Goal: Complete application form

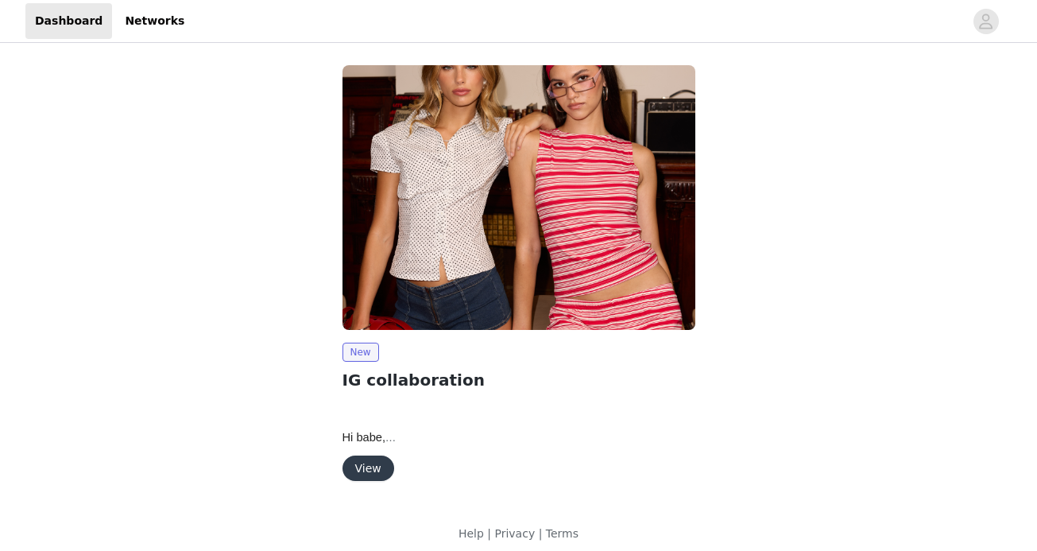
scroll to position [10, 0]
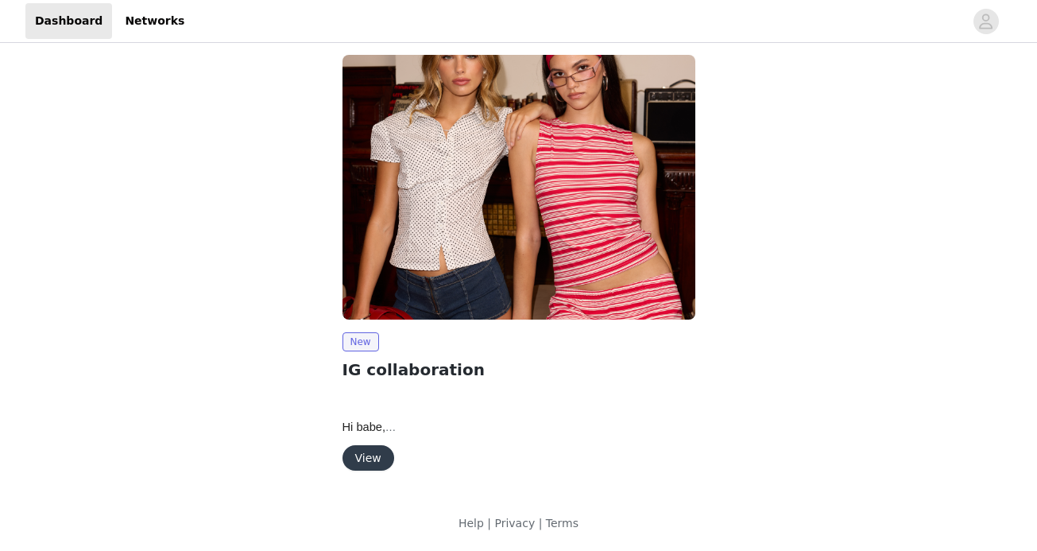
click at [369, 465] on button "View" at bounding box center [369, 457] width 52 height 25
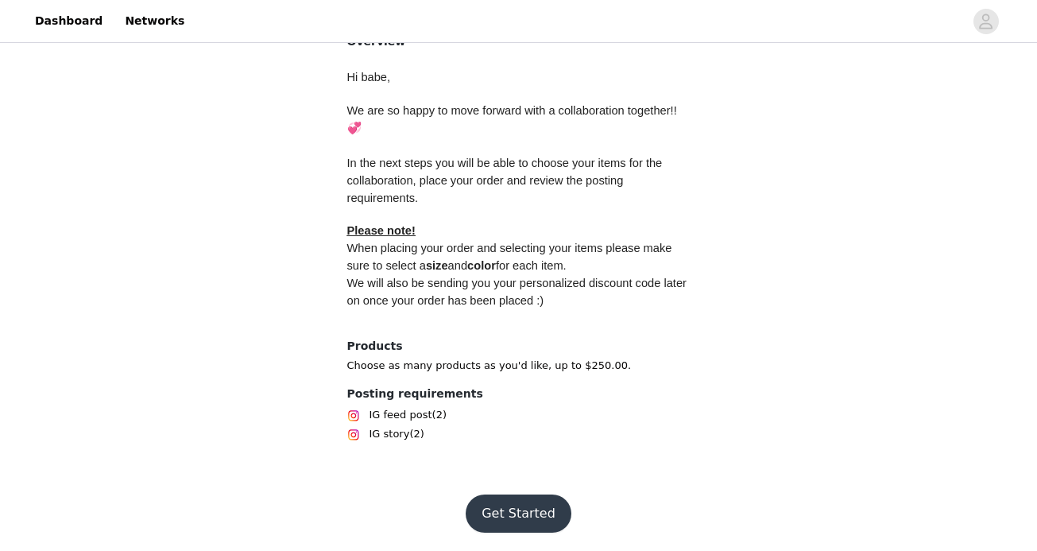
scroll to position [688, 0]
click at [503, 513] on button "Get Started" at bounding box center [519, 513] width 106 height 38
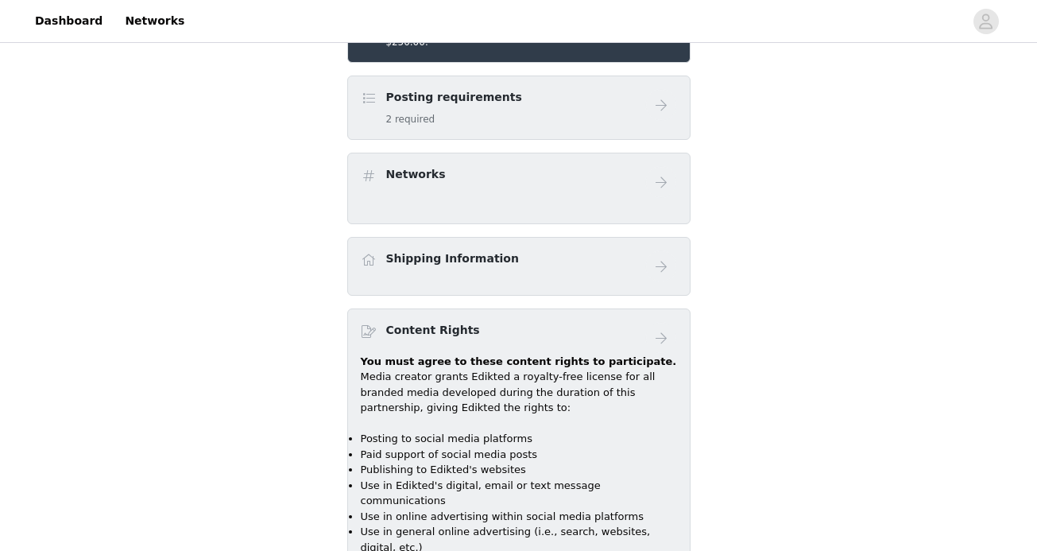
scroll to position [474, 0]
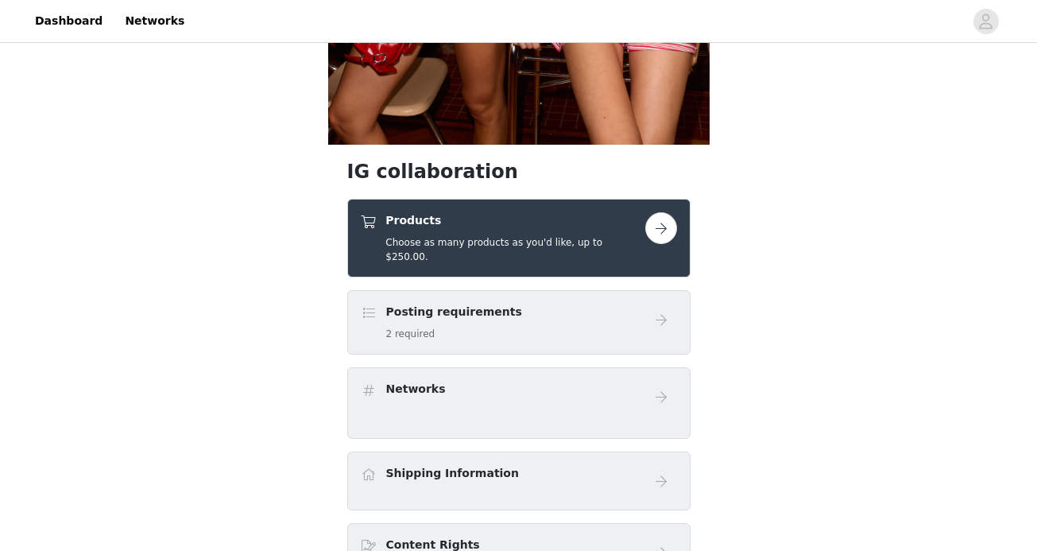
click at [655, 227] on button "button" at bounding box center [661, 228] width 32 height 32
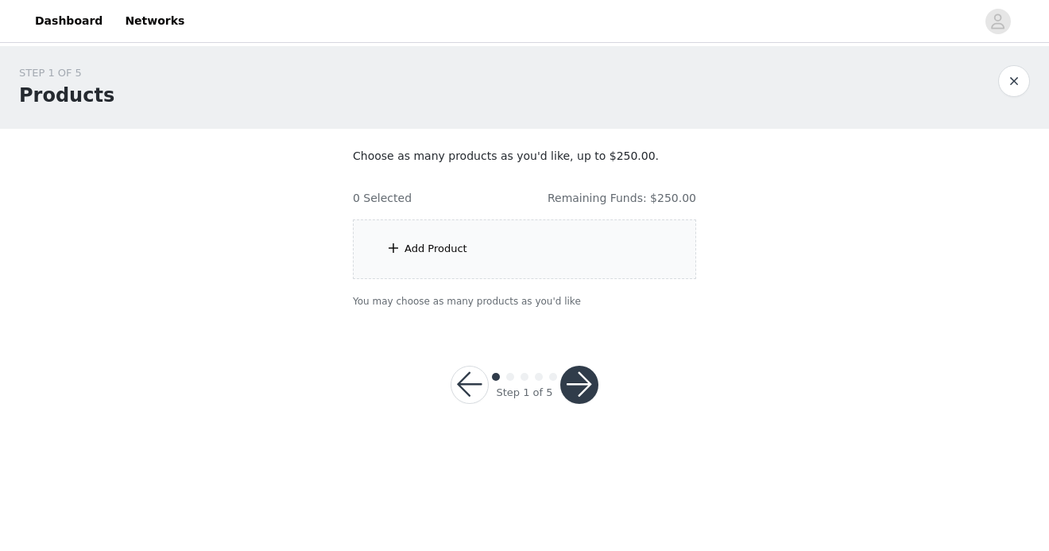
click at [516, 264] on div "Add Product" at bounding box center [524, 249] width 343 height 60
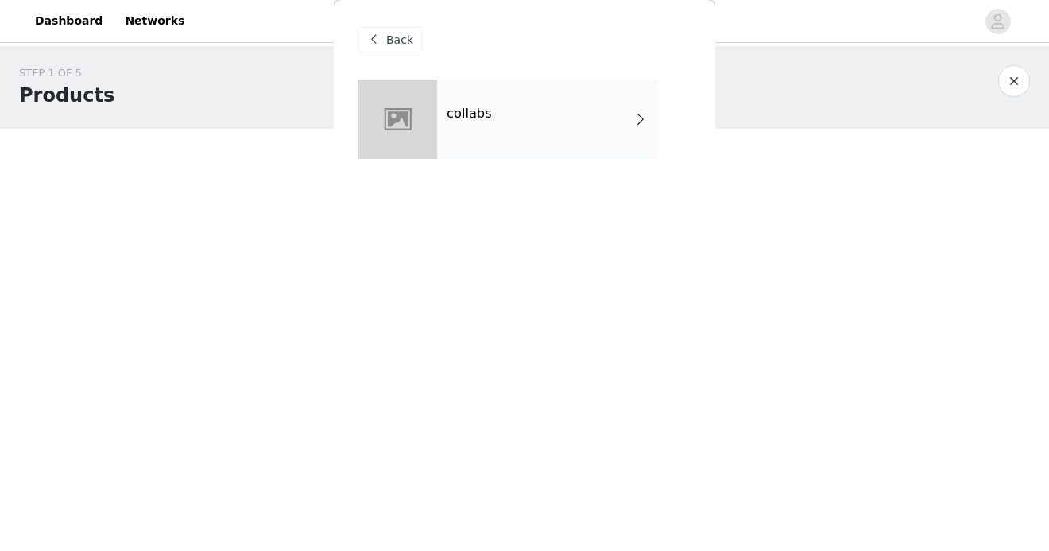
click at [584, 141] on div "collabs" at bounding box center [547, 118] width 221 height 79
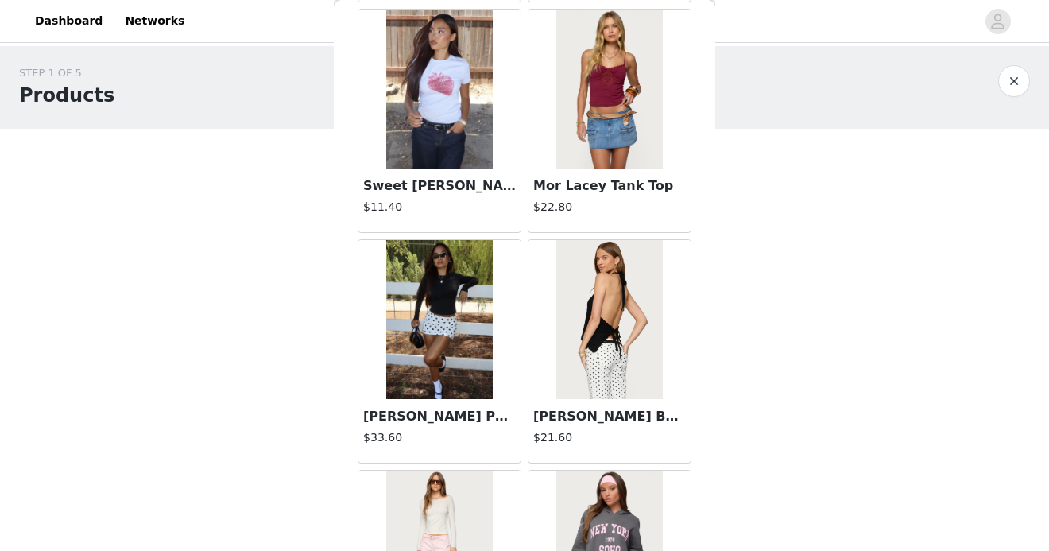
scroll to position [1881, 0]
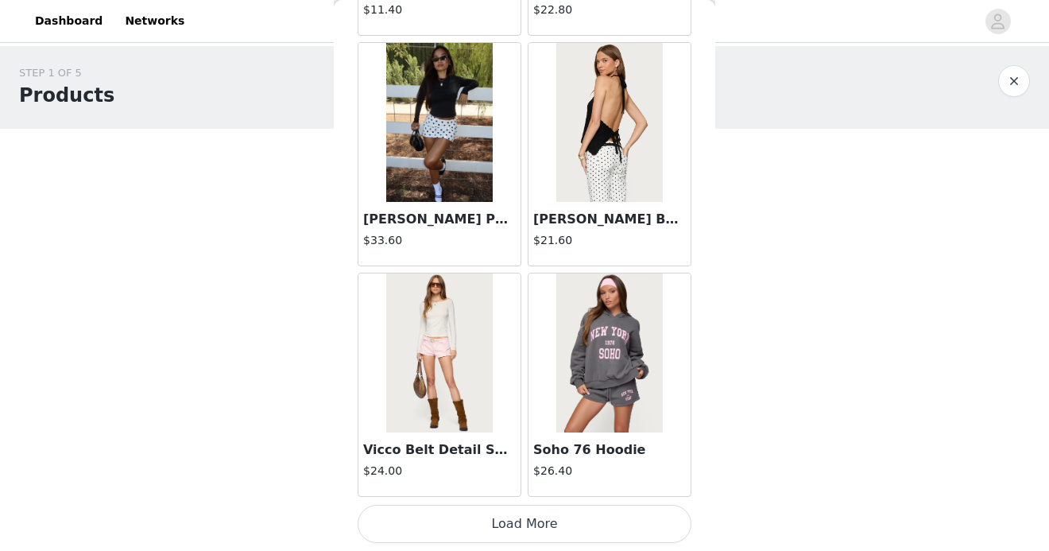
click at [522, 518] on button "Load More" at bounding box center [525, 524] width 334 height 38
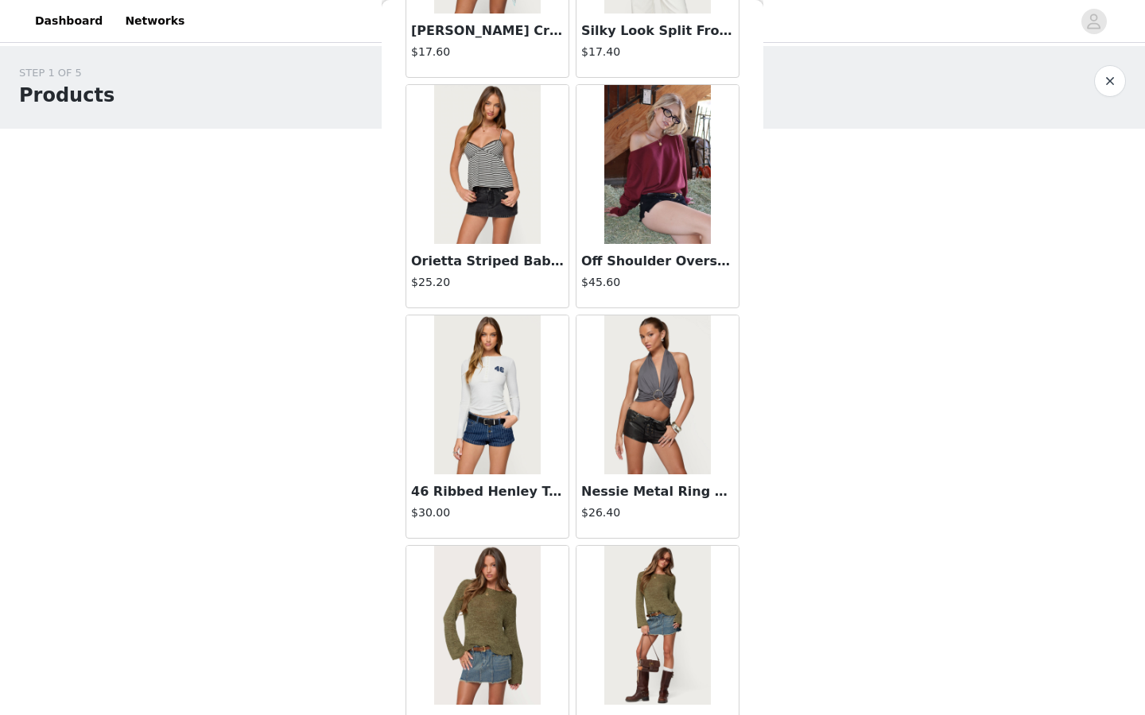
scroll to position [4022, 0]
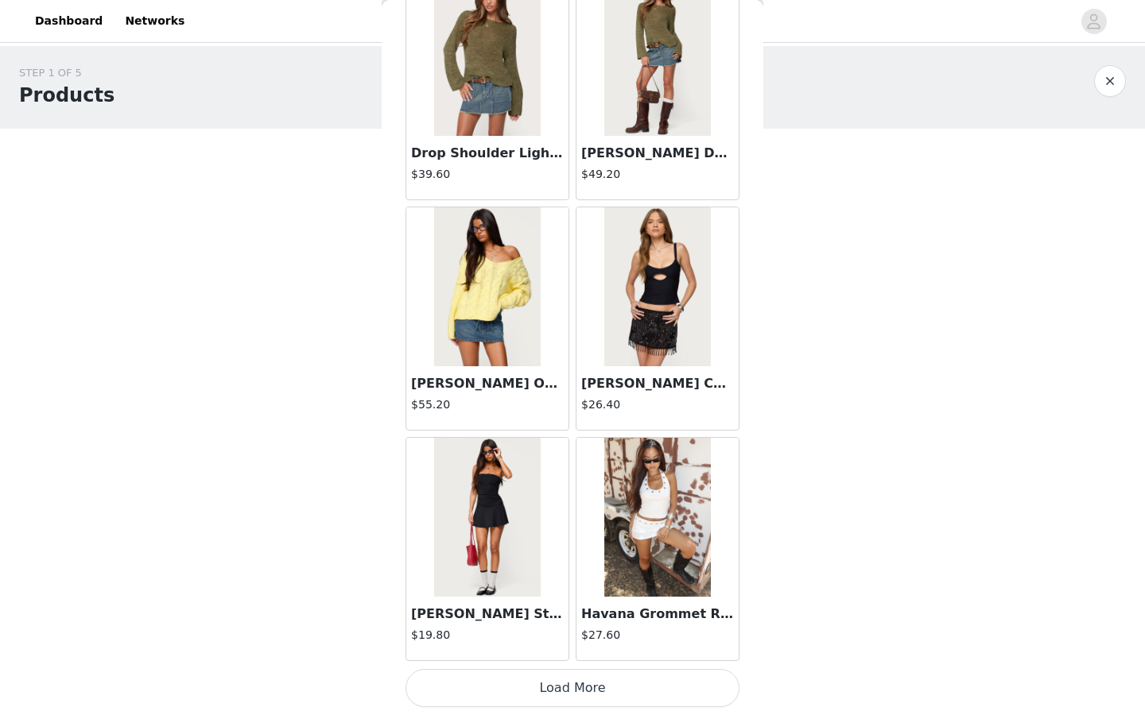
click at [521, 550] on button "Load More" at bounding box center [572, 688] width 334 height 38
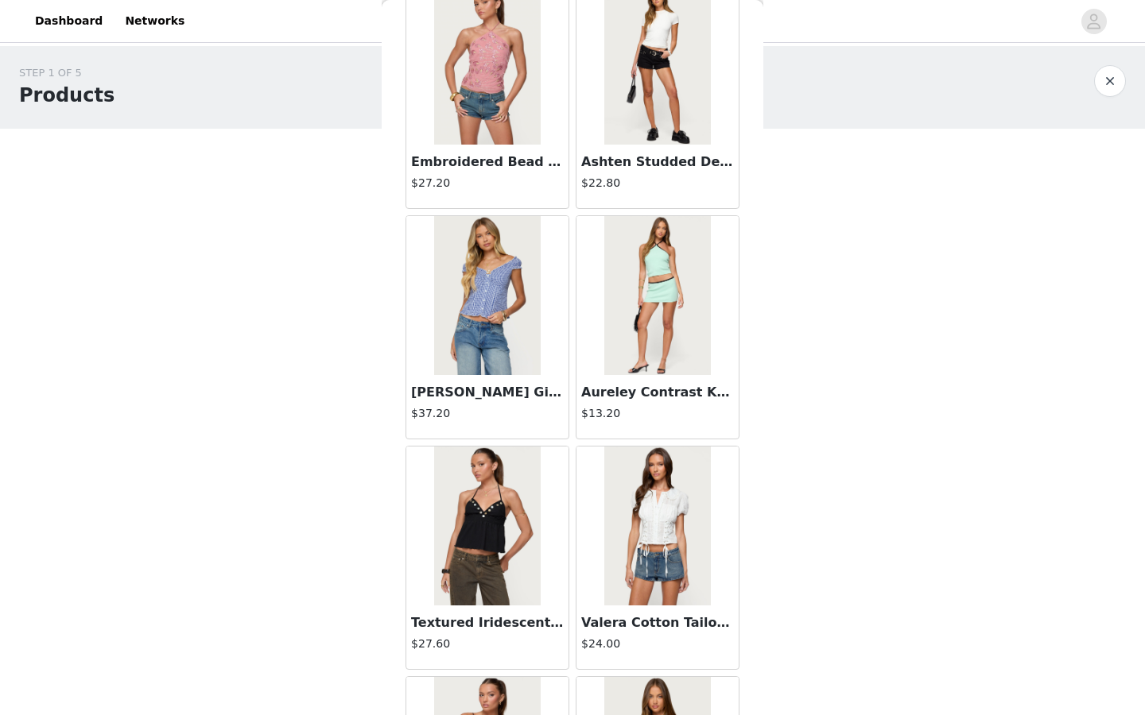
scroll to position [6327, 0]
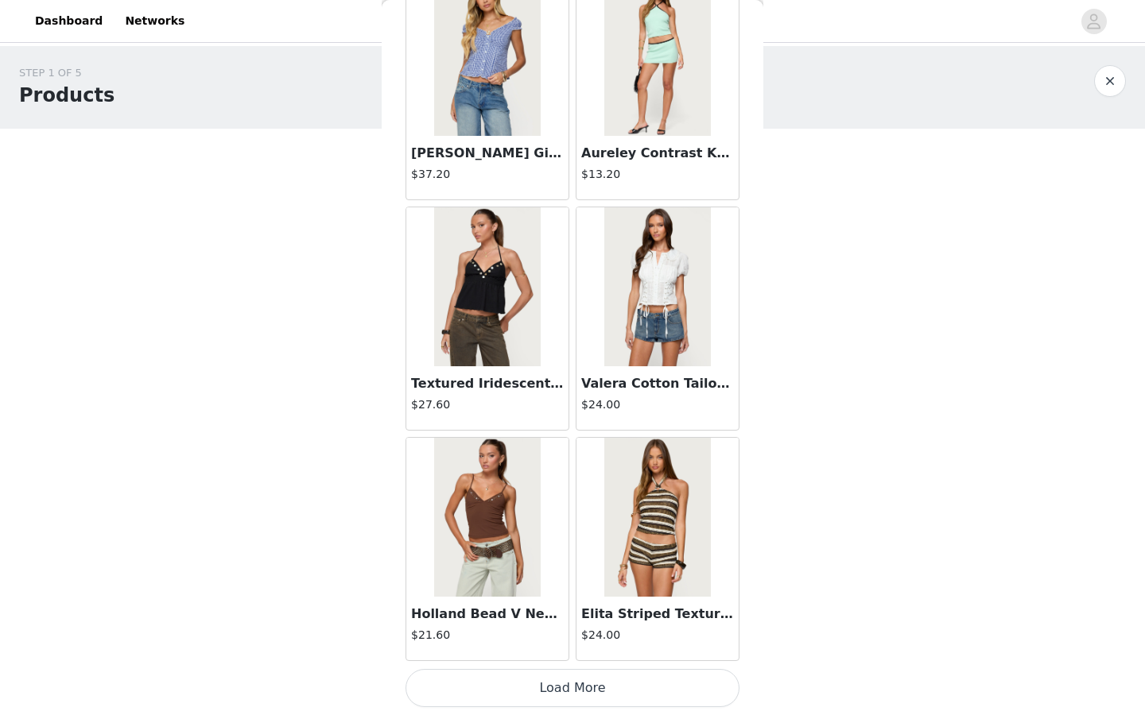
click at [509, 550] on button "Load More" at bounding box center [572, 688] width 334 height 38
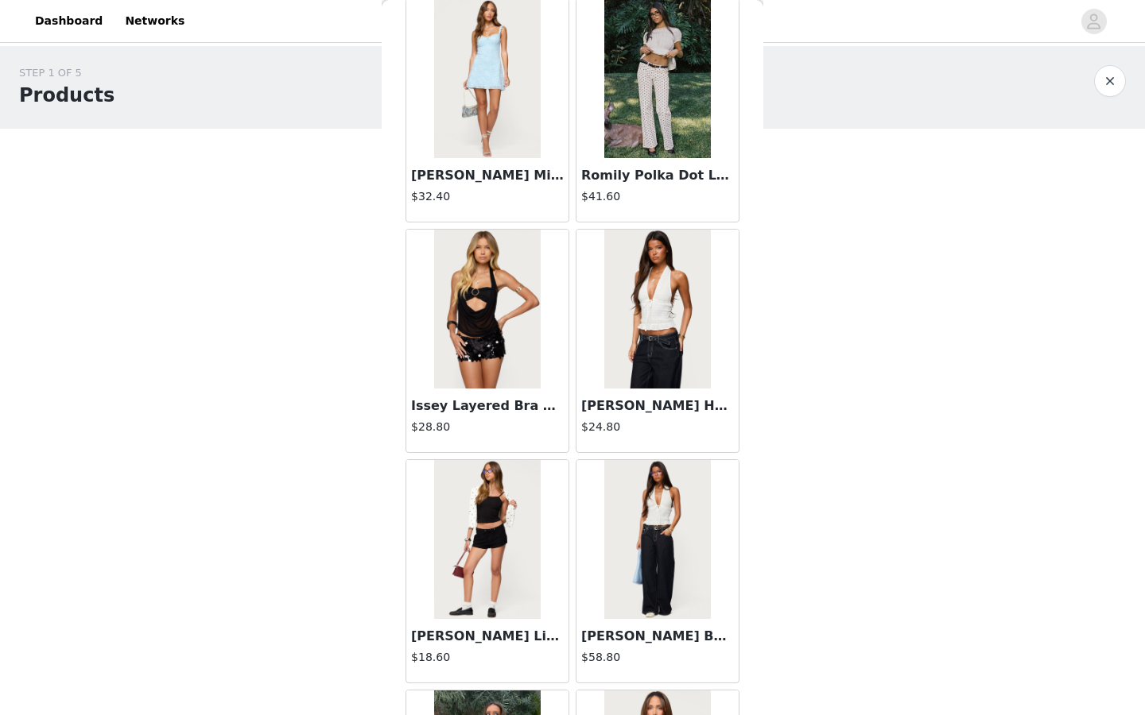
scroll to position [8632, 0]
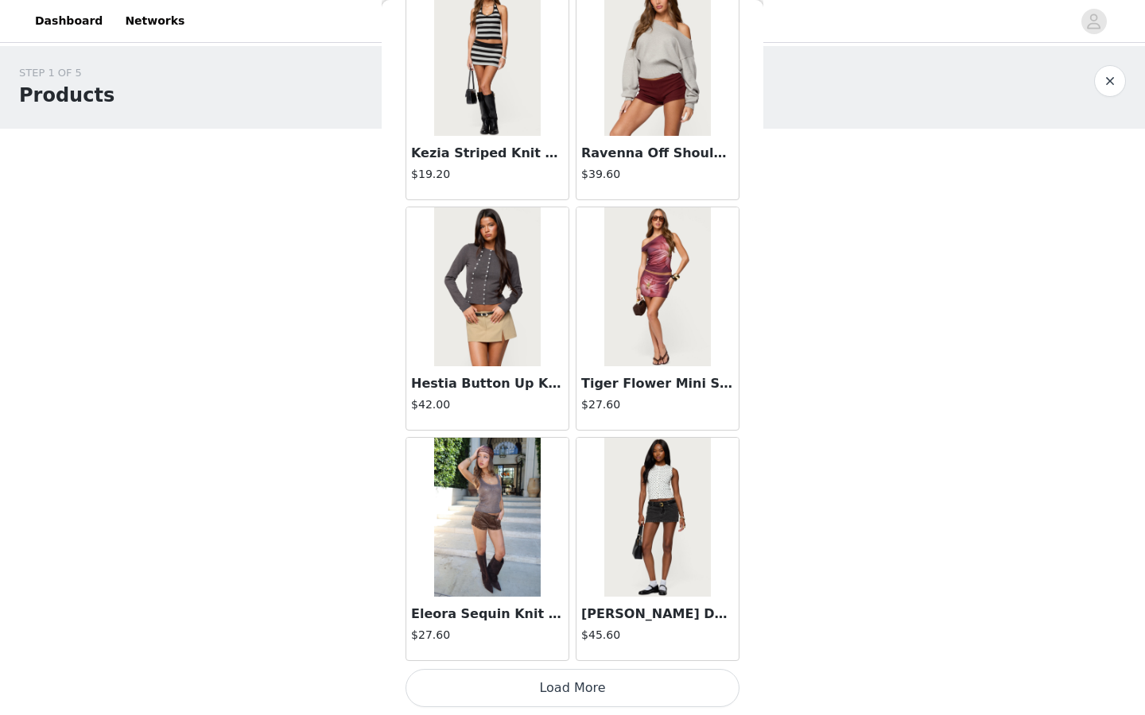
click at [521, 550] on button "Load More" at bounding box center [572, 688] width 334 height 38
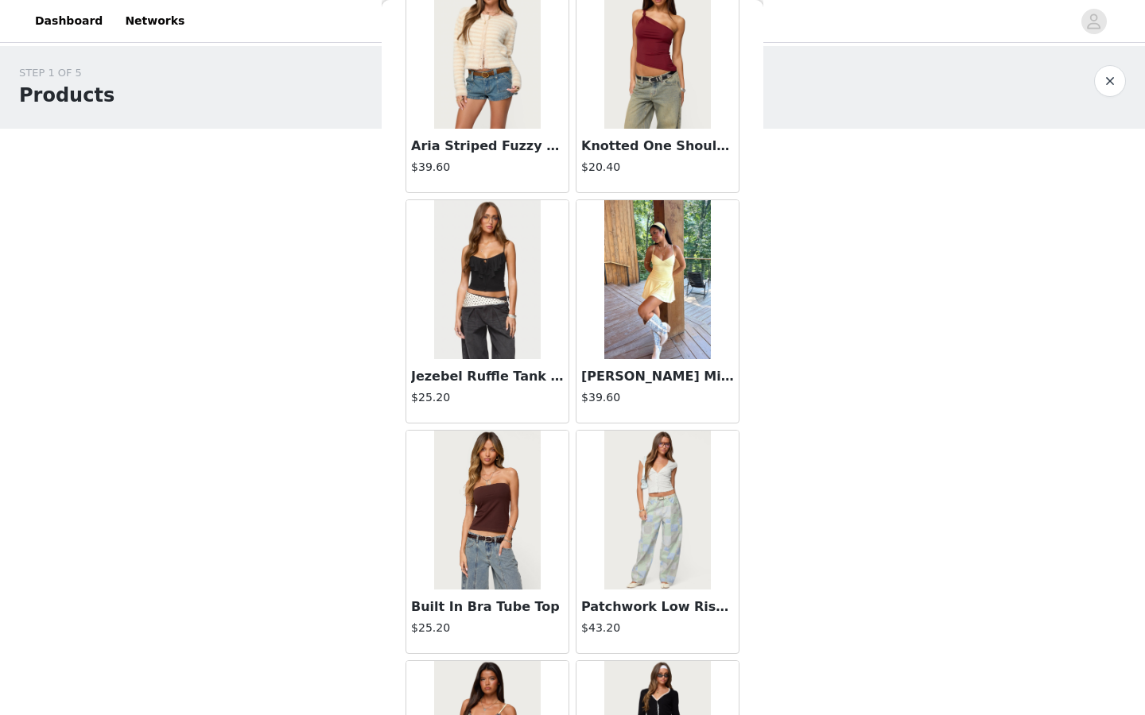
scroll to position [10936, 0]
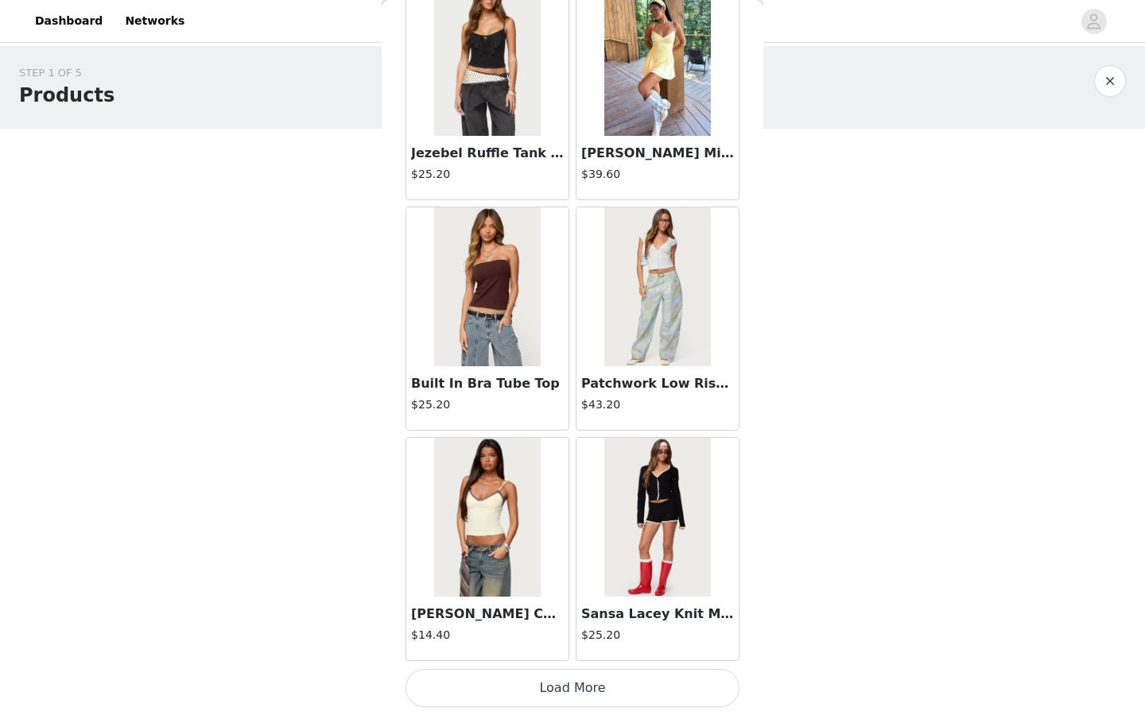
click at [527, 550] on button "Load More" at bounding box center [572, 688] width 334 height 38
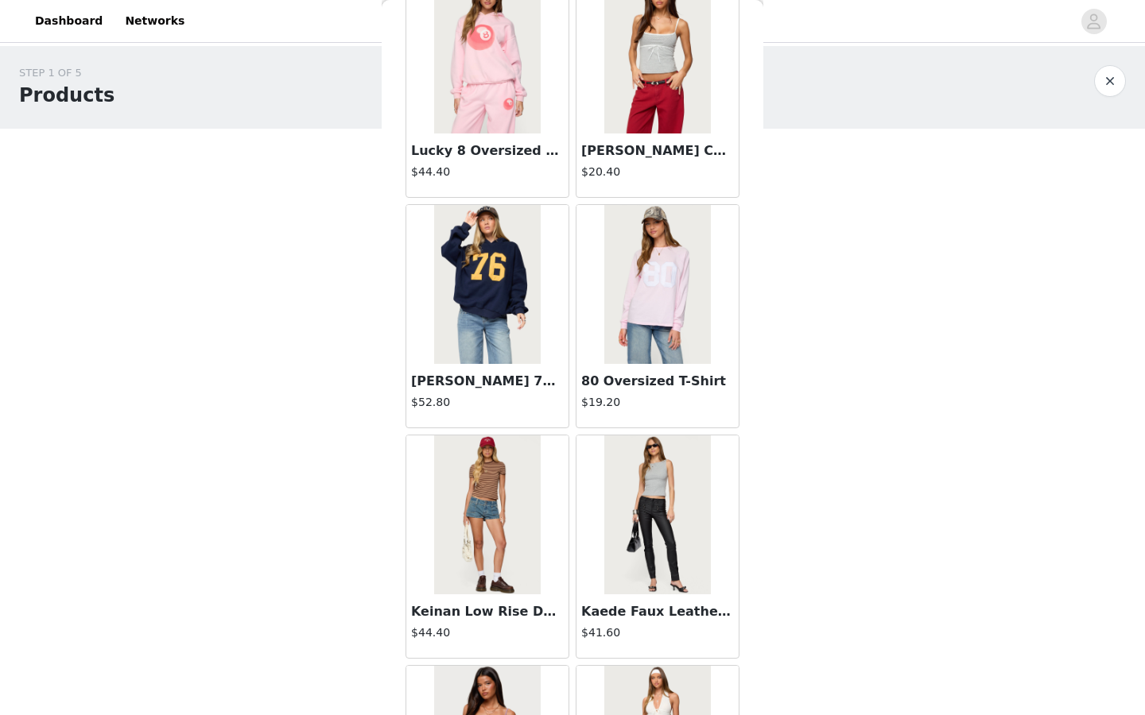
scroll to position [13241, 0]
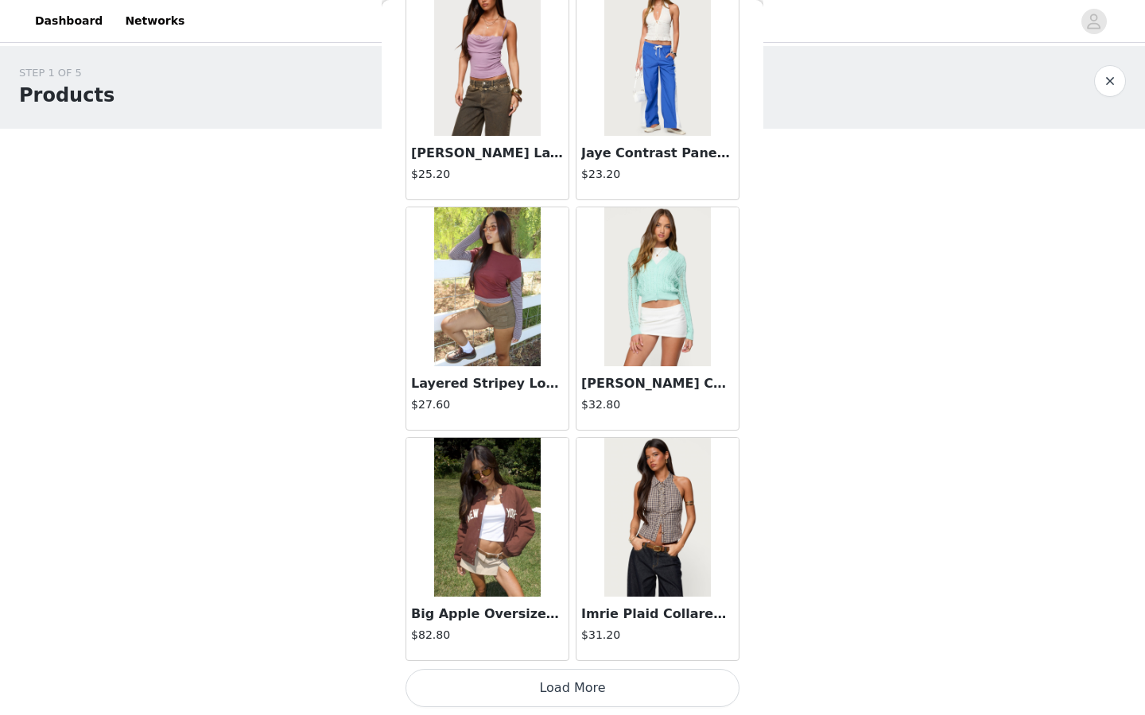
click at [554, 550] on button "Load More" at bounding box center [572, 688] width 334 height 38
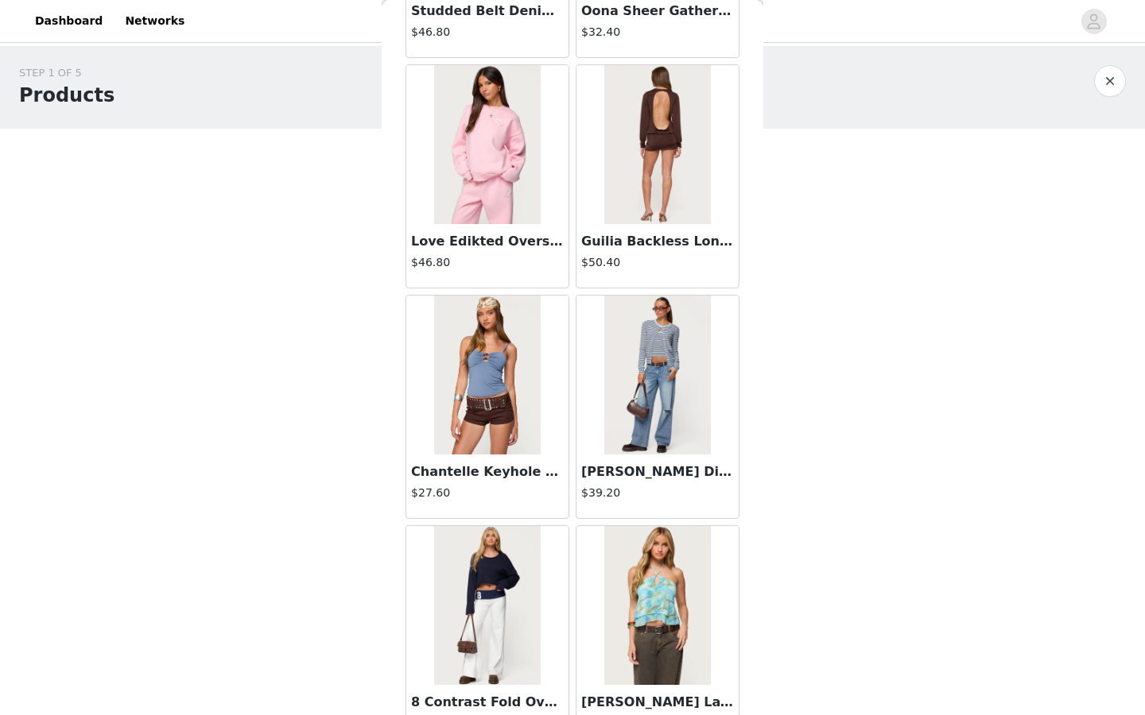
scroll to position [14769, 0]
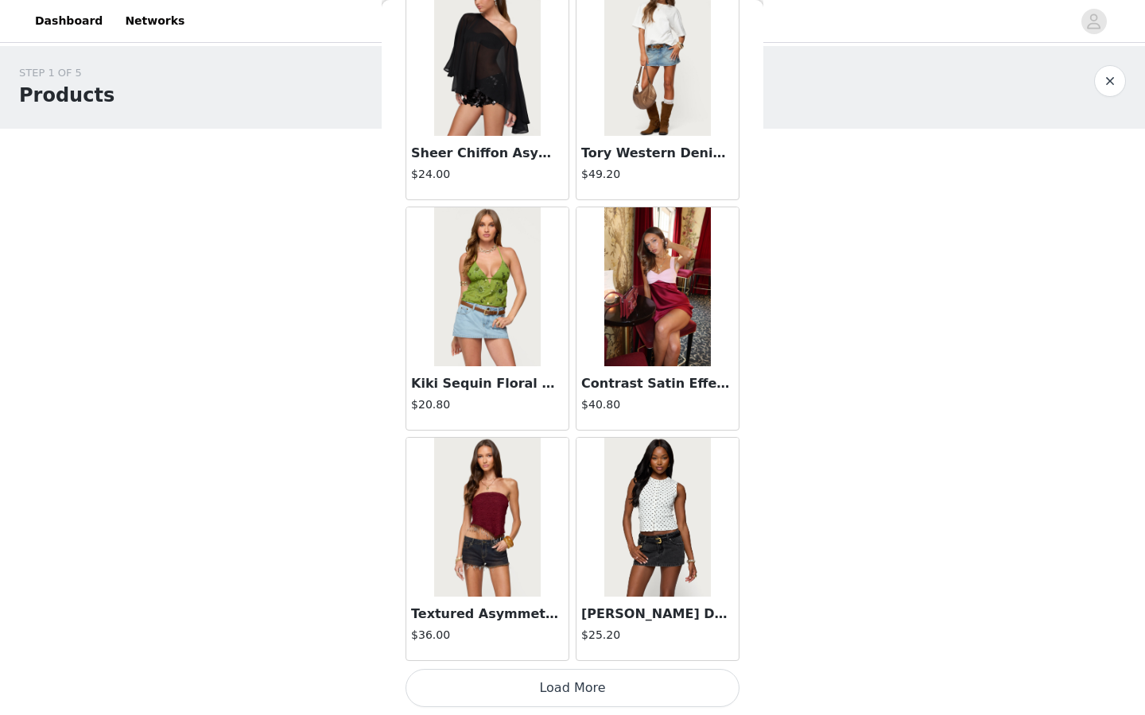
click at [569, 550] on button "Load More" at bounding box center [572, 688] width 334 height 38
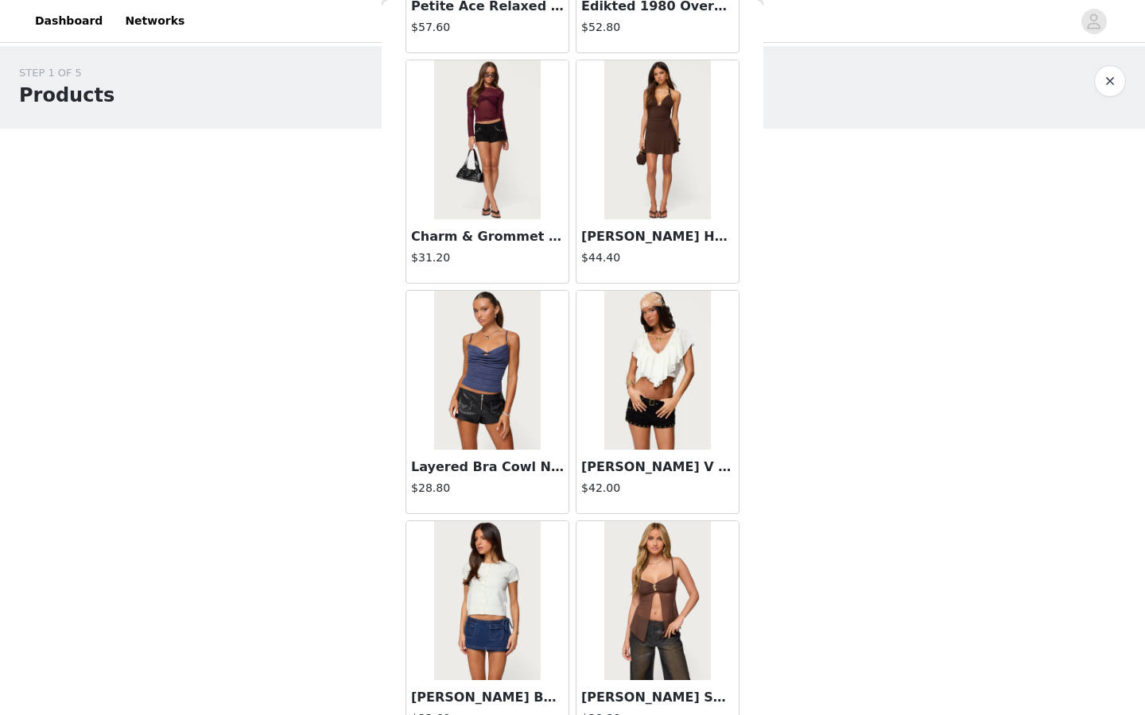
scroll to position [17851, 0]
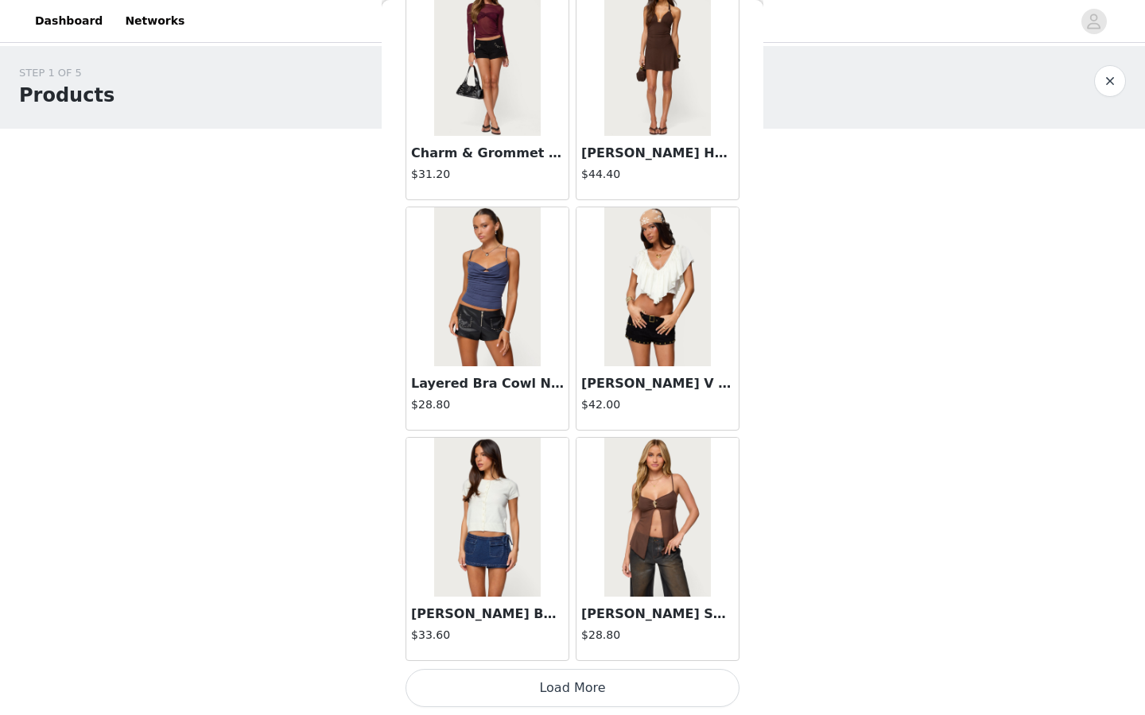
click at [544, 550] on button "Load More" at bounding box center [572, 688] width 334 height 38
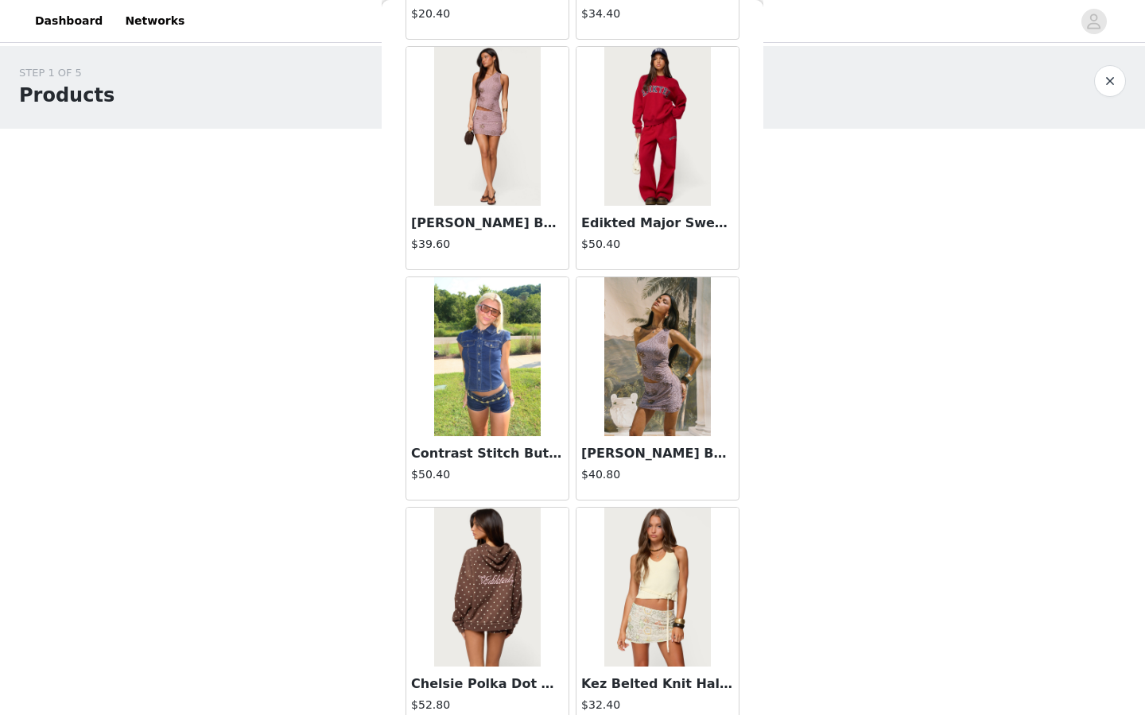
scroll to position [20156, 0]
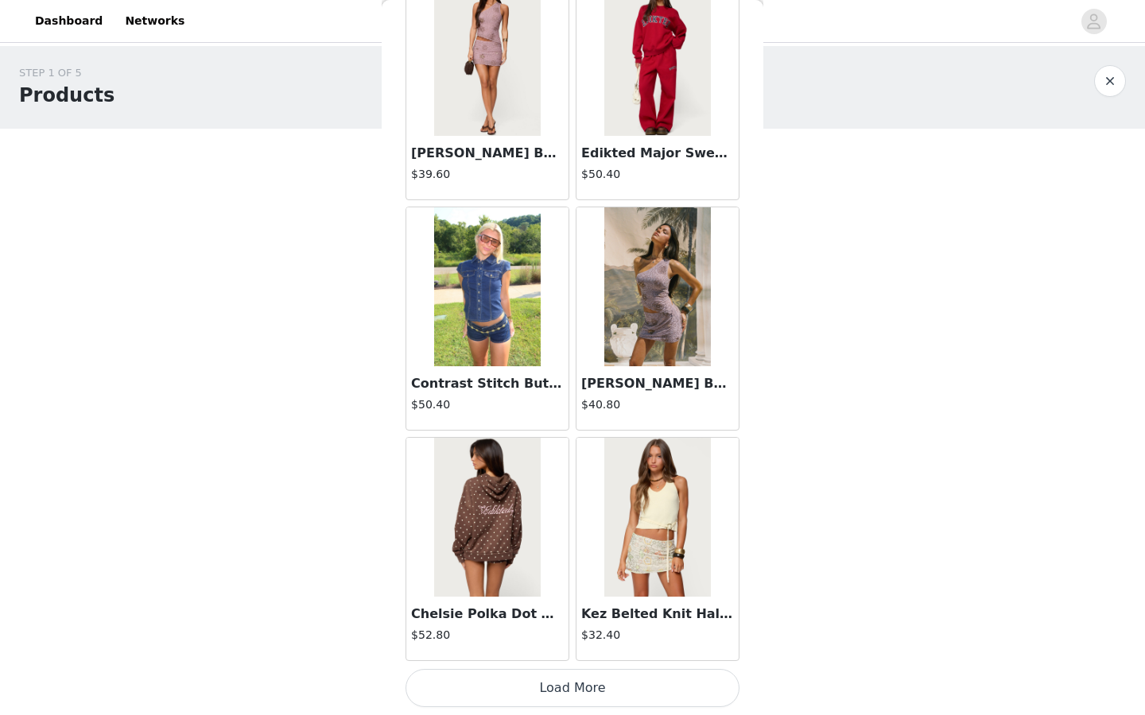
click at [543, 550] on button "Load More" at bounding box center [572, 688] width 334 height 38
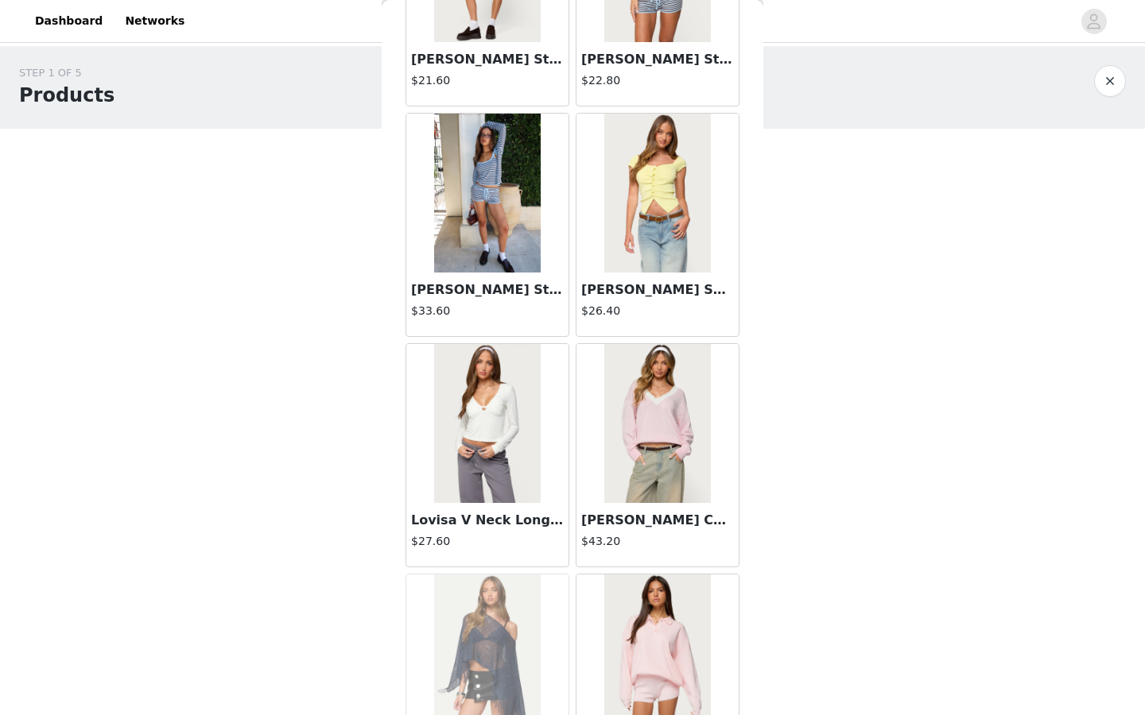
scroll to position [21997, 0]
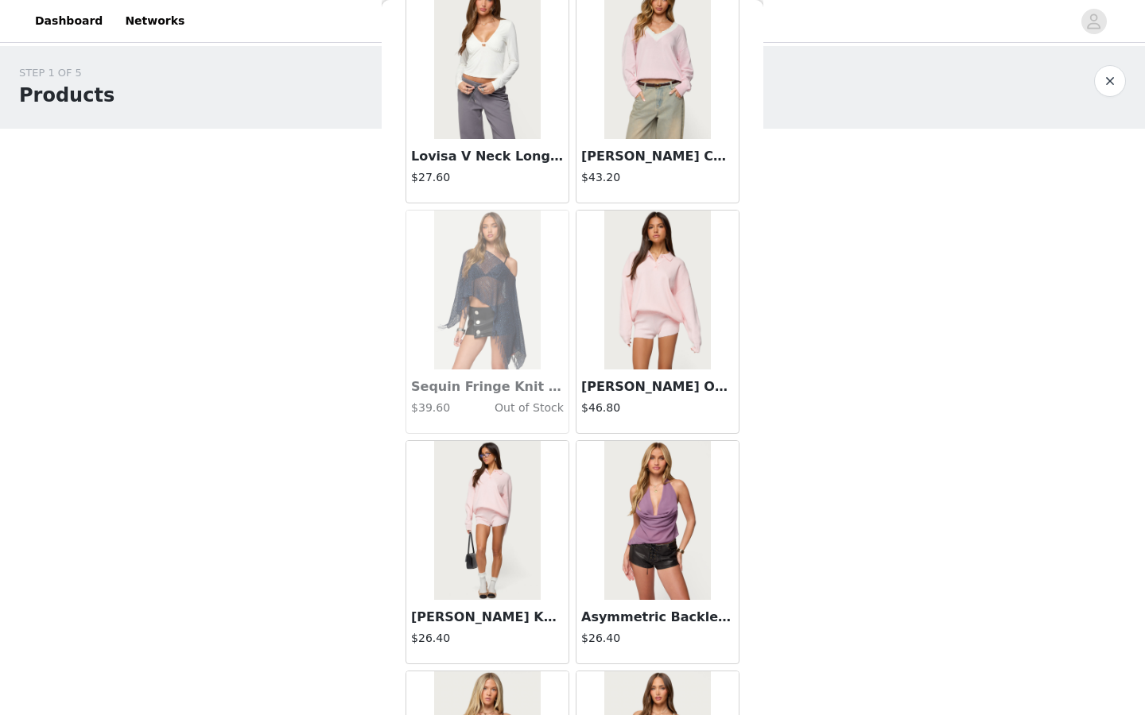
click at [622, 322] on img at bounding box center [657, 290] width 106 height 159
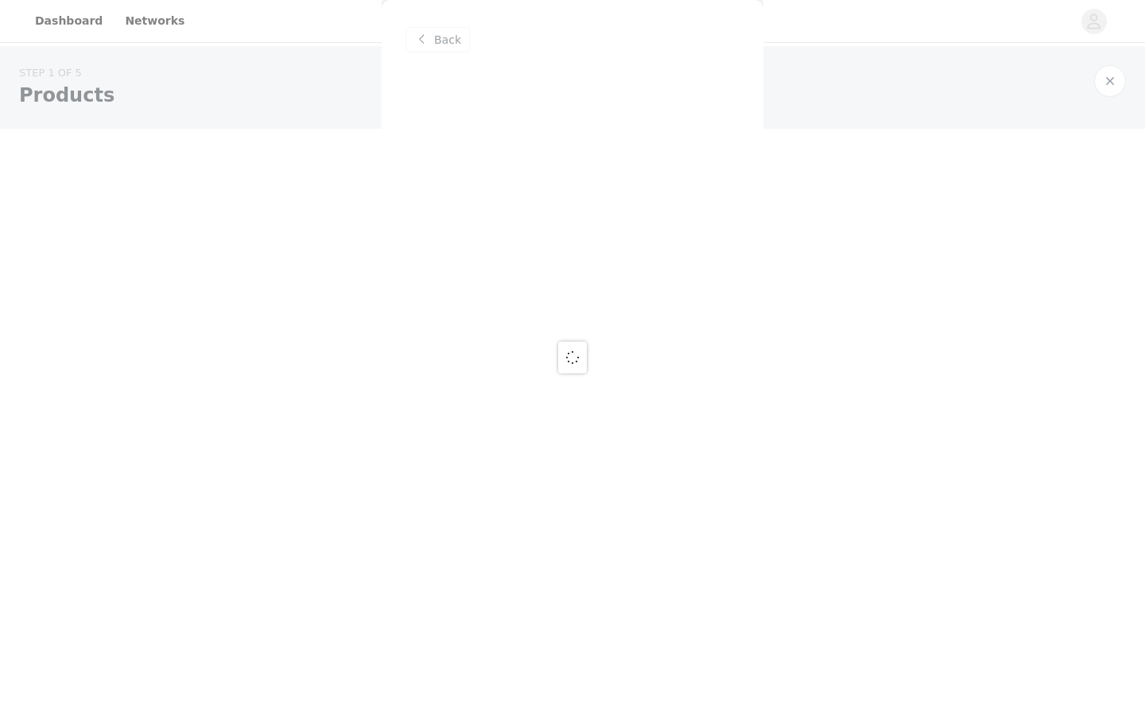
scroll to position [0, 0]
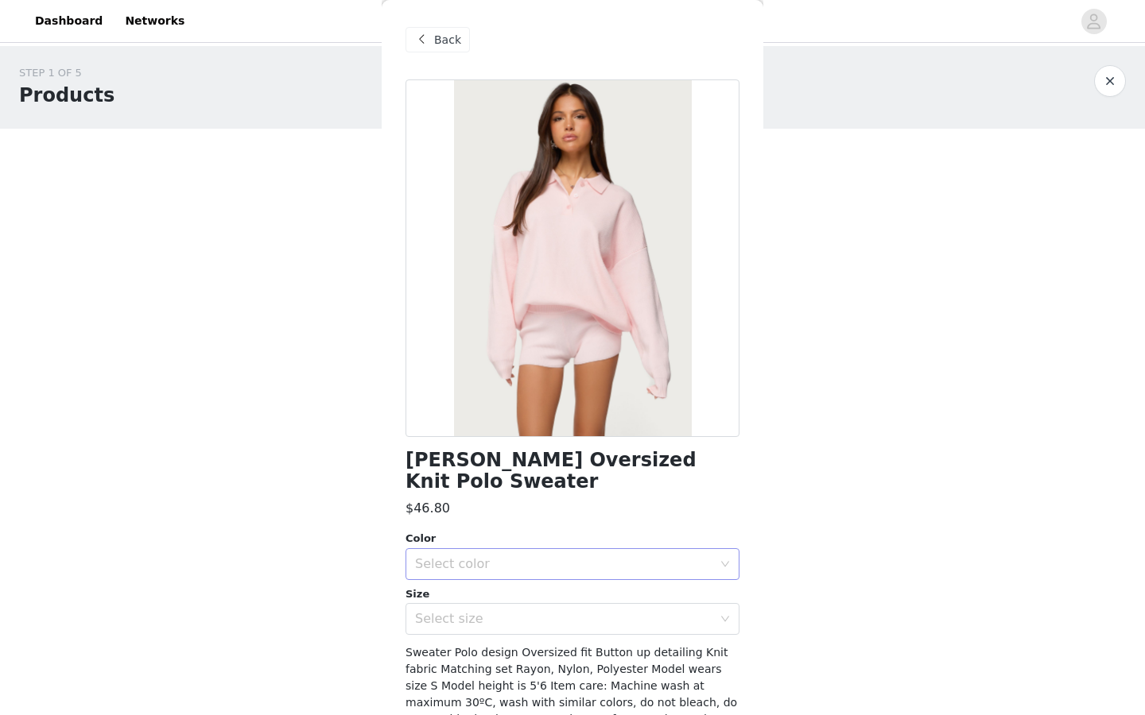
click at [564, 550] on div "Select color" at bounding box center [563, 564] width 297 height 16
click at [556, 550] on li "LIGHT PINK" at bounding box center [566, 577] width 322 height 25
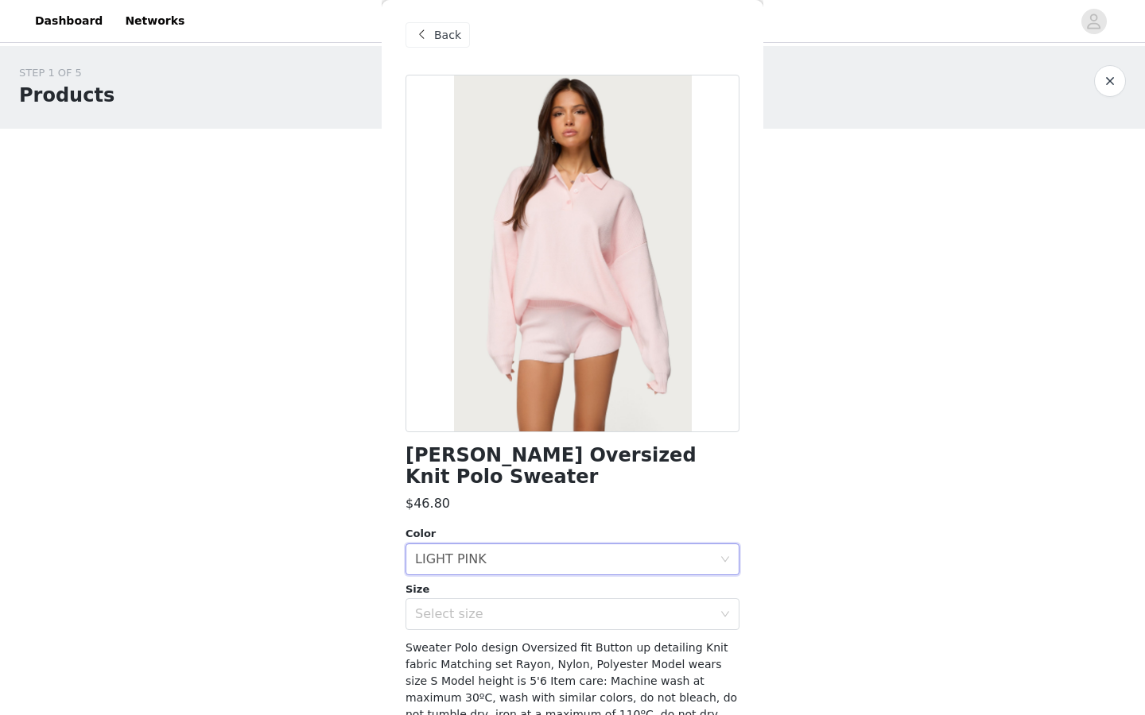
scroll to position [6, 0]
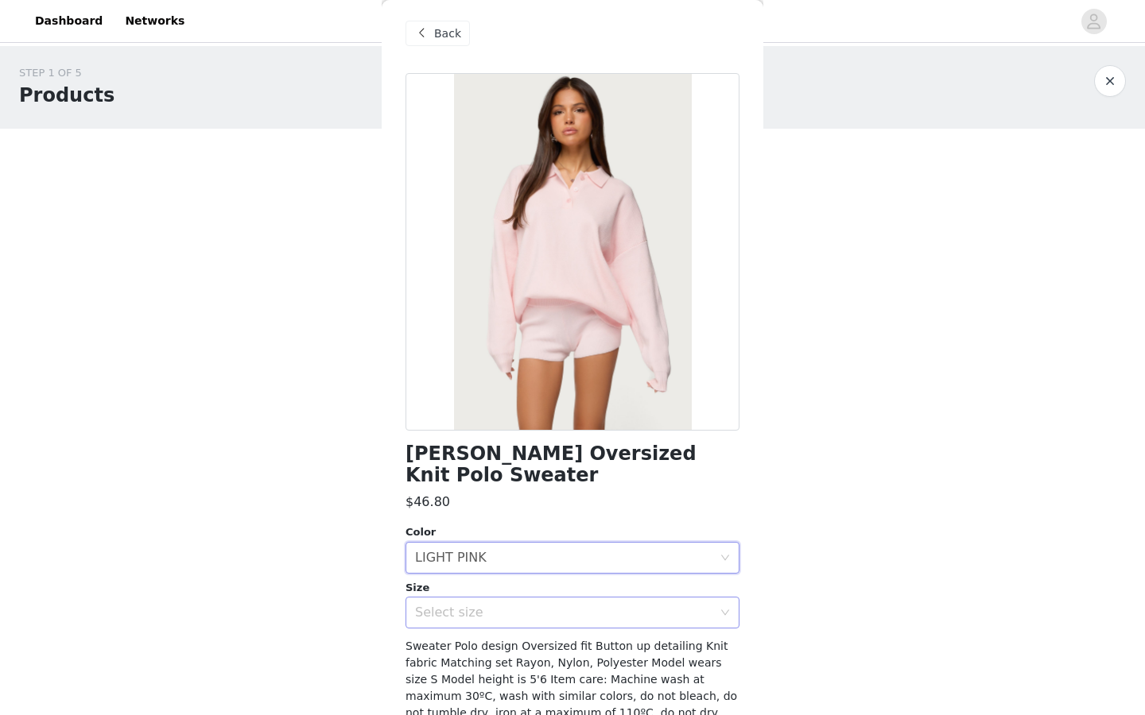
click at [507, 550] on div "Select size" at bounding box center [563, 613] width 297 height 16
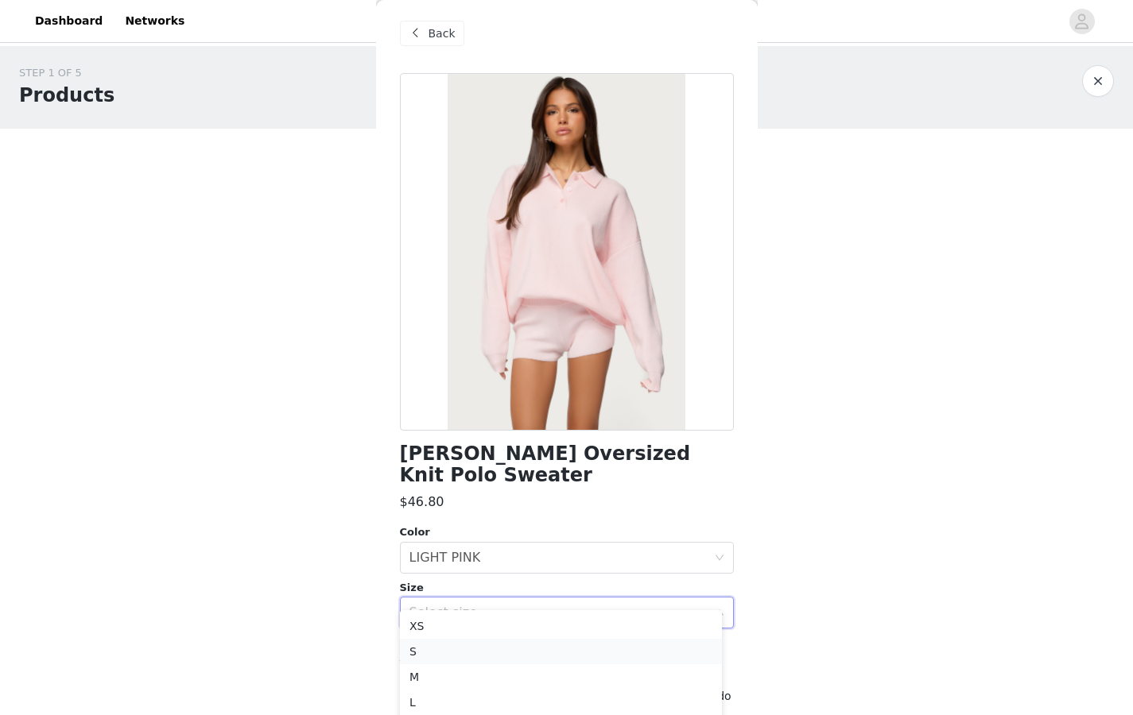
click at [489, 550] on li "S" at bounding box center [561, 651] width 322 height 25
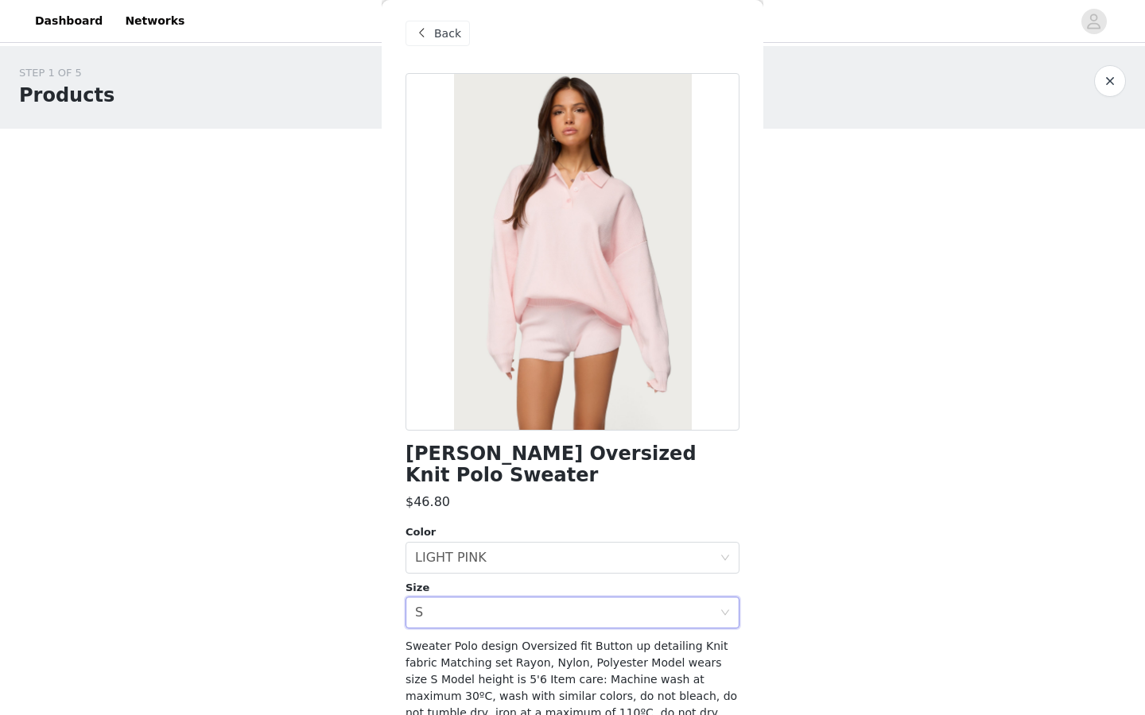
scroll to position [58, 0]
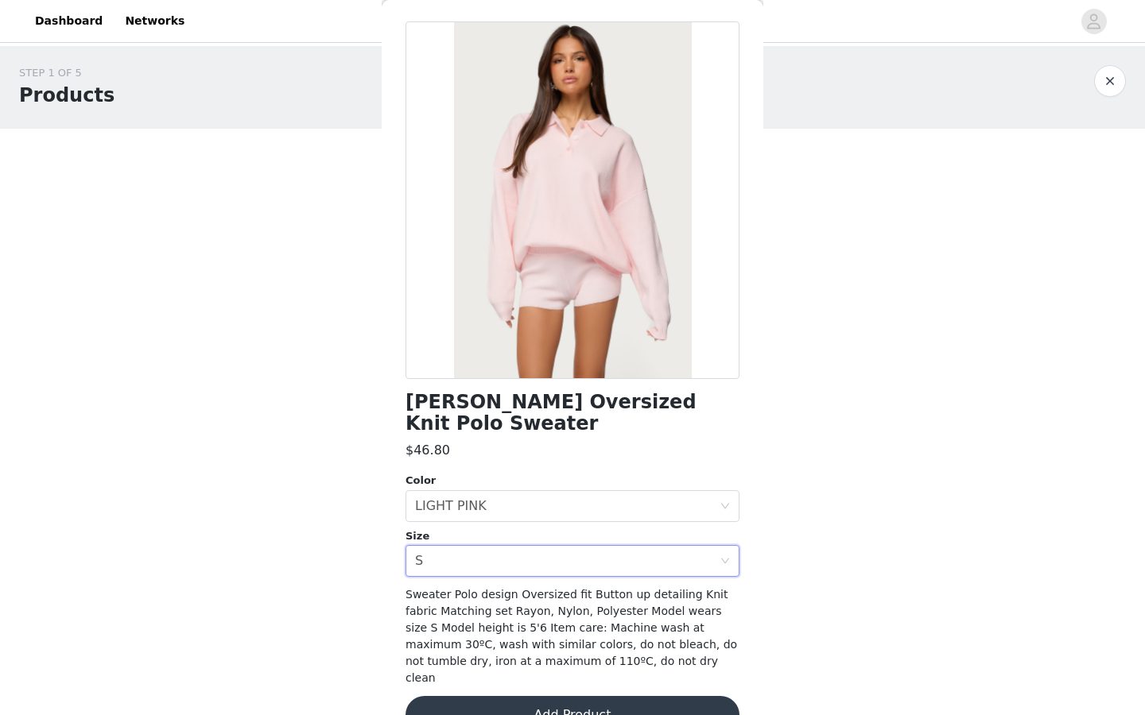
click at [484, 550] on button "Add Product" at bounding box center [572, 715] width 334 height 38
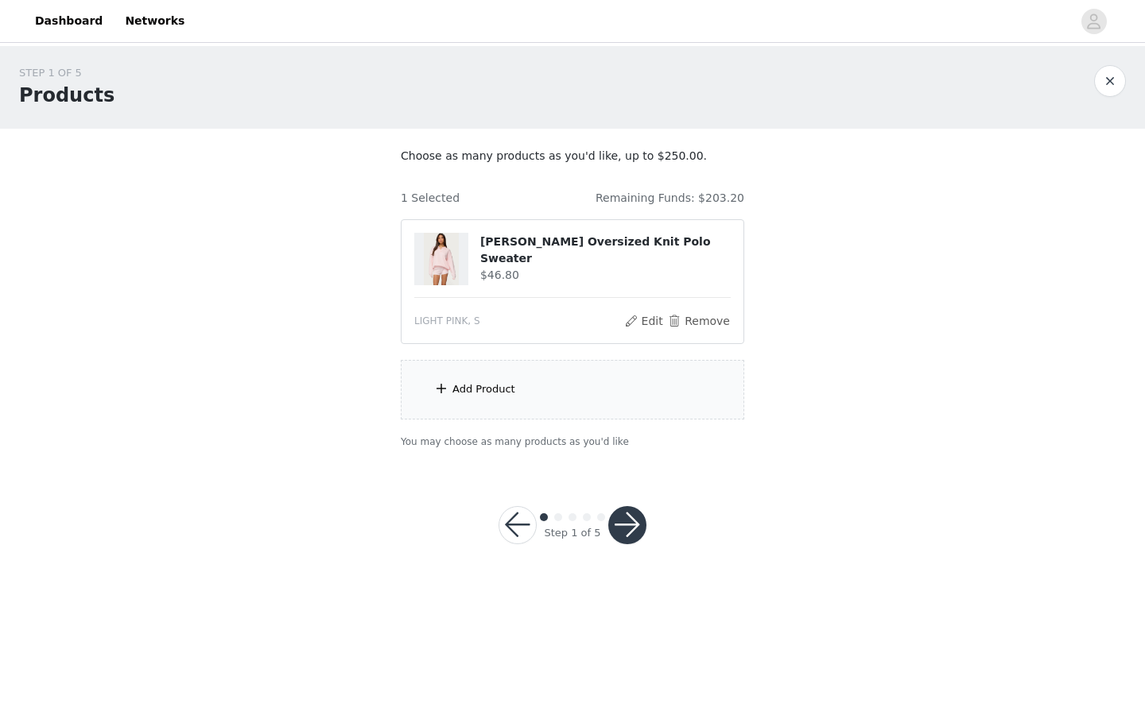
click at [492, 391] on div "Add Product" at bounding box center [483, 390] width 63 height 16
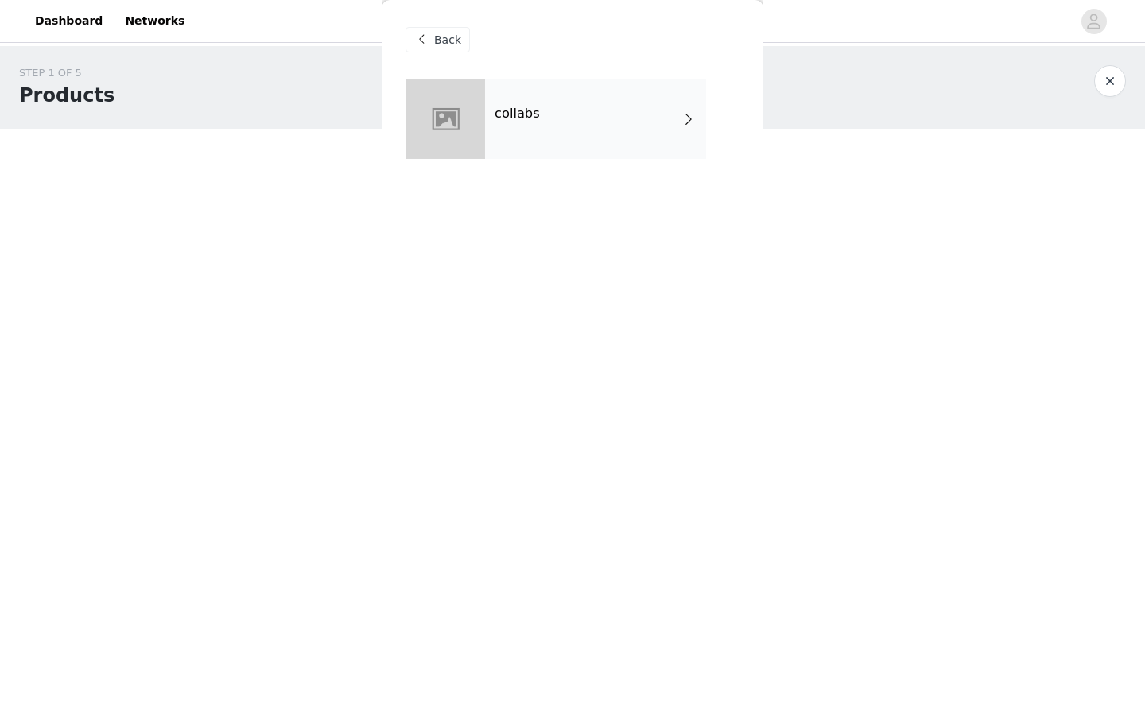
click at [547, 122] on div "collabs" at bounding box center [595, 118] width 221 height 79
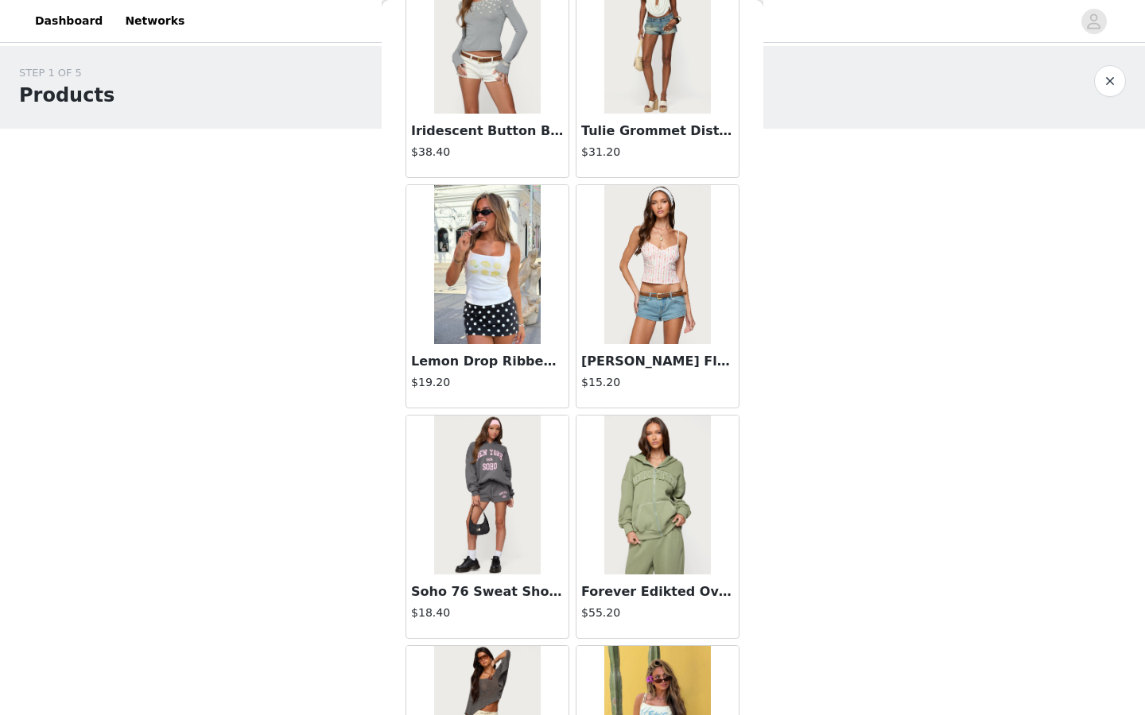
scroll to position [1717, 0]
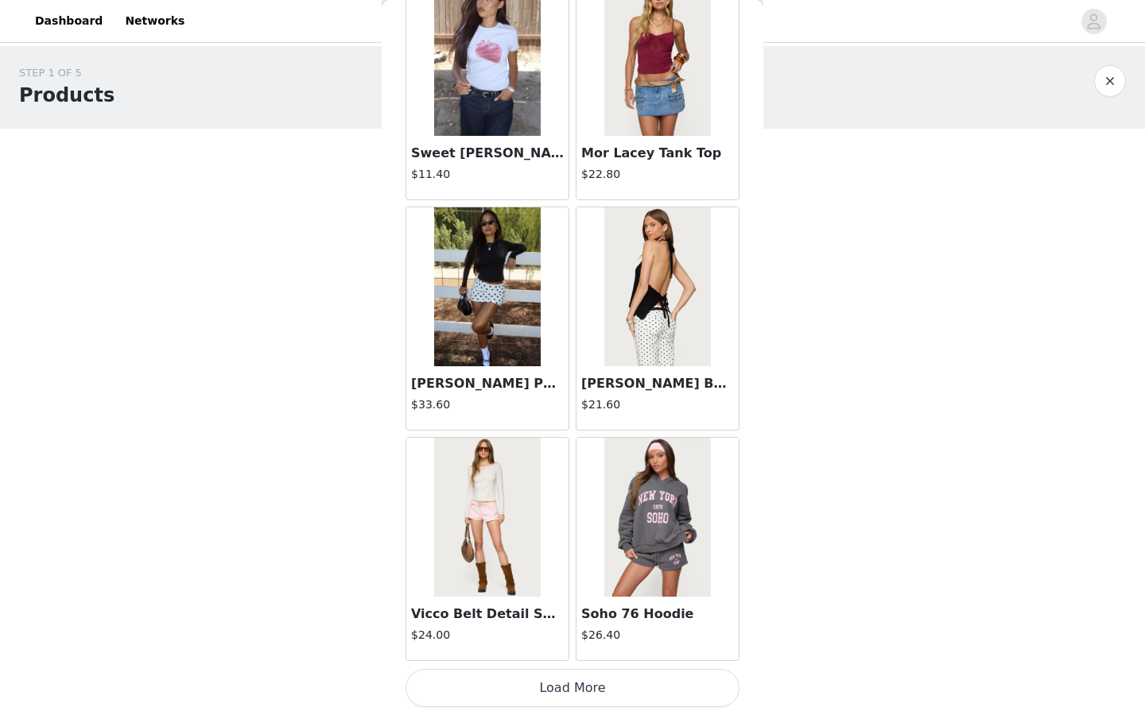
click at [543, 550] on button "Load More" at bounding box center [572, 688] width 334 height 38
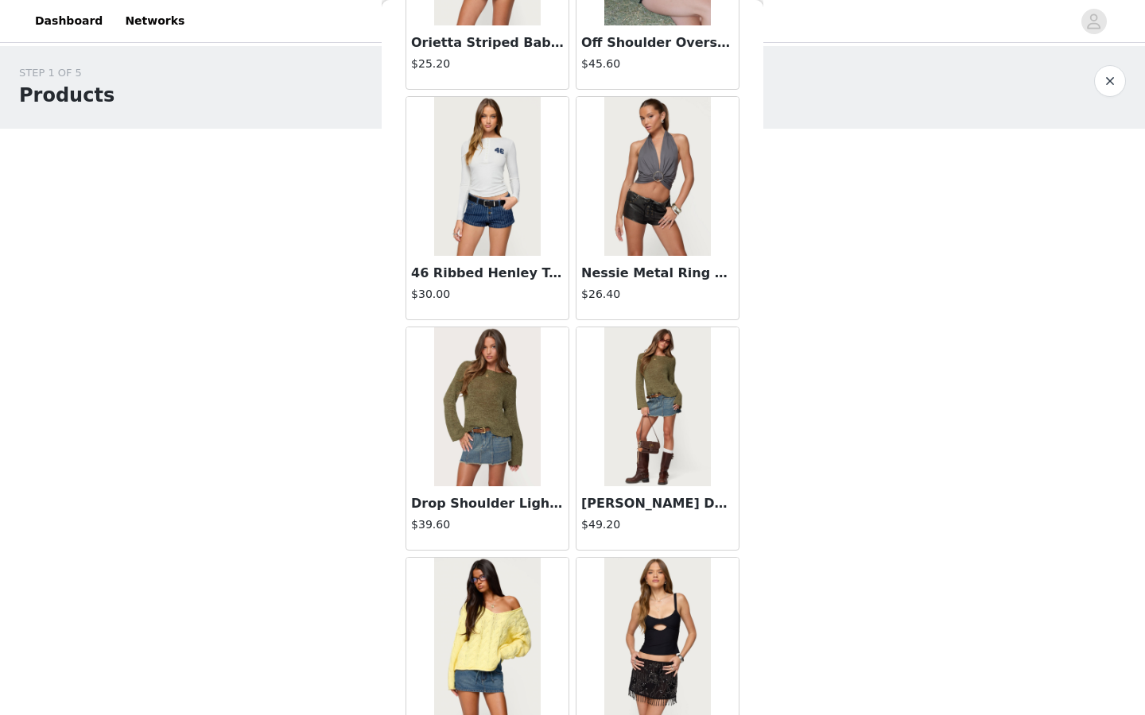
scroll to position [4022, 0]
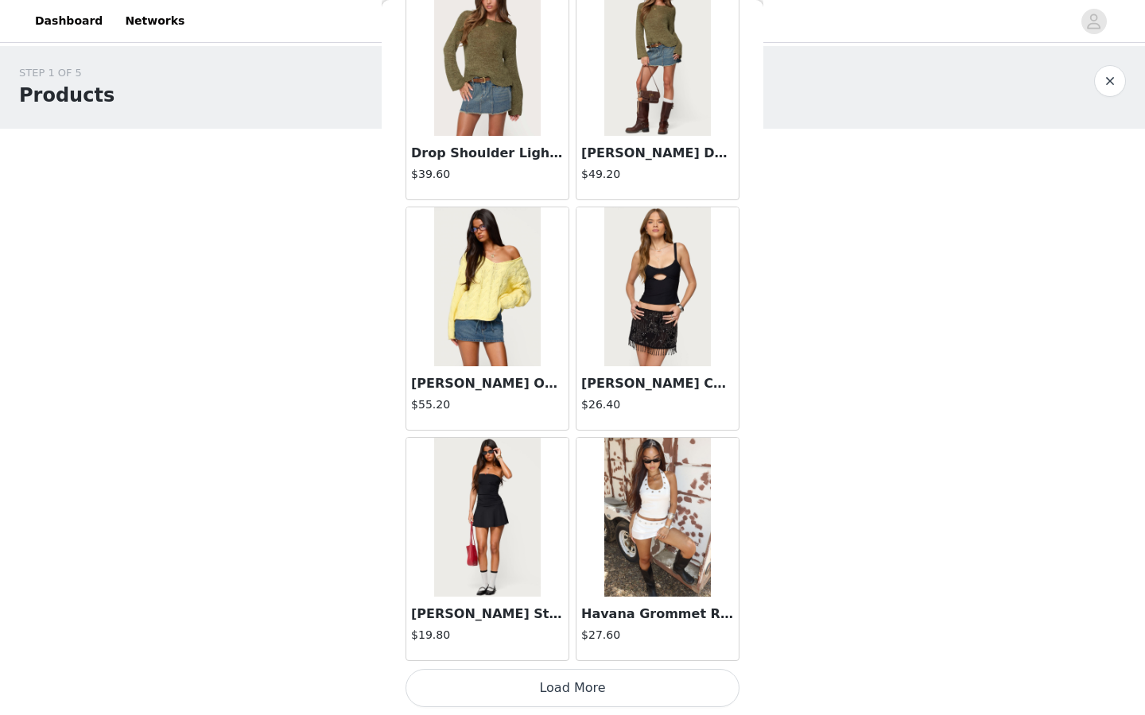
click at [553, 550] on button "Load More" at bounding box center [572, 688] width 334 height 38
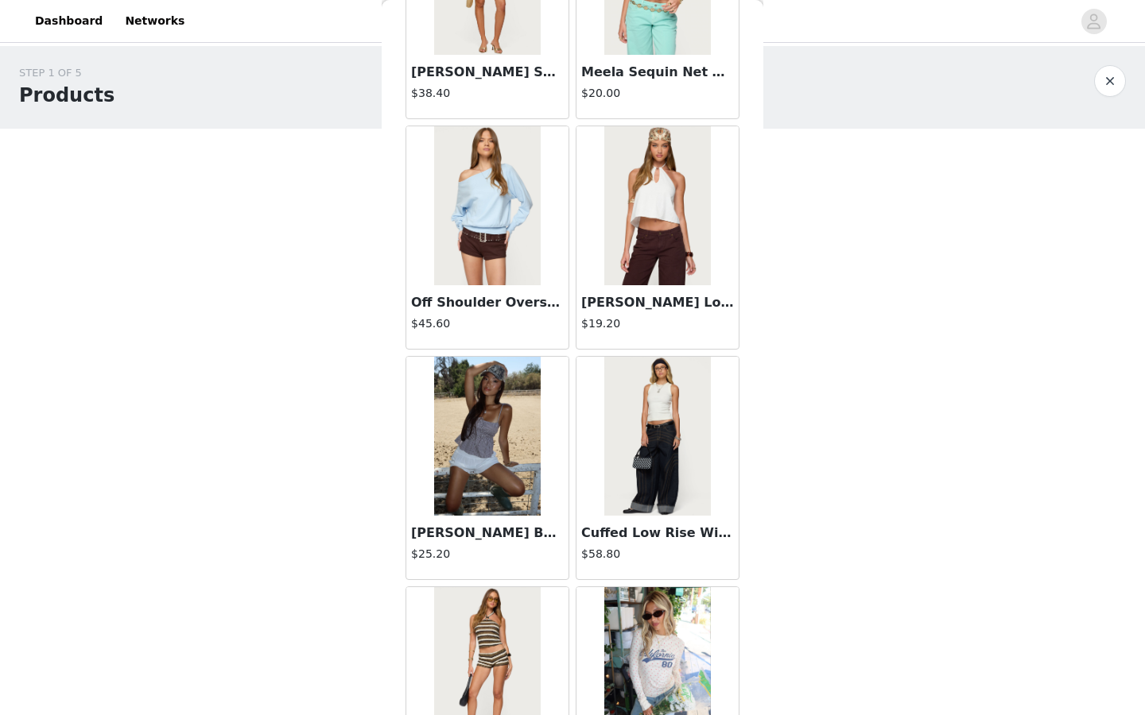
scroll to position [5311, 0]
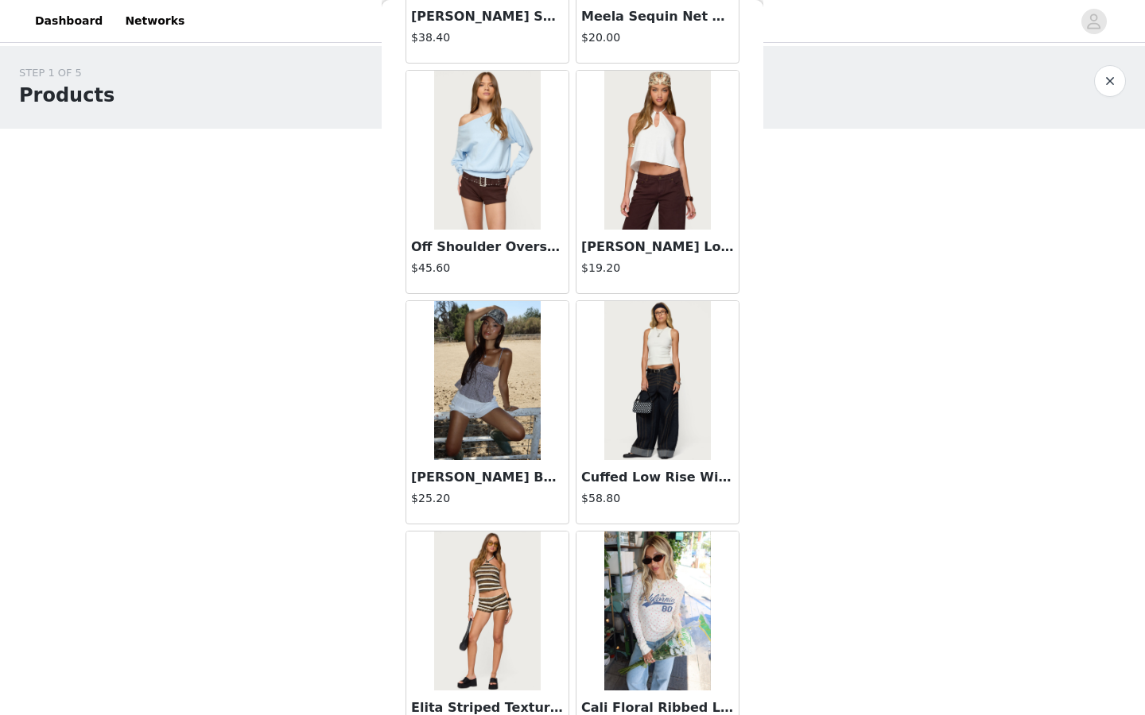
click at [479, 416] on img at bounding box center [487, 380] width 106 height 159
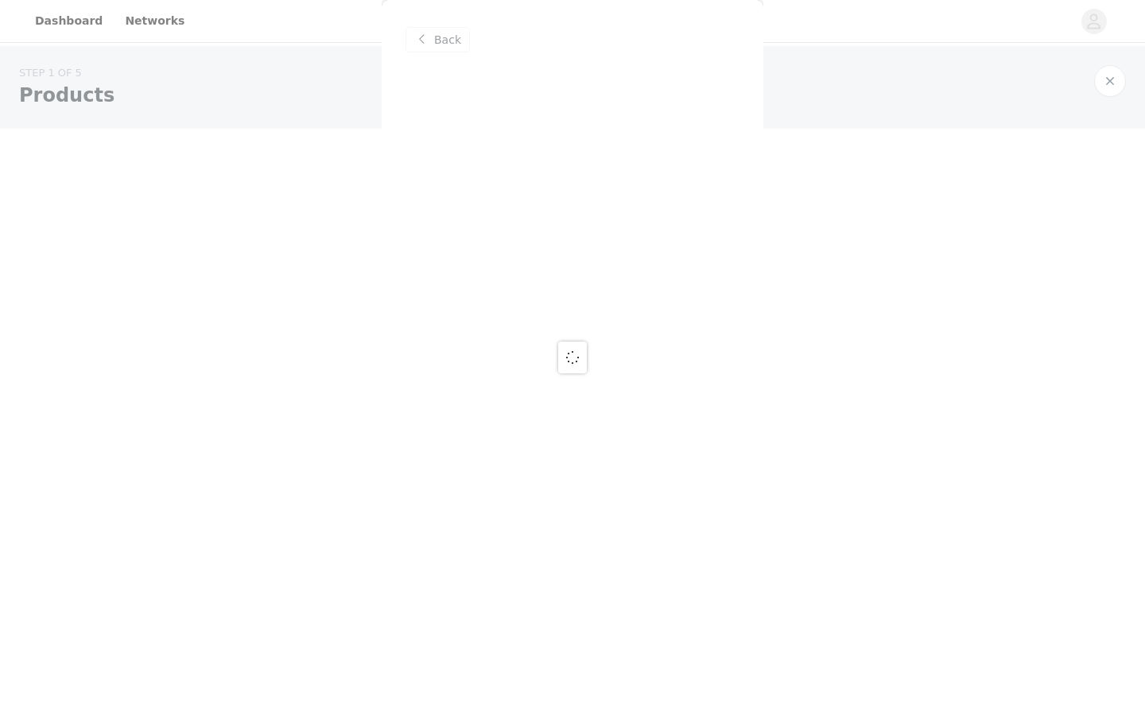
scroll to position [0, 0]
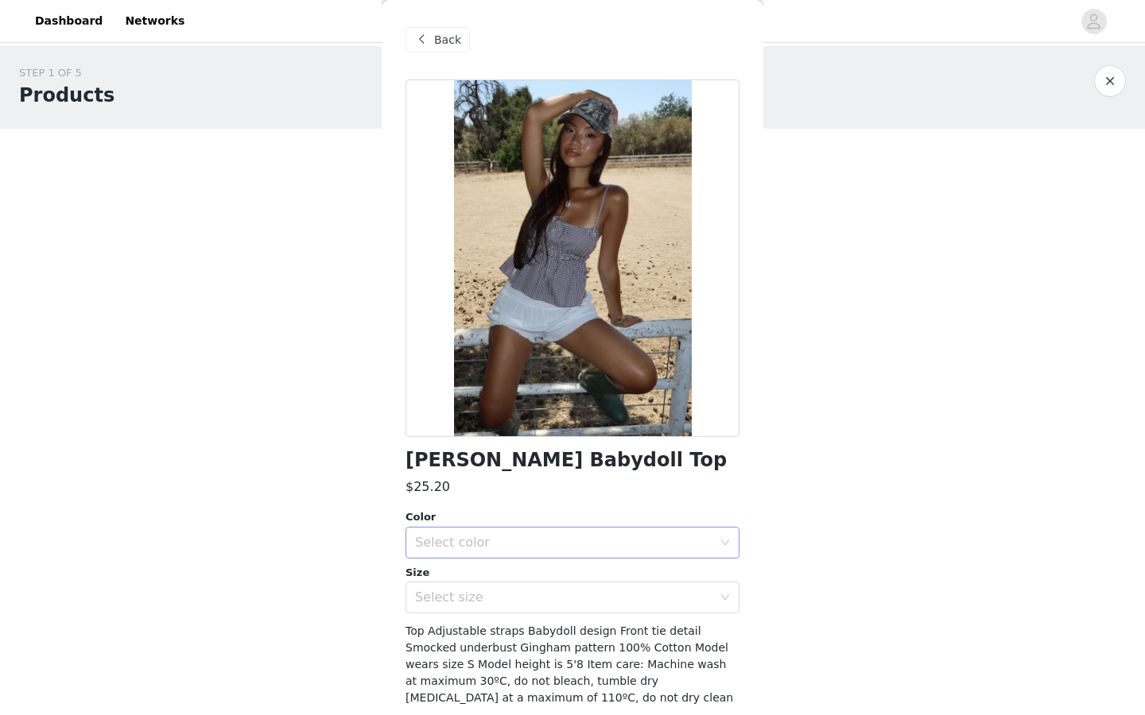
click at [477, 543] on div "Select color" at bounding box center [563, 543] width 297 height 16
click at [476, 550] on li "BROWN" at bounding box center [566, 577] width 322 height 25
click at [471, 550] on div "Select size" at bounding box center [567, 598] width 304 height 30
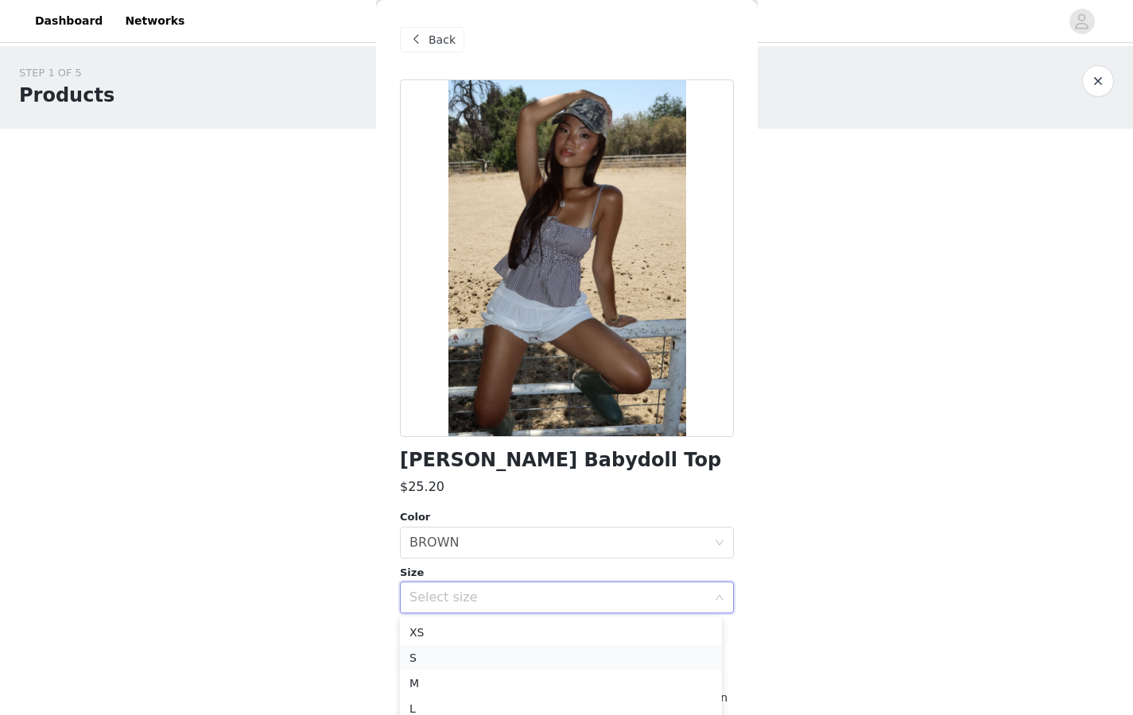
click at [463, 550] on li "S" at bounding box center [561, 657] width 322 height 25
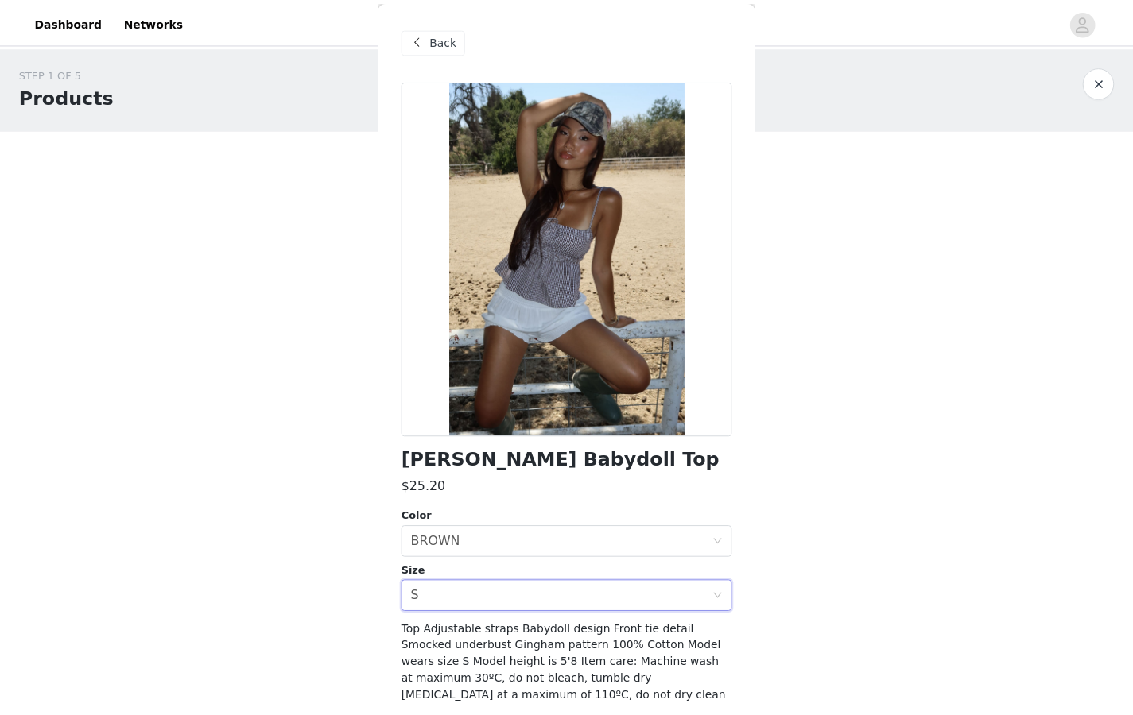
scroll to position [58, 0]
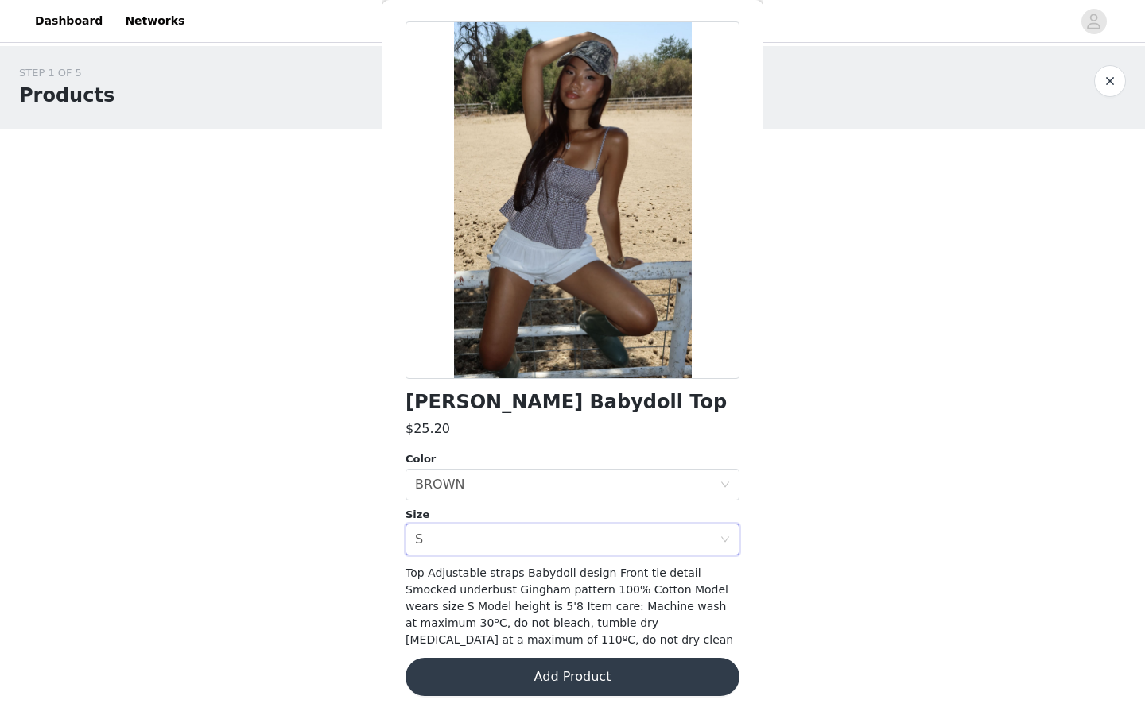
click at [533, 550] on button "Add Product" at bounding box center [572, 677] width 334 height 38
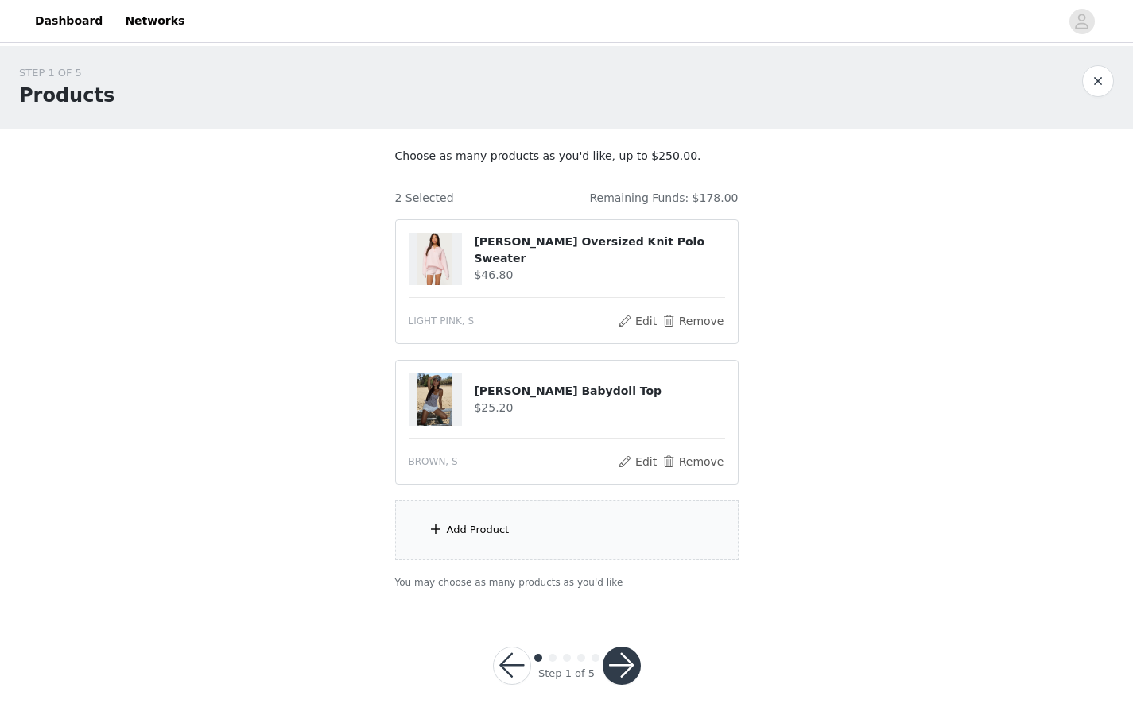
click at [515, 527] on div "Add Product" at bounding box center [566, 531] width 343 height 60
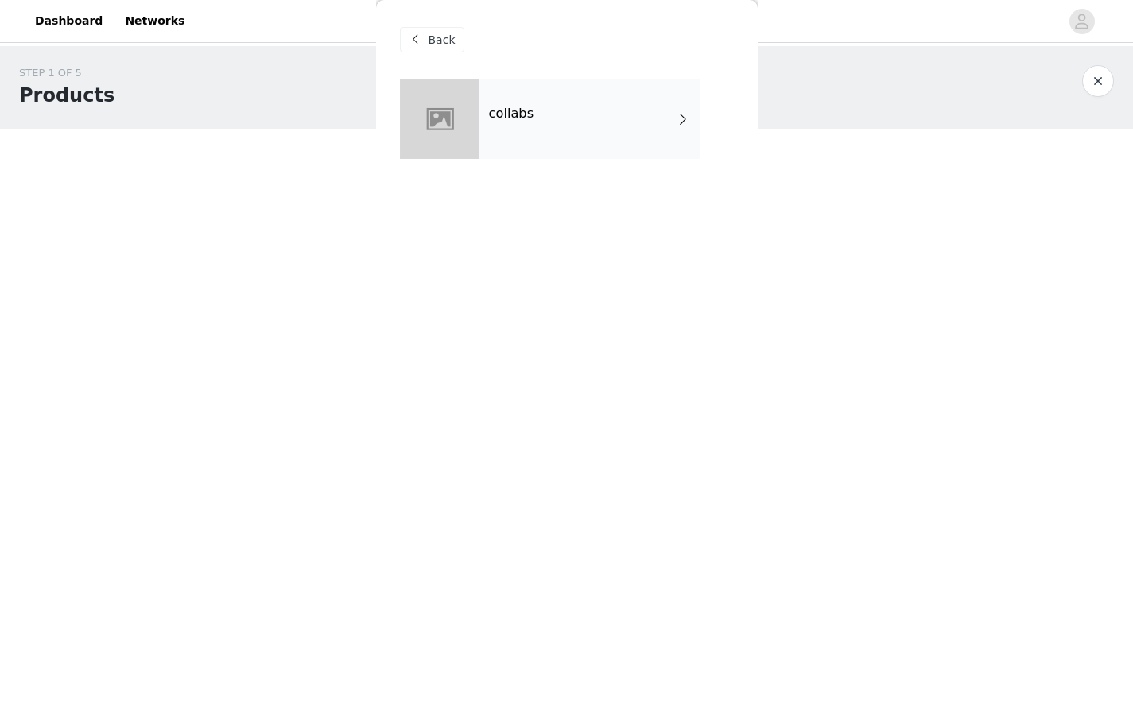
click at [575, 121] on div "collabs" at bounding box center [589, 118] width 221 height 79
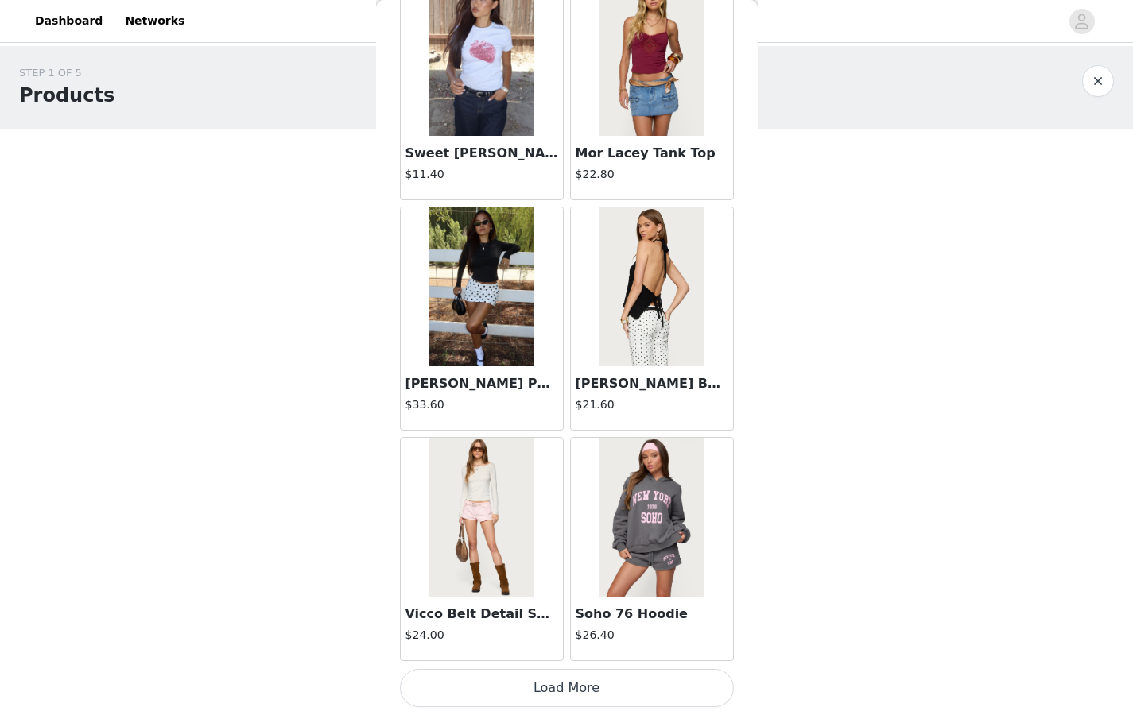
scroll to position [8, 0]
click at [534, 550] on button "Load More" at bounding box center [567, 688] width 334 height 38
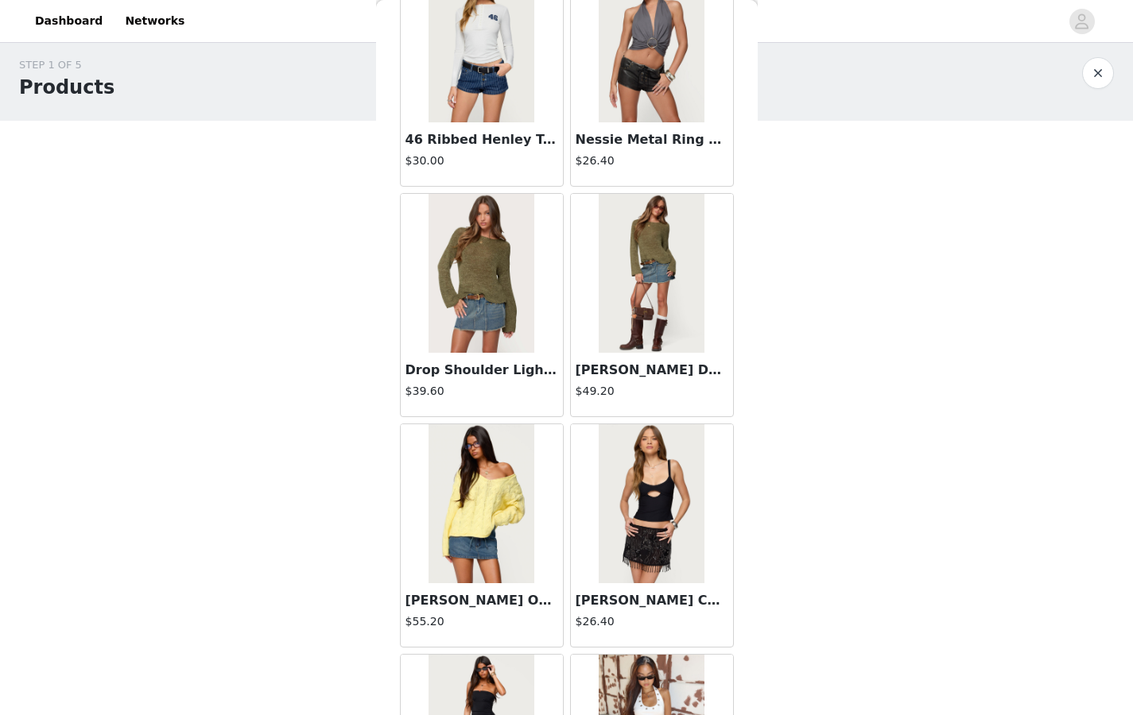
scroll to position [4022, 0]
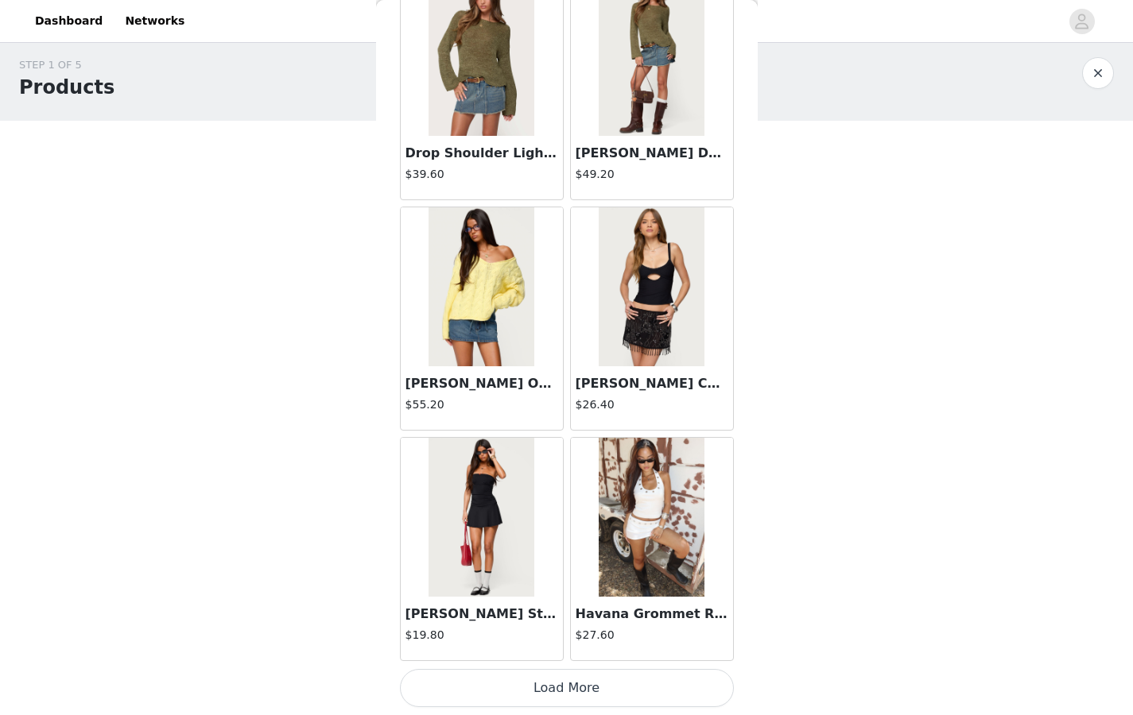
click at [563, 550] on button "Load More" at bounding box center [567, 688] width 334 height 38
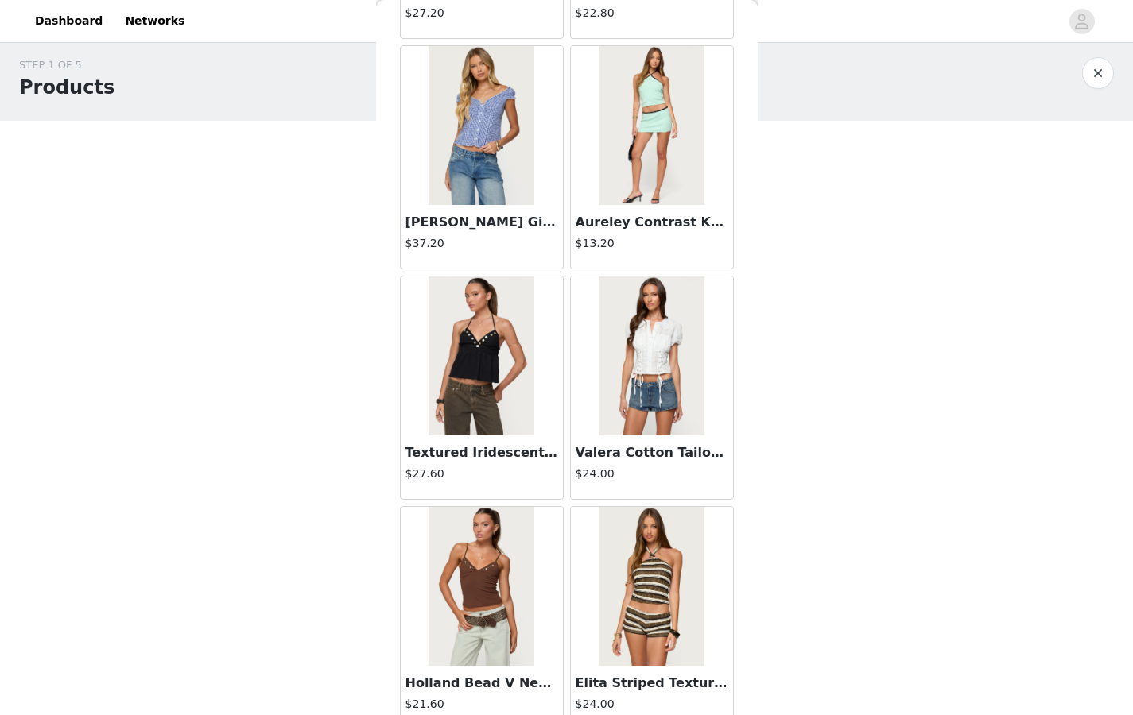
scroll to position [6327, 0]
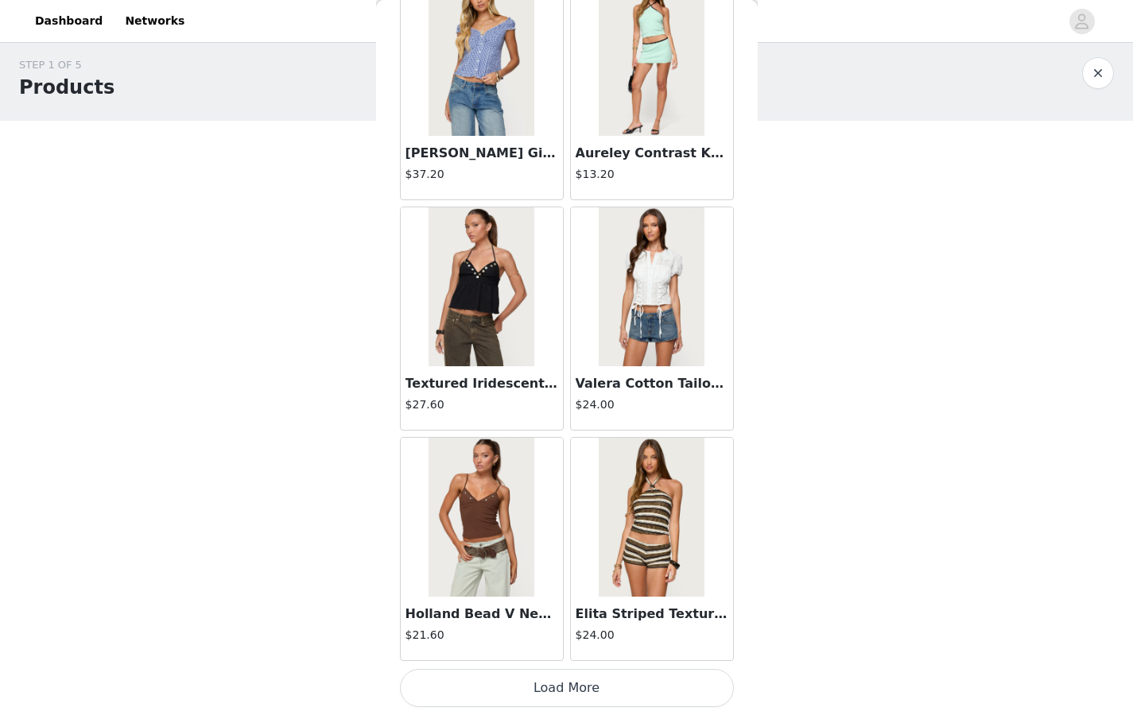
click at [518, 550] on button "Load More" at bounding box center [567, 688] width 334 height 38
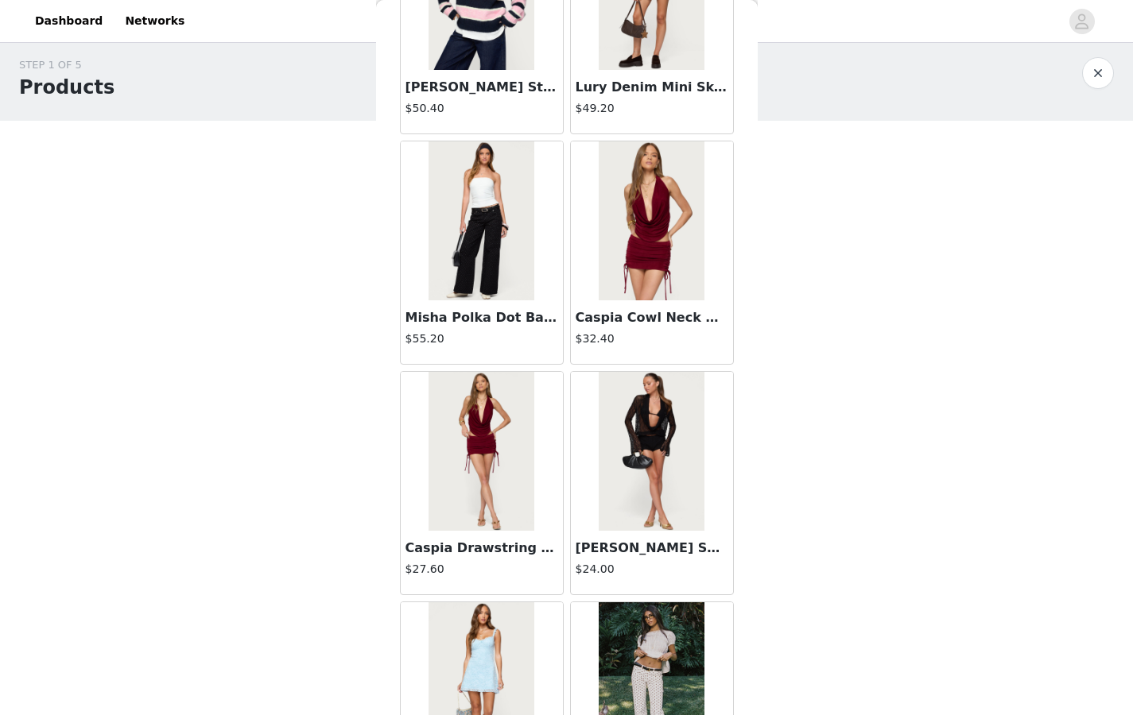
scroll to position [6848, 0]
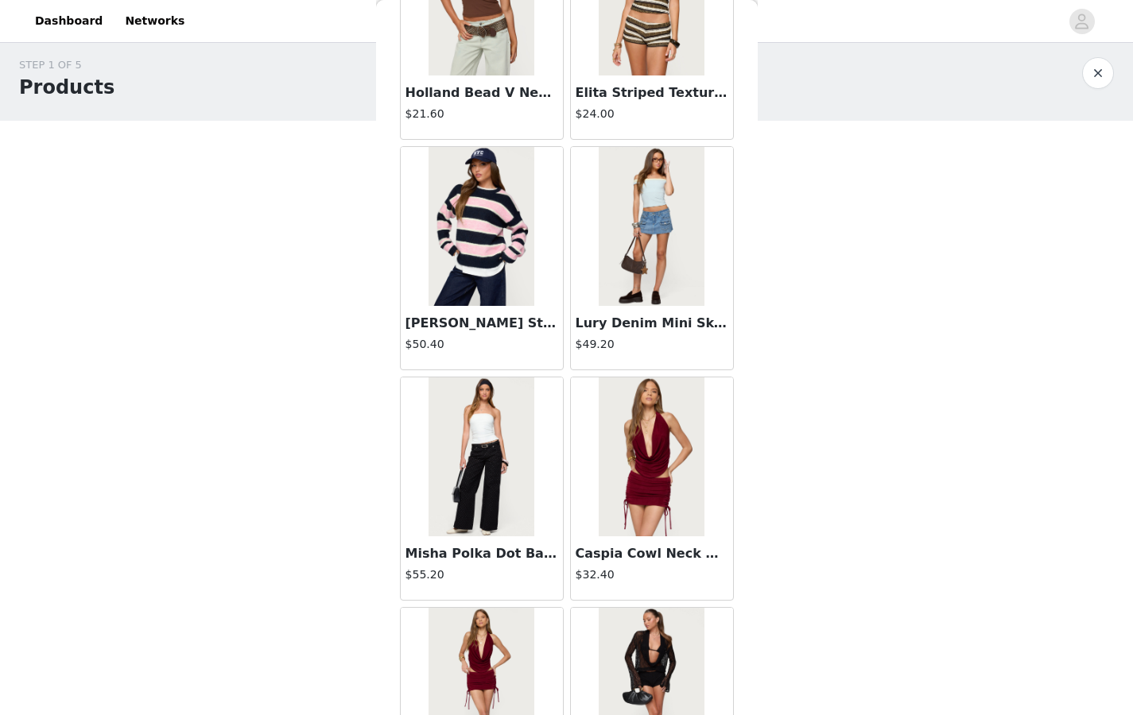
click at [467, 264] on img at bounding box center [481, 226] width 106 height 159
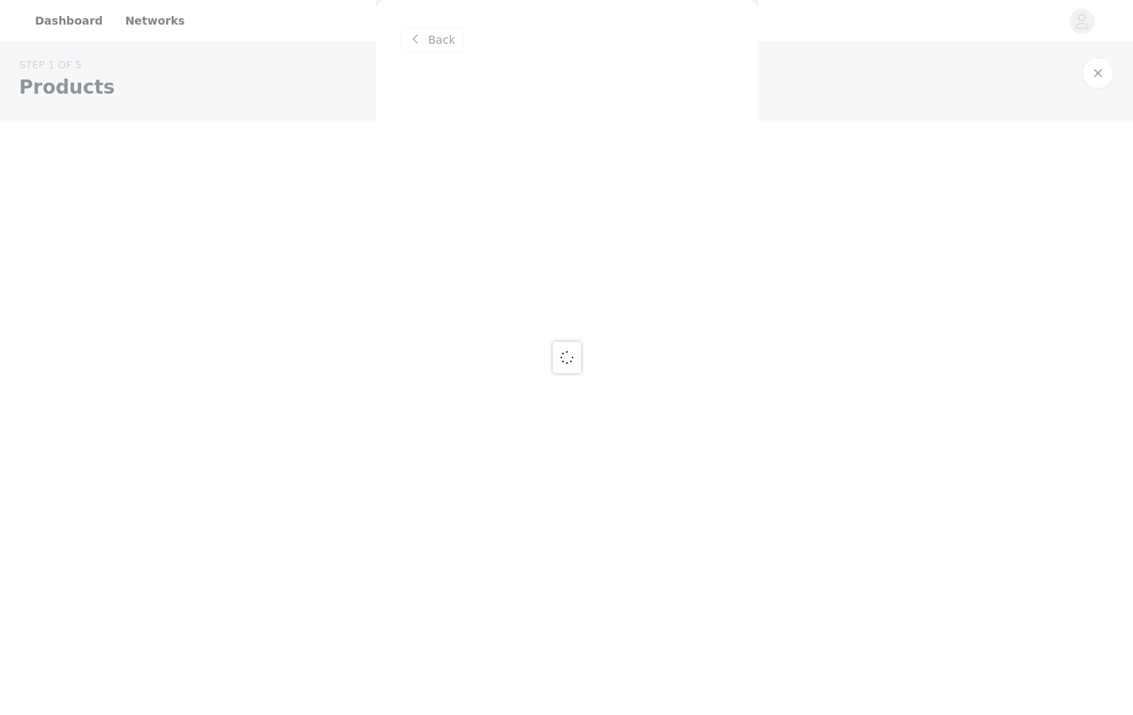
scroll to position [0, 0]
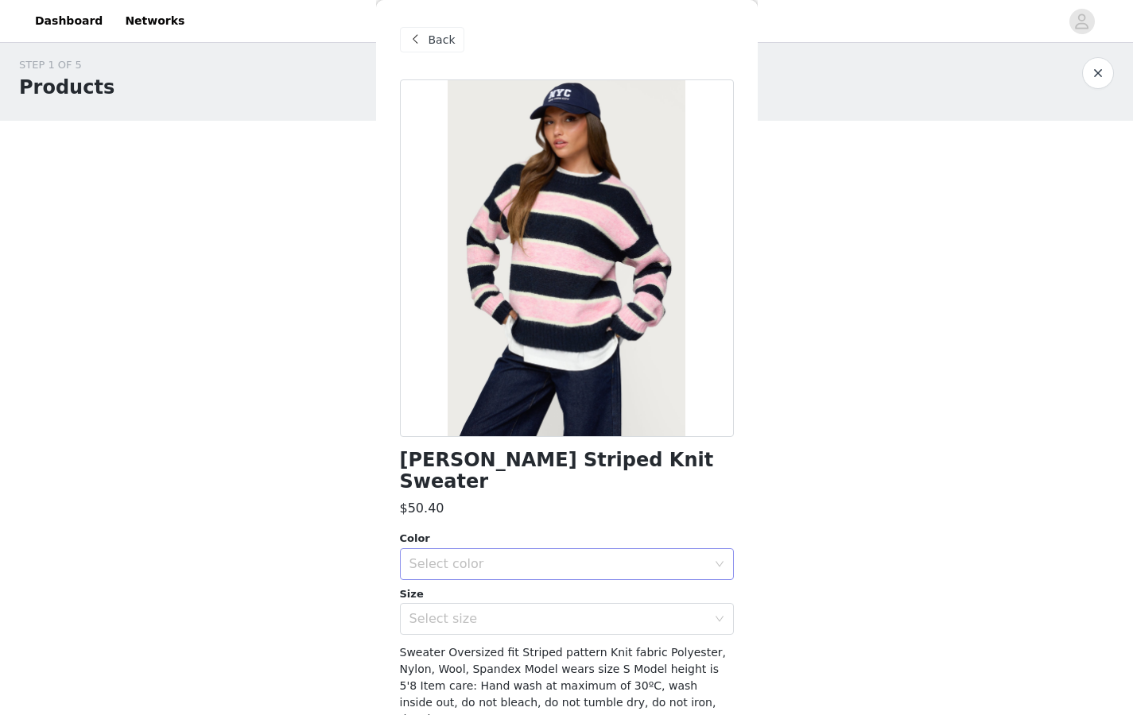
click at [506, 550] on div "Select color" at bounding box center [557, 564] width 297 height 16
click at [498, 550] on li "NAVY AND PINK" at bounding box center [561, 577] width 322 height 25
click at [490, 550] on div "Select size" at bounding box center [561, 619] width 304 height 30
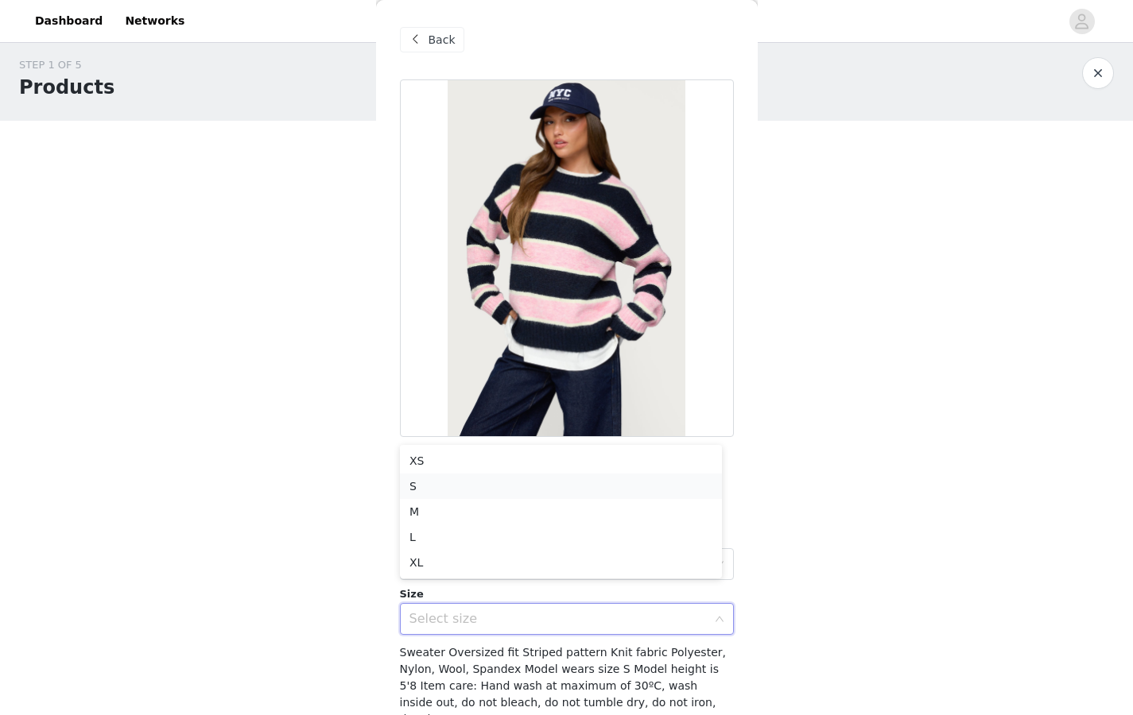
click at [472, 494] on li "S" at bounding box center [561, 486] width 322 height 25
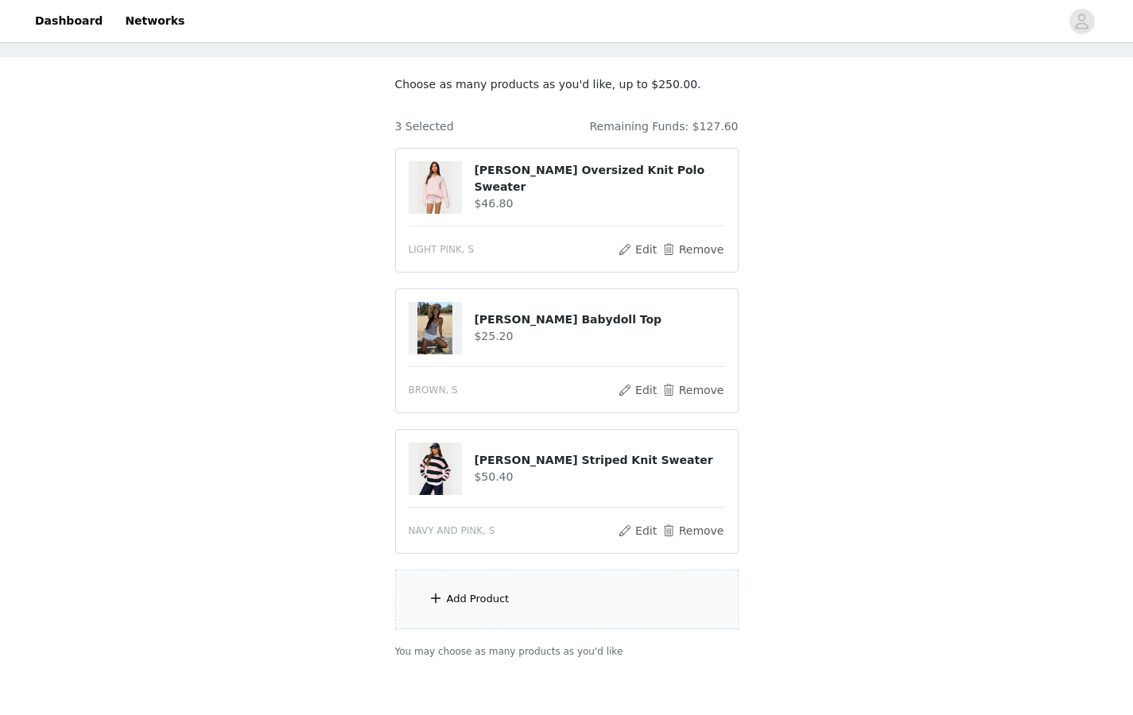
scroll to position [87, 0]
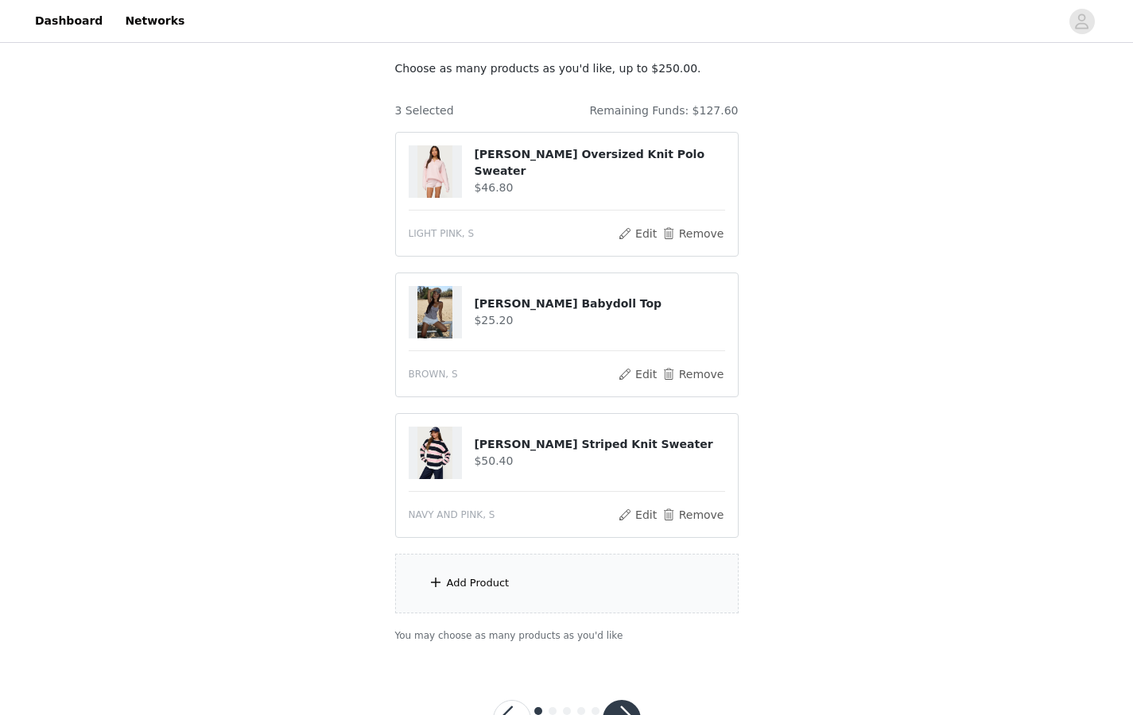
click at [511, 550] on div "Add Product" at bounding box center [566, 584] width 343 height 60
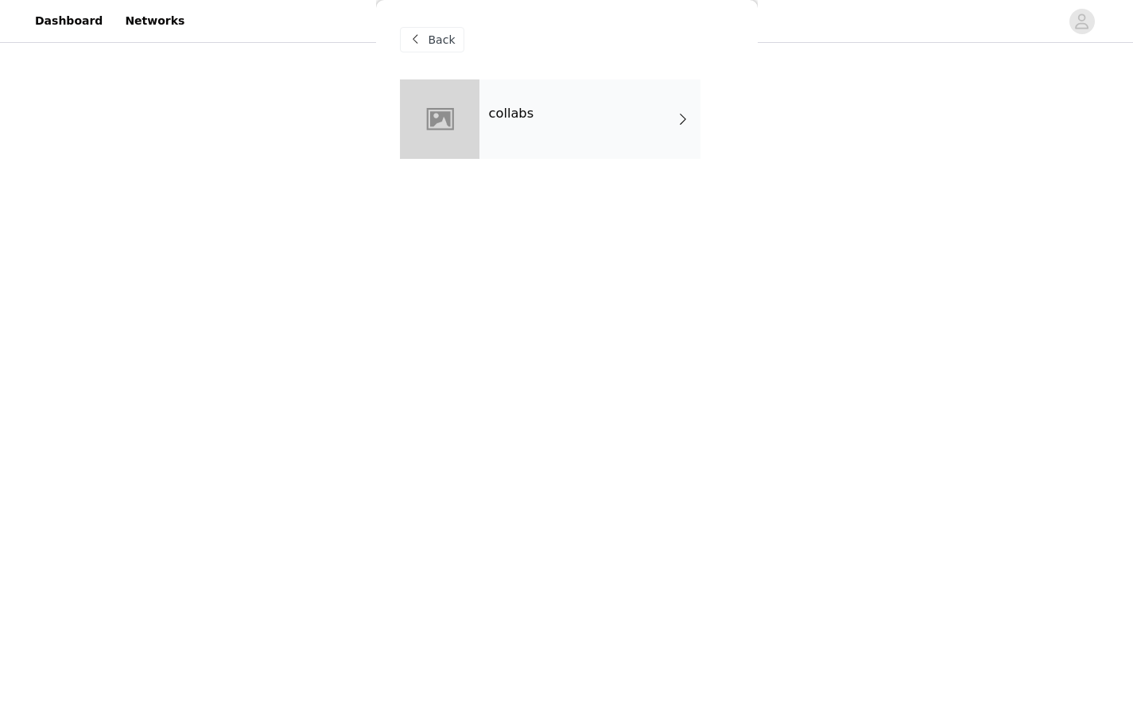
click at [502, 131] on div "collabs" at bounding box center [589, 118] width 221 height 79
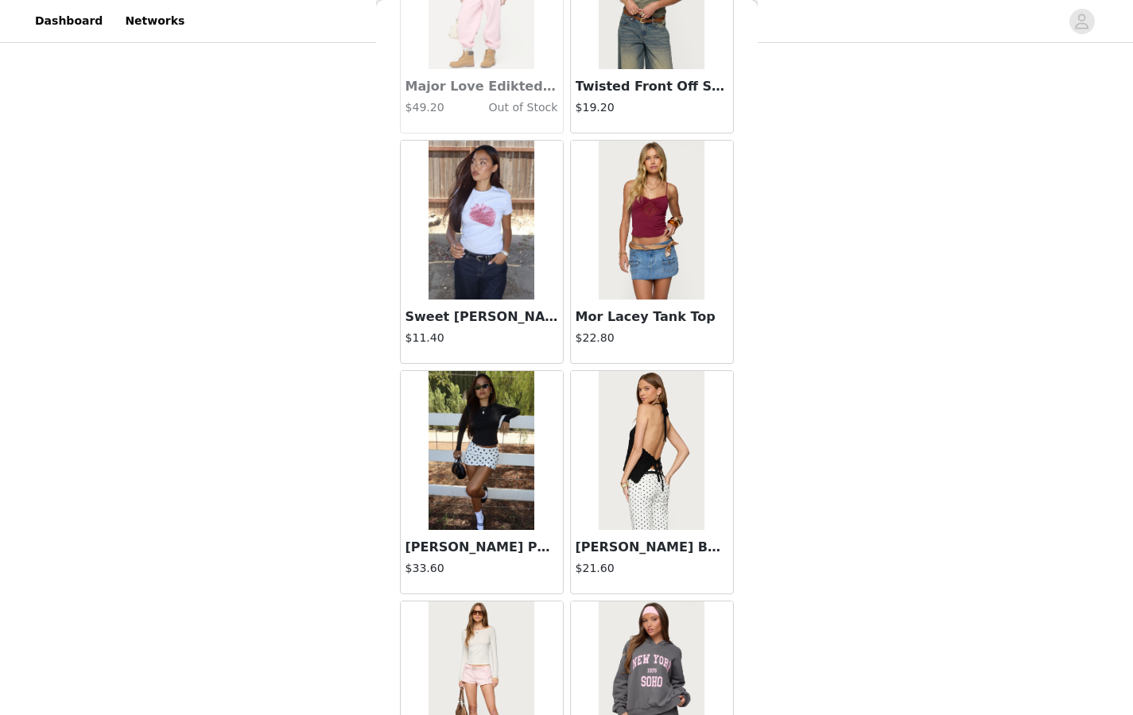
scroll to position [1717, 0]
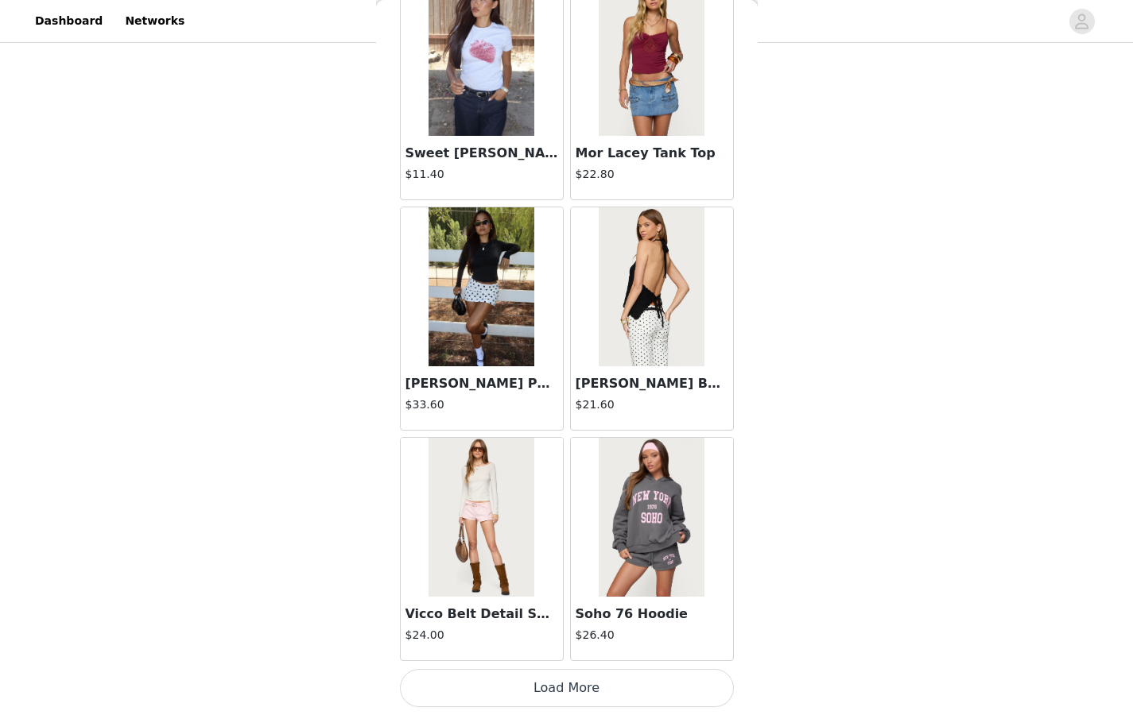
click at [539, 550] on button "Load More" at bounding box center [567, 688] width 334 height 38
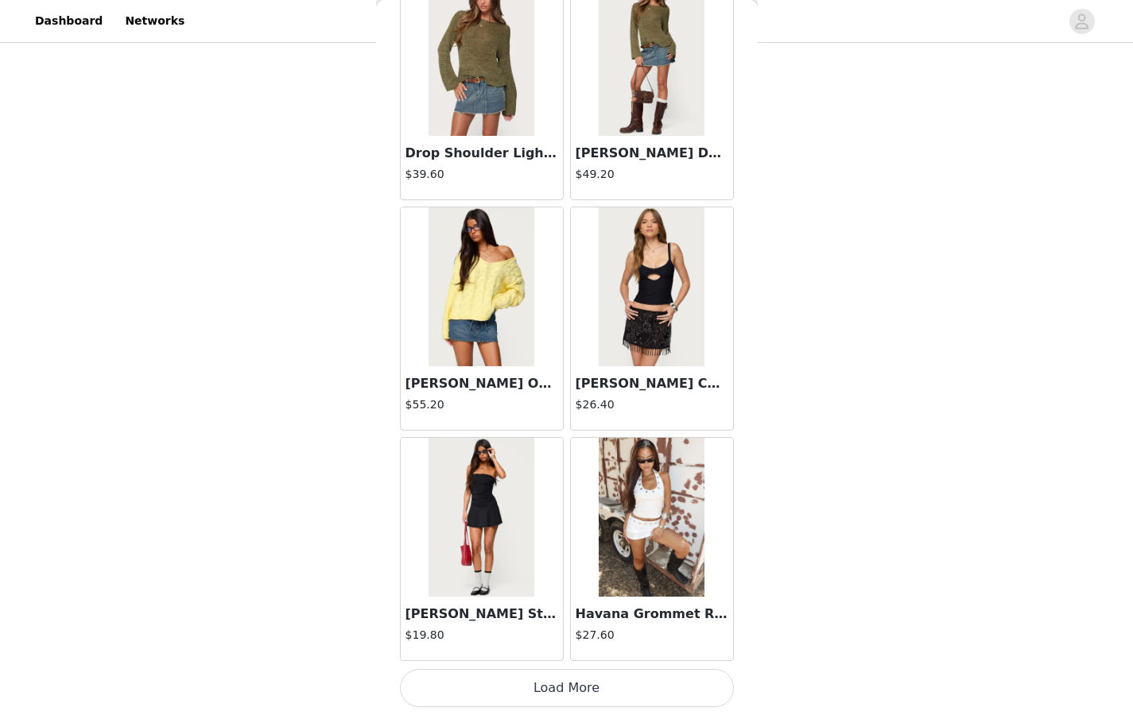
scroll to position [149, 0]
click at [544, 550] on button "Load More" at bounding box center [567, 688] width 334 height 38
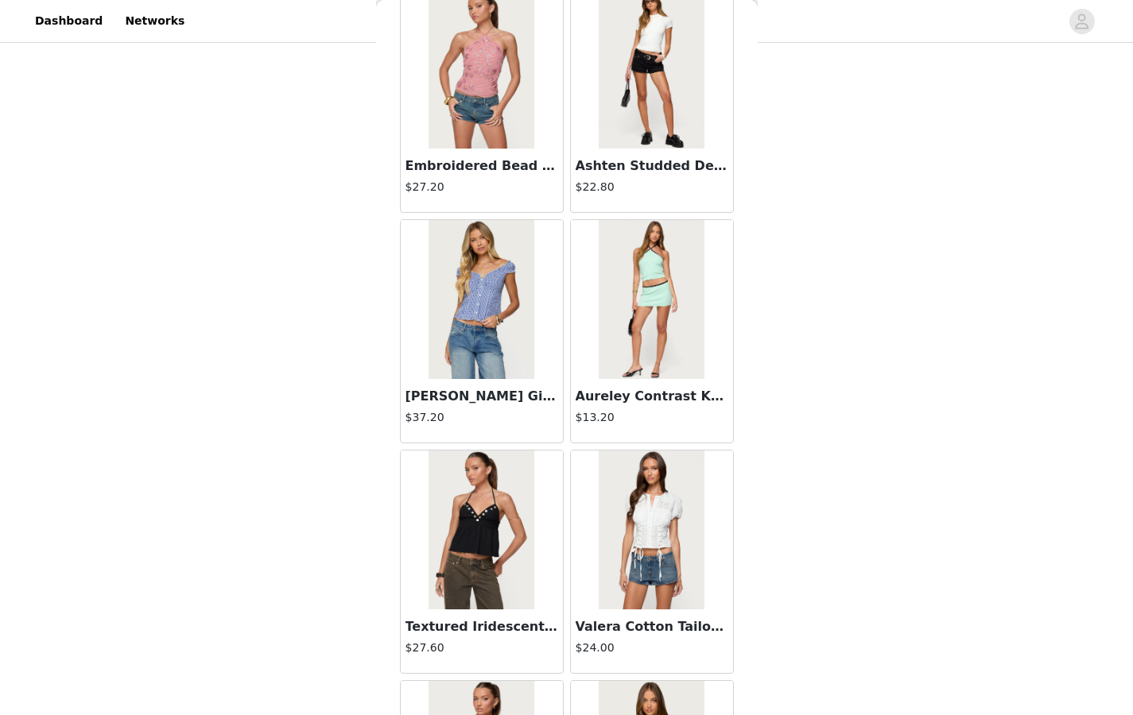
scroll to position [6327, 0]
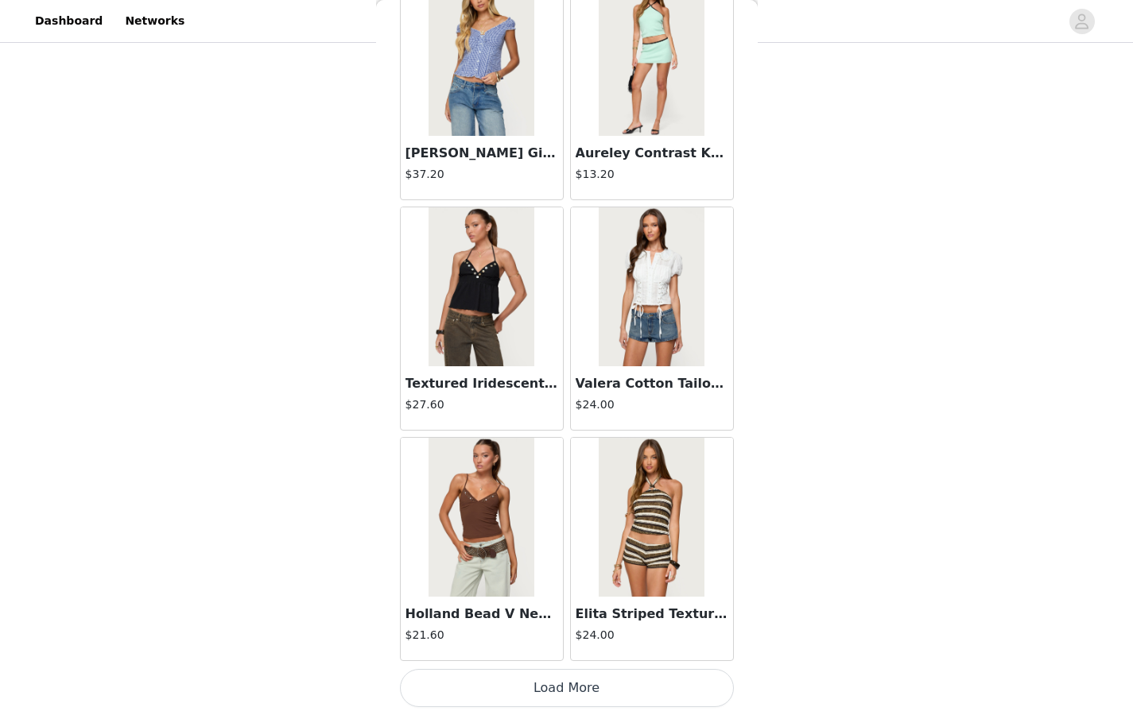
click at [579, 550] on button "Load More" at bounding box center [567, 688] width 334 height 38
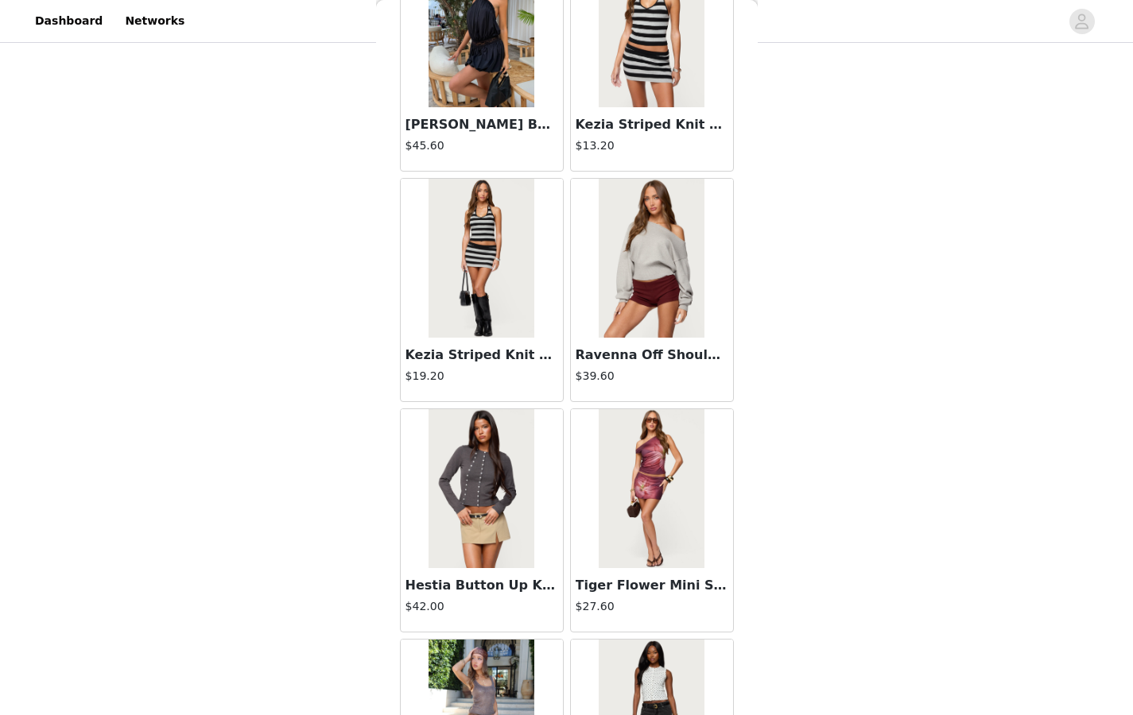
scroll to position [8632, 0]
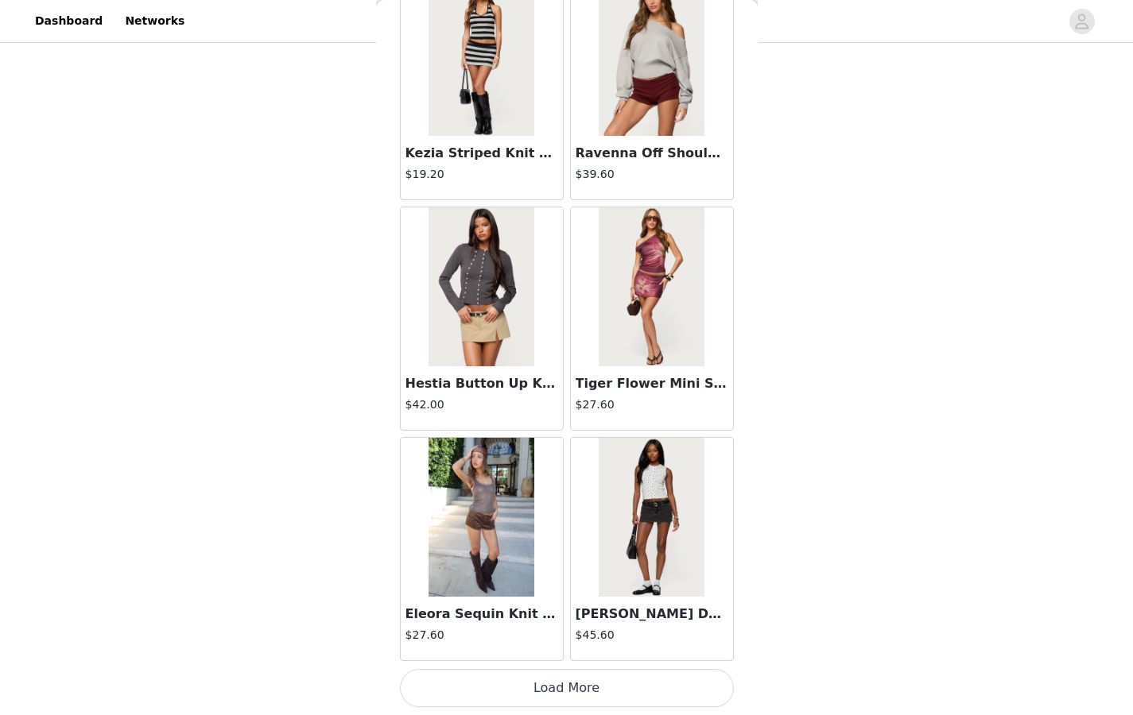
click at [556, 550] on button "Load More" at bounding box center [567, 688] width 334 height 38
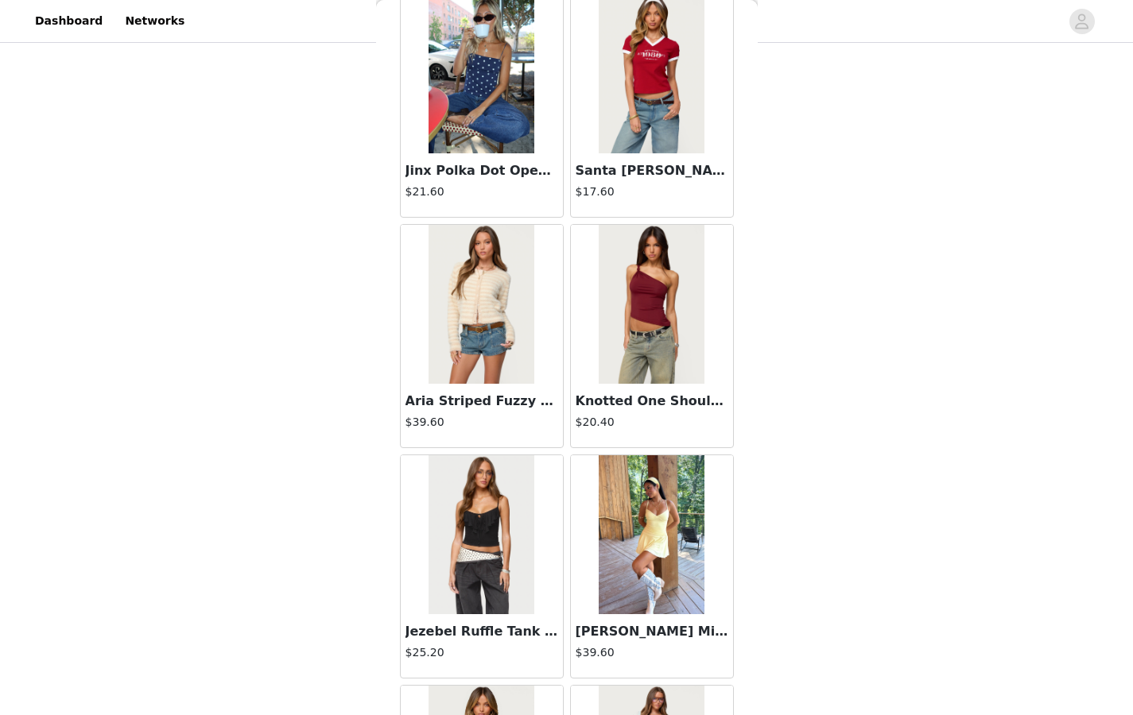
scroll to position [10464, 0]
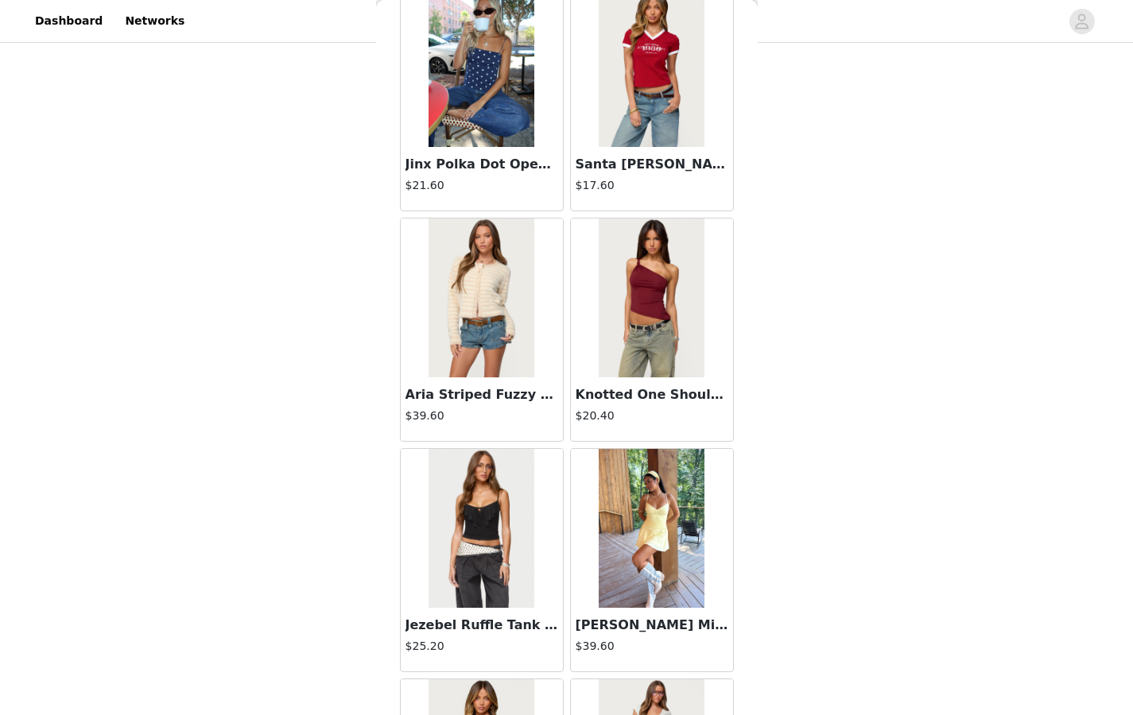
click at [491, 305] on img at bounding box center [481, 298] width 106 height 159
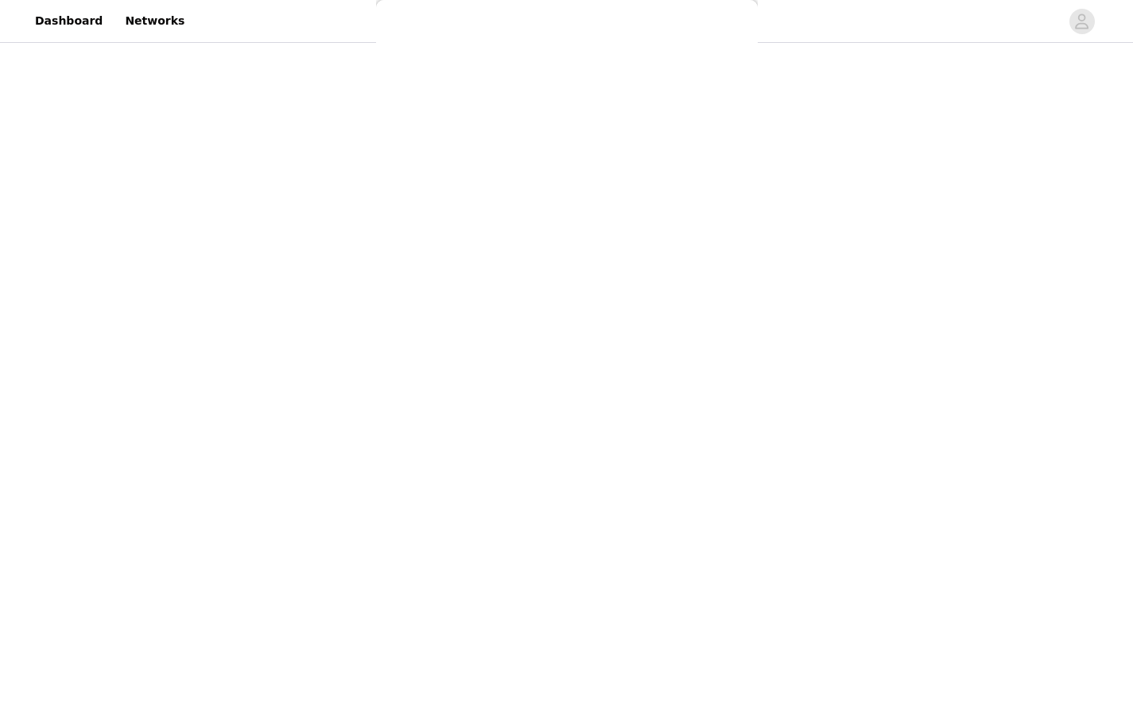
scroll to position [0, 0]
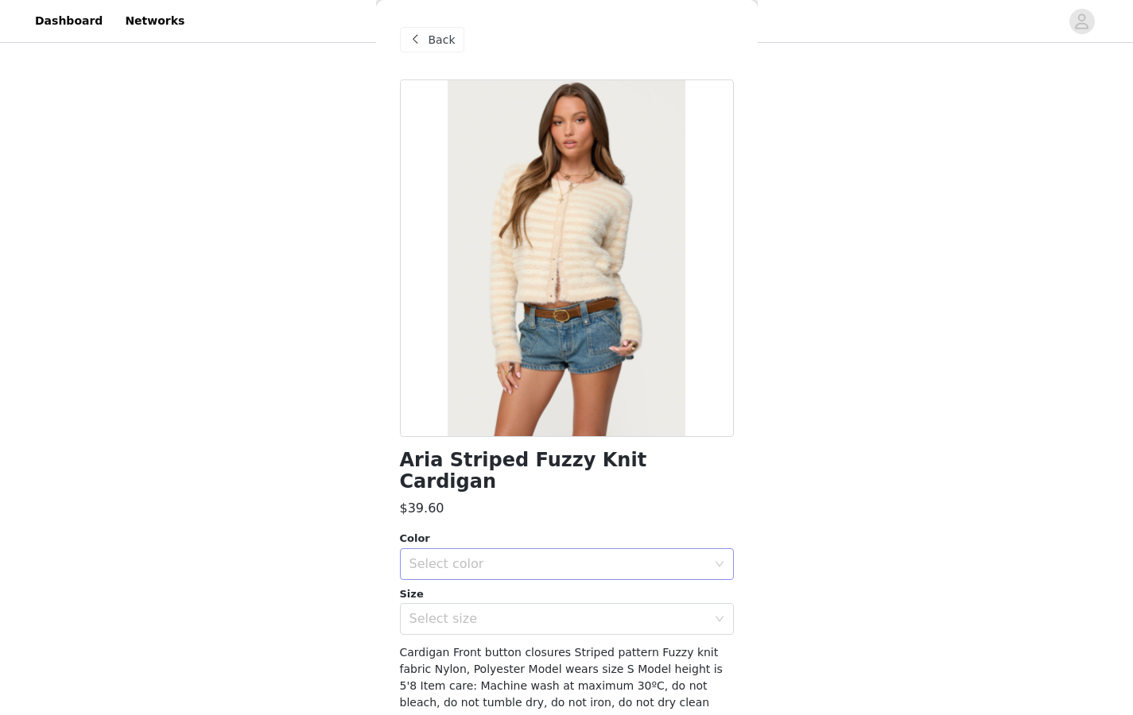
click at [535, 550] on div "Select color" at bounding box center [557, 564] width 297 height 16
click at [523, 550] on li "CREAM" at bounding box center [561, 577] width 322 height 25
click at [524, 550] on div "Select size" at bounding box center [557, 619] width 297 height 16
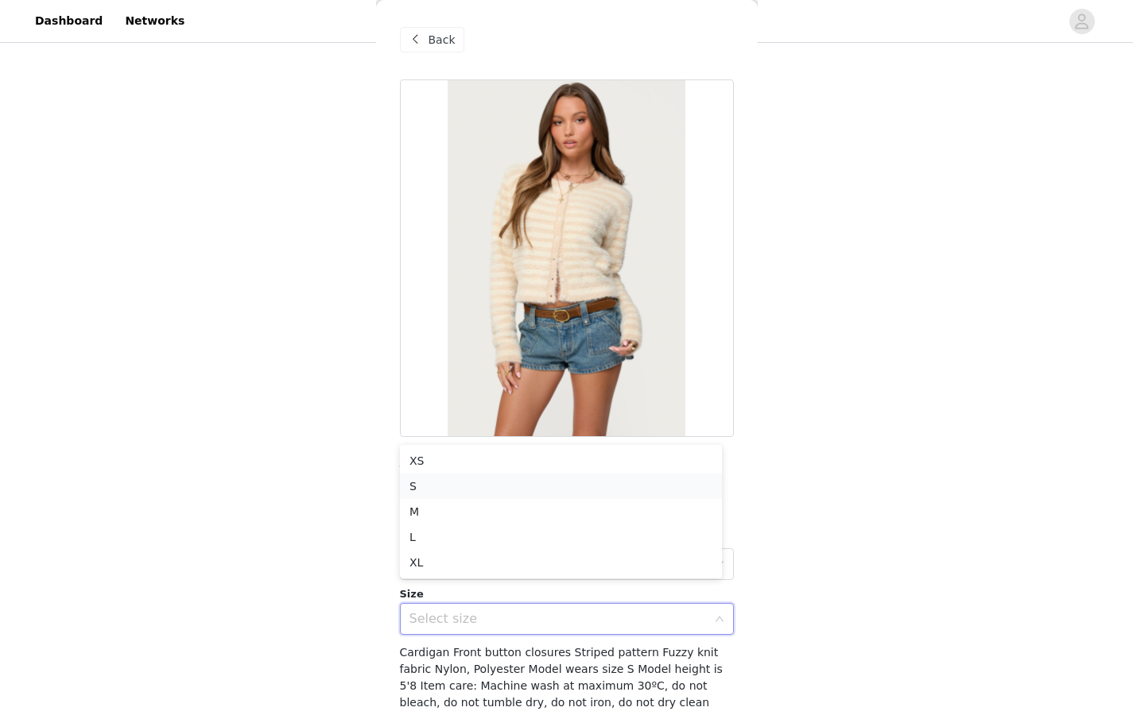
click at [499, 481] on li "S" at bounding box center [561, 486] width 322 height 25
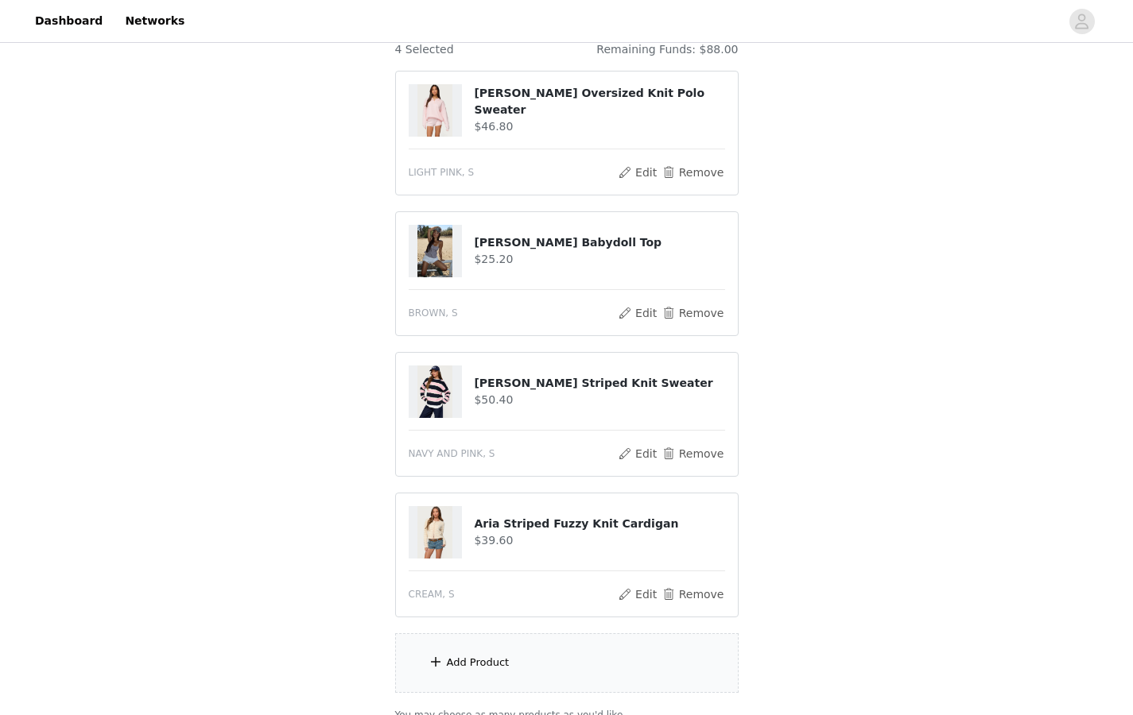
click at [483, 550] on div "Add Product" at bounding box center [478, 663] width 63 height 16
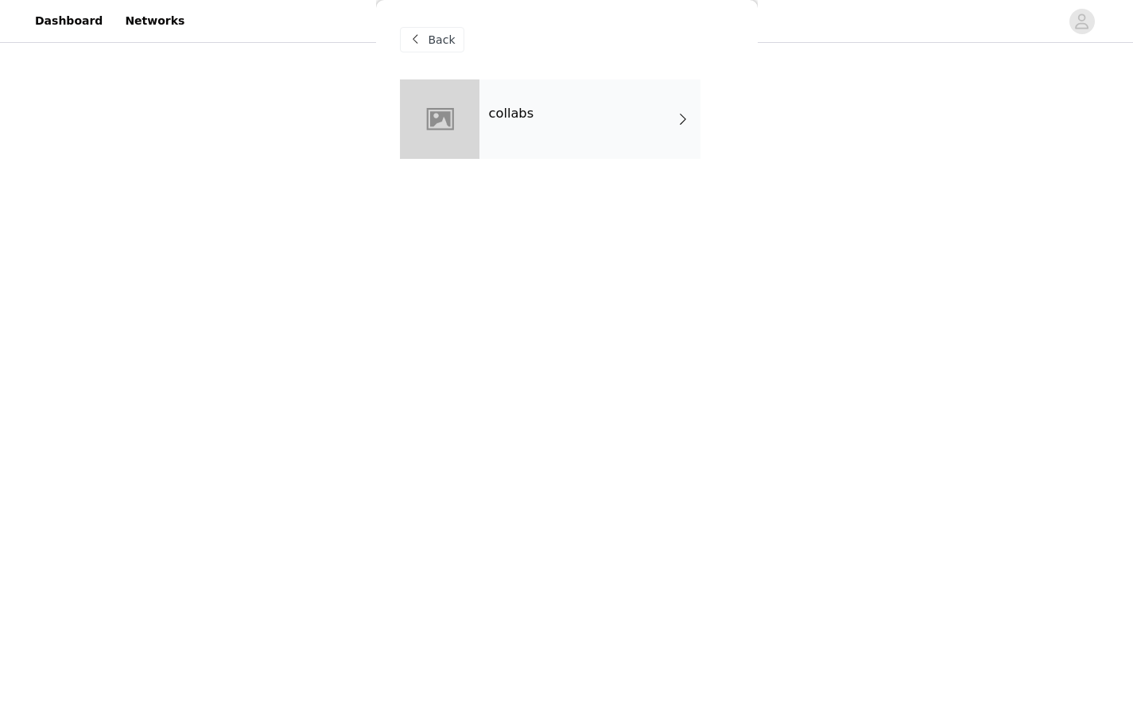
click at [515, 124] on div "collabs" at bounding box center [589, 118] width 221 height 79
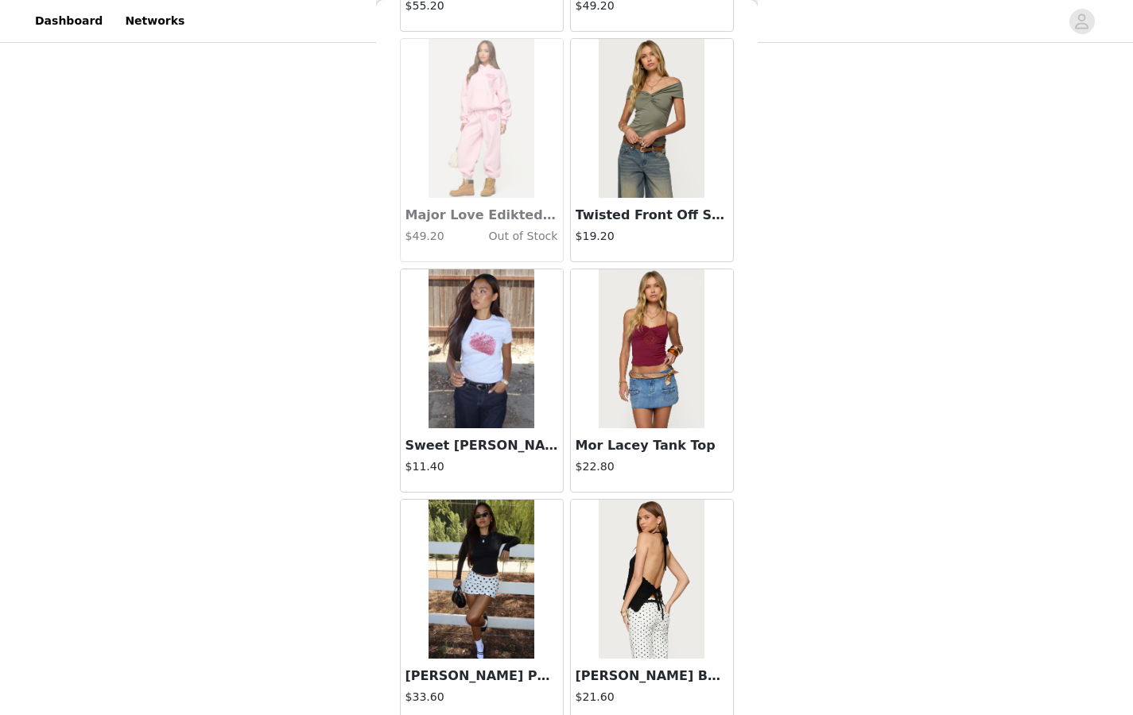
scroll to position [1717, 0]
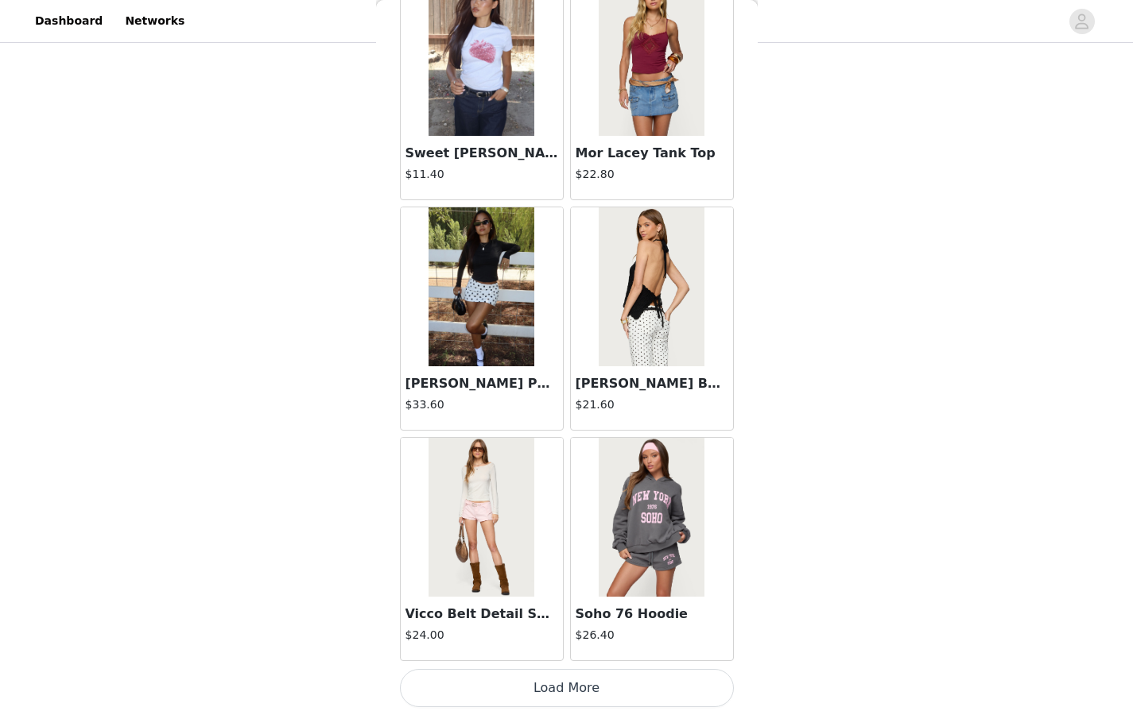
click at [536, 550] on button "Load More" at bounding box center [567, 688] width 334 height 38
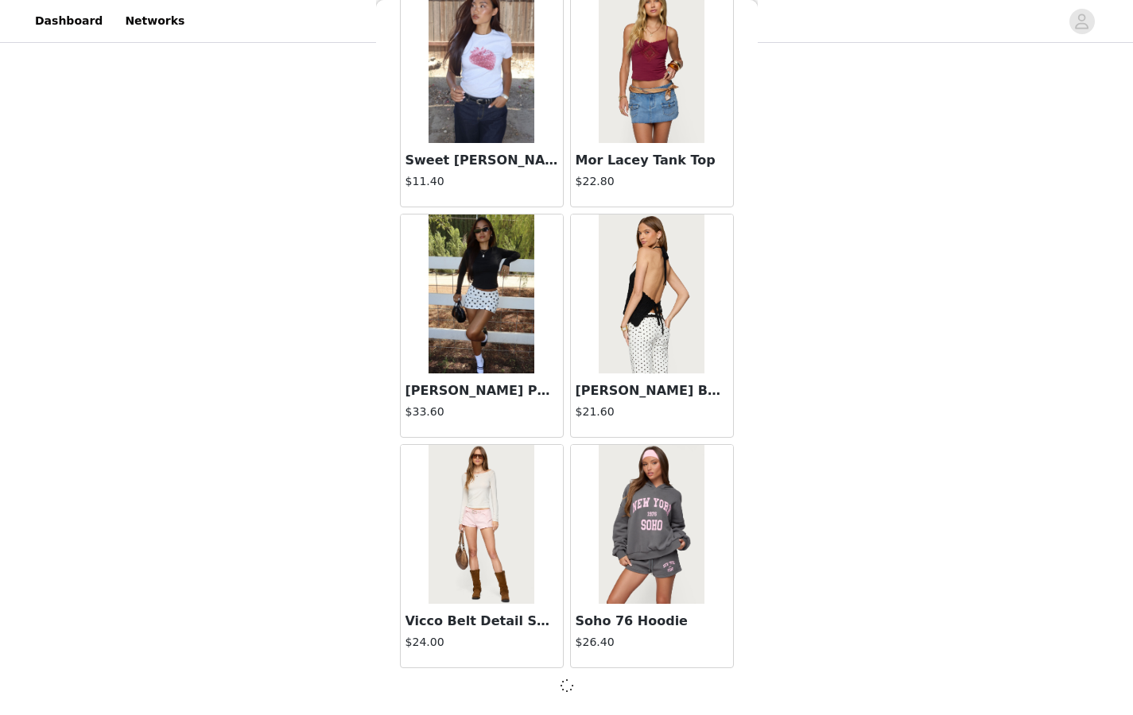
scroll to position [1710, 0]
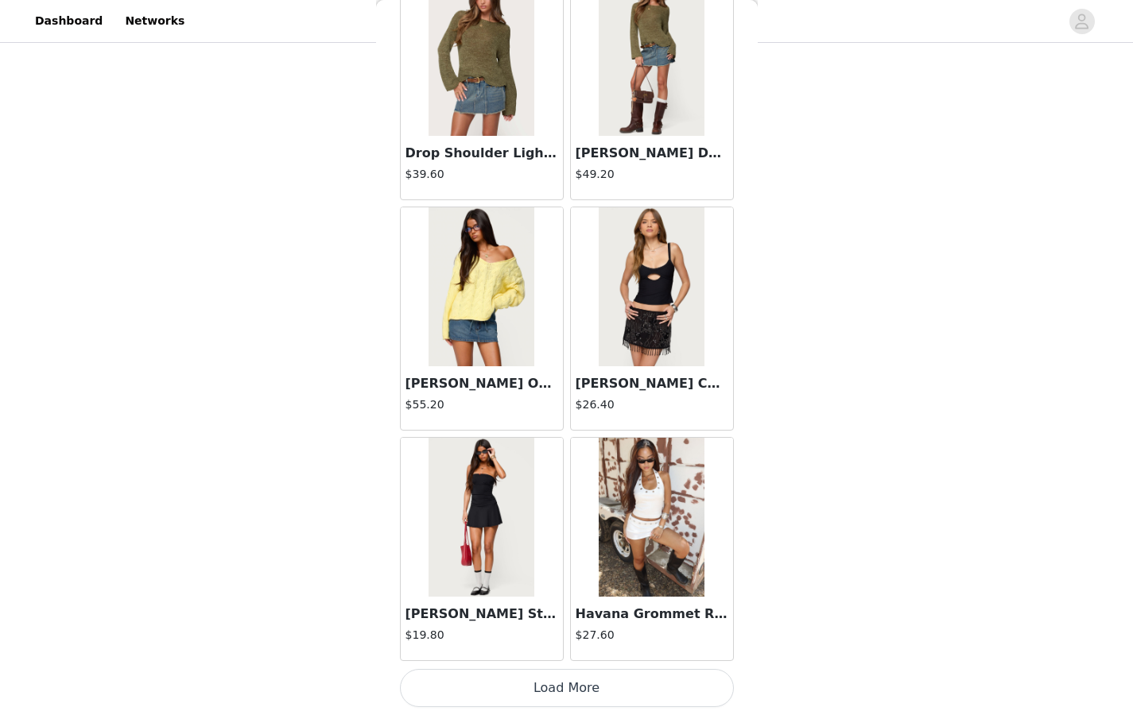
click at [539, 550] on button "Load More" at bounding box center [567, 688] width 334 height 38
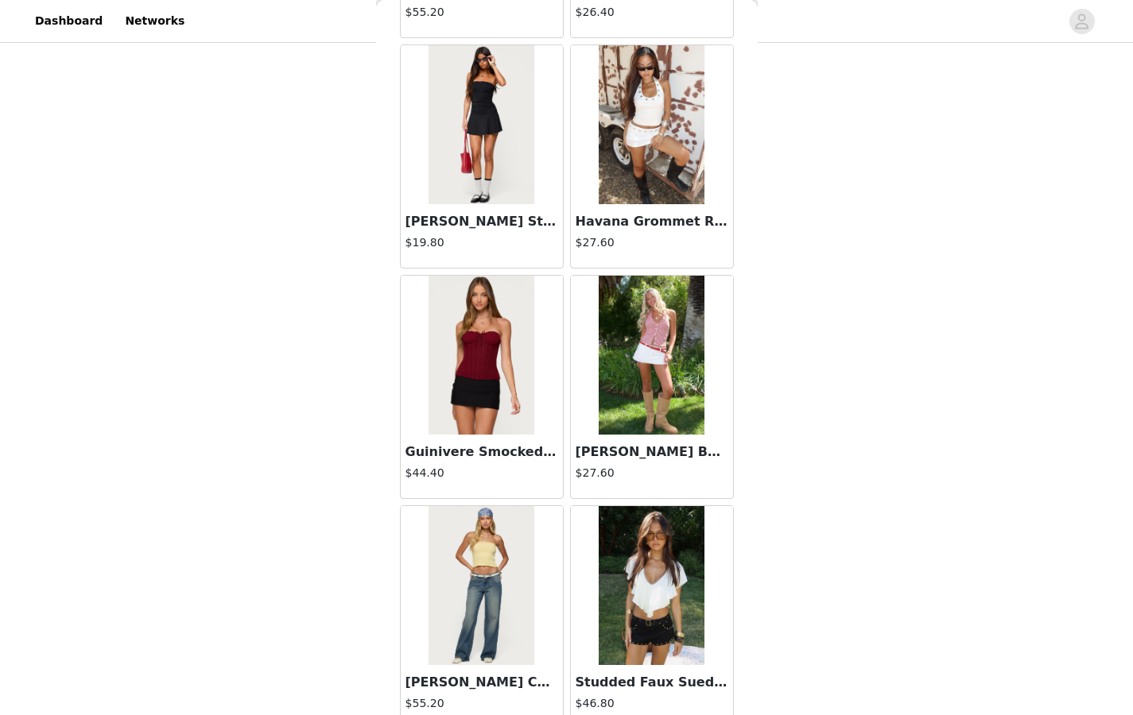
scroll to position [4648, 0]
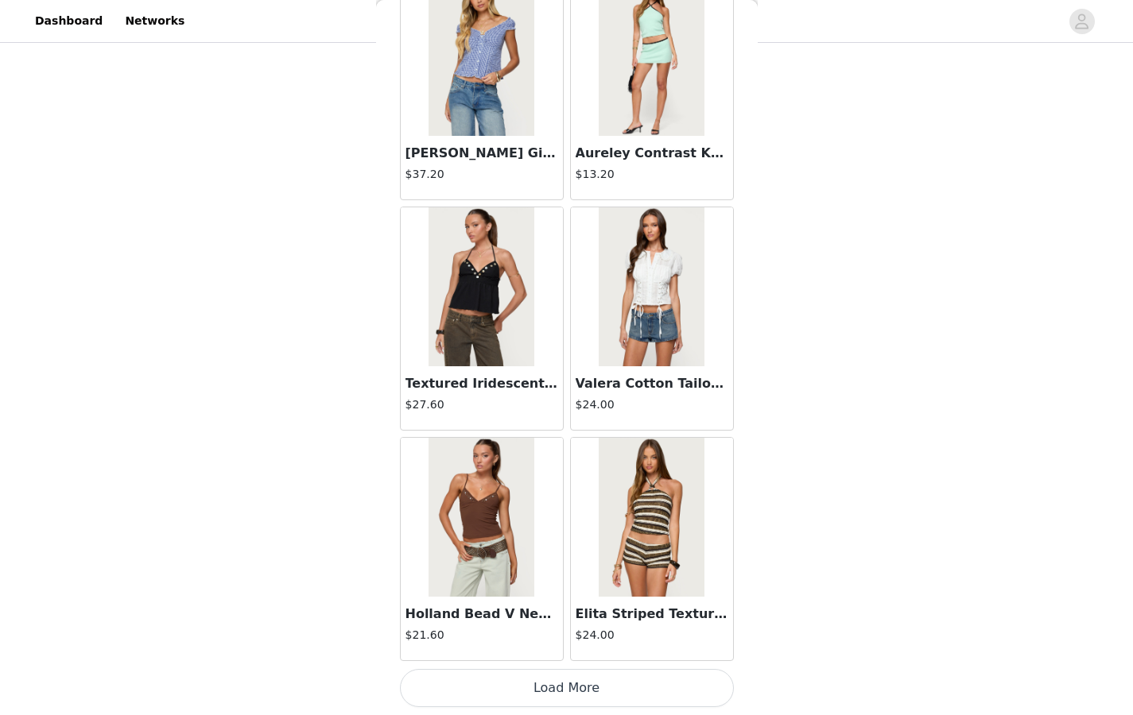
click at [551, 550] on button "Load More" at bounding box center [567, 688] width 334 height 38
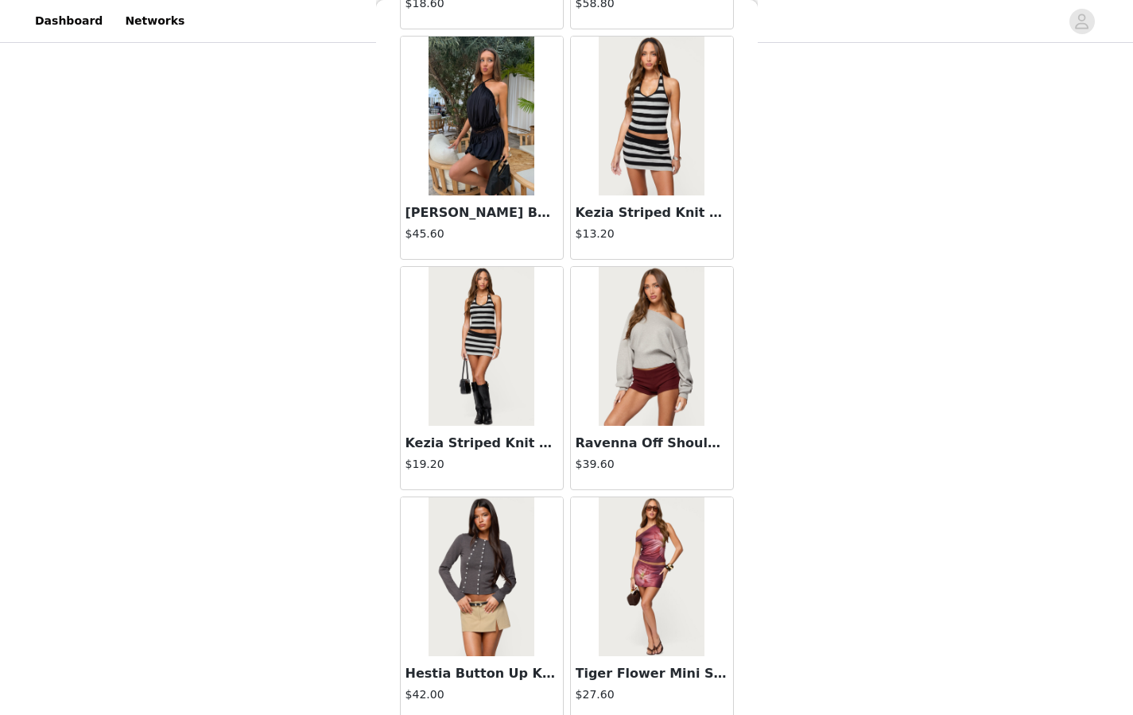
scroll to position [8632, 0]
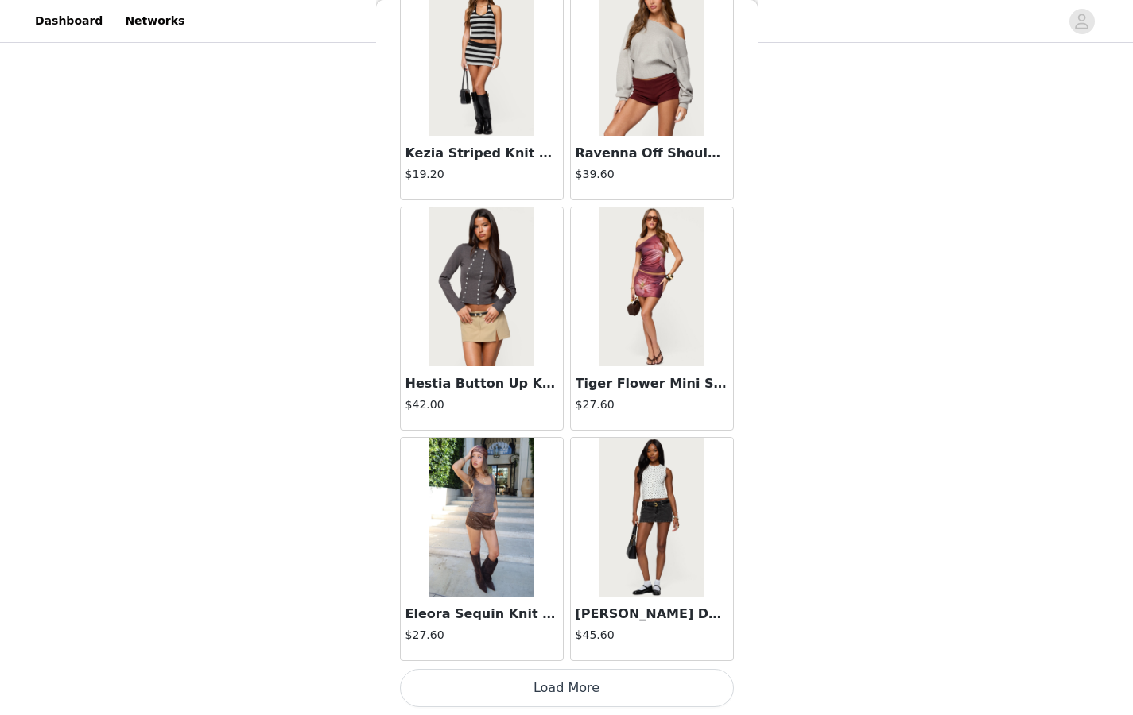
click at [534, 550] on button "Load More" at bounding box center [567, 688] width 334 height 38
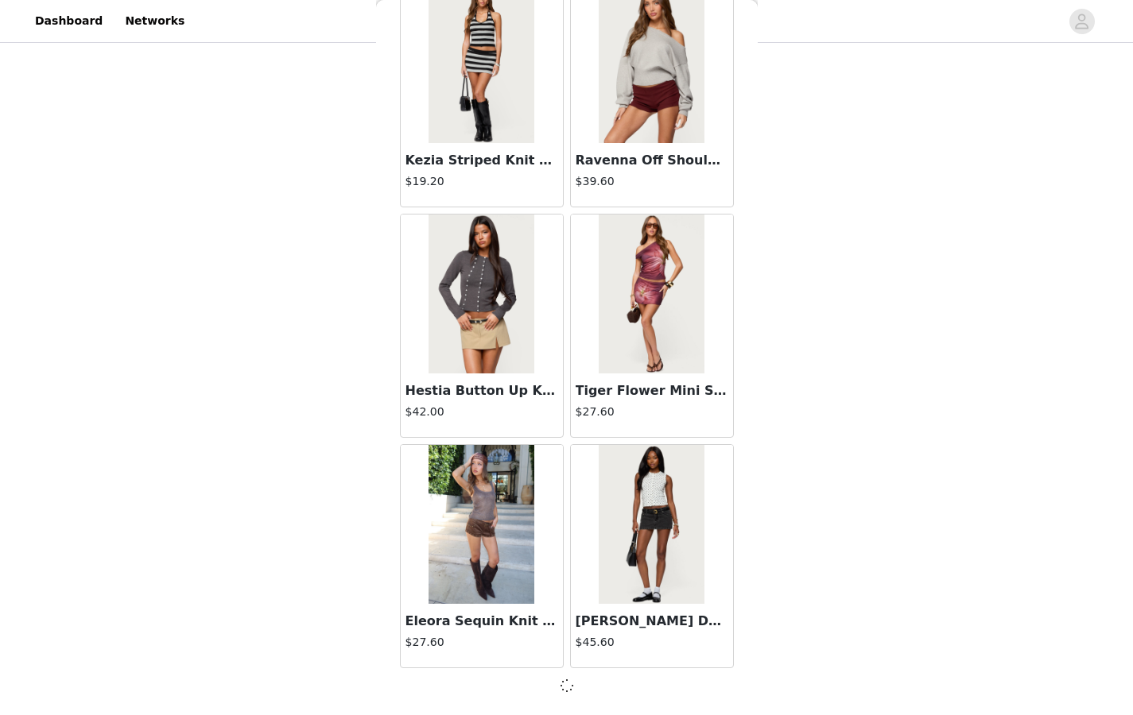
scroll to position [8624, 0]
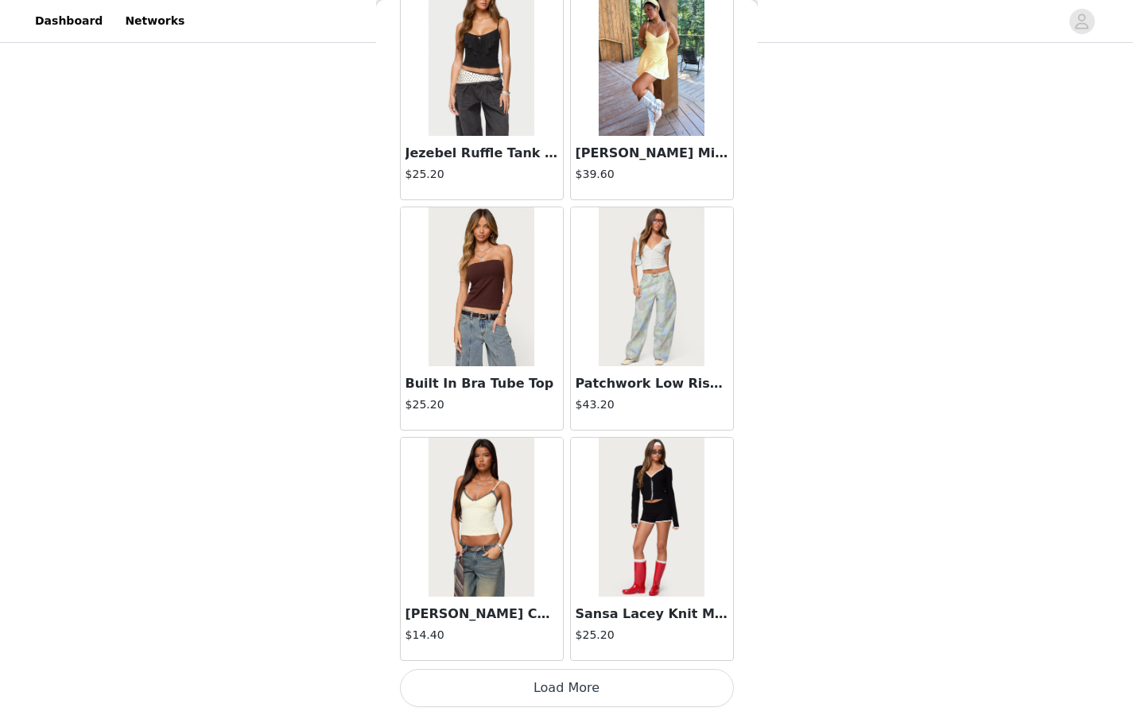
click at [521, 550] on button "Load More" at bounding box center [567, 688] width 334 height 38
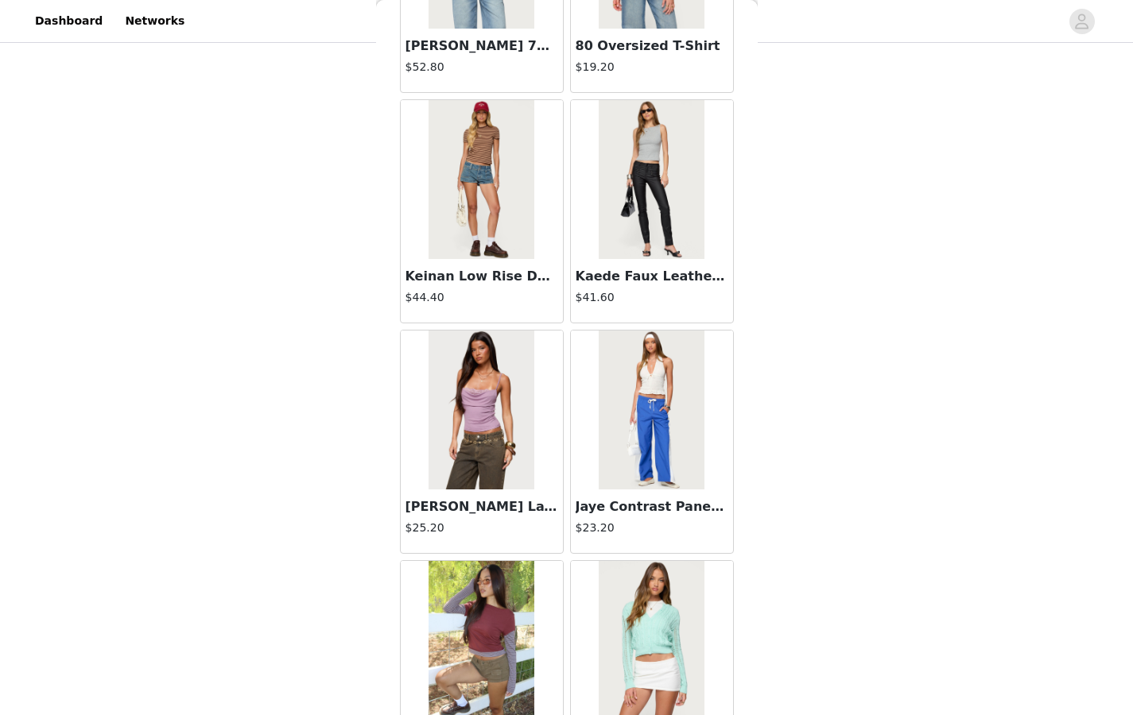
scroll to position [13241, 0]
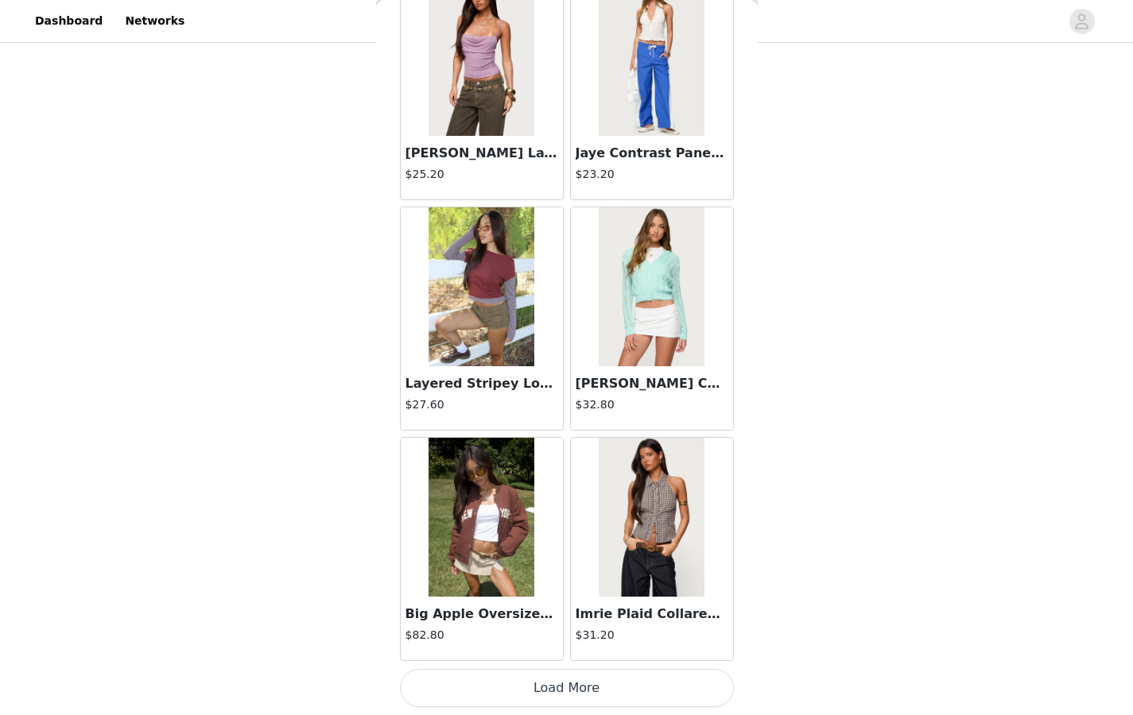
click at [529, 550] on button "Load More" at bounding box center [567, 688] width 334 height 38
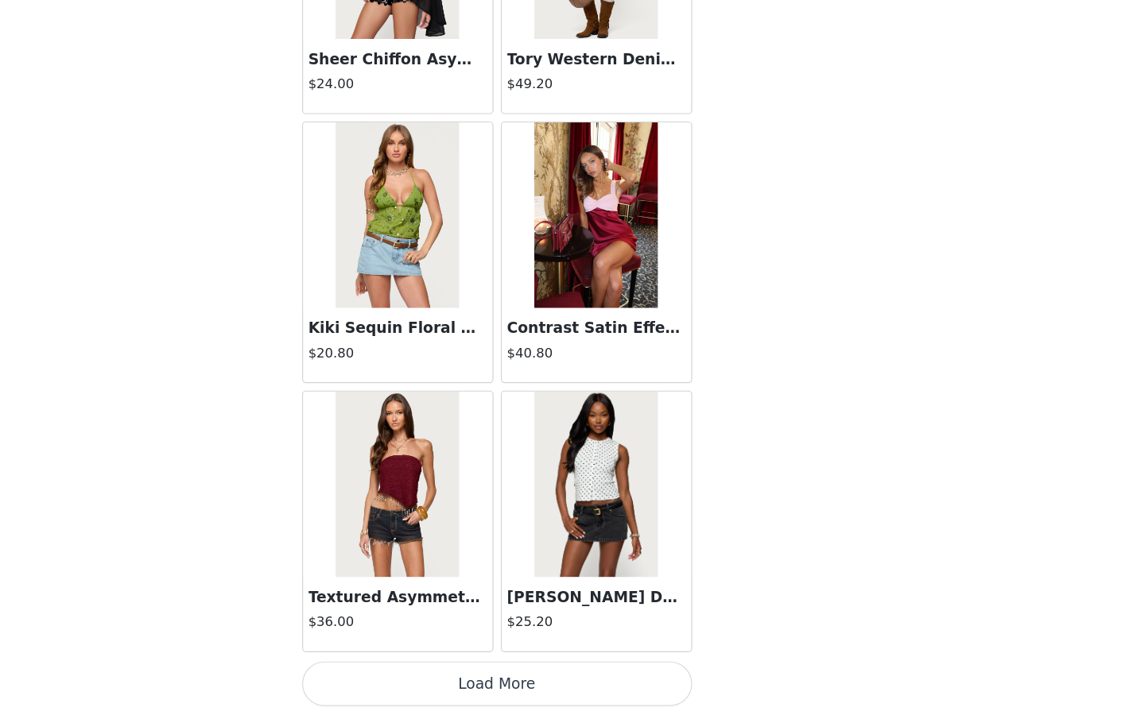
scroll to position [289, 0]
click at [566, 550] on button "Load More" at bounding box center [567, 688] width 334 height 38
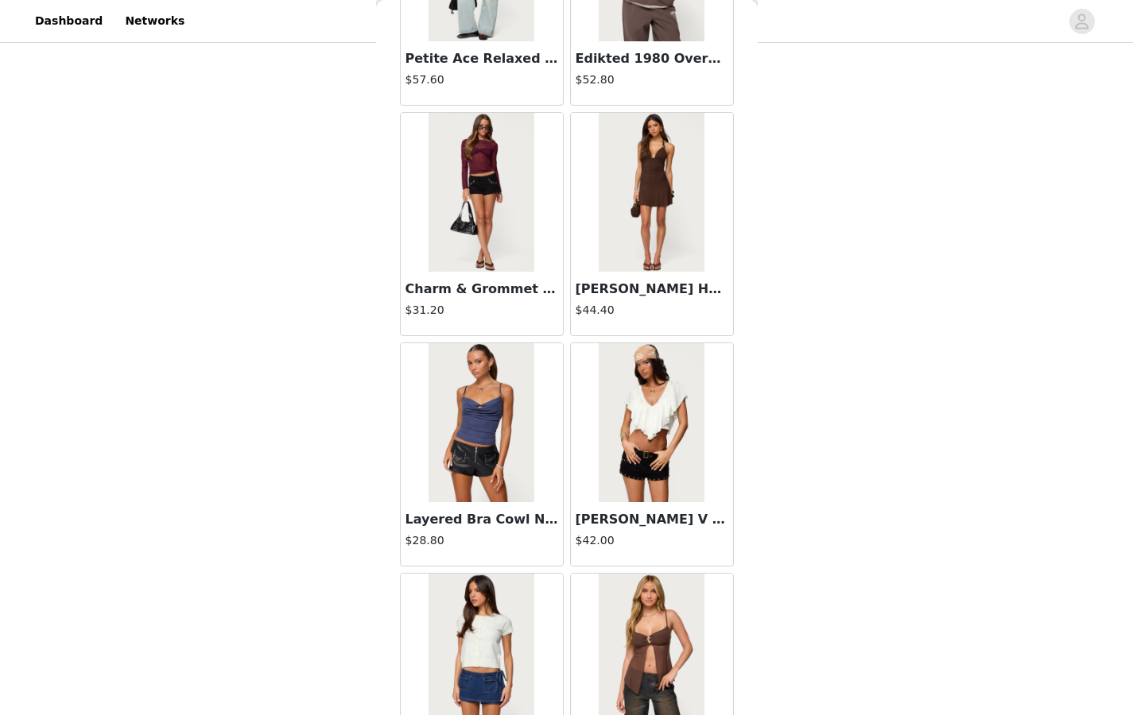
scroll to position [17851, 0]
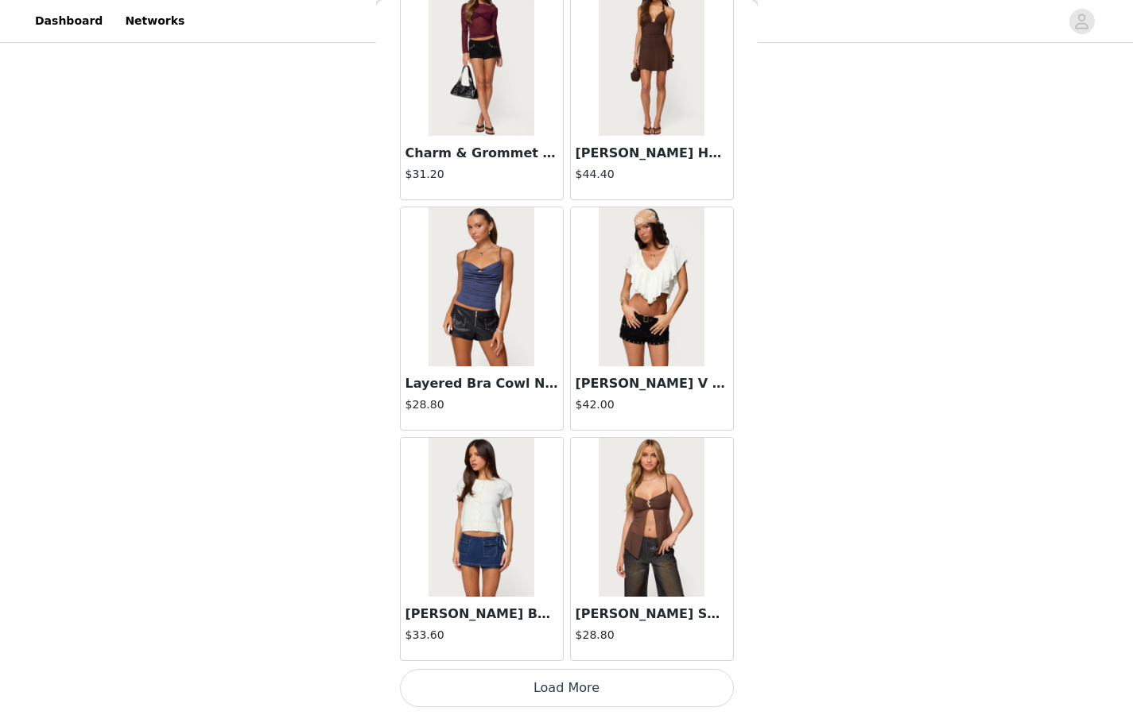
click at [546, 550] on button "Load More" at bounding box center [567, 688] width 334 height 38
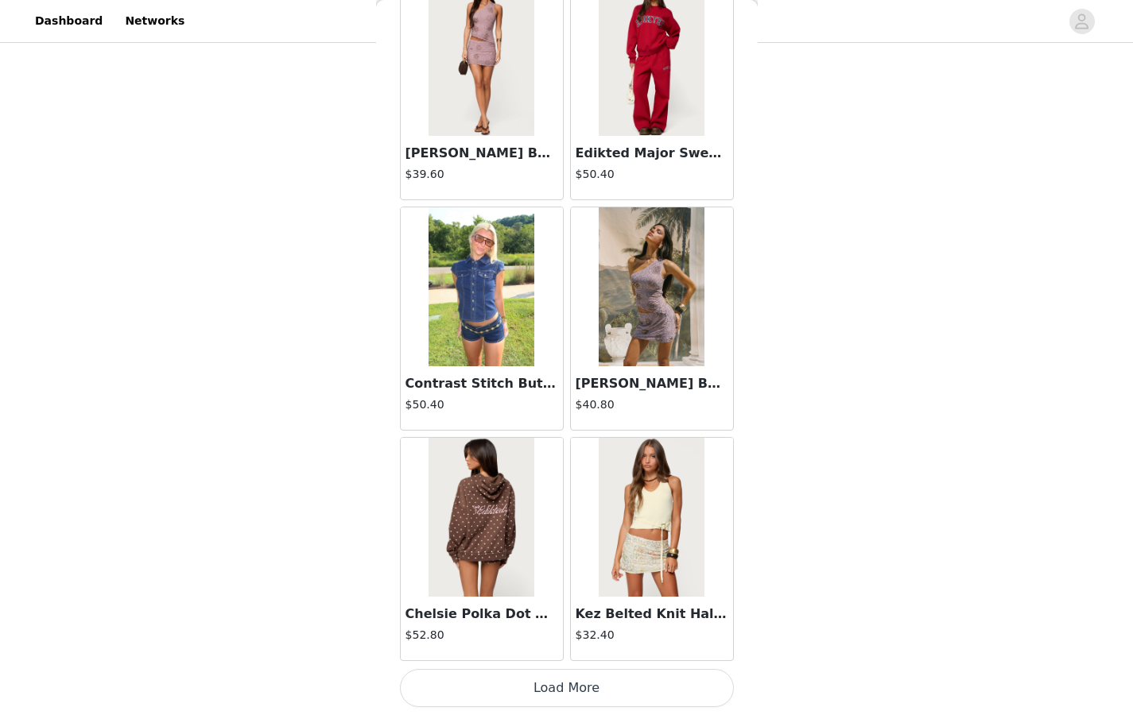
scroll to position [289, 0]
click at [540, 550] on button "Load More" at bounding box center [567, 688] width 334 height 38
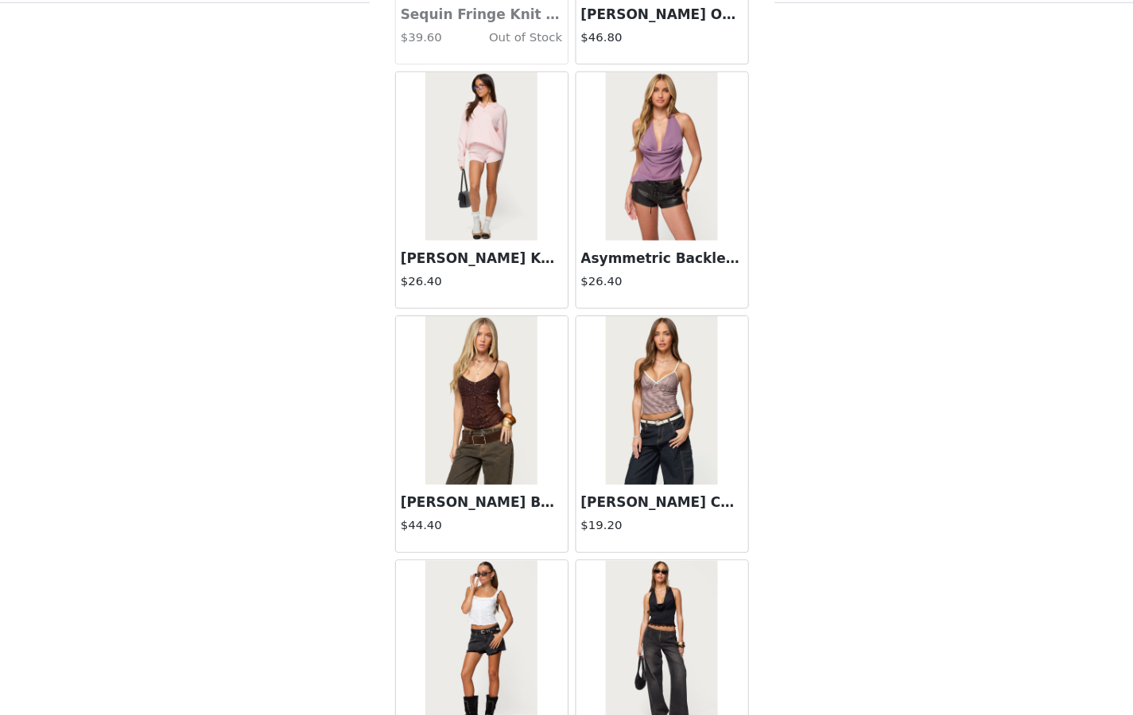
scroll to position [22461, 0]
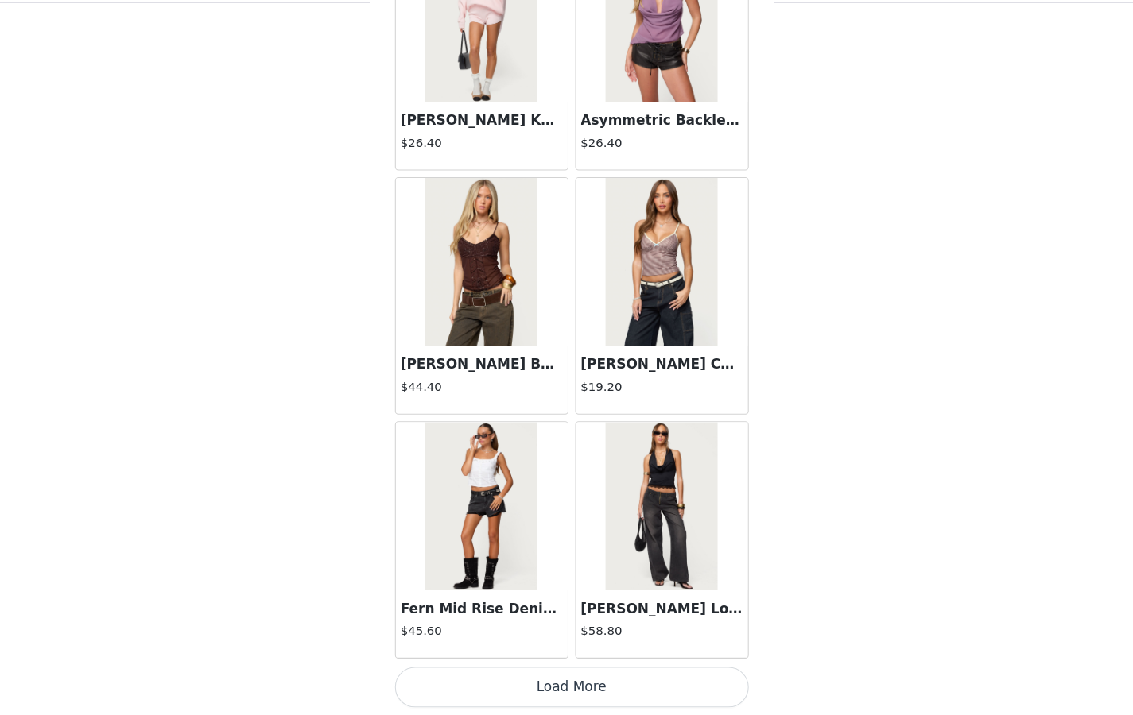
click at [536, 550] on button "Load More" at bounding box center [567, 688] width 334 height 38
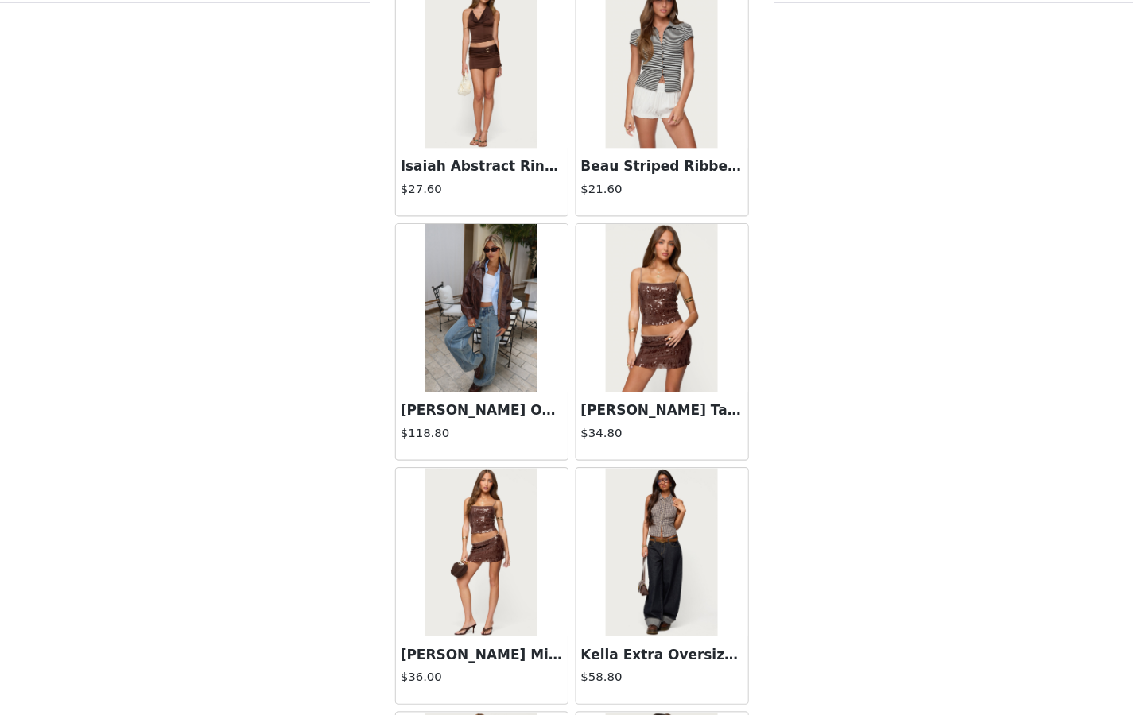
scroll to position [24766, 0]
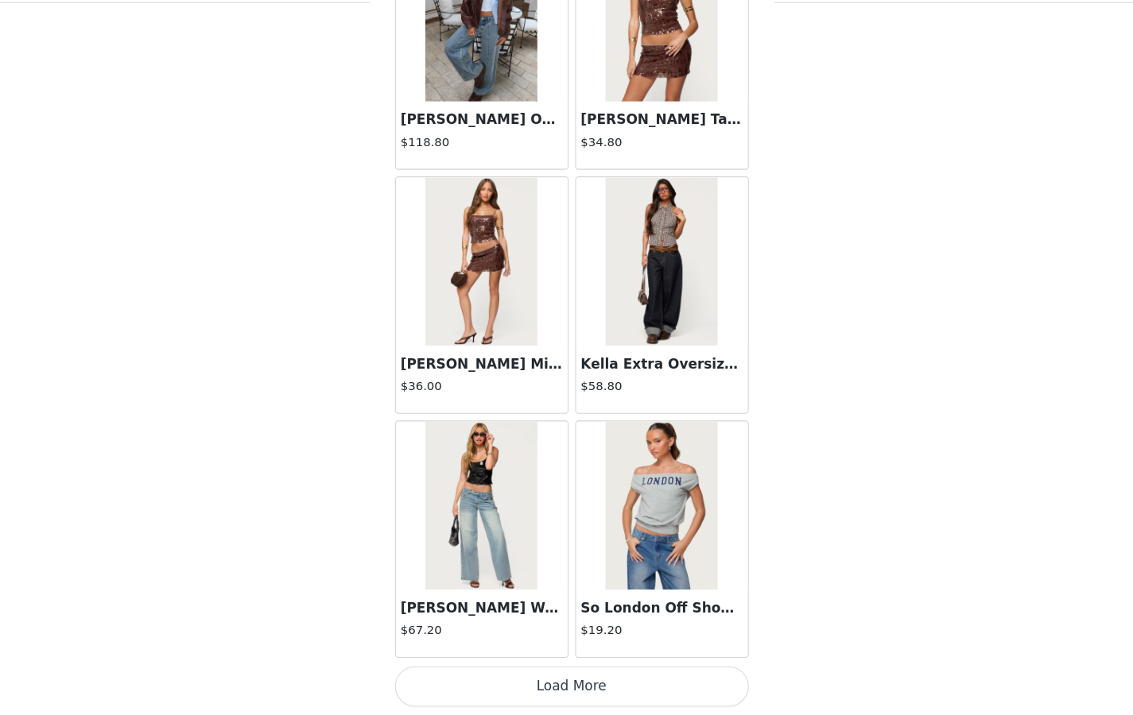
click at [522, 550] on button "Load More" at bounding box center [567, 688] width 334 height 38
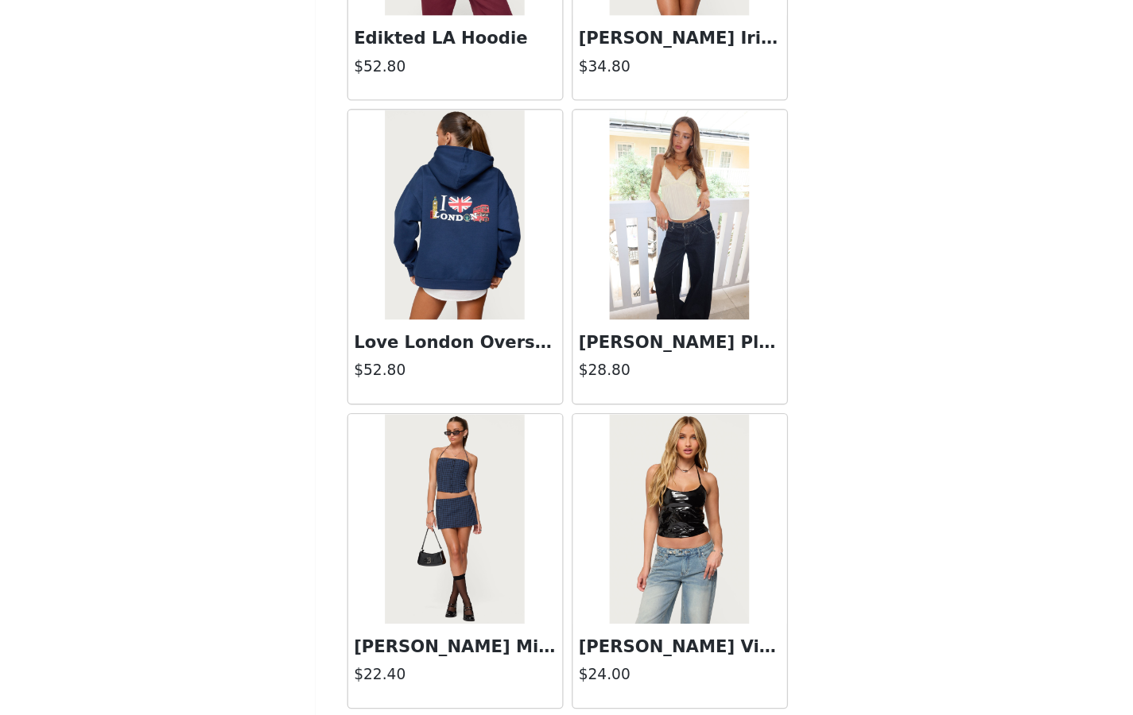
scroll to position [27071, 0]
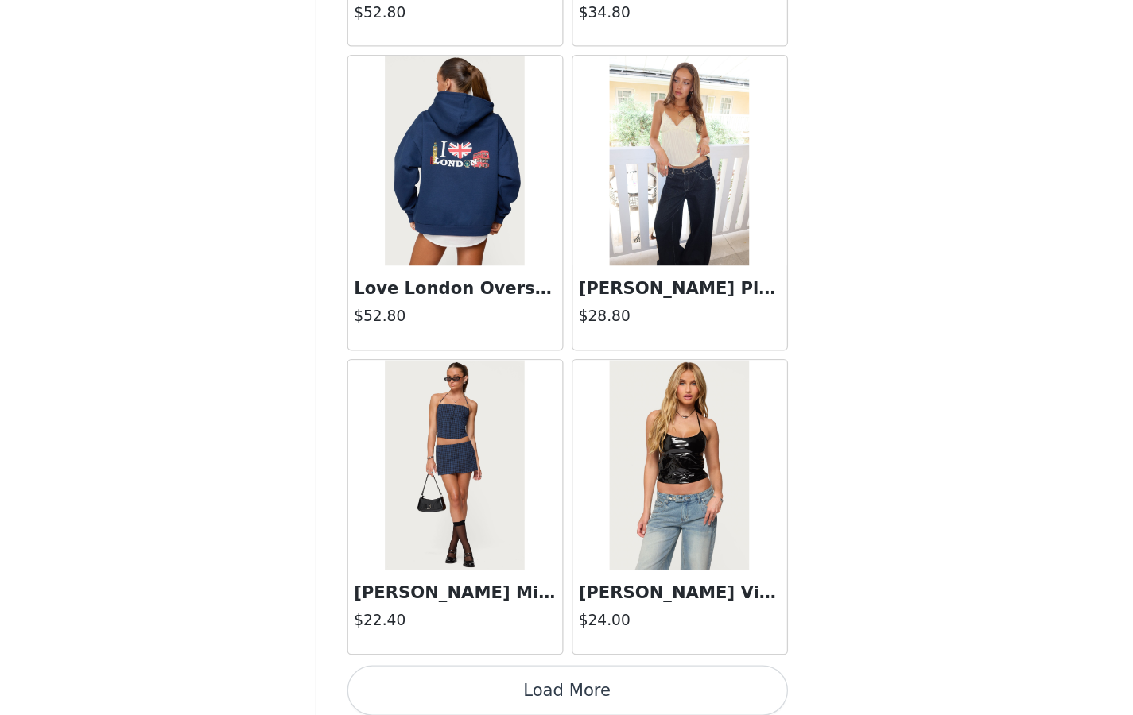
click at [551, 550] on button "Load More" at bounding box center [567, 688] width 334 height 38
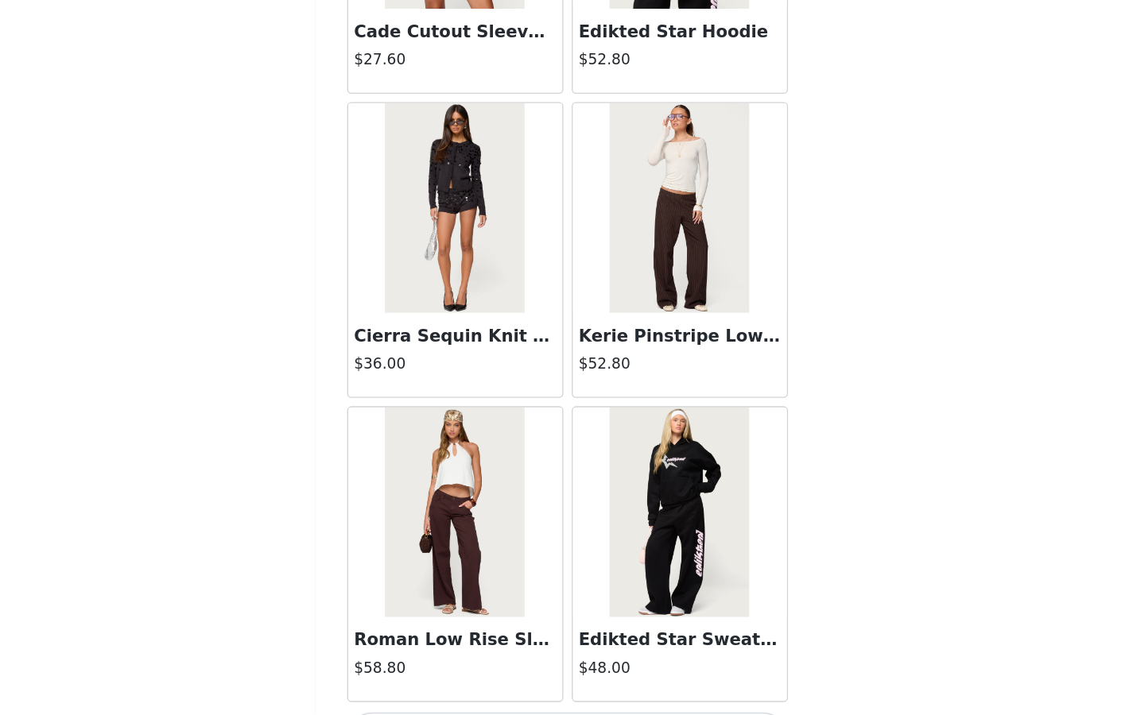
scroll to position [29376, 0]
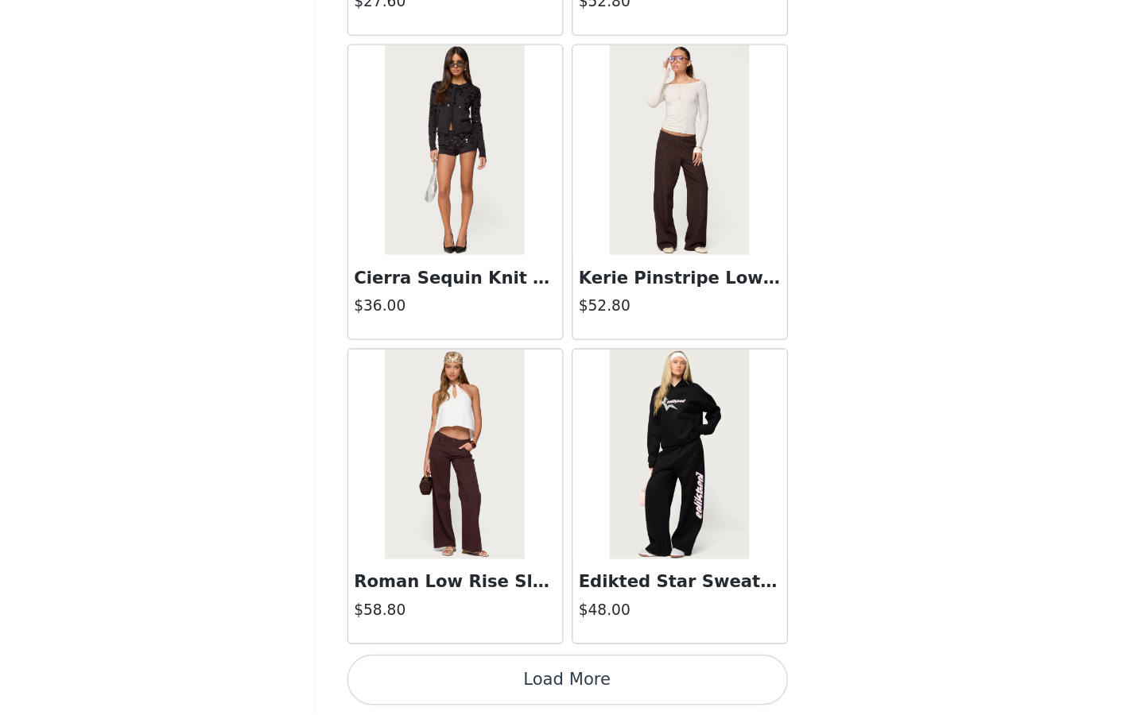
click at [555, 550] on button "Load More" at bounding box center [567, 688] width 334 height 38
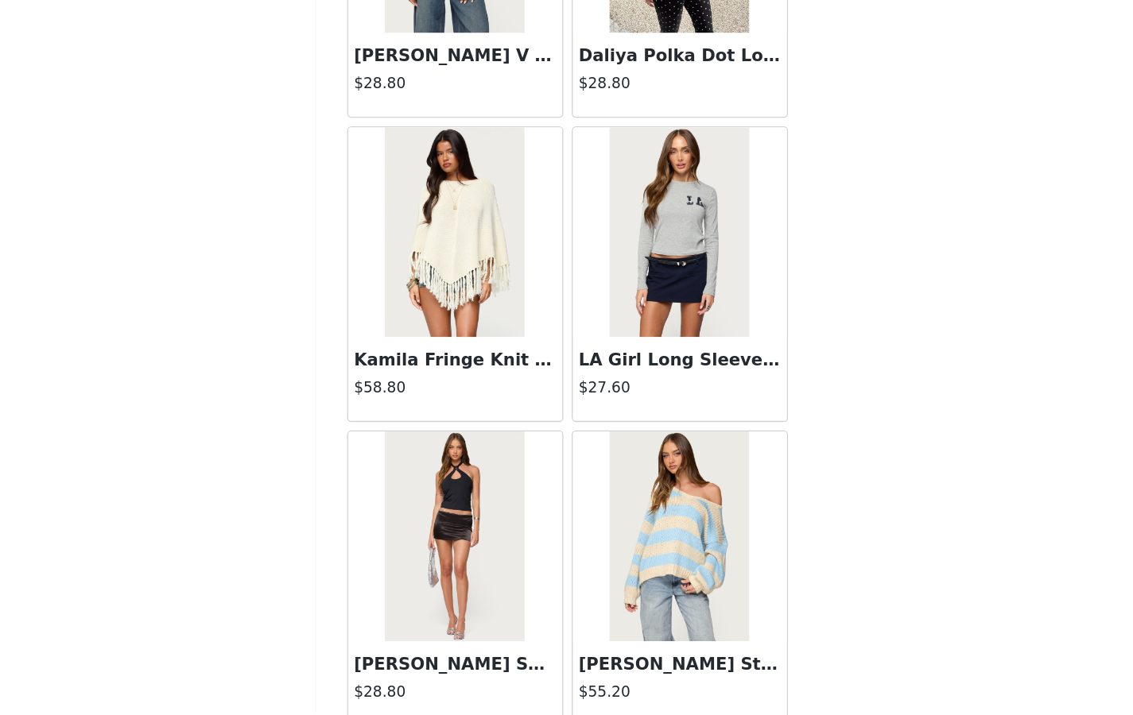
scroll to position [31681, 0]
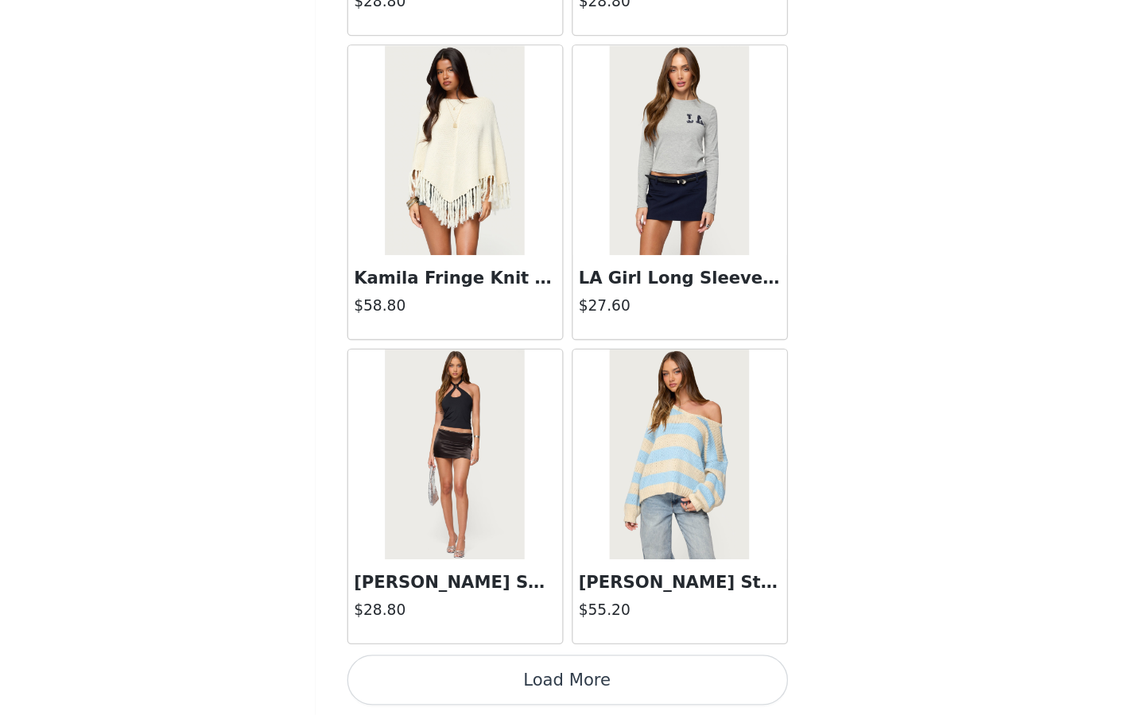
click at [548, 550] on button "Load More" at bounding box center [567, 688] width 334 height 38
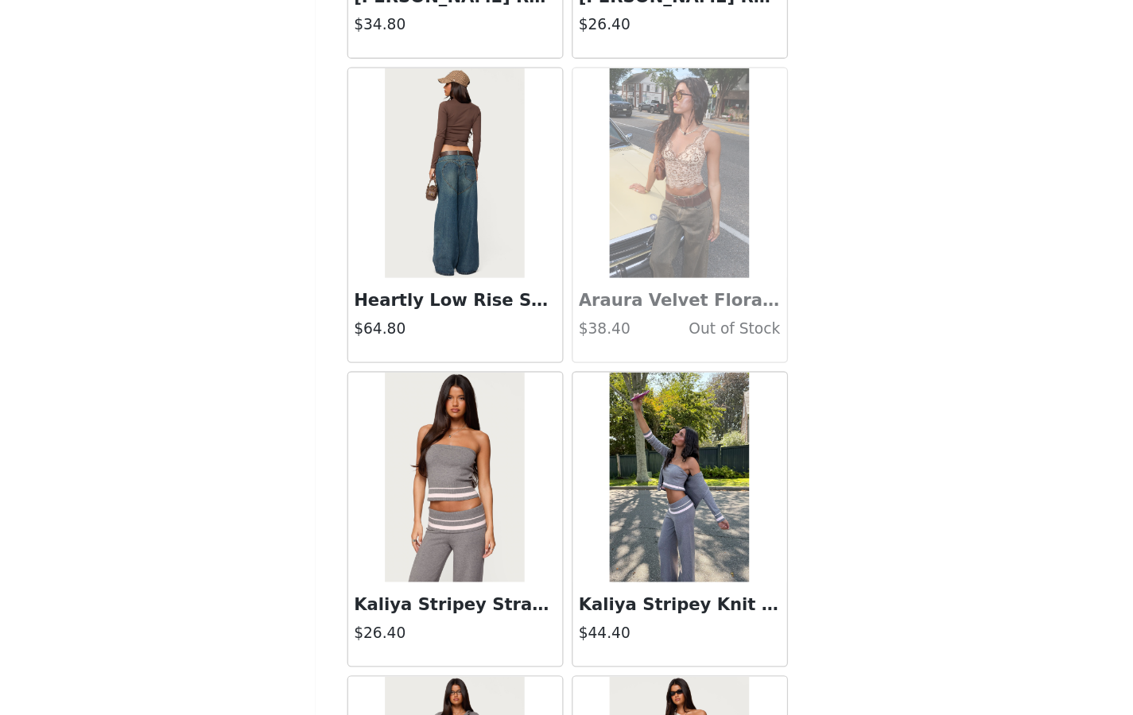
scroll to position [33986, 0]
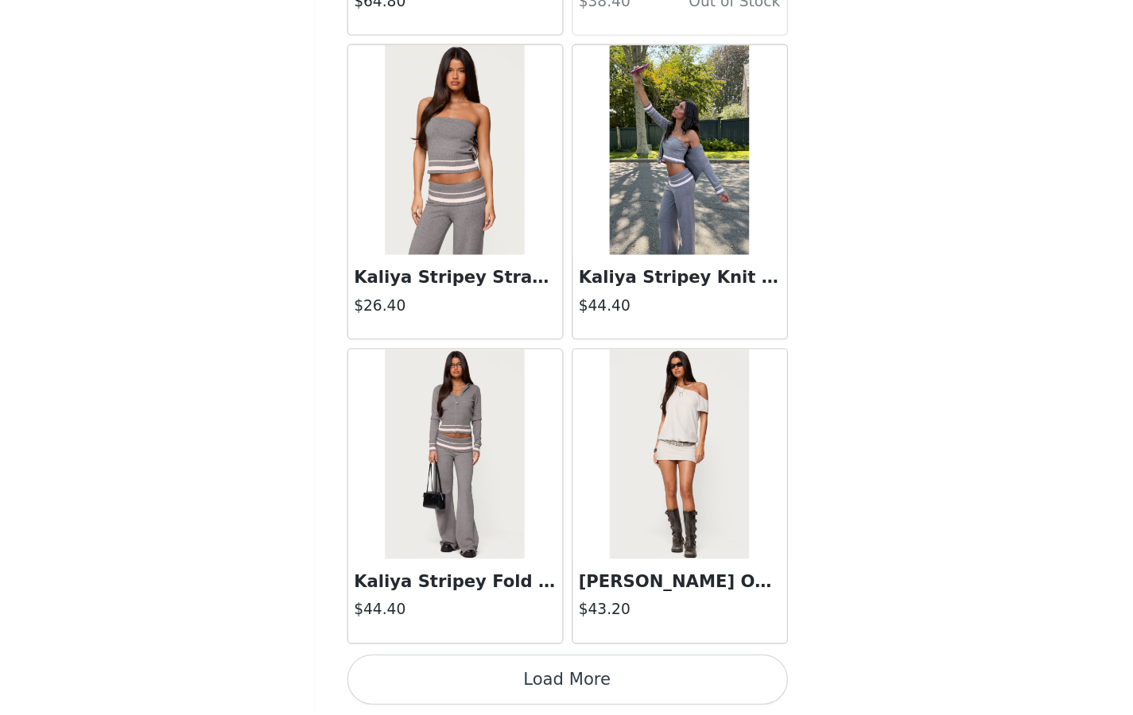
click at [544, 550] on button "Load More" at bounding box center [567, 688] width 334 height 38
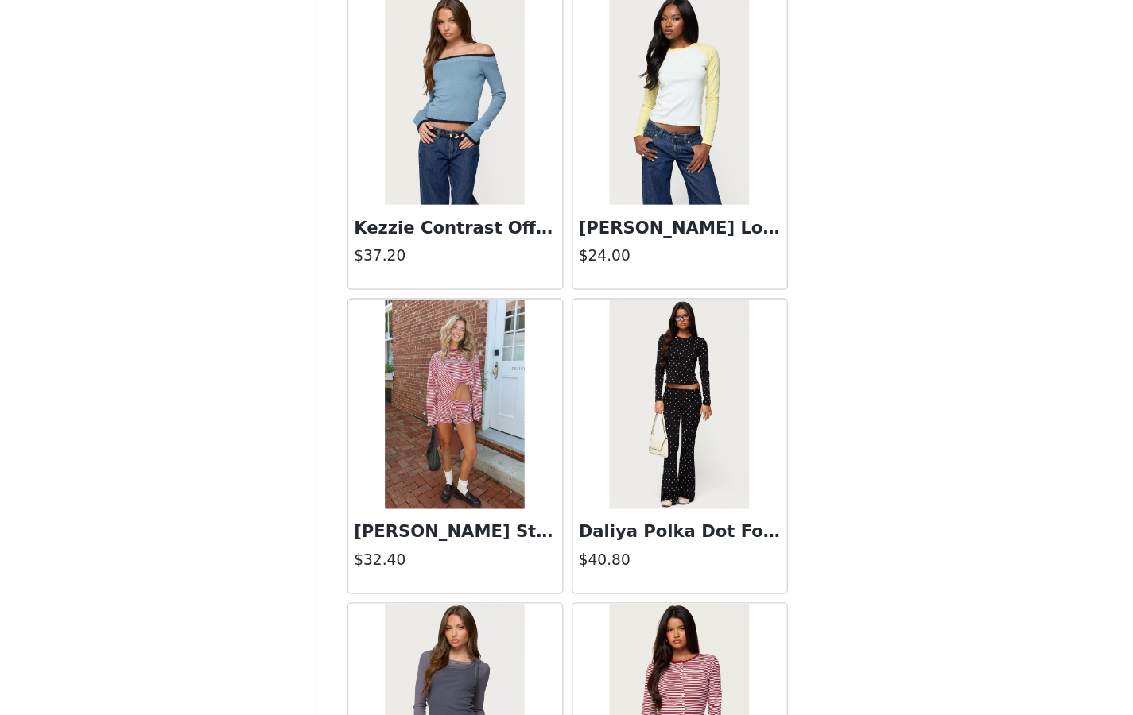
scroll to position [35317, 0]
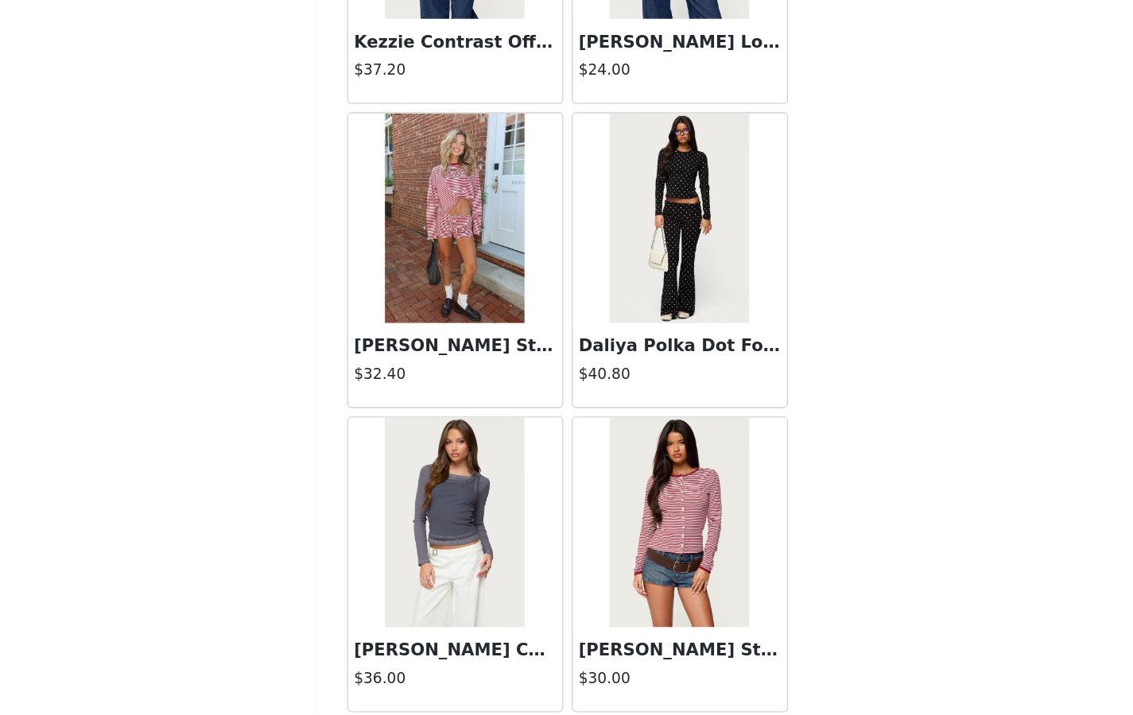
click at [483, 361] on img at bounding box center [481, 338] width 106 height 159
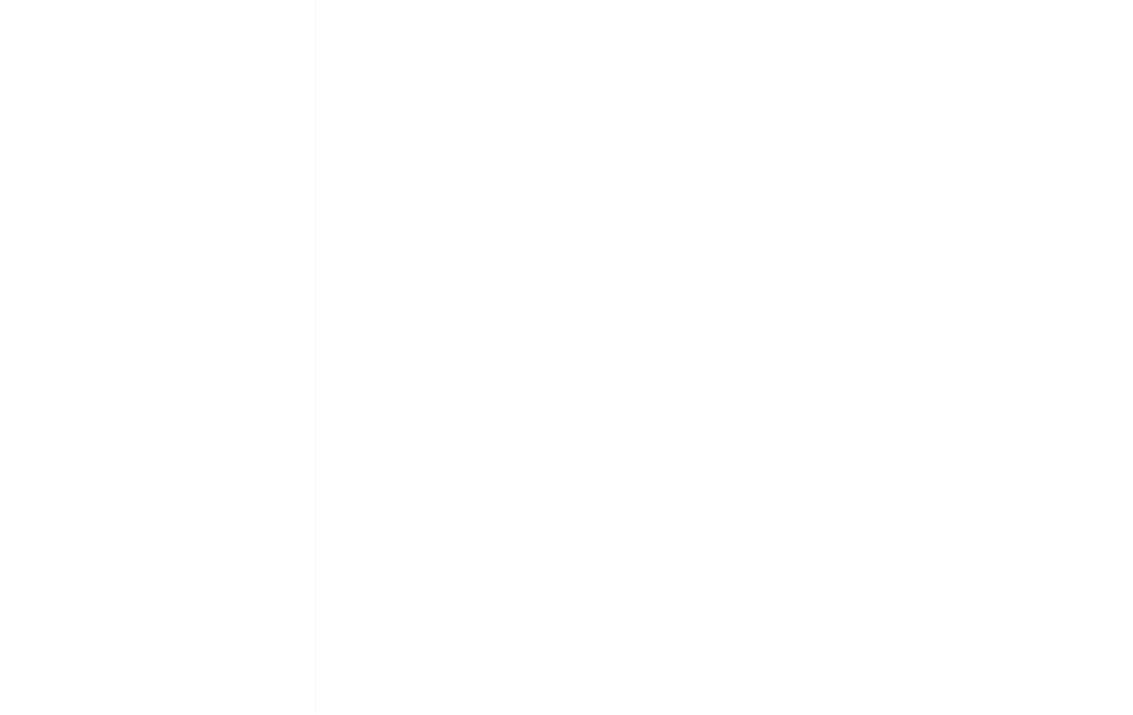
scroll to position [0, 0]
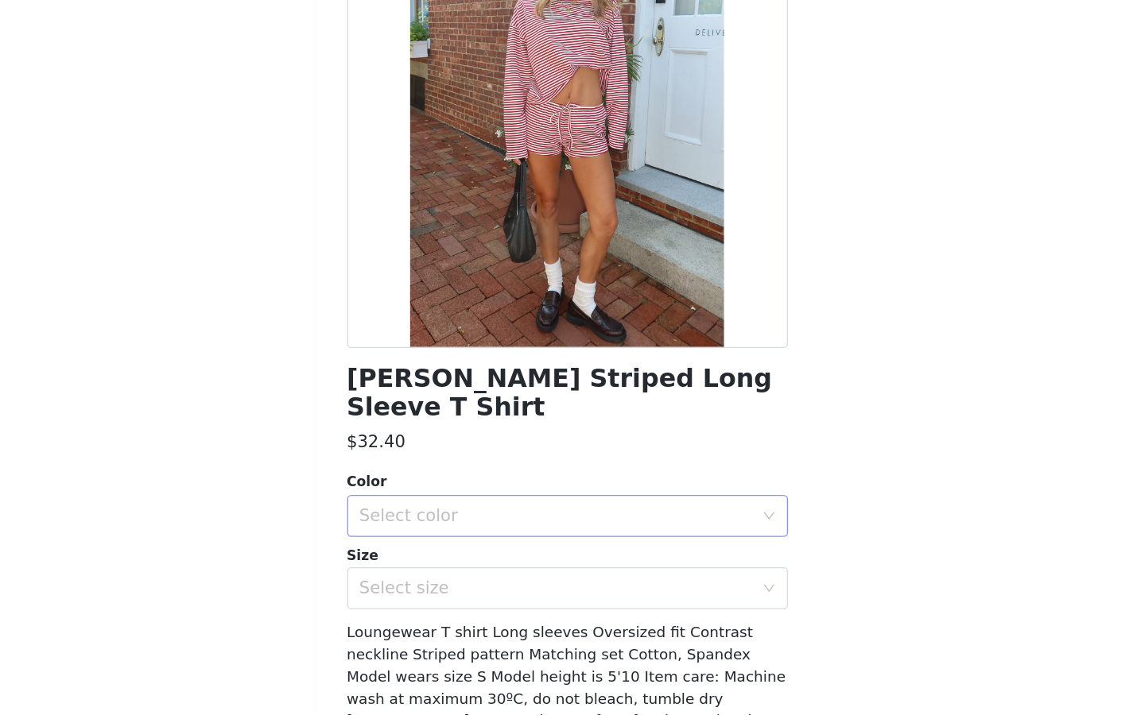
click at [504, 550] on div "Select color" at bounding box center [557, 564] width 297 height 16
click at [494, 550] on li "BURGUNDY" at bounding box center [561, 577] width 322 height 25
click at [494, 550] on div "Select size" at bounding box center [557, 619] width 297 height 16
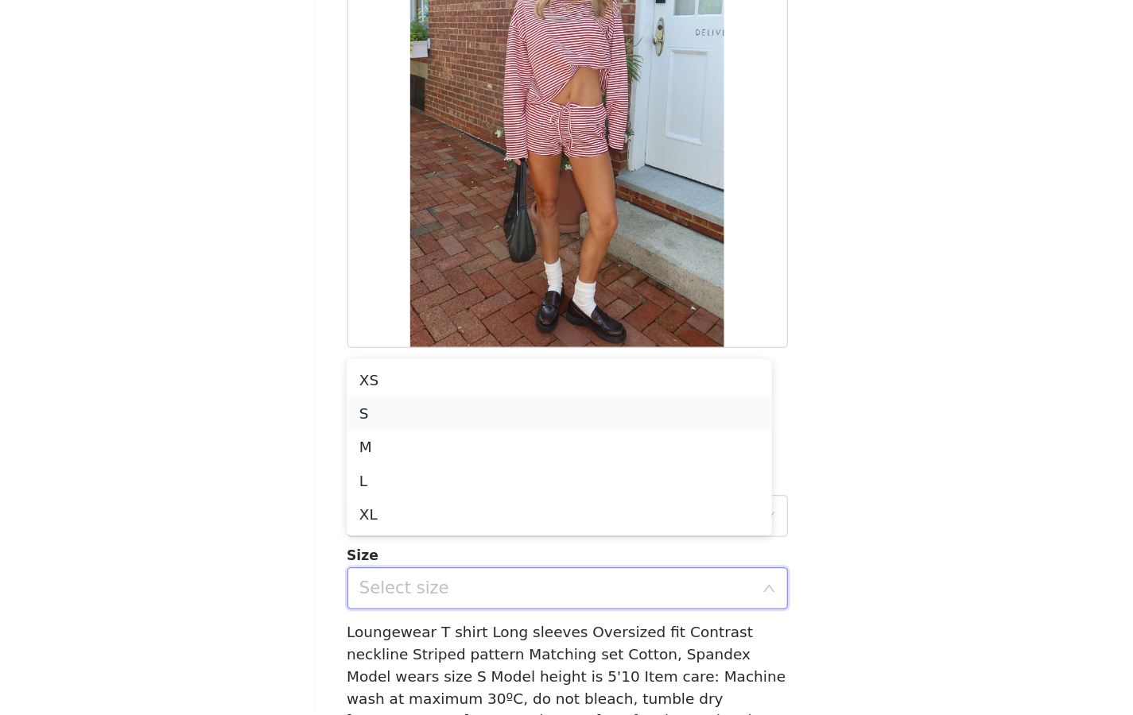
click at [484, 490] on li "S" at bounding box center [561, 486] width 322 height 25
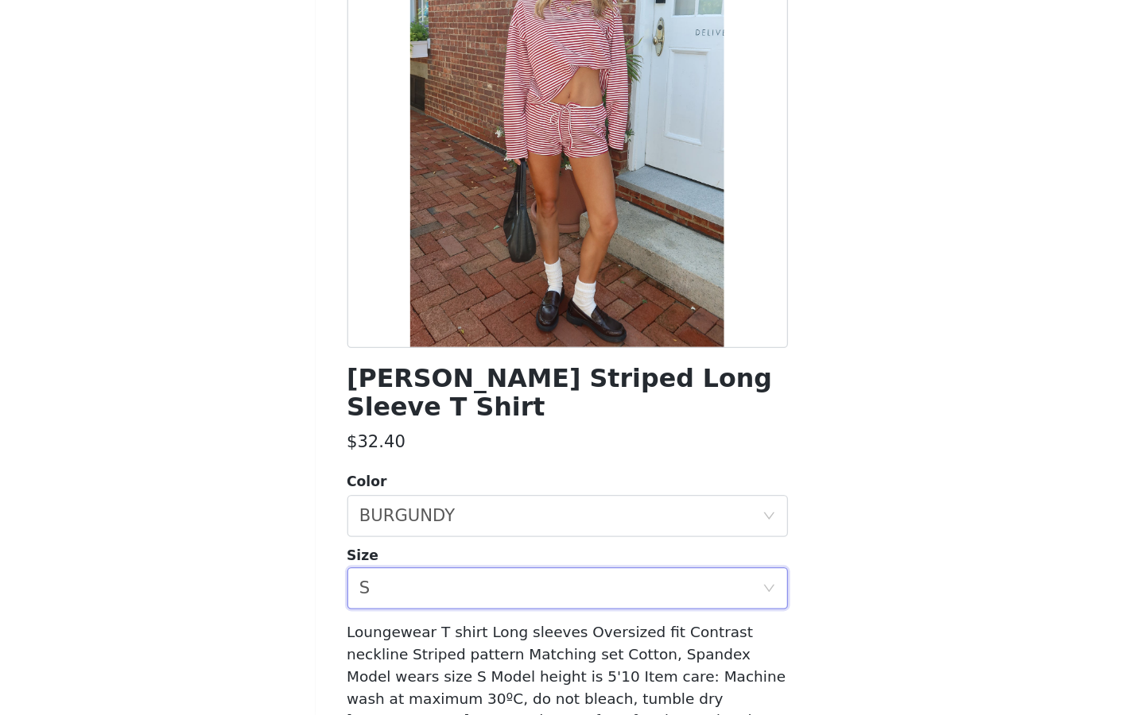
scroll to position [58, 0]
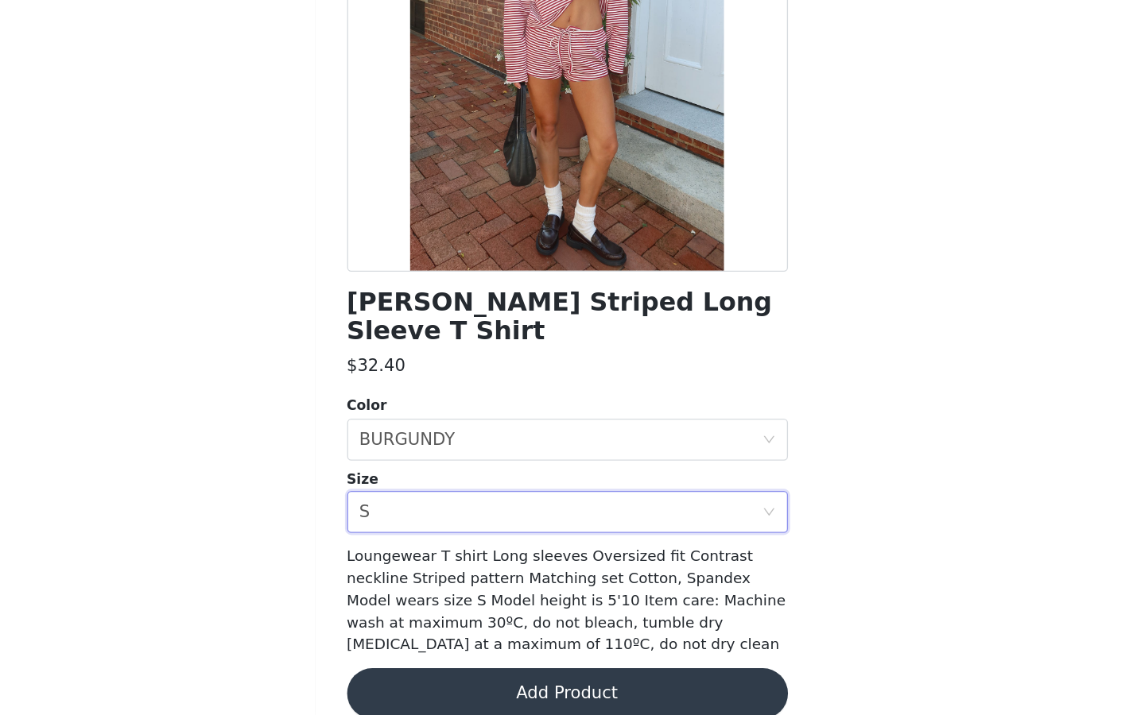
click at [518, 550] on button "Add Product" at bounding box center [567, 699] width 334 height 38
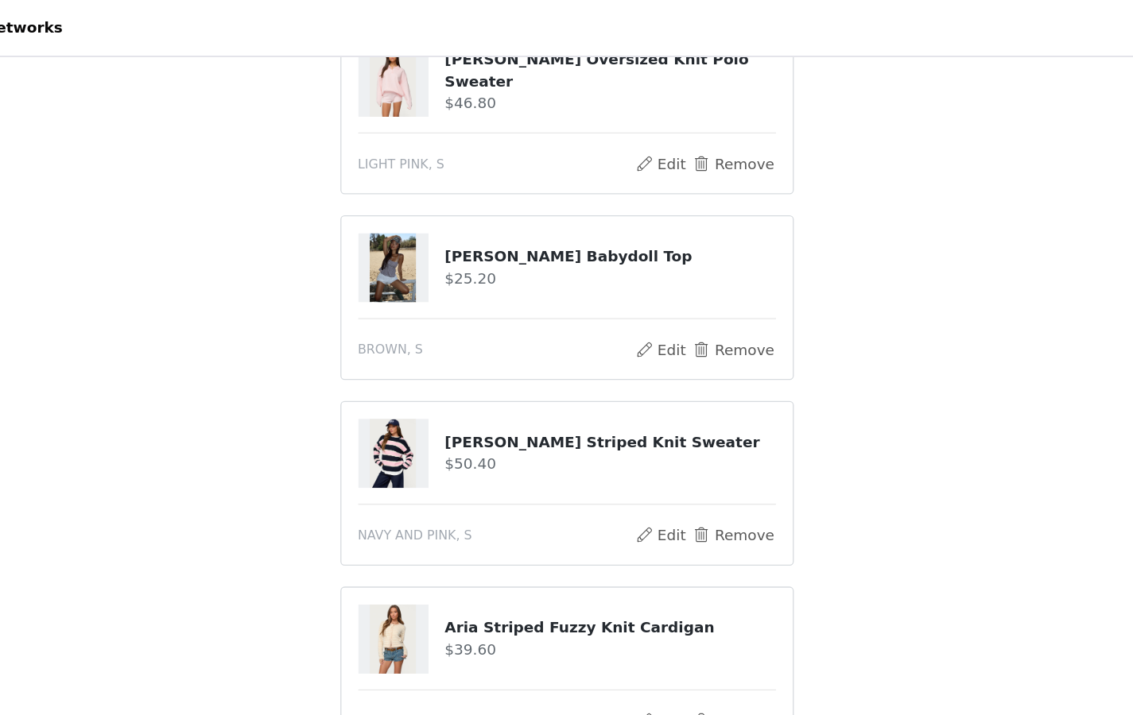
scroll to position [179, 0]
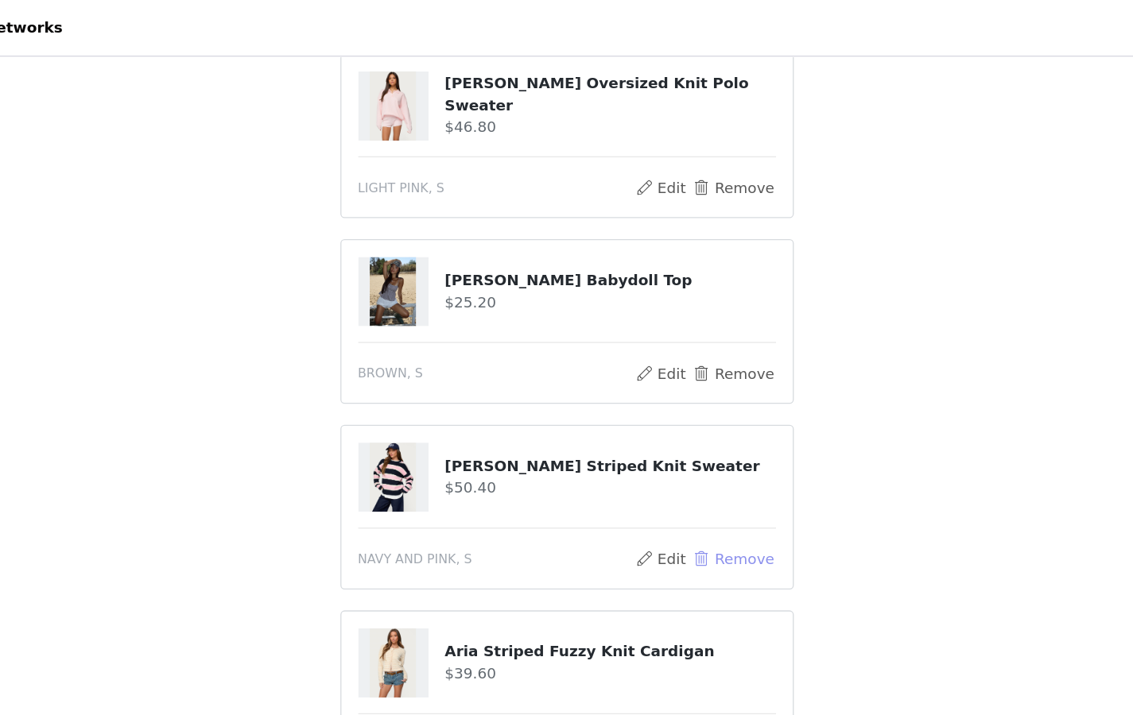
click at [680, 422] on button "Remove" at bounding box center [692, 423] width 64 height 19
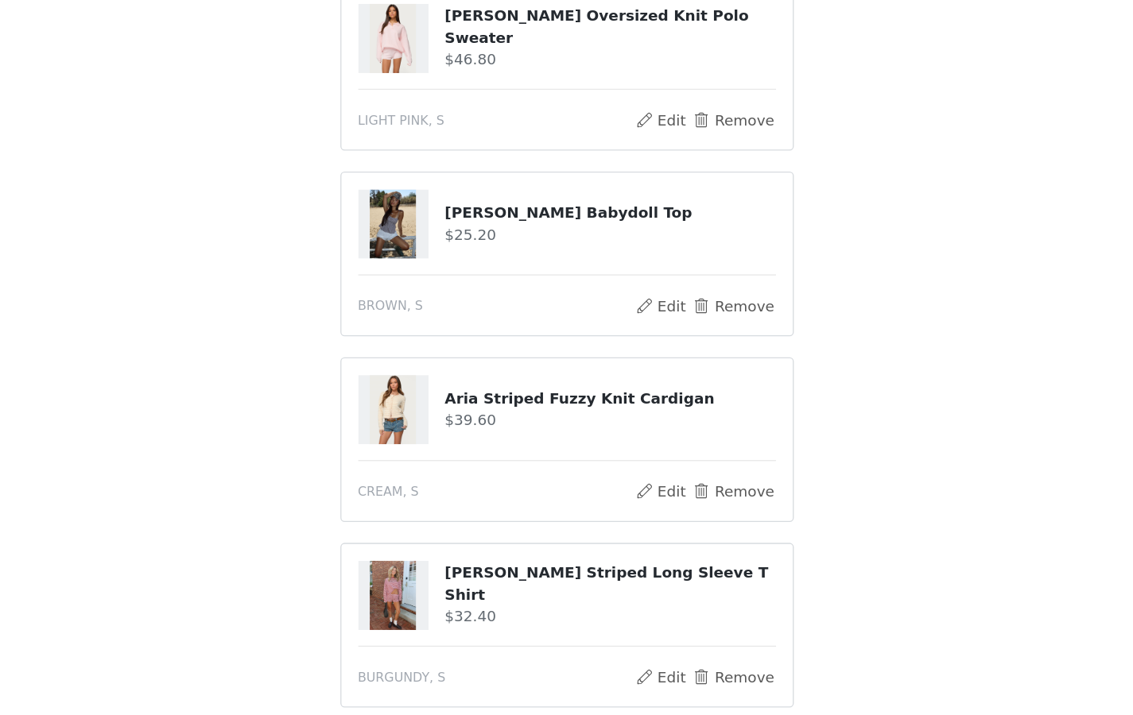
scroll to position [289, 0]
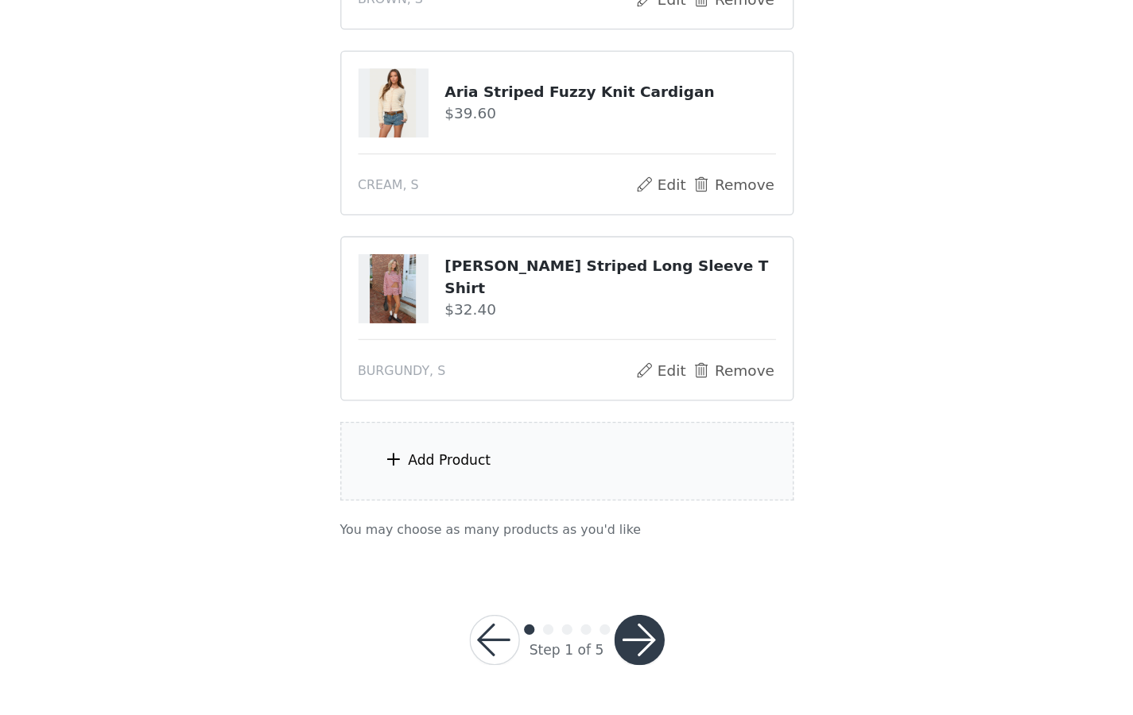
click at [502, 537] on div "Add Product" at bounding box center [566, 523] width 343 height 60
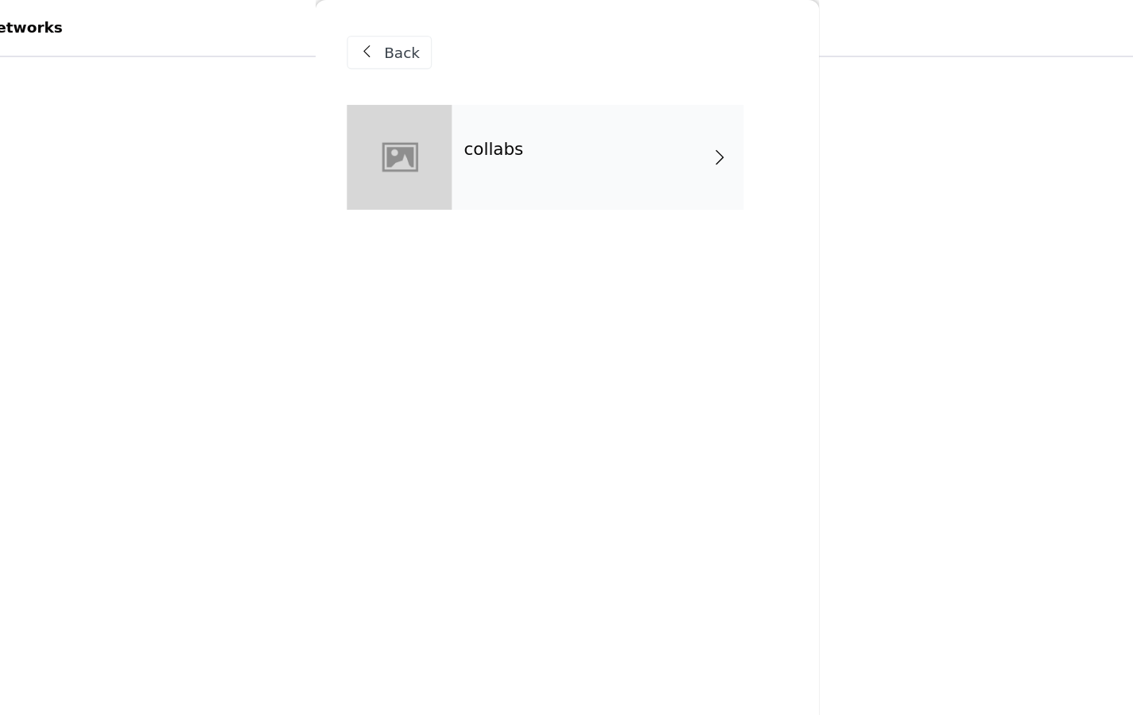
scroll to position [210, 0]
click at [529, 89] on div "collabs" at bounding box center [589, 118] width 221 height 79
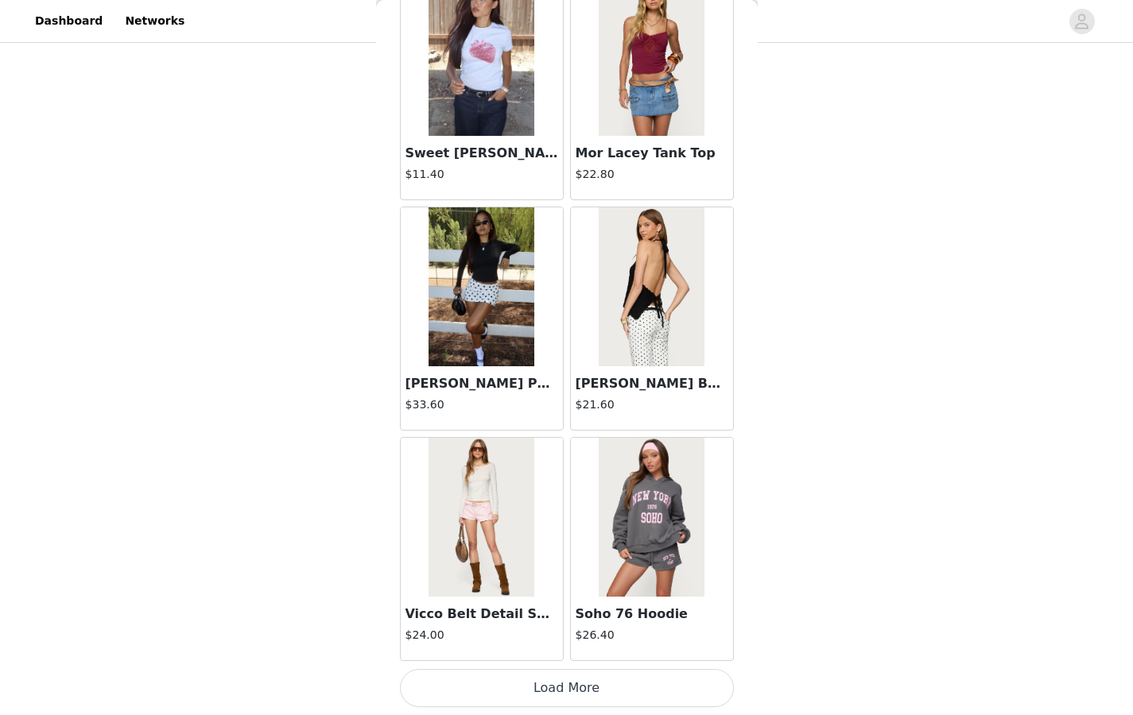
scroll to position [289, 0]
click at [521, 550] on button "Load More" at bounding box center [567, 688] width 334 height 38
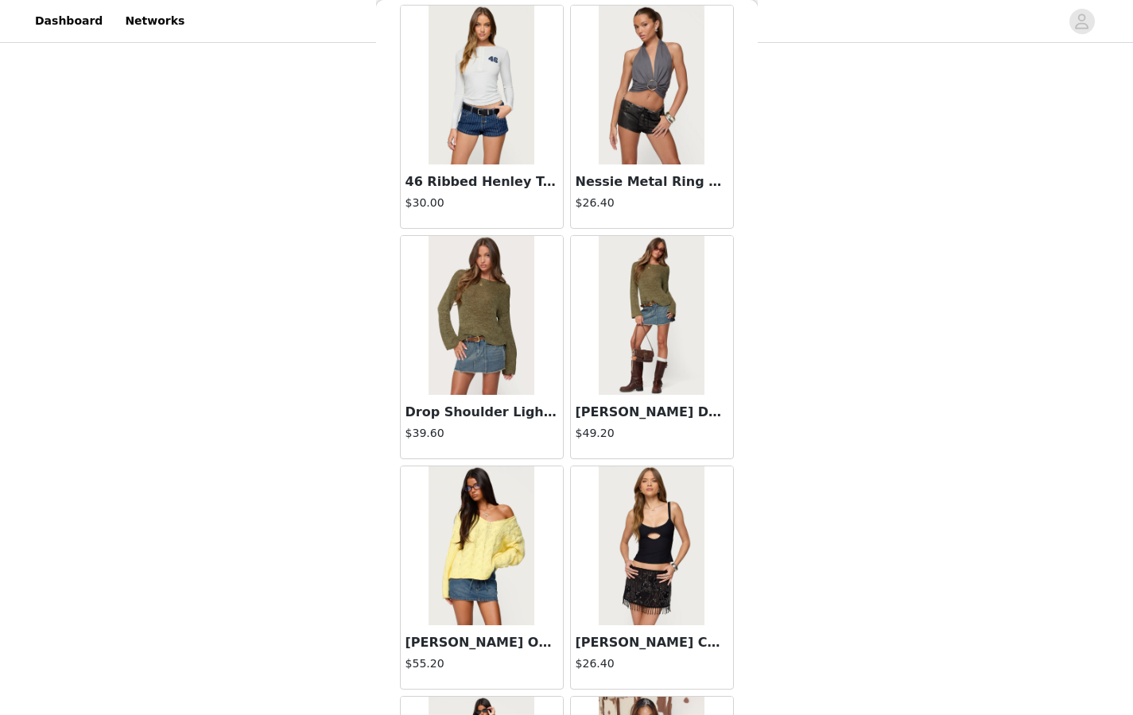
scroll to position [4022, 0]
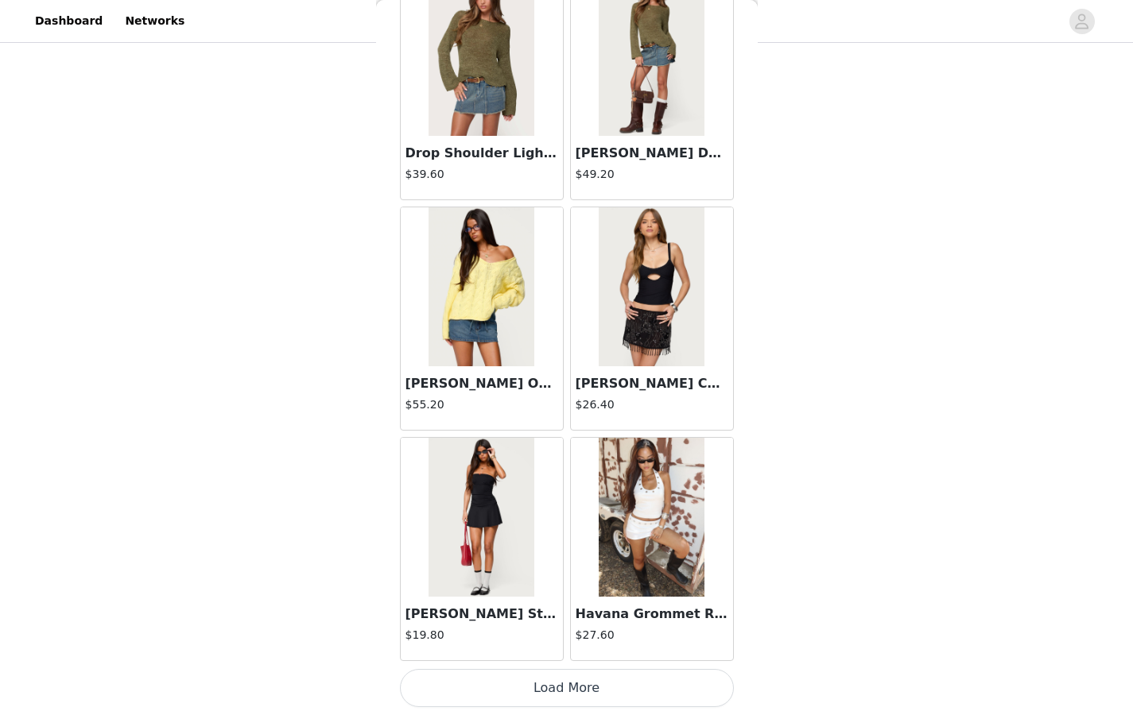
click at [547, 550] on button "Load More" at bounding box center [567, 688] width 334 height 38
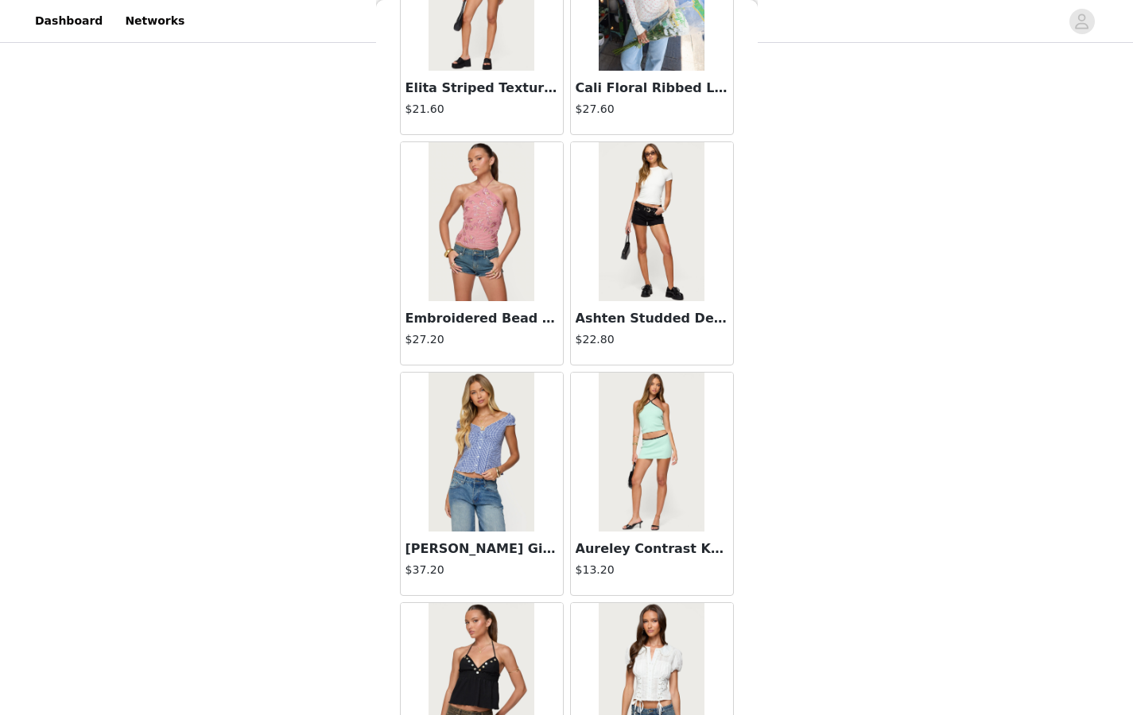
scroll to position [6327, 0]
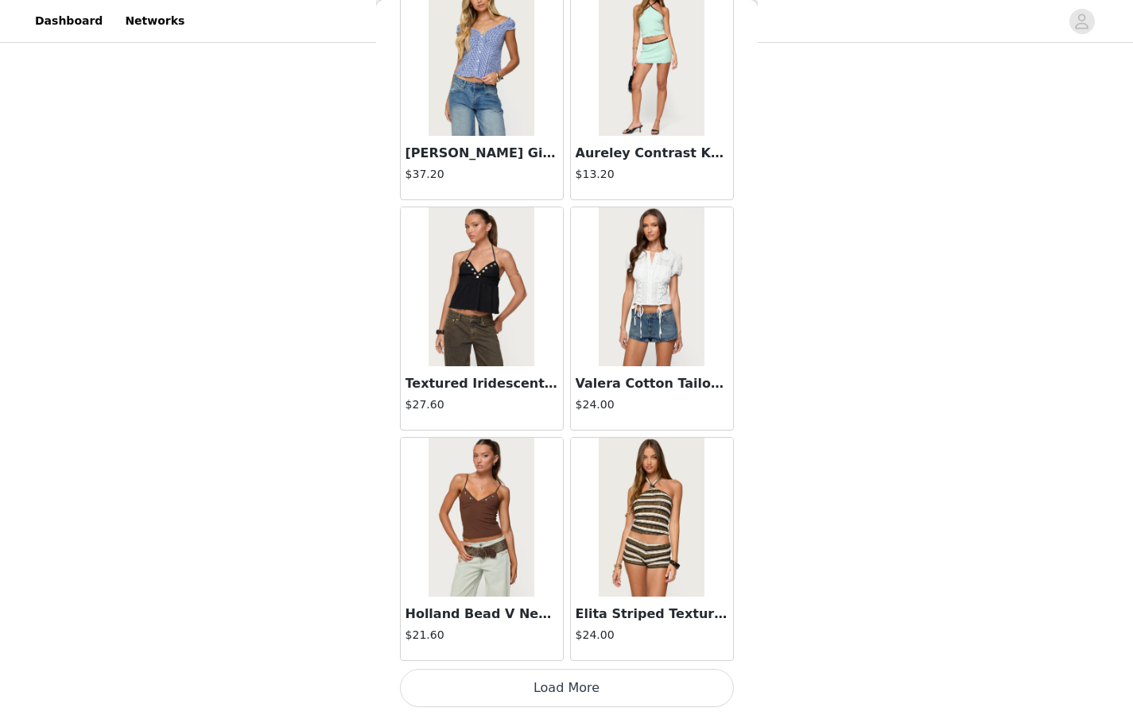
click at [565, 550] on button "Load More" at bounding box center [567, 688] width 334 height 38
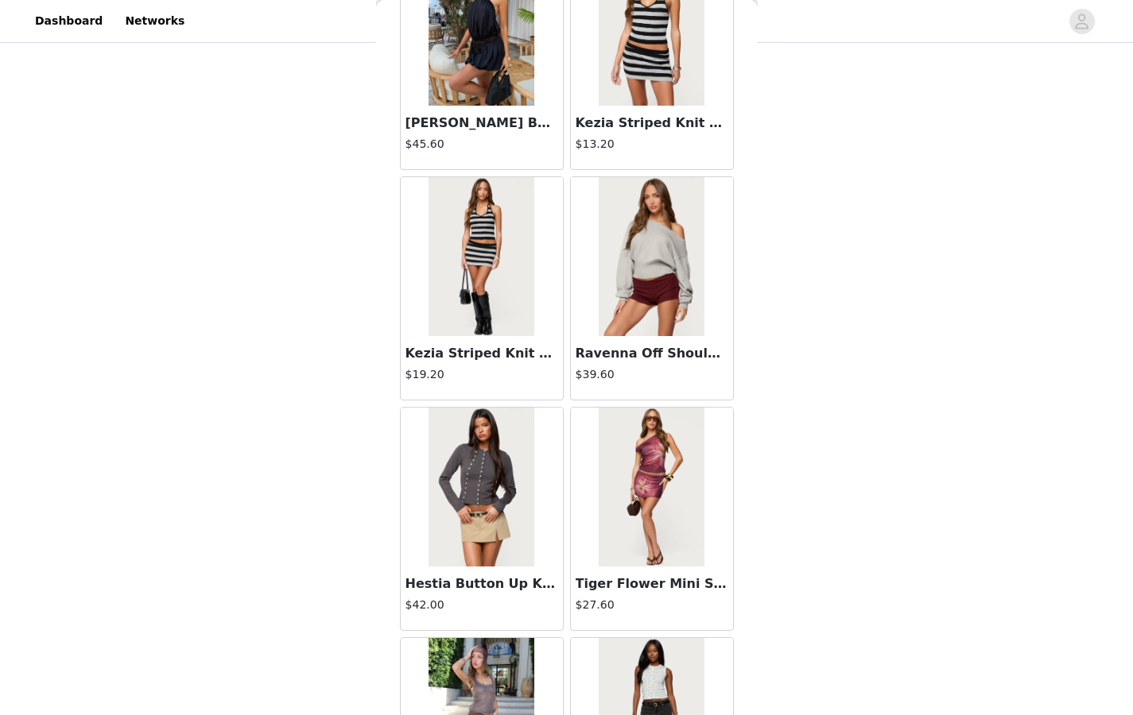
scroll to position [8632, 0]
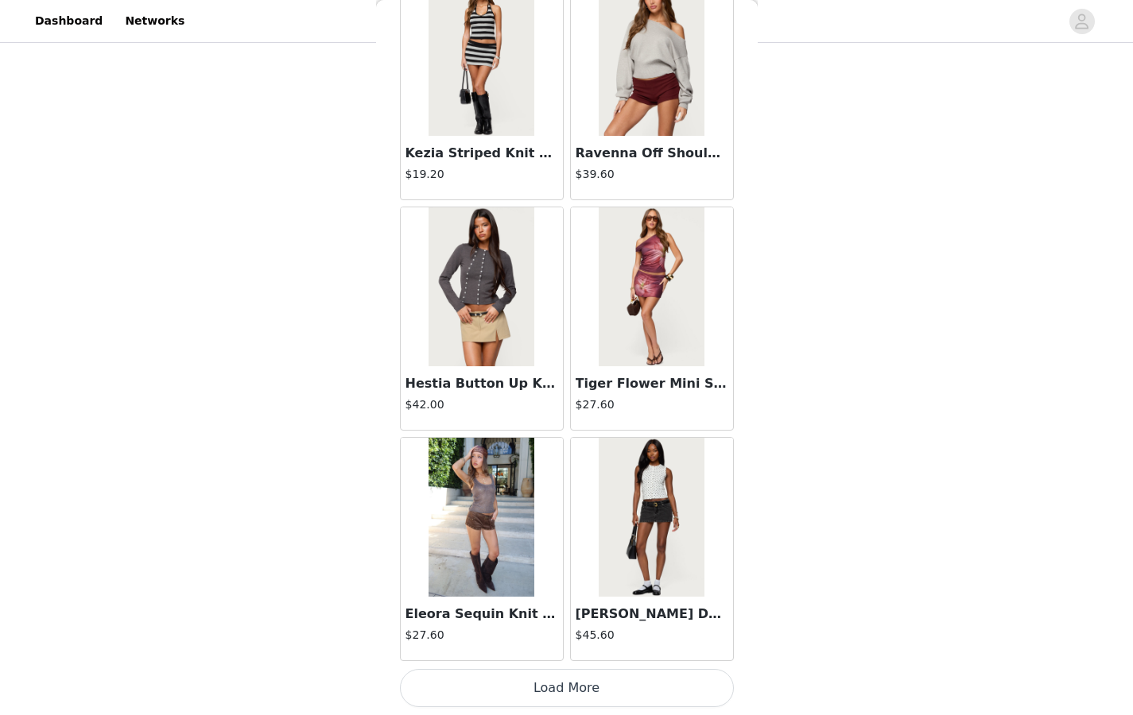
click at [567, 550] on button "Load More" at bounding box center [567, 688] width 334 height 38
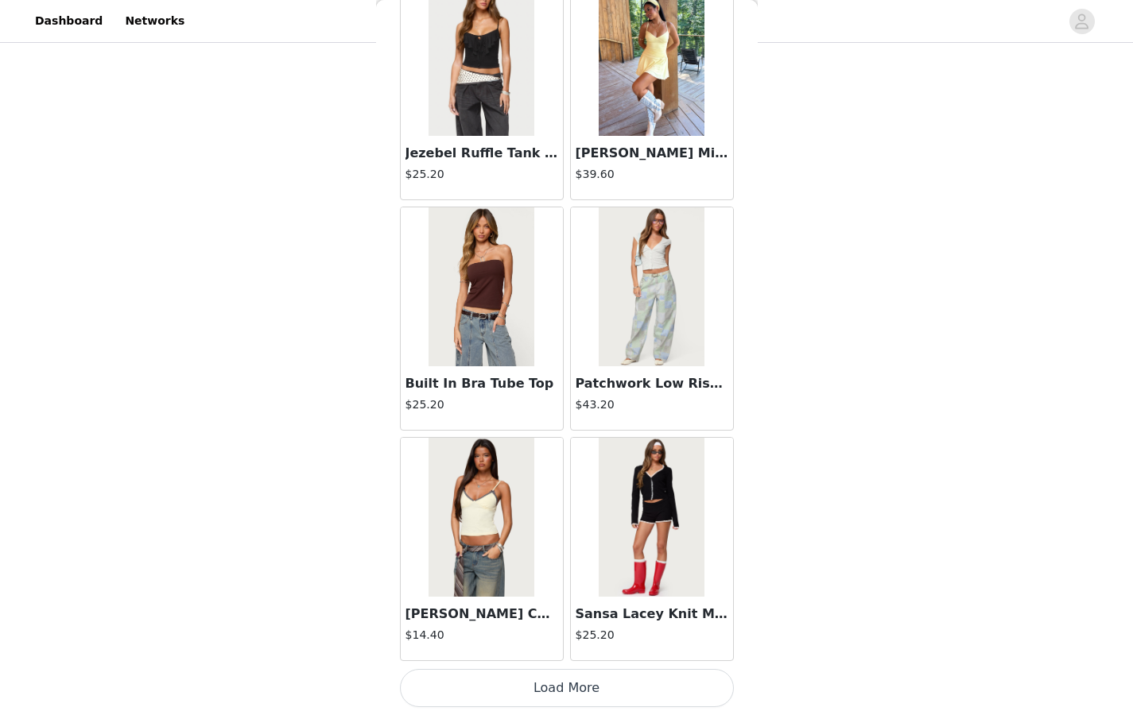
click at [571, 550] on button "Load More" at bounding box center [567, 688] width 334 height 38
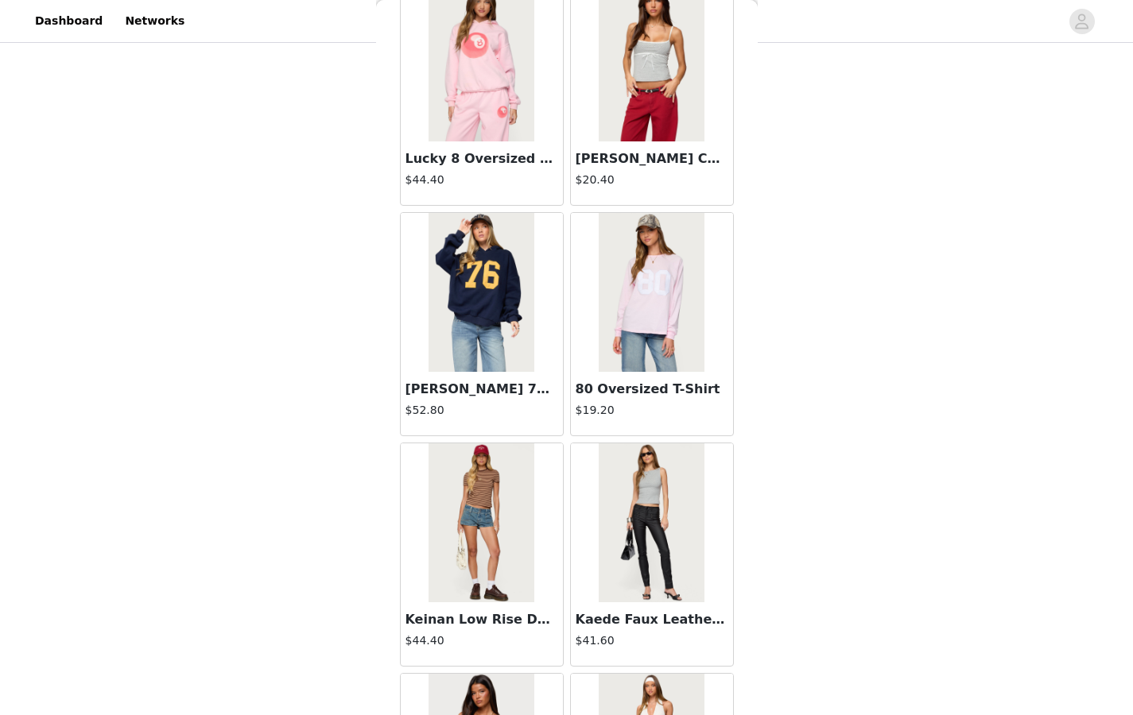
scroll to position [13241, 0]
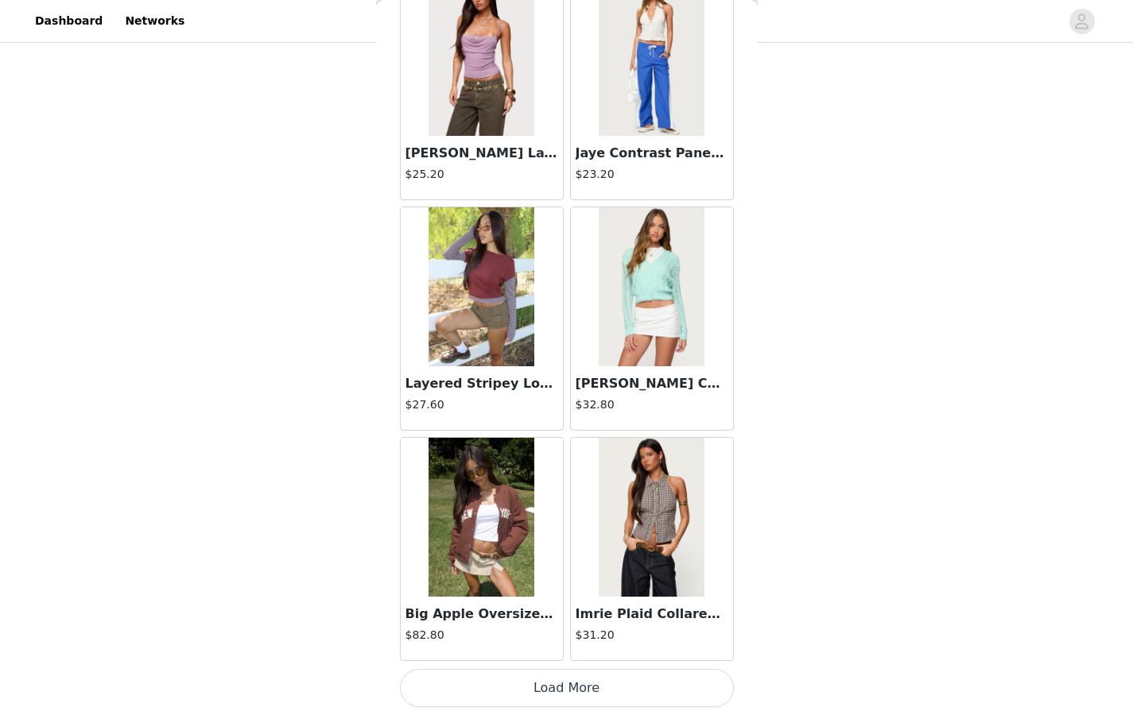
click at [552, 550] on button "Load More" at bounding box center [567, 688] width 334 height 38
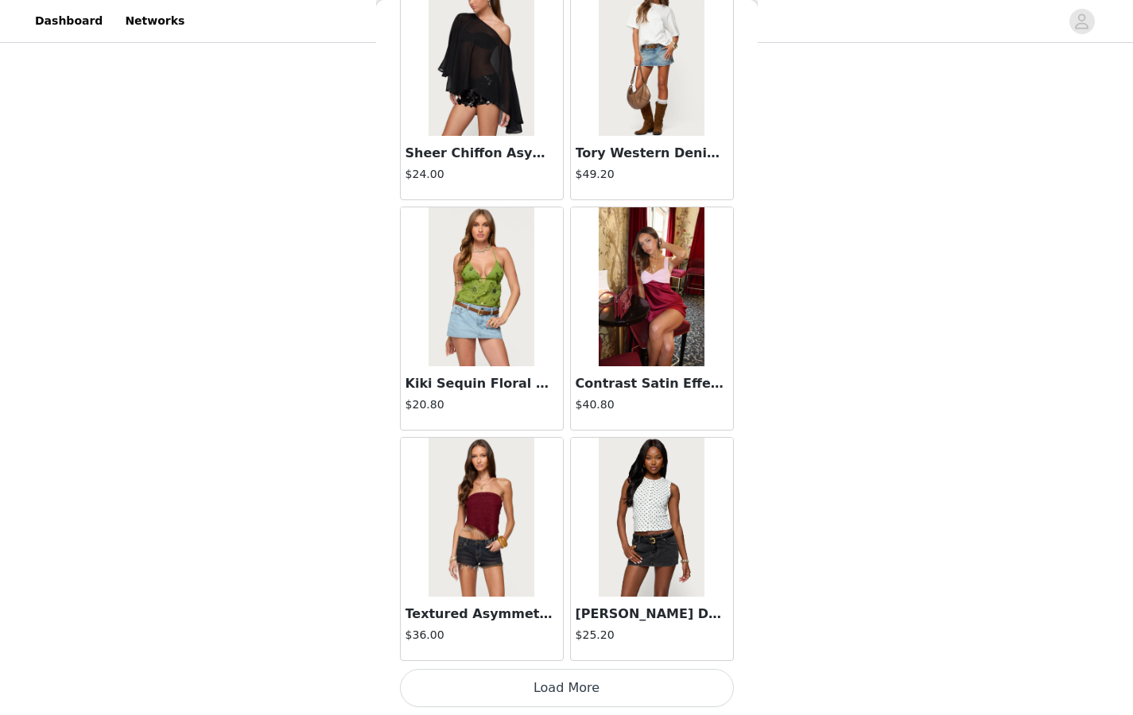
click at [552, 550] on button "Load More" at bounding box center [567, 688] width 334 height 38
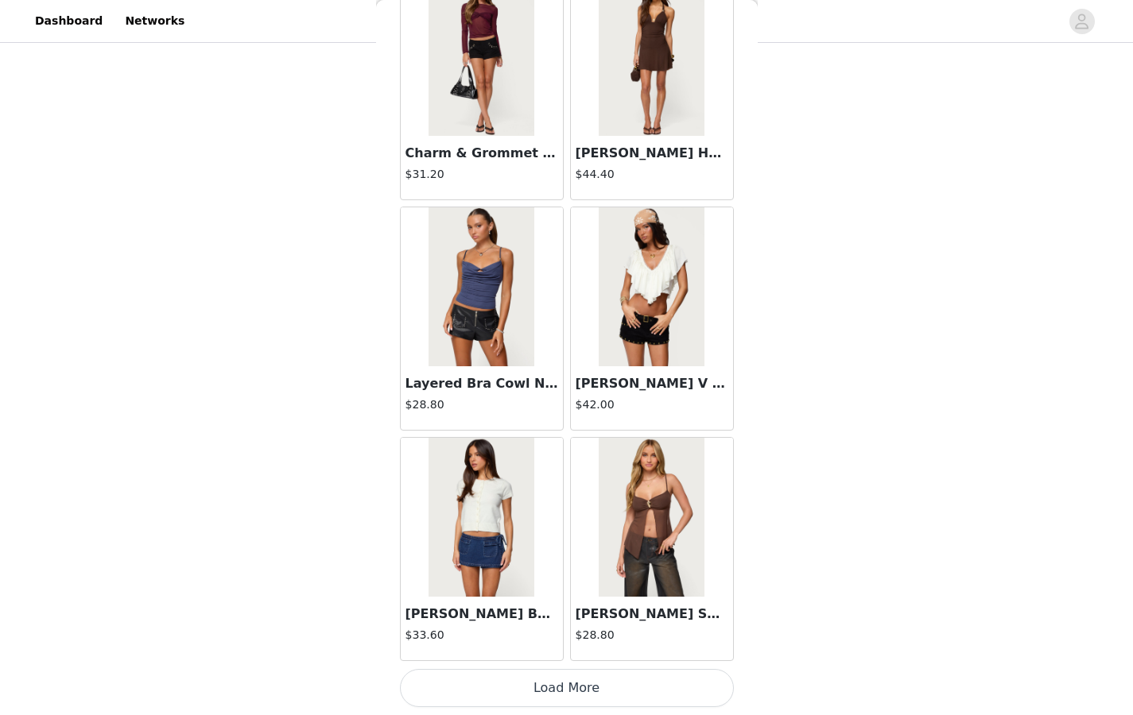
click at [552, 550] on button "Load More" at bounding box center [567, 688] width 334 height 38
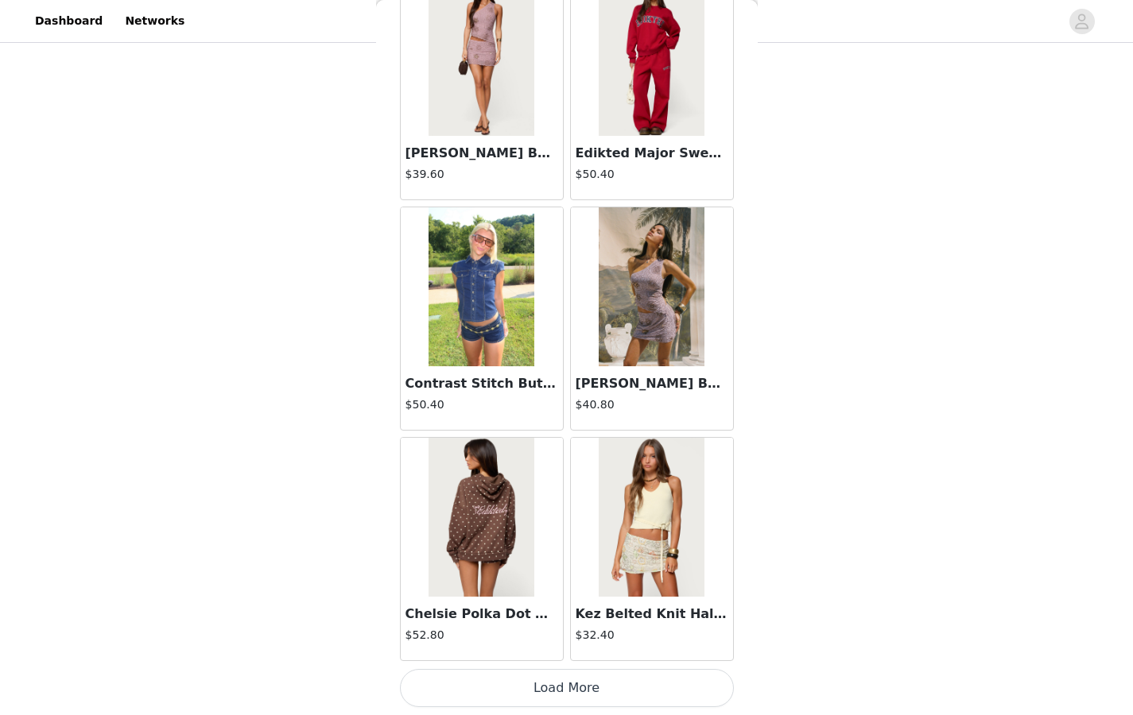
click at [552, 550] on button "Load More" at bounding box center [567, 688] width 334 height 38
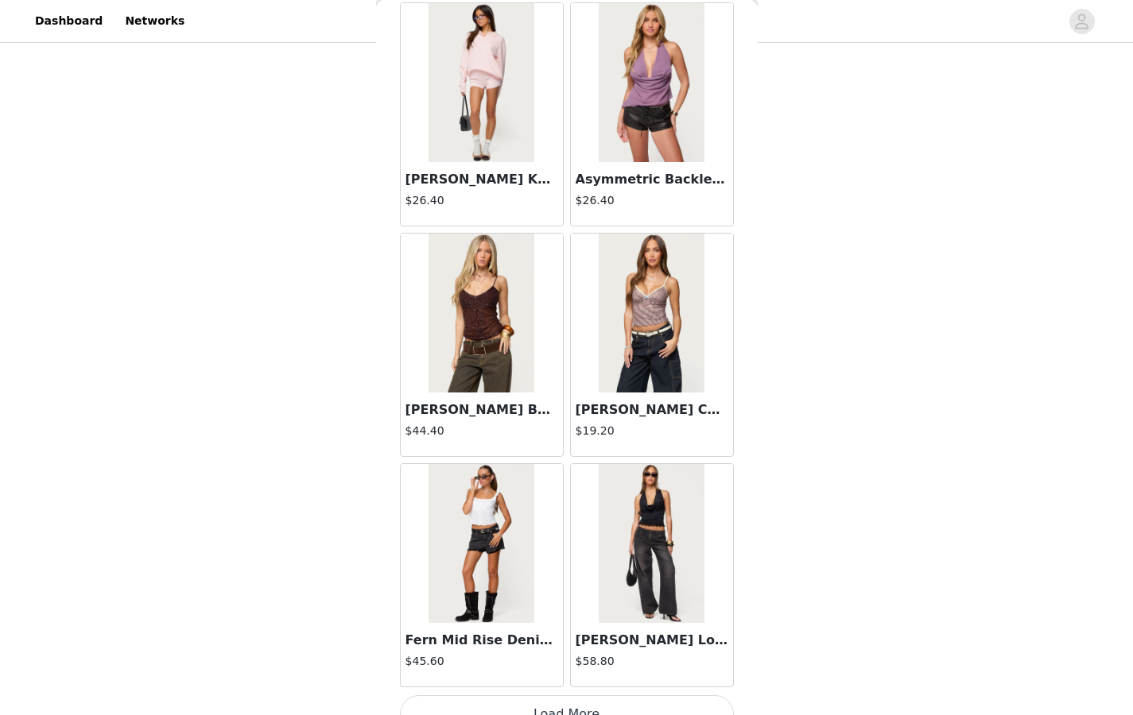
scroll to position [22461, 0]
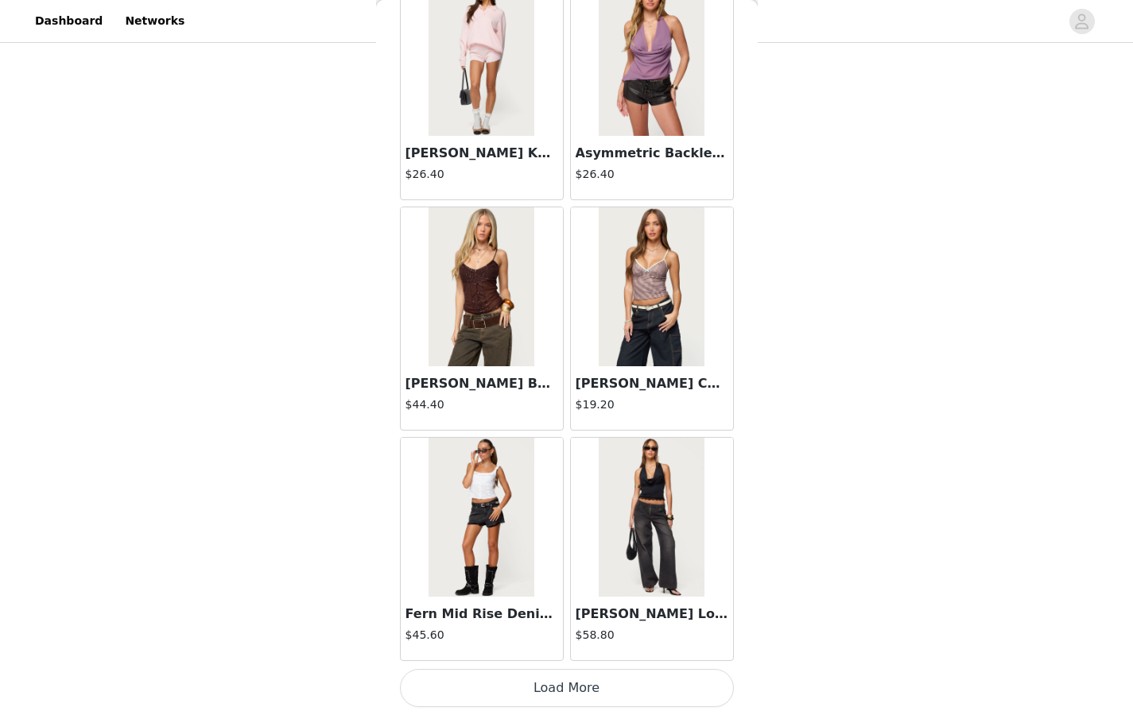
click at [550, 550] on button "Load More" at bounding box center [567, 688] width 334 height 38
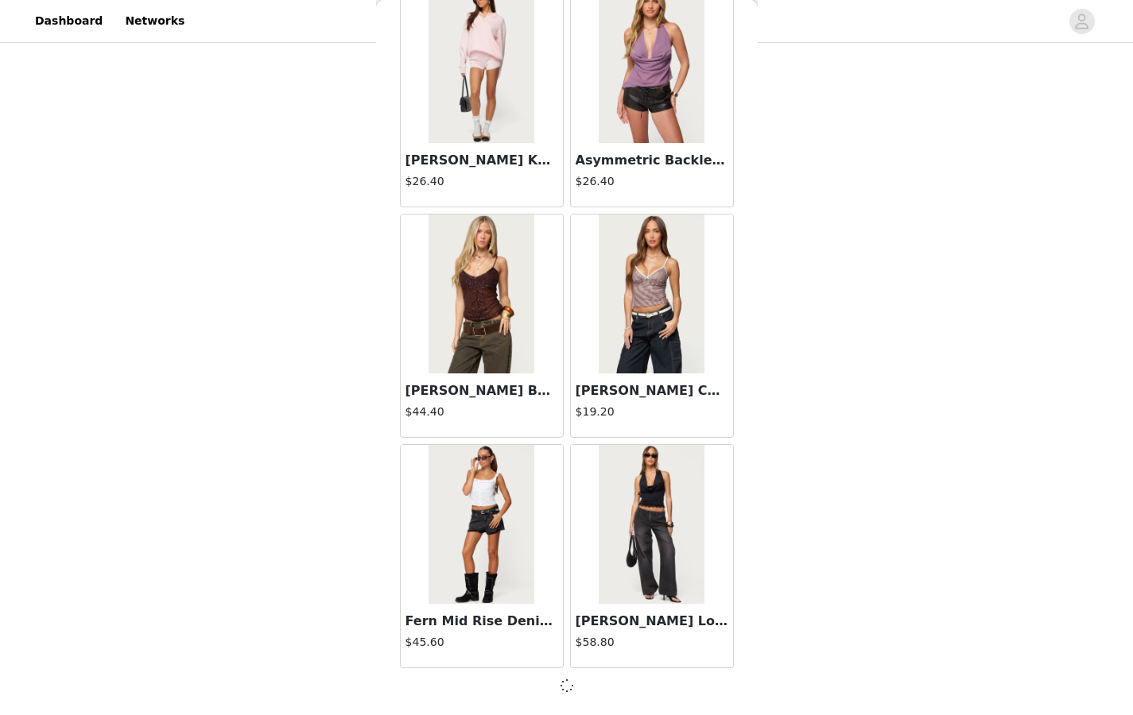
scroll to position [22454, 0]
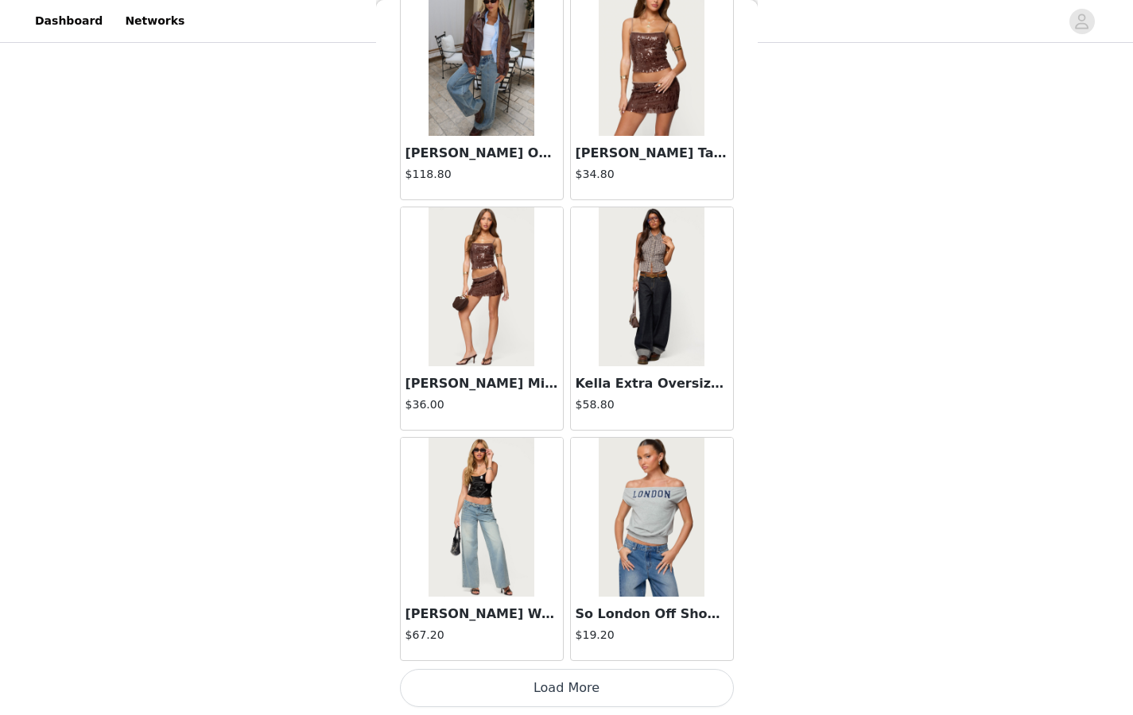
click at [560, 550] on button "Load More" at bounding box center [567, 688] width 334 height 38
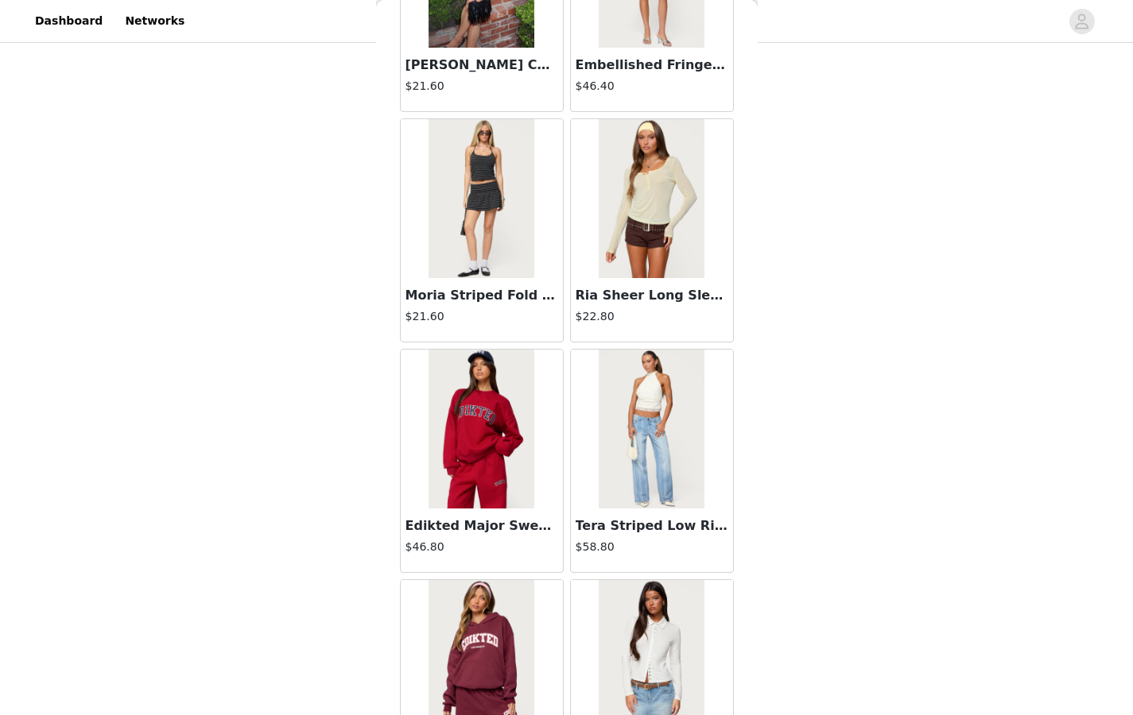
scroll to position [27071, 0]
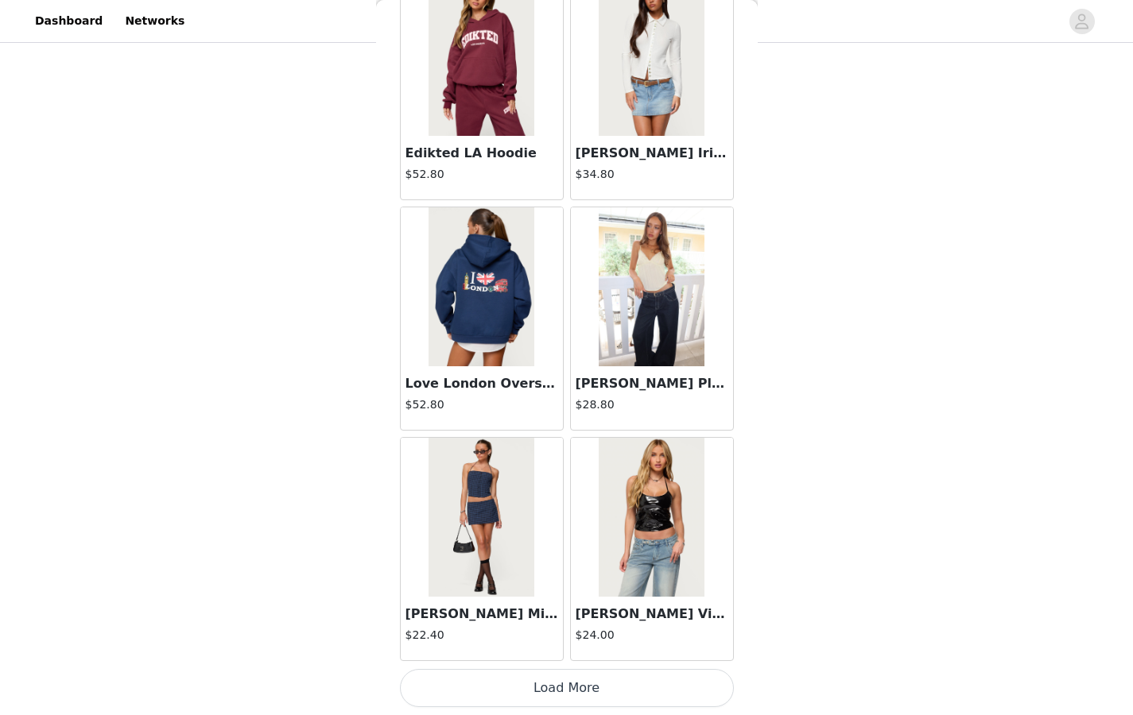
click at [559, 550] on button "Load More" at bounding box center [567, 688] width 334 height 38
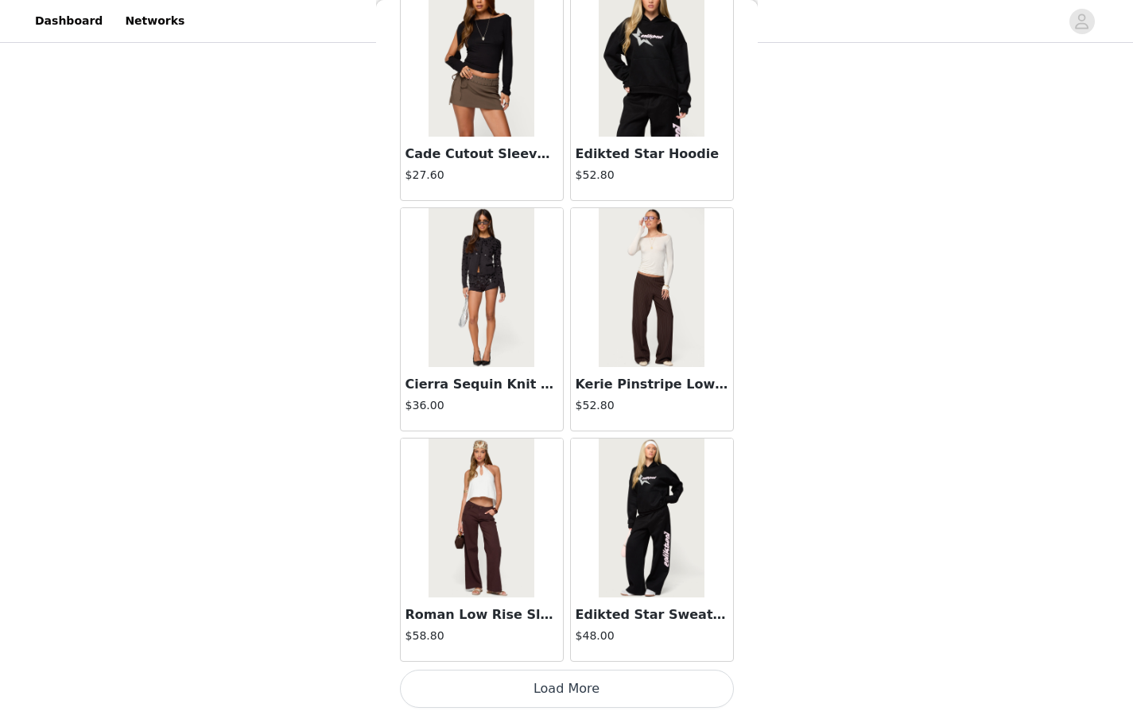
click at [561, 550] on button "Load More" at bounding box center [567, 689] width 334 height 38
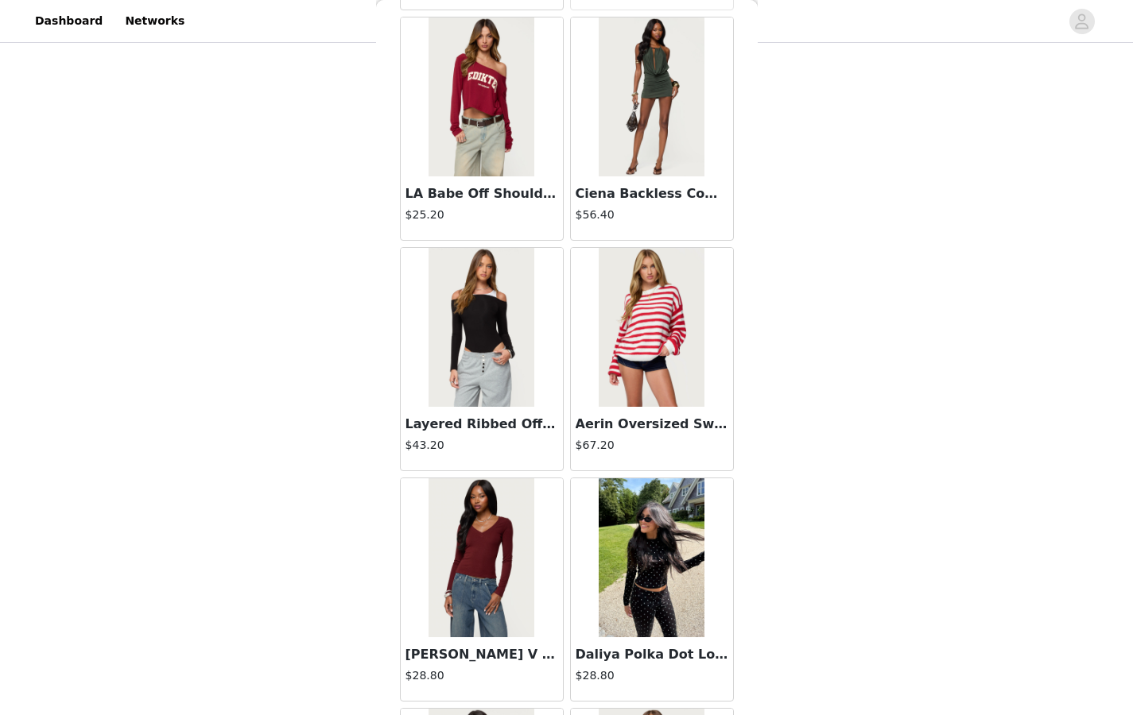
scroll to position [31681, 0]
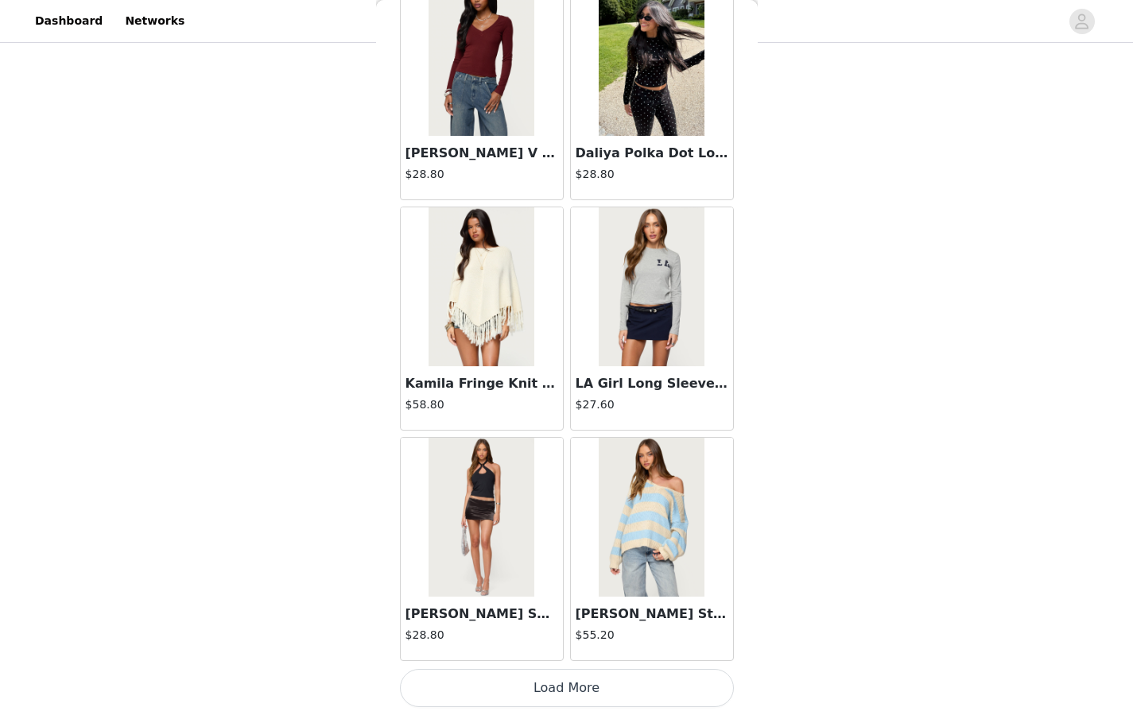
click at [560, 550] on button "Load More" at bounding box center [567, 688] width 334 height 38
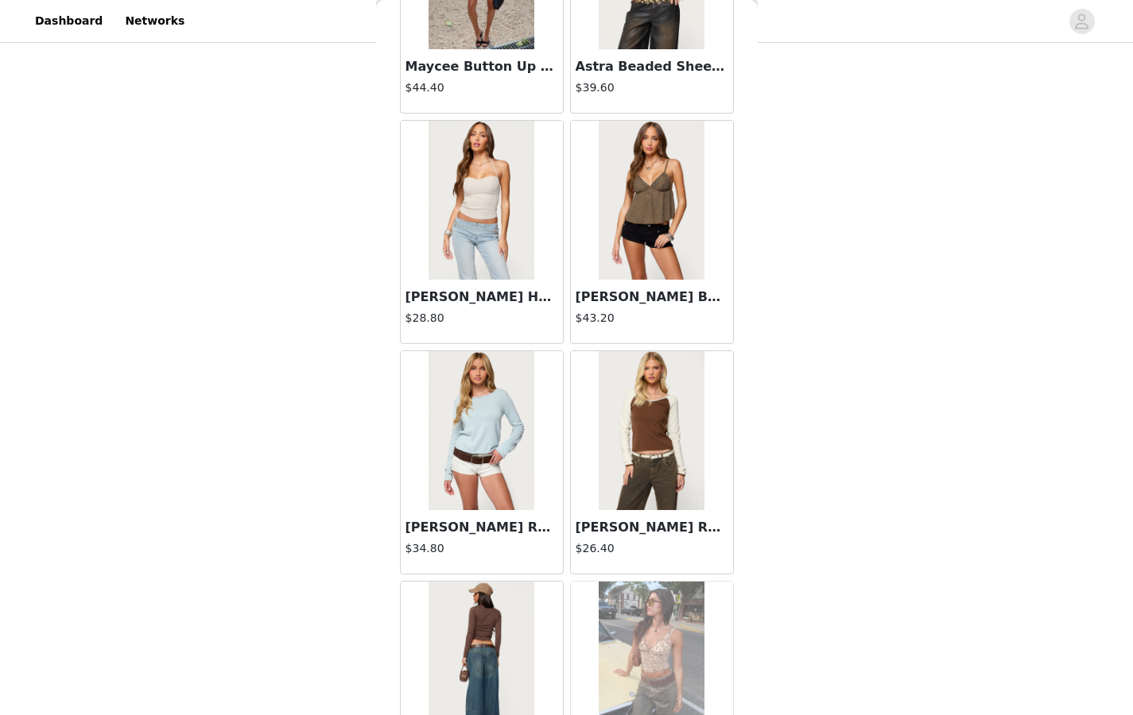
scroll to position [33986, 0]
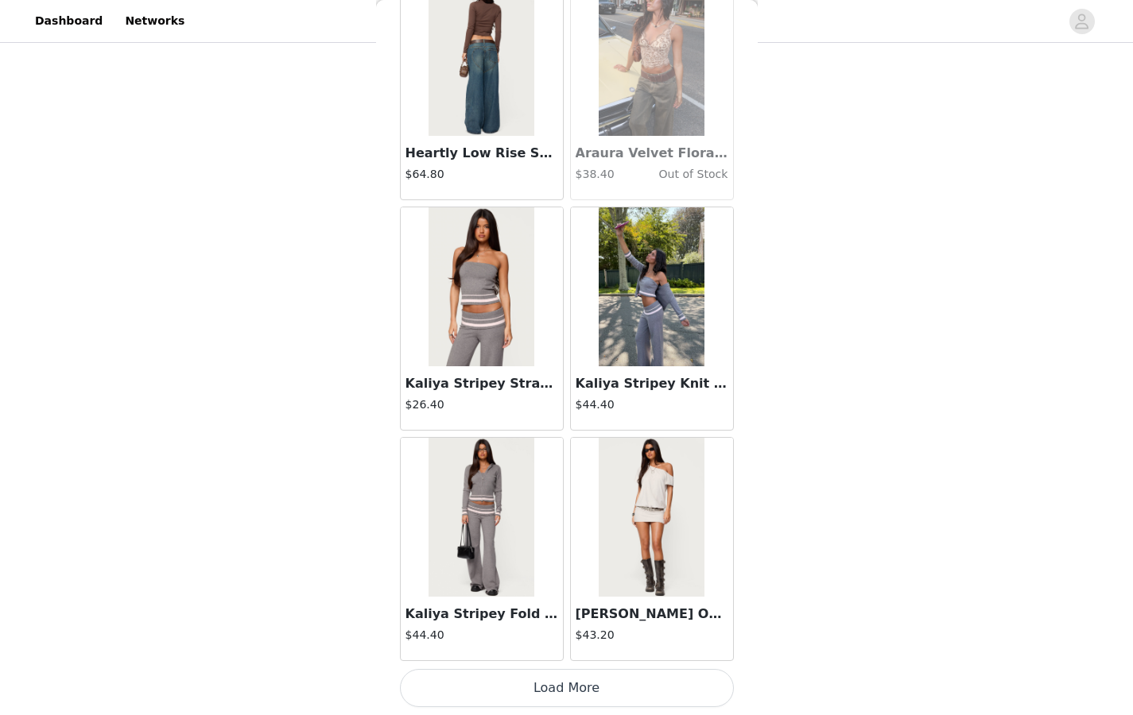
click at [561, 550] on button "Load More" at bounding box center [567, 688] width 334 height 38
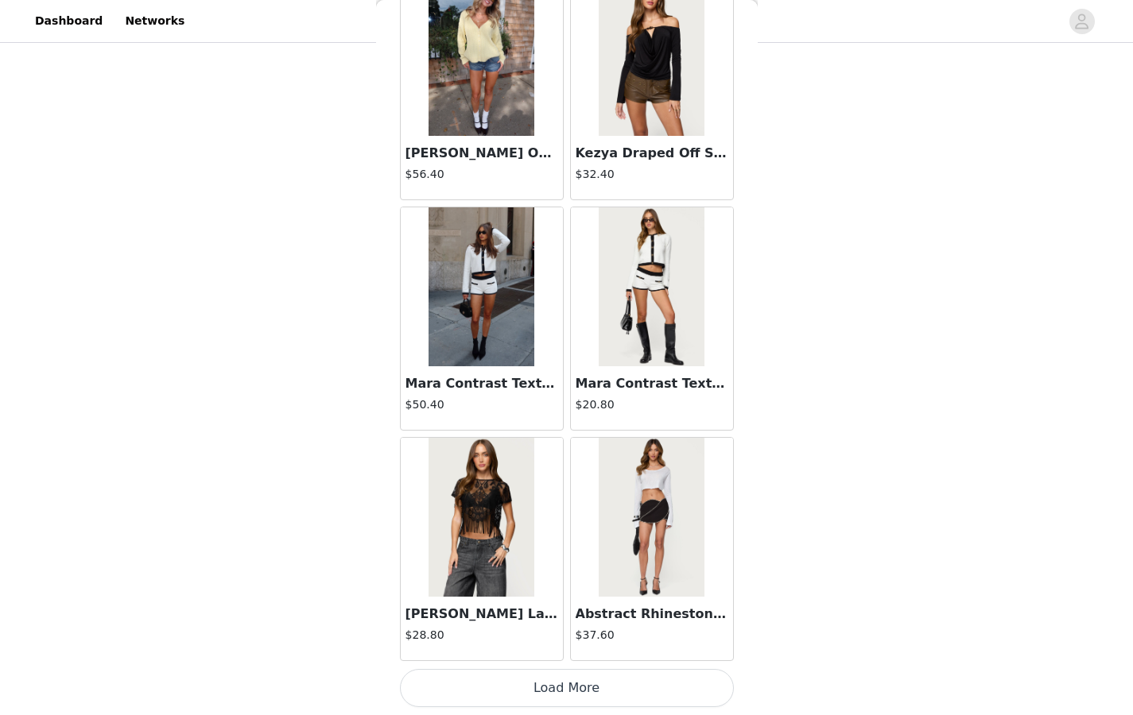
click at [561, 550] on button "Load More" at bounding box center [567, 688] width 334 height 38
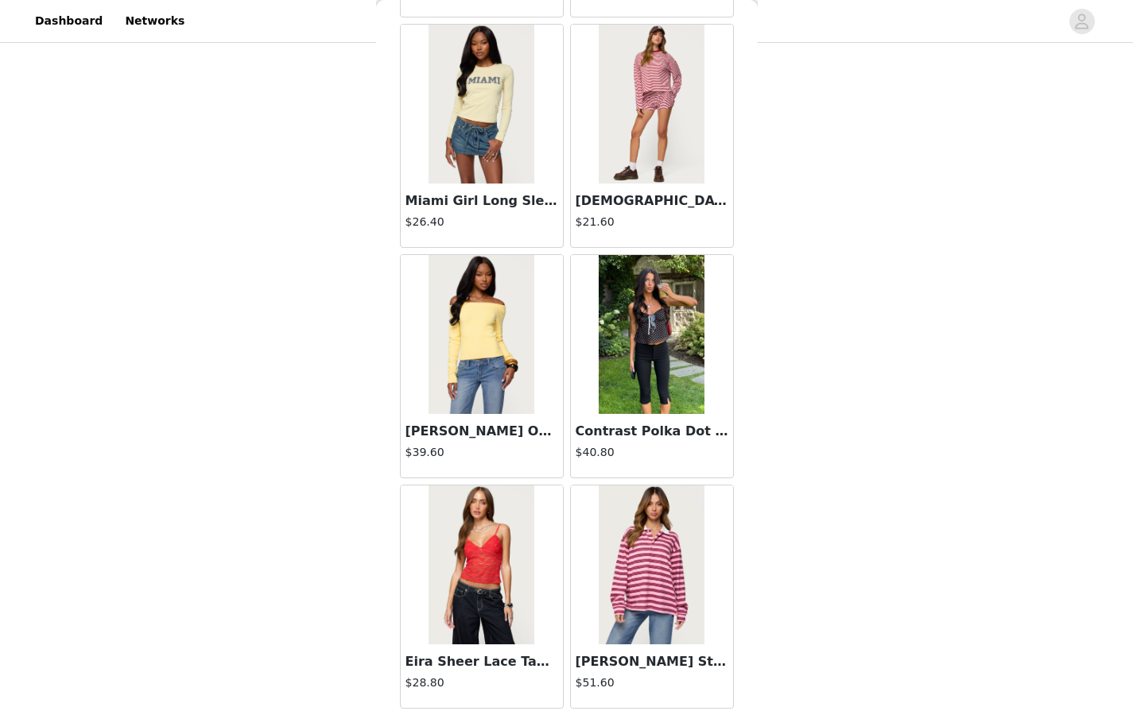
scroll to position [37795, 0]
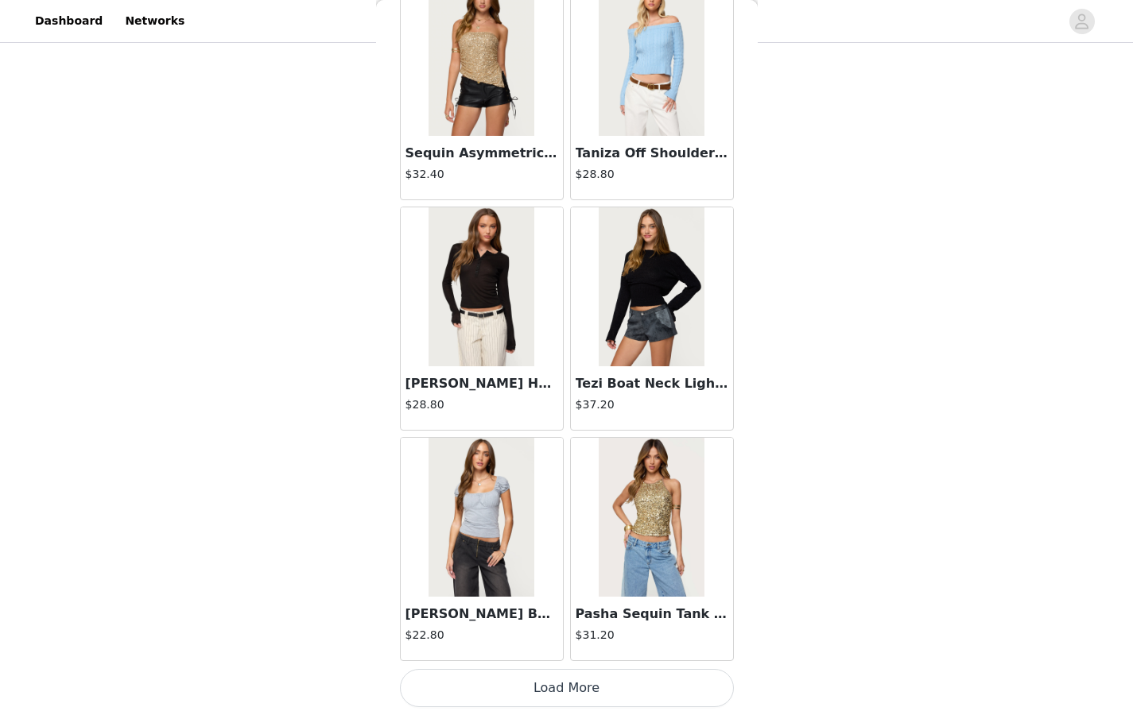
click at [561, 550] on button "Load More" at bounding box center [567, 688] width 334 height 38
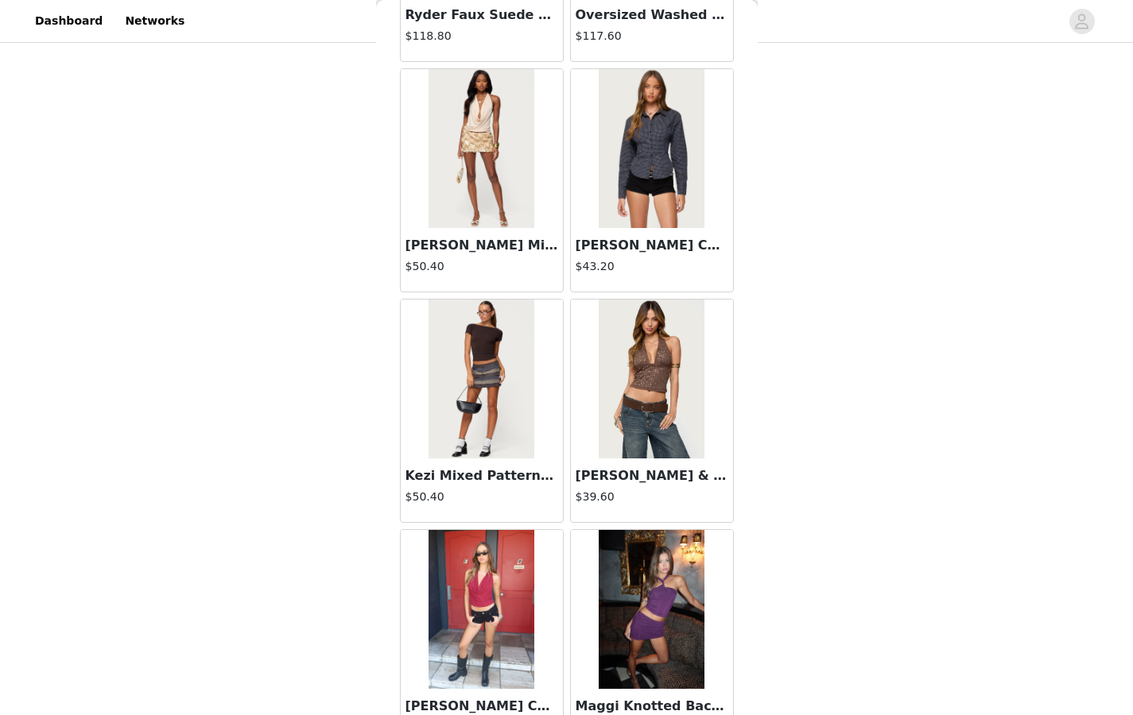
scroll to position [40901, 0]
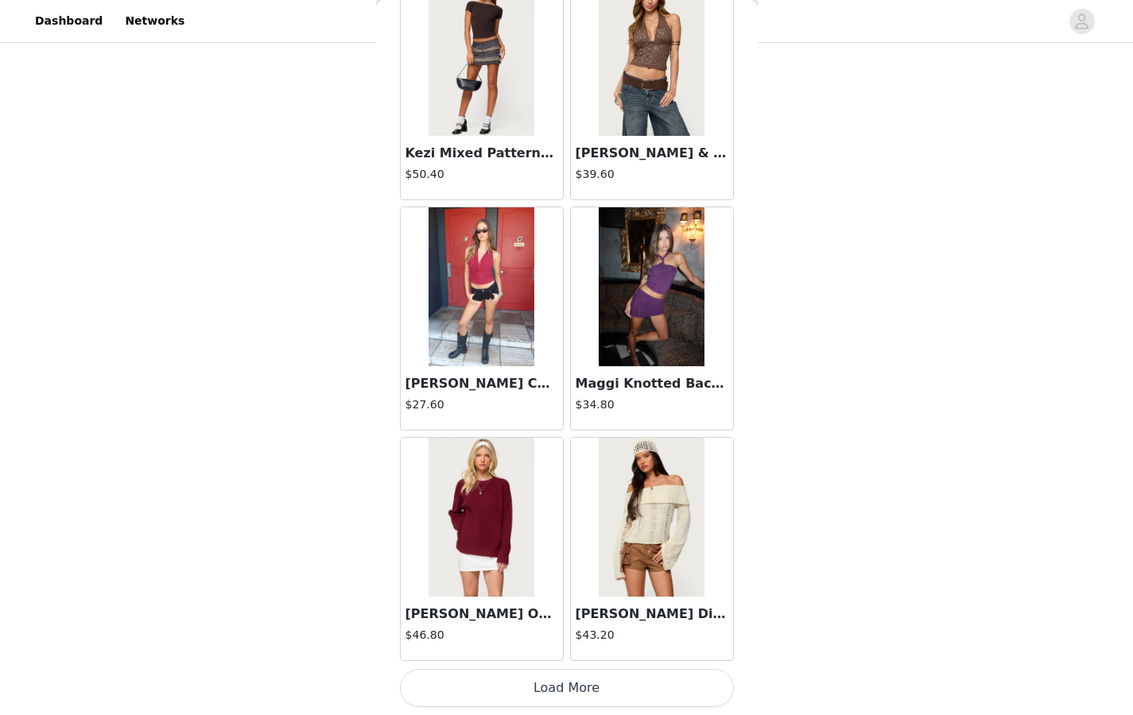
click at [561, 550] on button "Load More" at bounding box center [567, 688] width 334 height 38
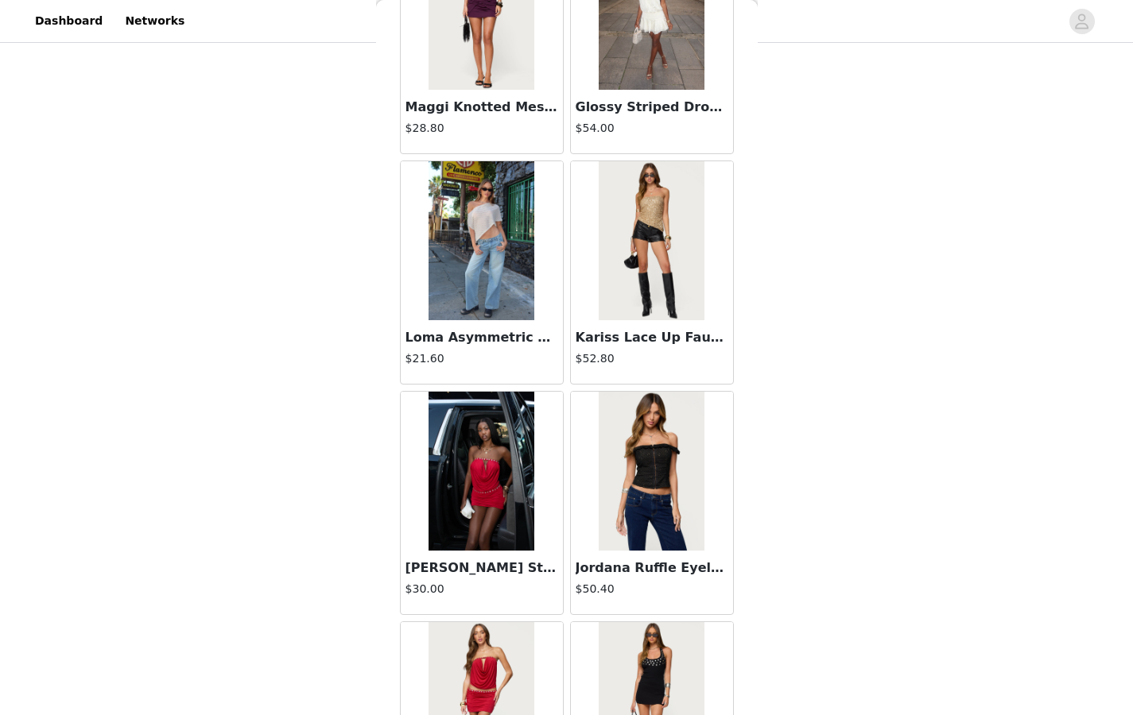
scroll to position [43206, 0]
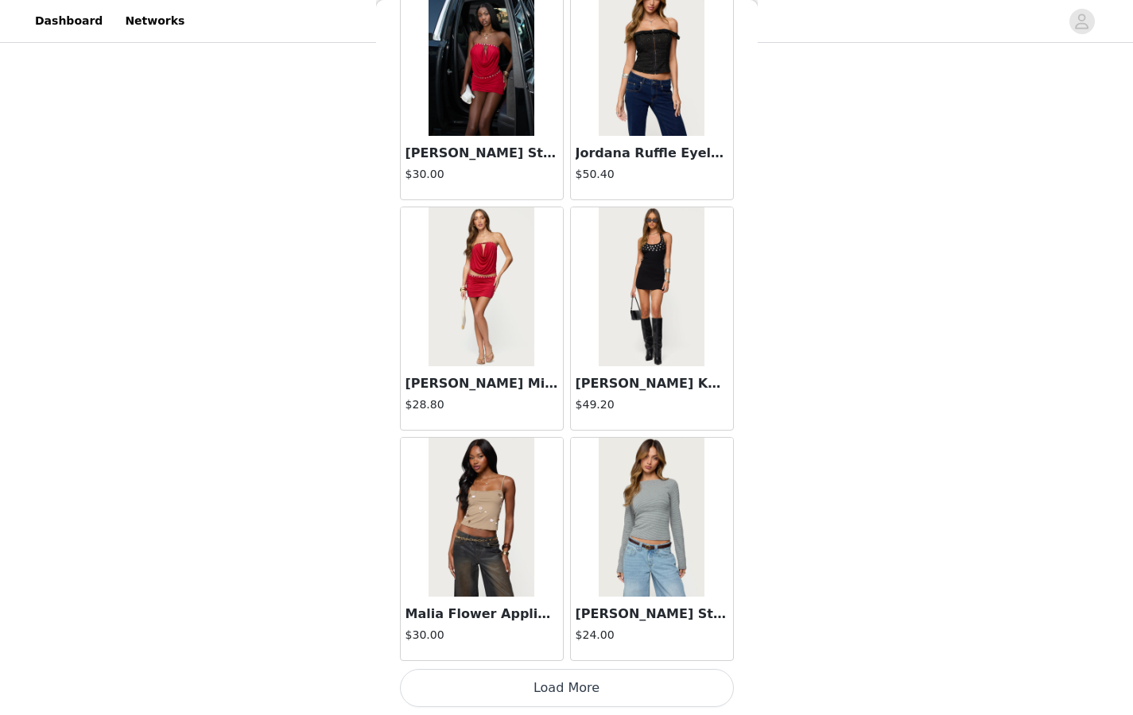
click at [561, 550] on button "Load More" at bounding box center [567, 688] width 334 height 38
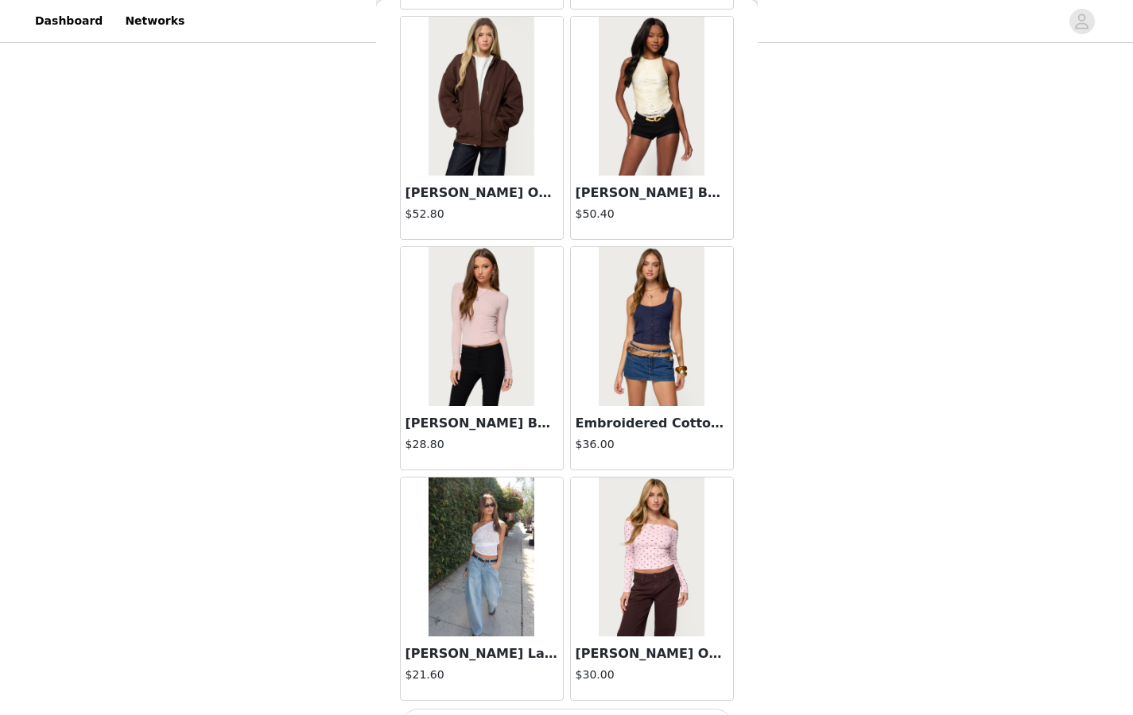
scroll to position [45510, 0]
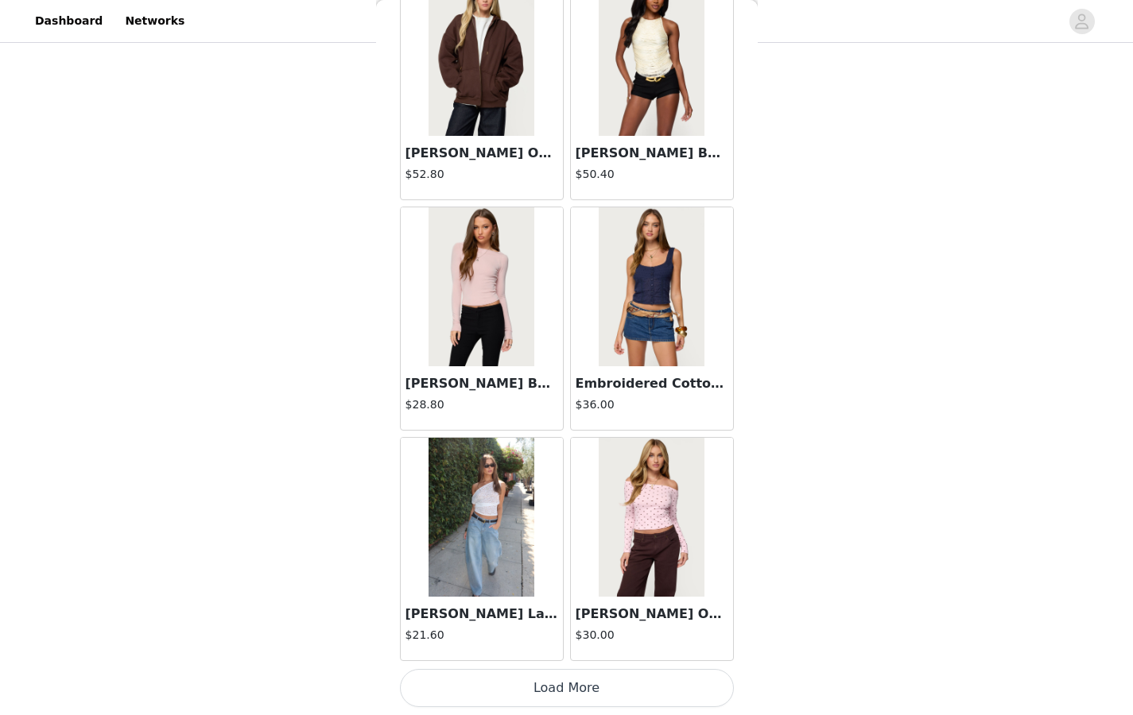
click at [562, 550] on button "Load More" at bounding box center [567, 688] width 334 height 38
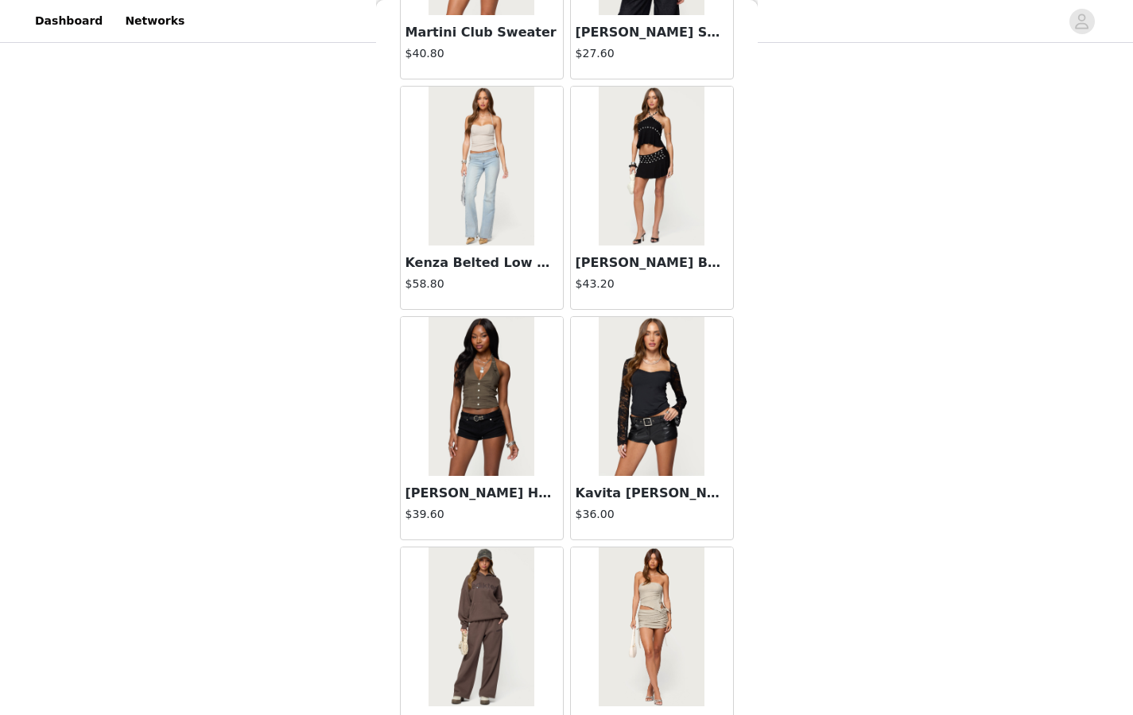
scroll to position [47815, 0]
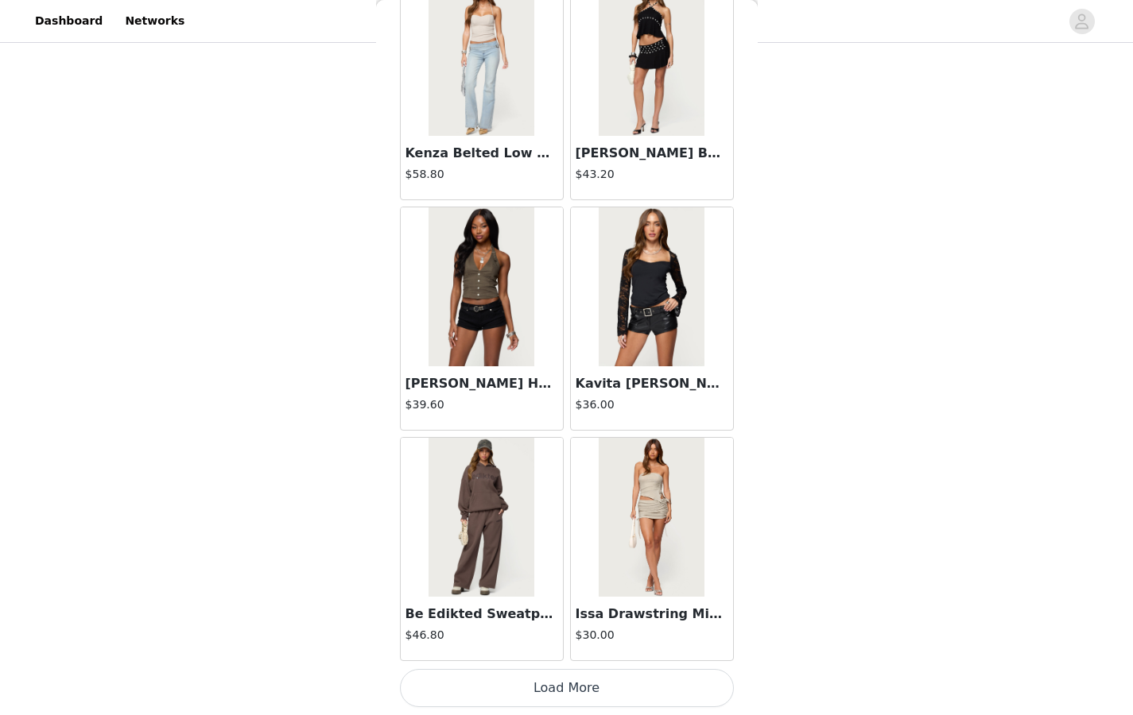
click at [556, 550] on button "Load More" at bounding box center [567, 688] width 334 height 38
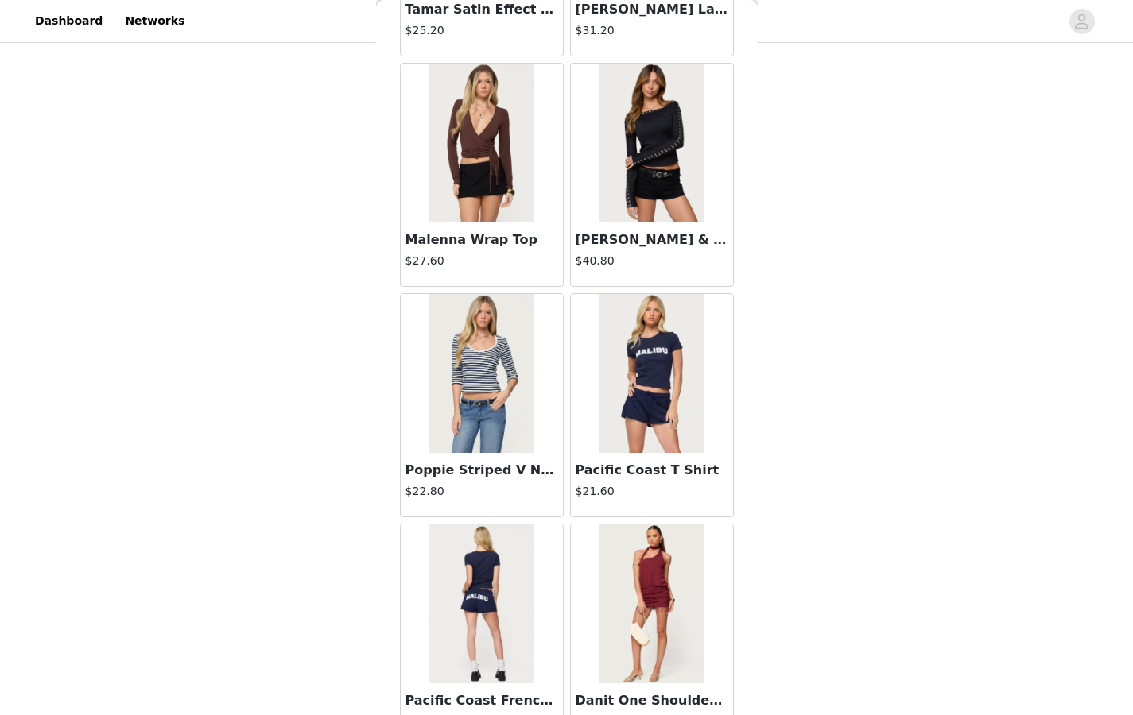
scroll to position [49694, 0]
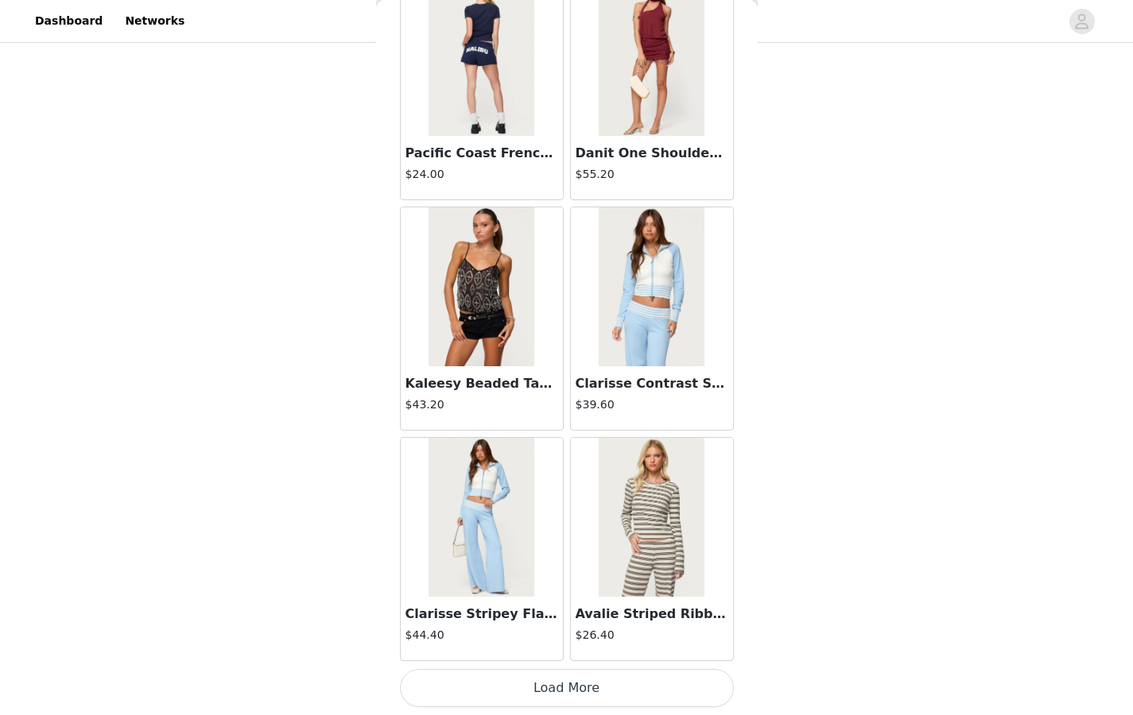
click at [541, 550] on button "Load More" at bounding box center [567, 688] width 334 height 38
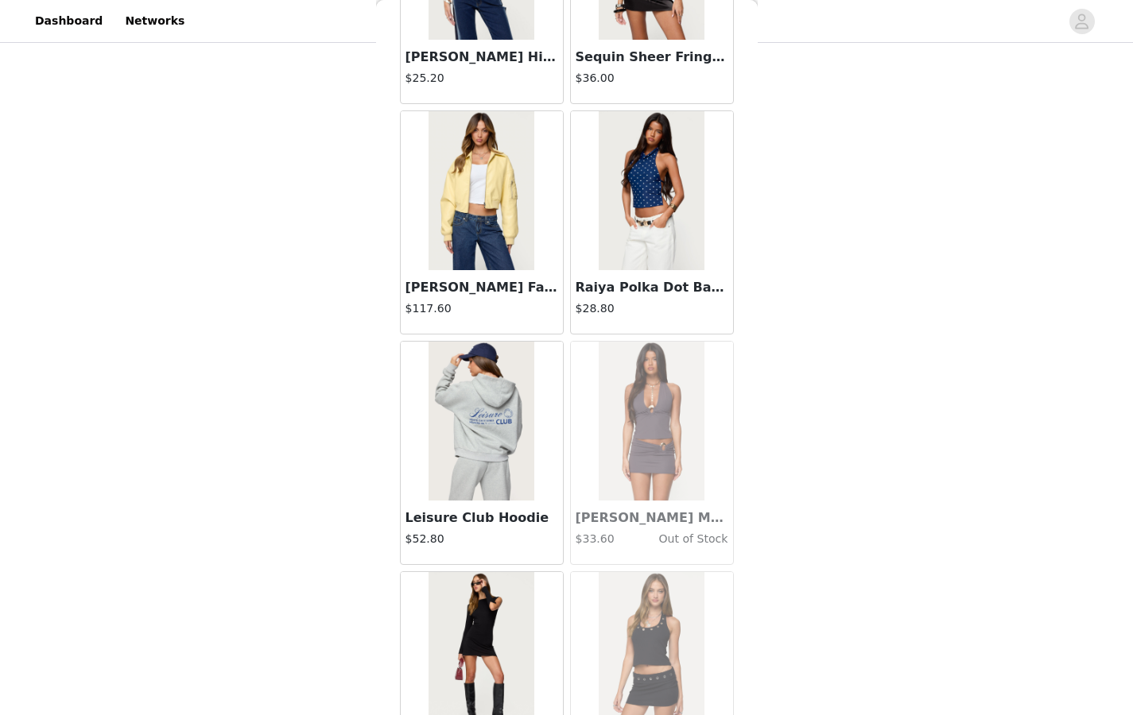
scroll to position [51969, 0]
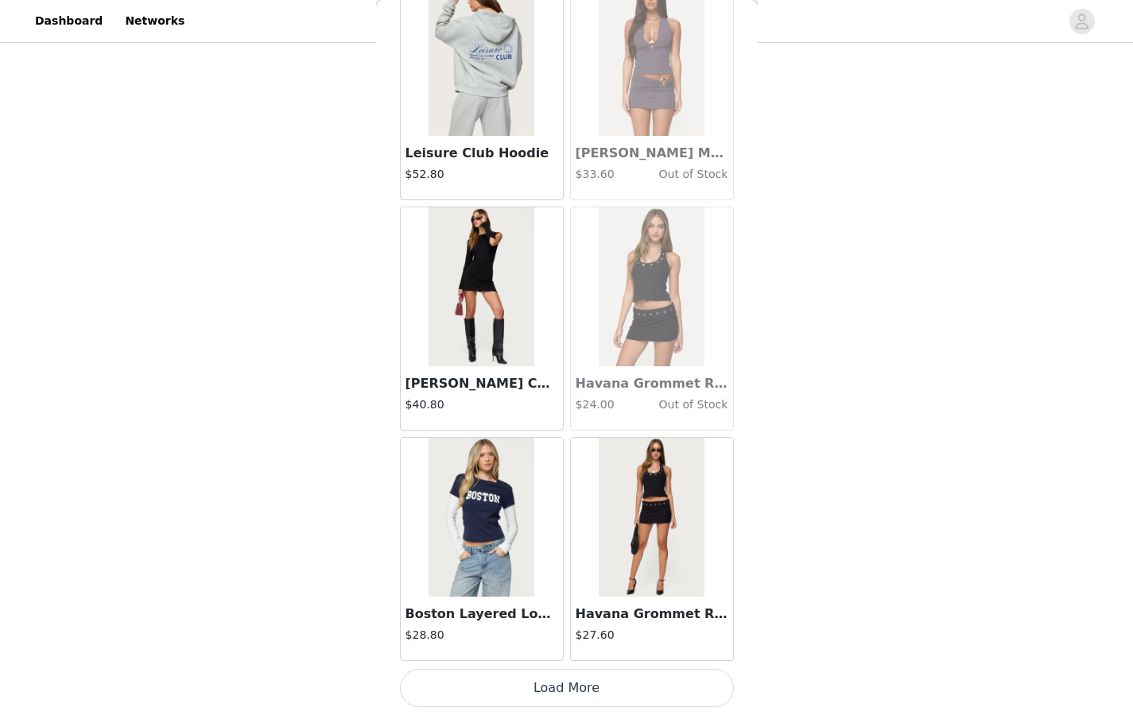
click at [524, 550] on button "Load More" at bounding box center [567, 688] width 334 height 38
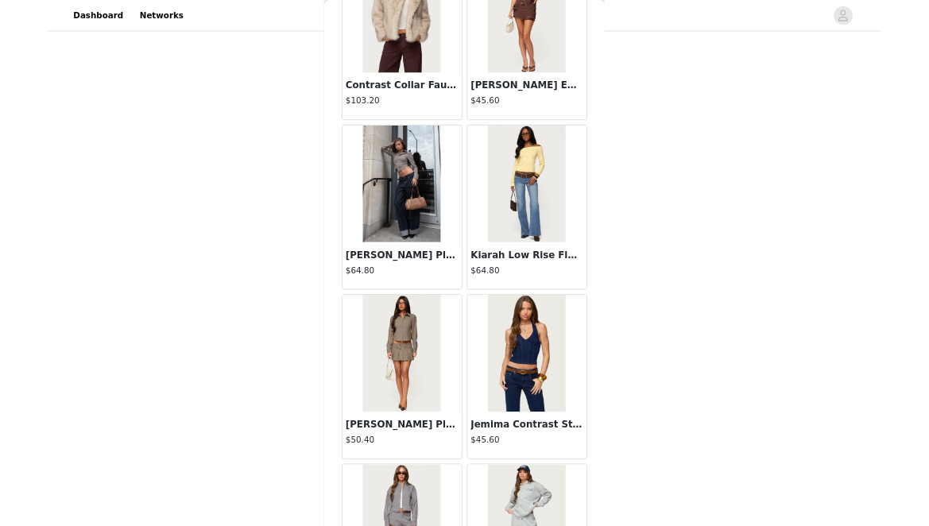
scroll to position [53913, 0]
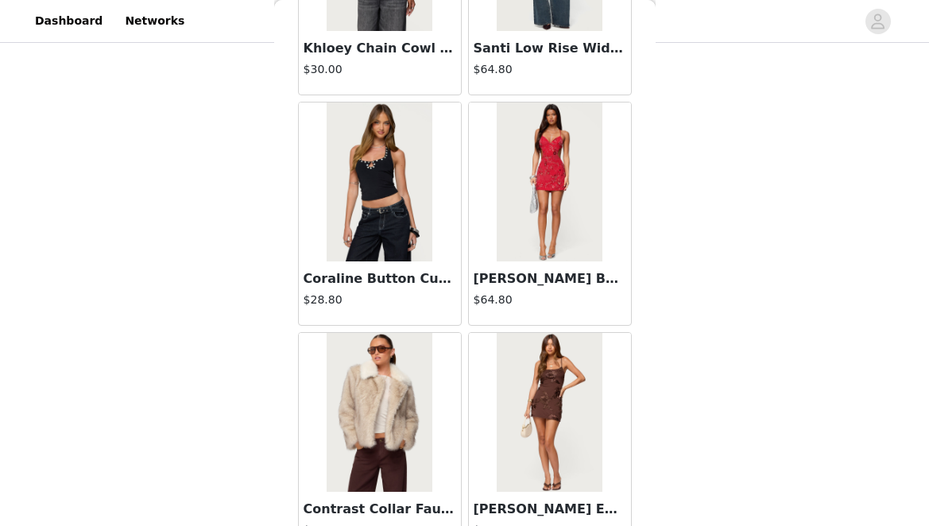
click at [371, 378] on img at bounding box center [380, 412] width 106 height 159
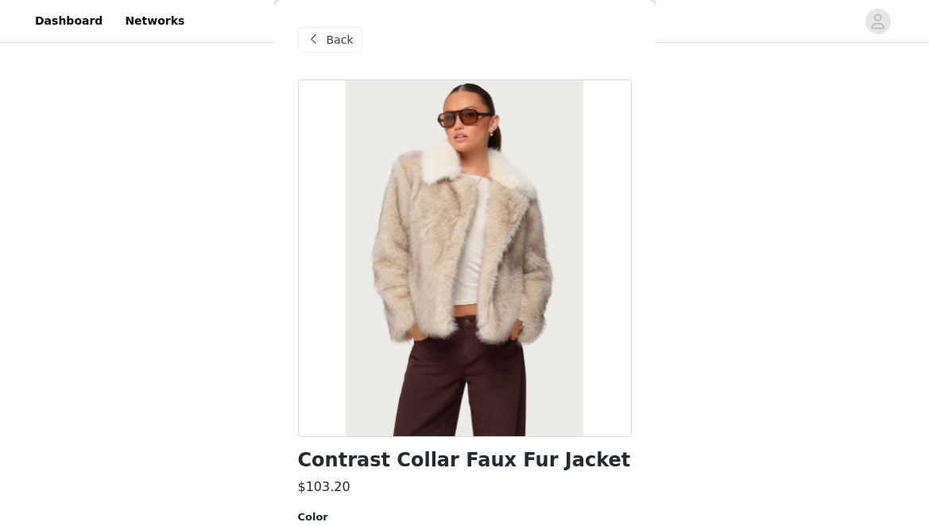
scroll to position [230, 0]
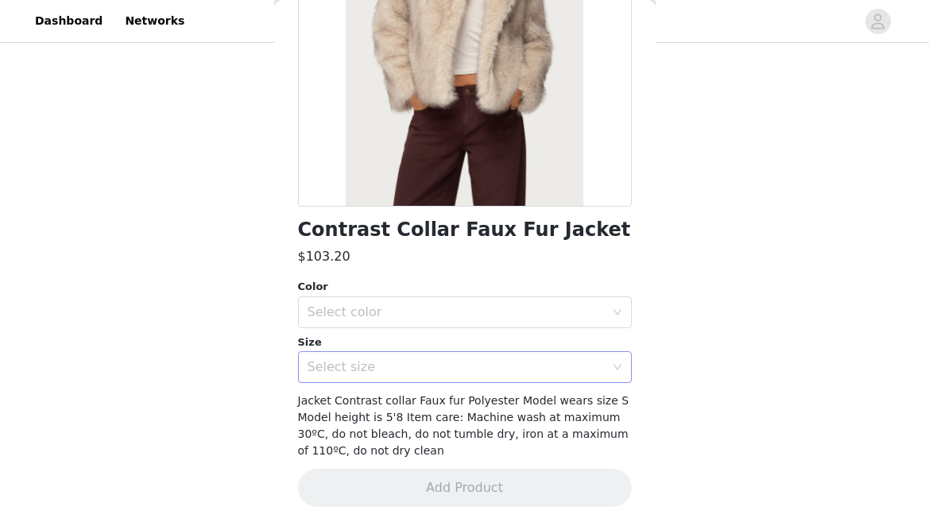
click at [420, 362] on div "Select size" at bounding box center [456, 367] width 297 height 16
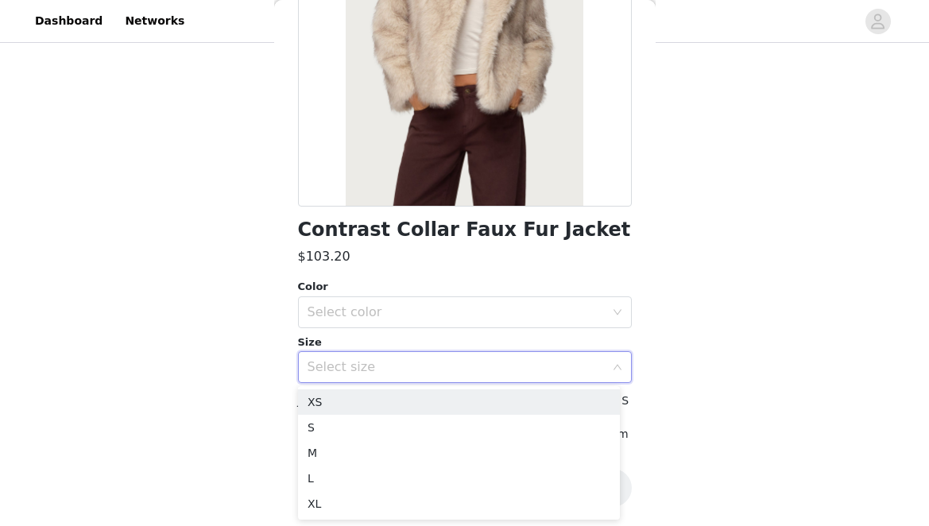
click at [418, 341] on div "Size" at bounding box center [465, 343] width 334 height 16
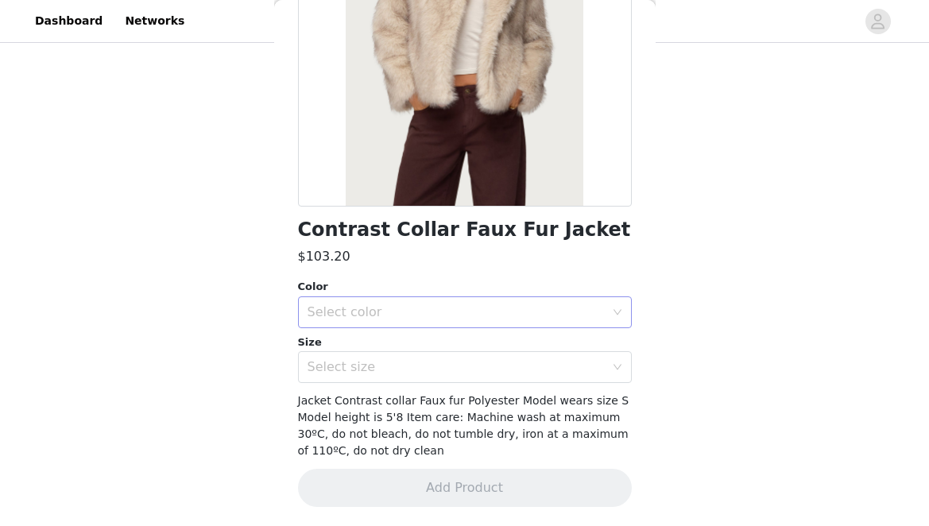
click at [417, 316] on div "Select color" at bounding box center [456, 312] width 297 height 16
click at [406, 361] on ul "TAN" at bounding box center [459, 347] width 322 height 32
click at [405, 354] on li "TAN" at bounding box center [459, 347] width 322 height 25
click at [397, 370] on div "Select size" at bounding box center [456, 367] width 297 height 16
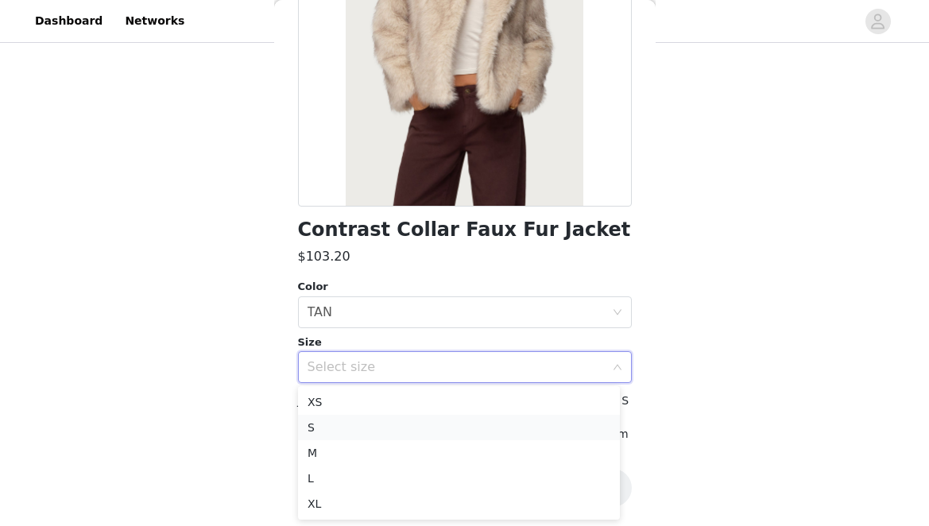
click at [393, 432] on li "S" at bounding box center [459, 427] width 322 height 25
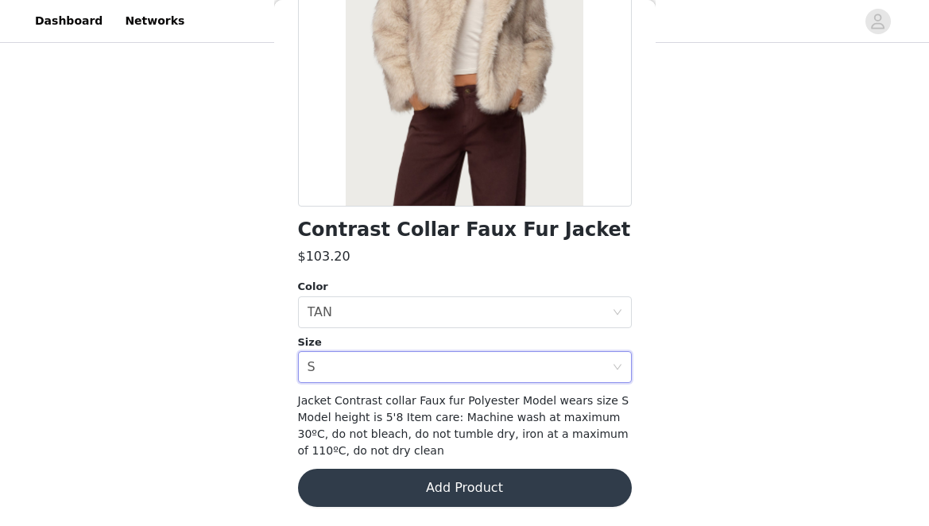
click at [397, 488] on button "Add Product" at bounding box center [465, 488] width 334 height 38
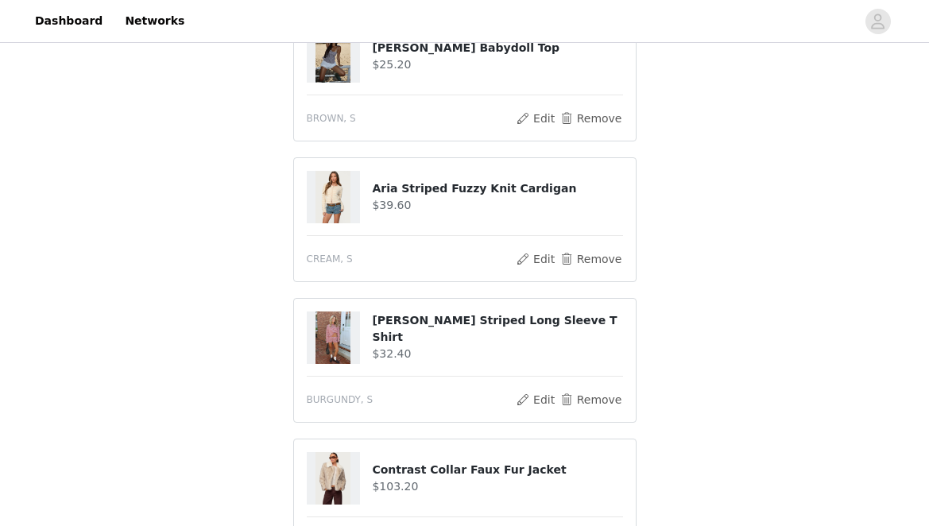
scroll to position [619, 0]
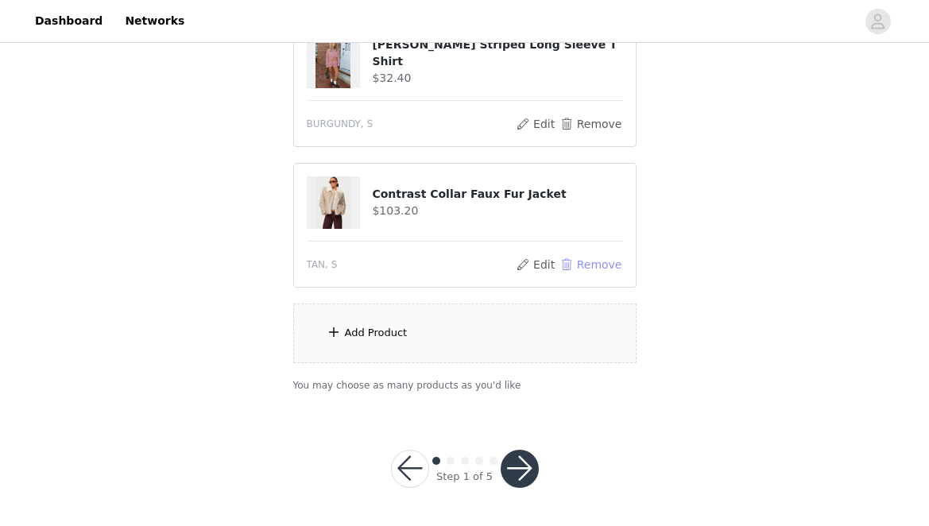
click at [579, 265] on button "Remove" at bounding box center [591, 264] width 64 height 19
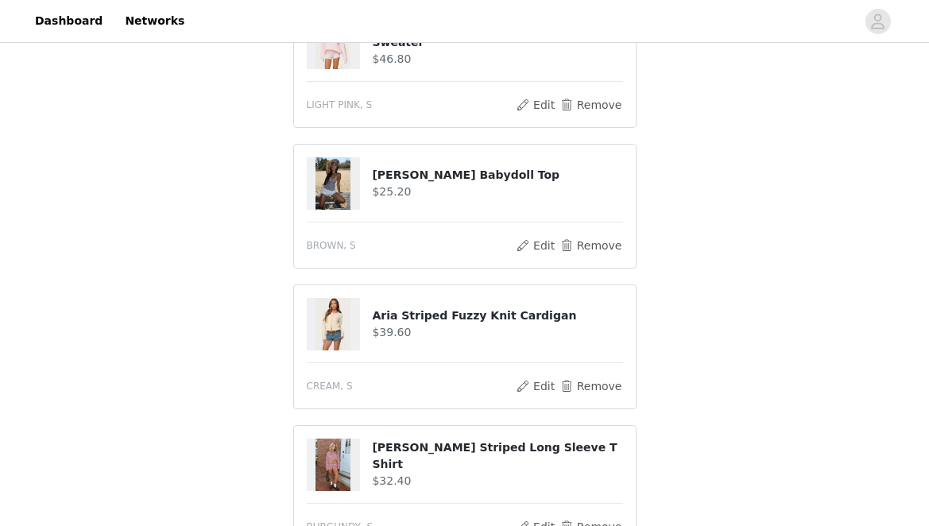
scroll to position [478, 0]
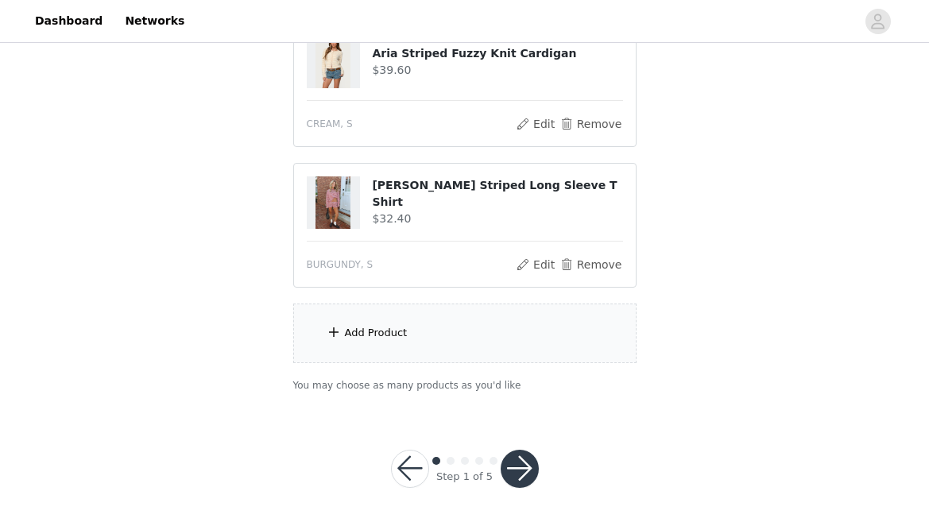
click at [398, 465] on button "button" at bounding box center [410, 469] width 38 height 38
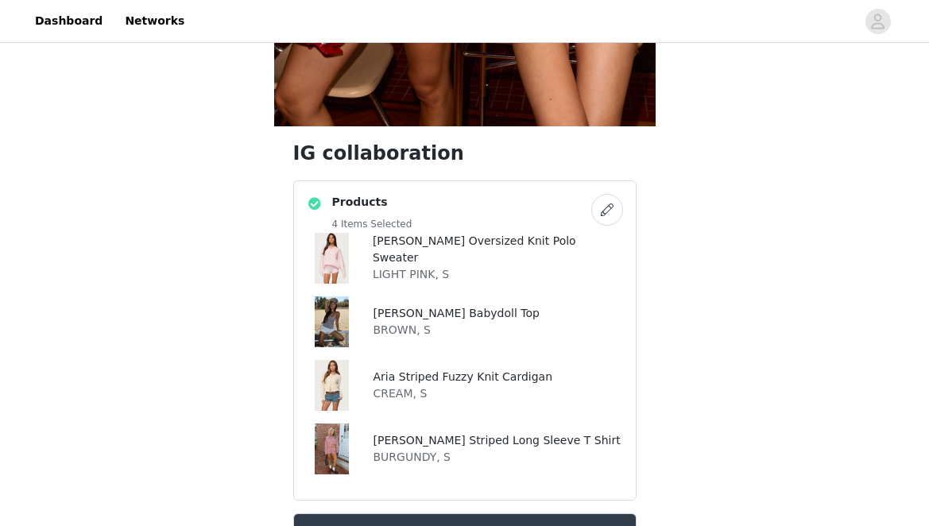
scroll to position [613, 0]
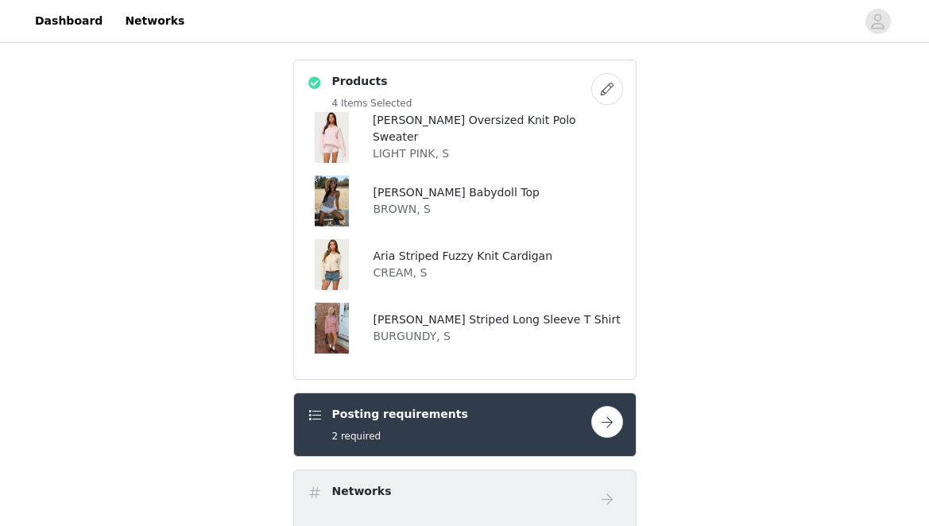
click at [606, 88] on button "button" at bounding box center [607, 89] width 32 height 32
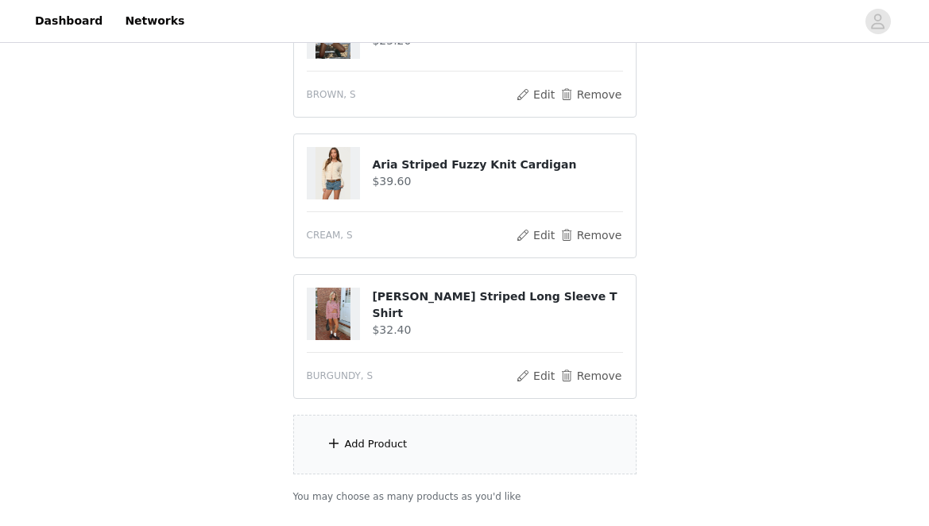
scroll to position [478, 0]
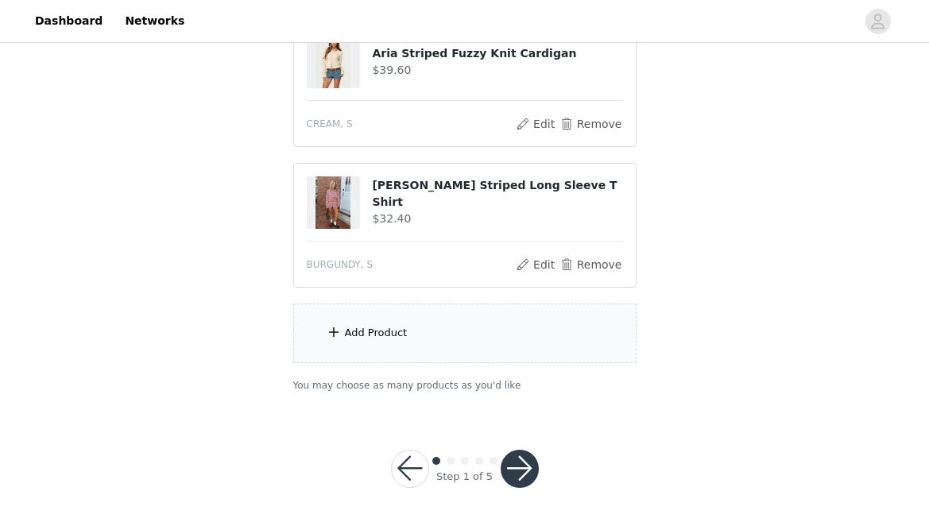
click at [460, 296] on section "Choose as many products as you'd like, up to $250.00. 4 Selected Remaining Fund…" at bounding box center [465, 31] width 382 height 762
click at [415, 343] on div "Add Product" at bounding box center [464, 334] width 343 height 60
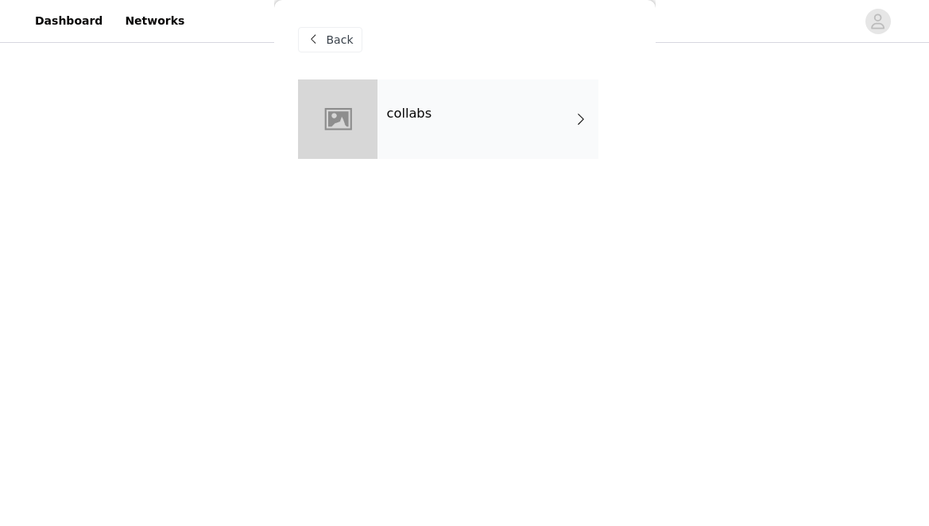
click at [402, 129] on div "collabs" at bounding box center [488, 118] width 221 height 79
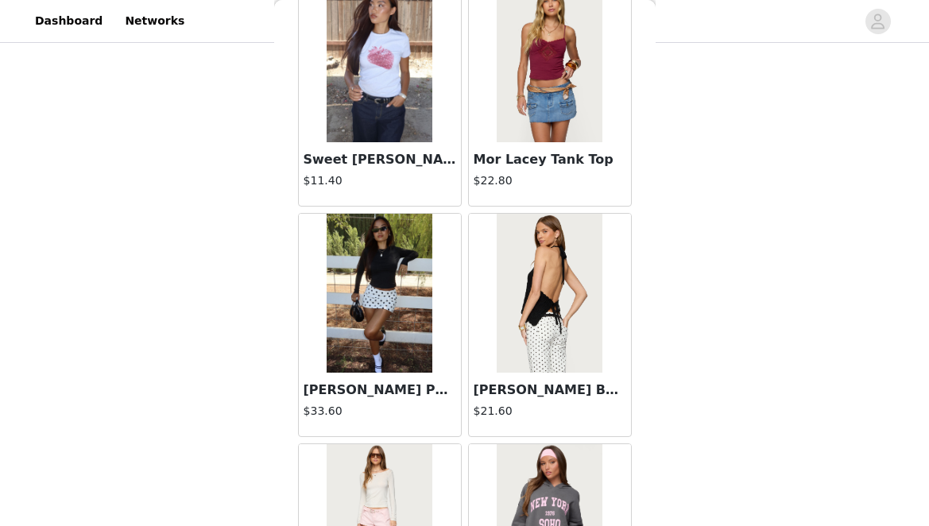
scroll to position [1906, 0]
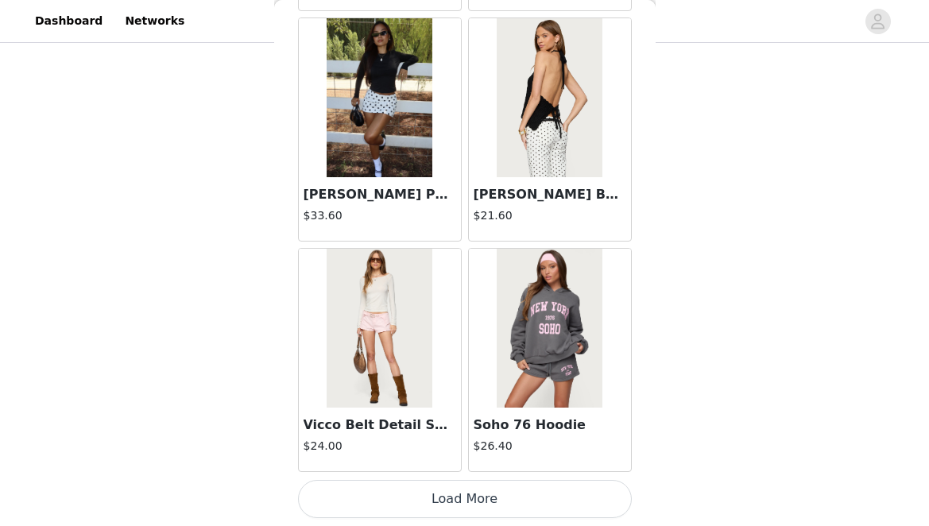
click at [405, 494] on button "Load More" at bounding box center [465, 499] width 334 height 38
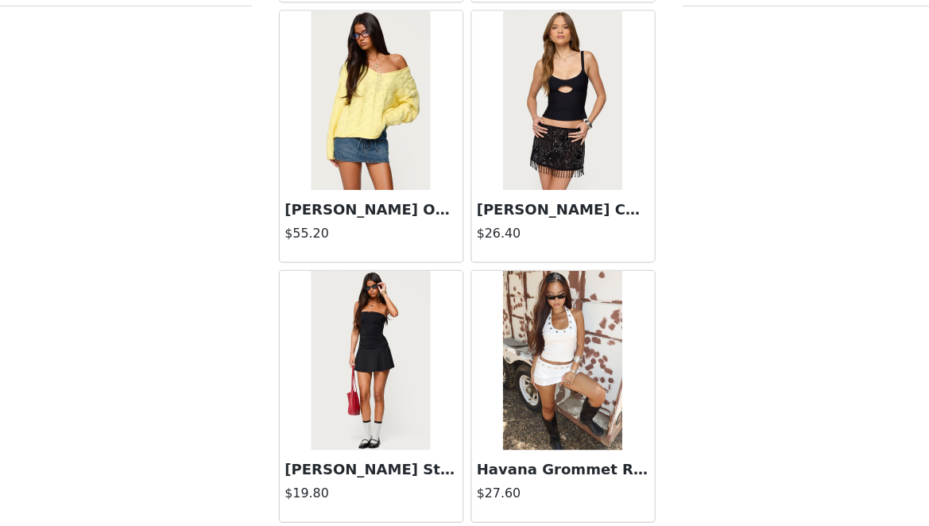
scroll to position [4211, 0]
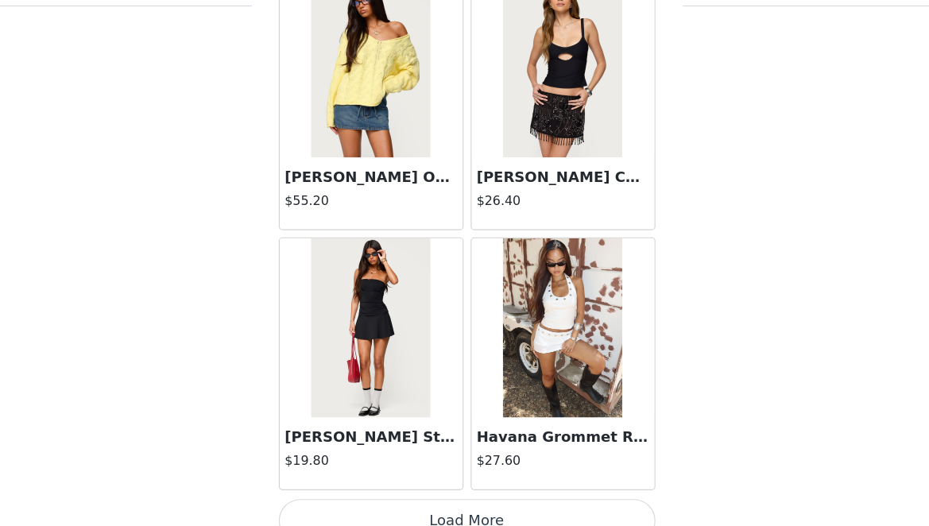
click at [425, 492] on button "Load More" at bounding box center [465, 499] width 334 height 38
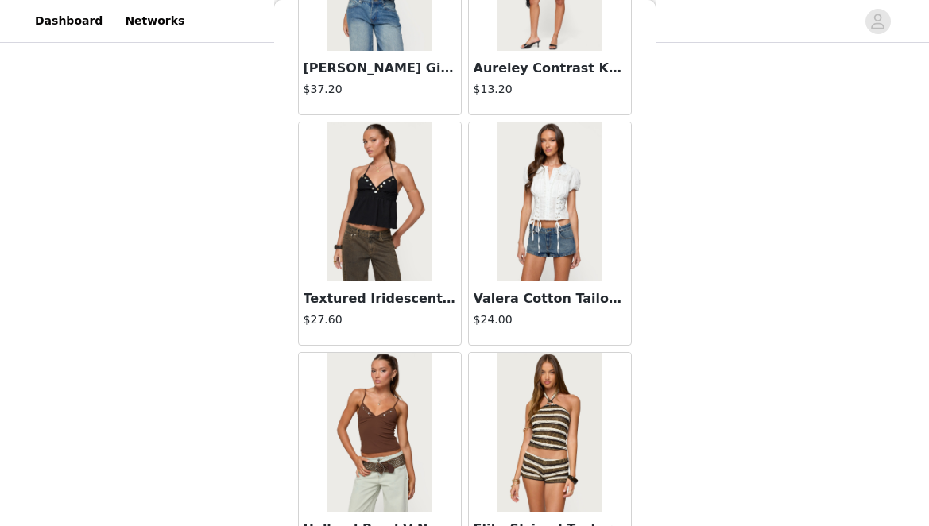
scroll to position [6516, 0]
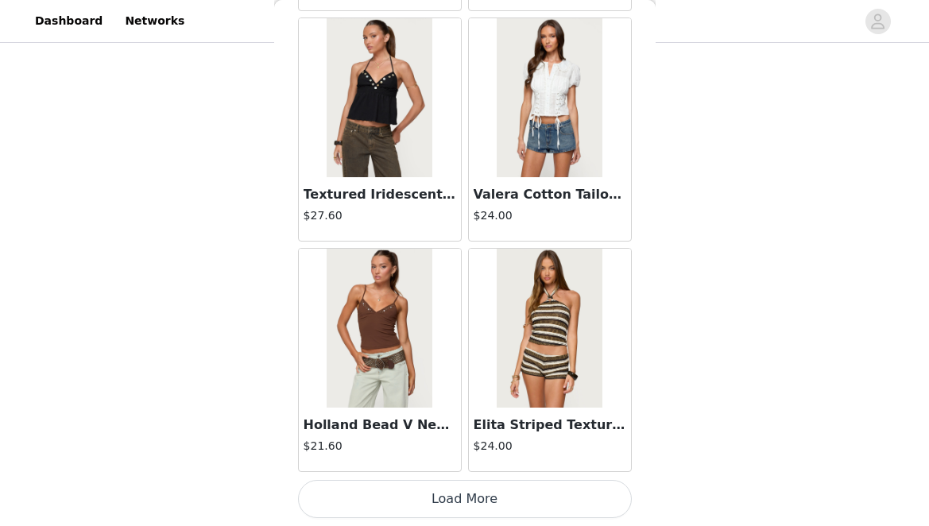
click at [447, 503] on button "Load More" at bounding box center [465, 499] width 334 height 38
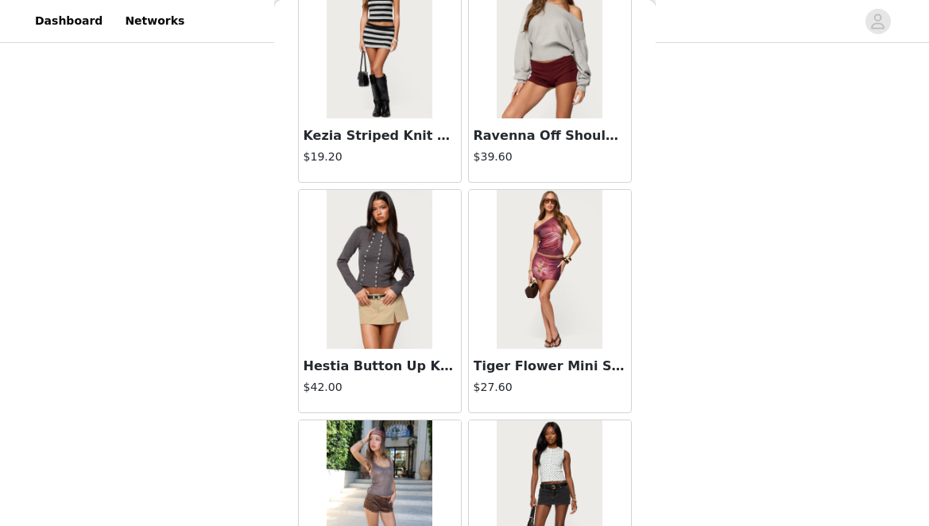
scroll to position [8821, 0]
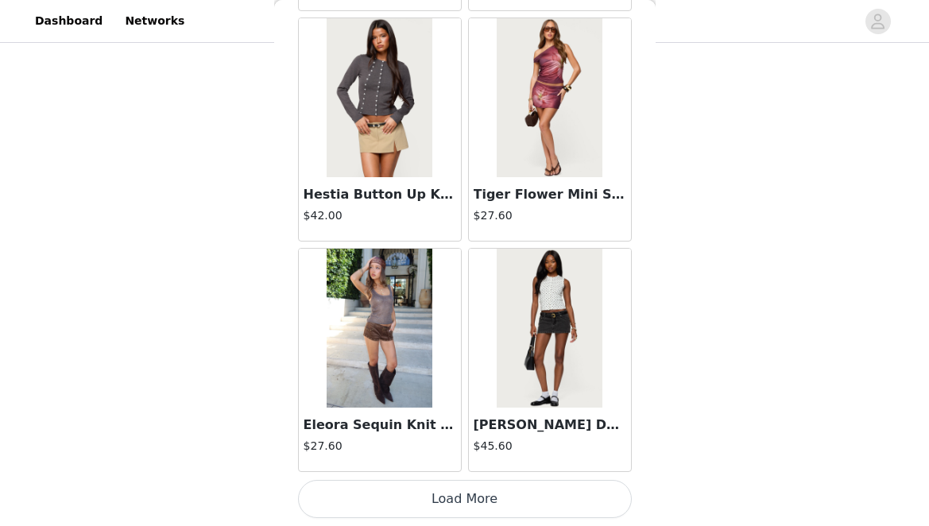
click at [428, 502] on button "Load More" at bounding box center [465, 499] width 334 height 38
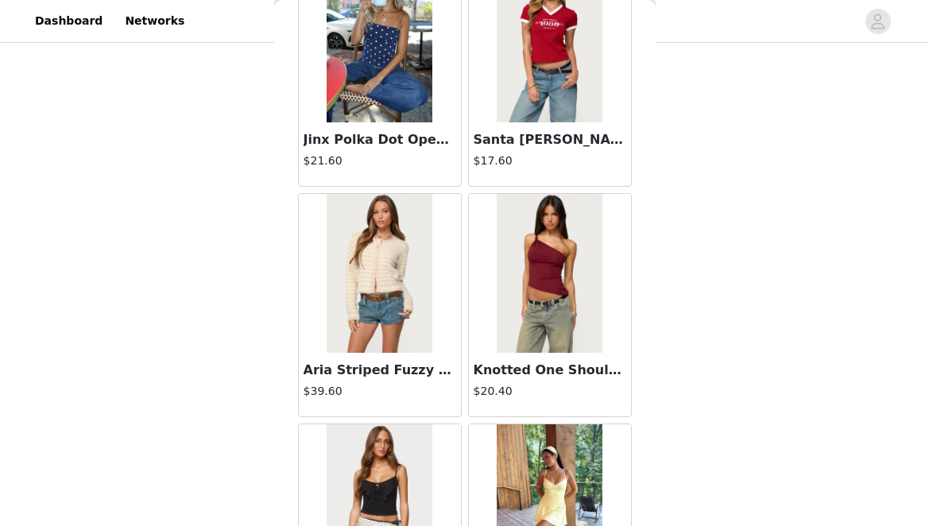
scroll to position [10560, 0]
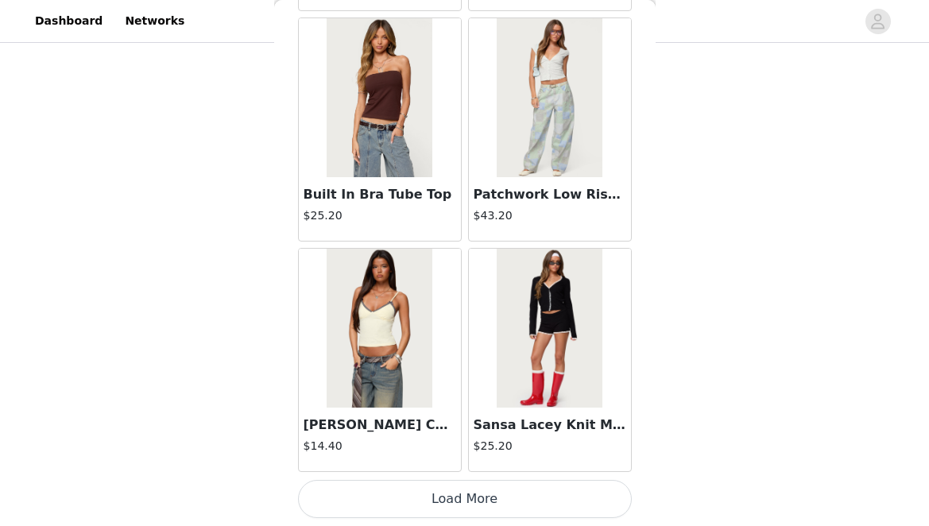
click at [390, 488] on button "Load More" at bounding box center [465, 499] width 334 height 38
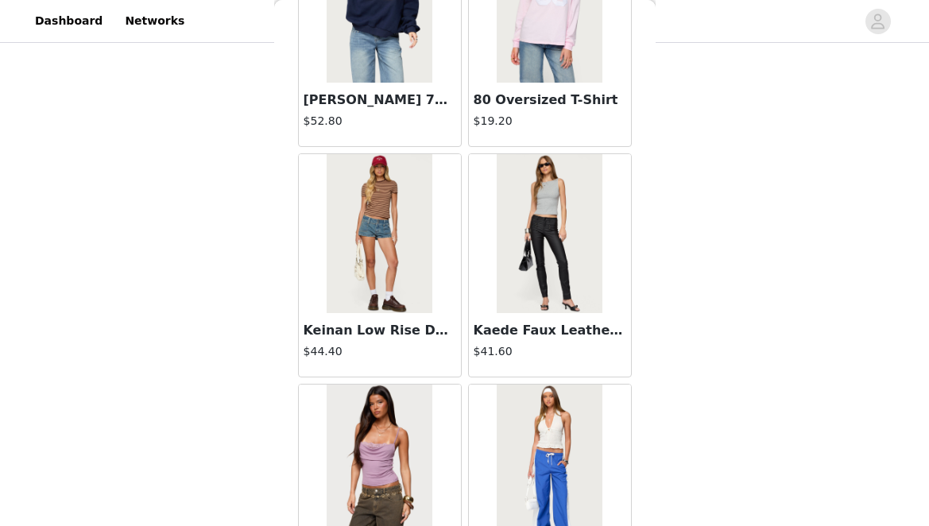
scroll to position [12915, 0]
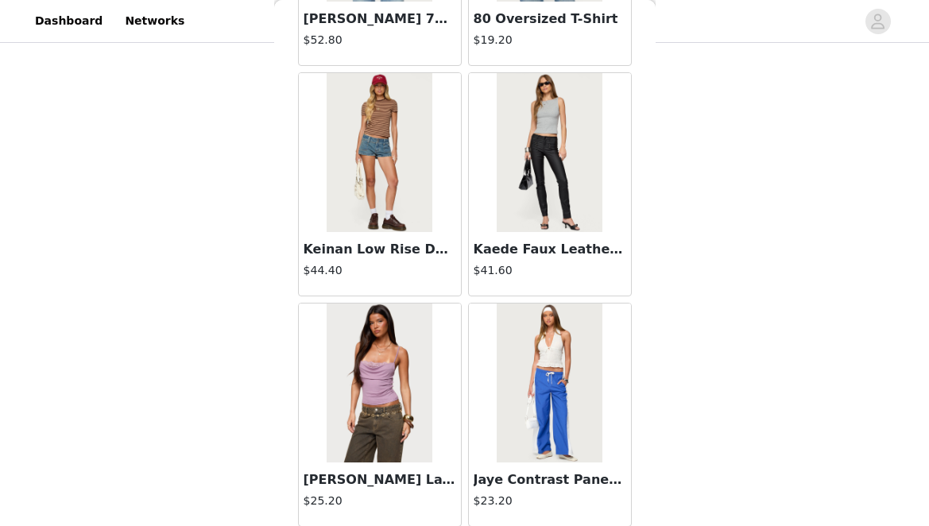
click at [373, 173] on img at bounding box center [380, 152] width 106 height 159
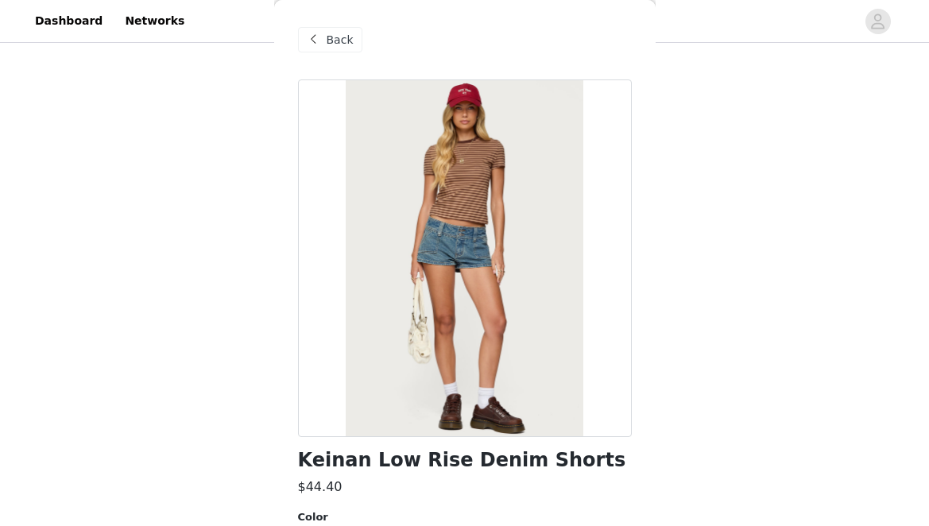
scroll to position [228, 0]
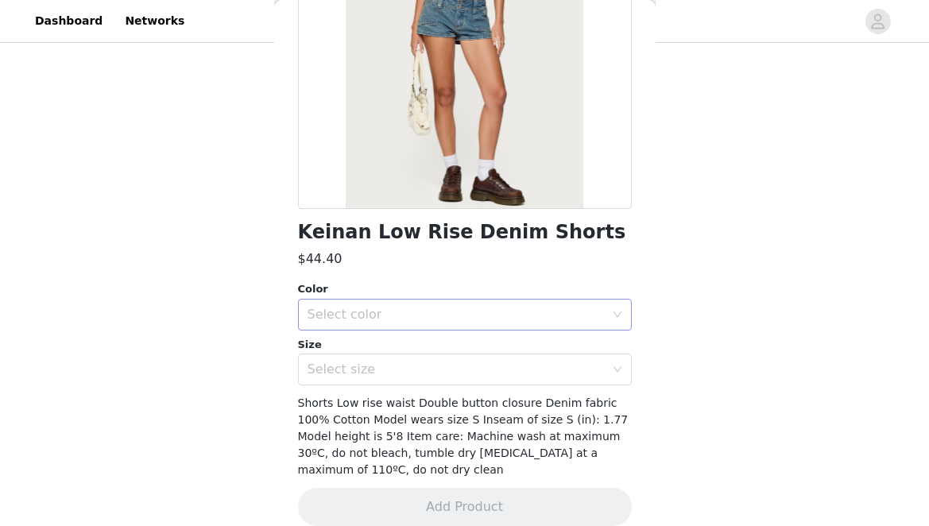
click at [429, 318] on div "Select color" at bounding box center [456, 315] width 297 height 16
click at [427, 347] on li "BLUE WASHED" at bounding box center [459, 349] width 322 height 25
click at [416, 379] on div "Select size" at bounding box center [460, 369] width 304 height 30
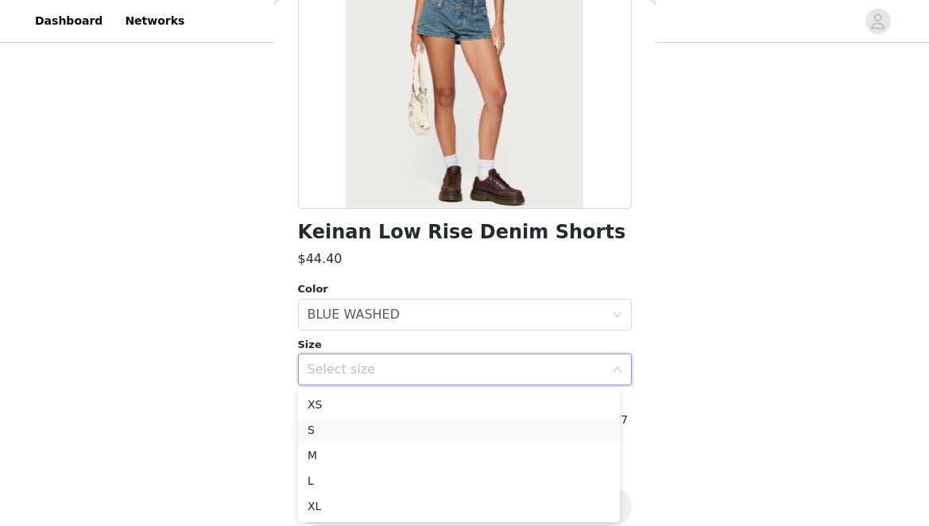
click at [397, 432] on li "S" at bounding box center [459, 429] width 322 height 25
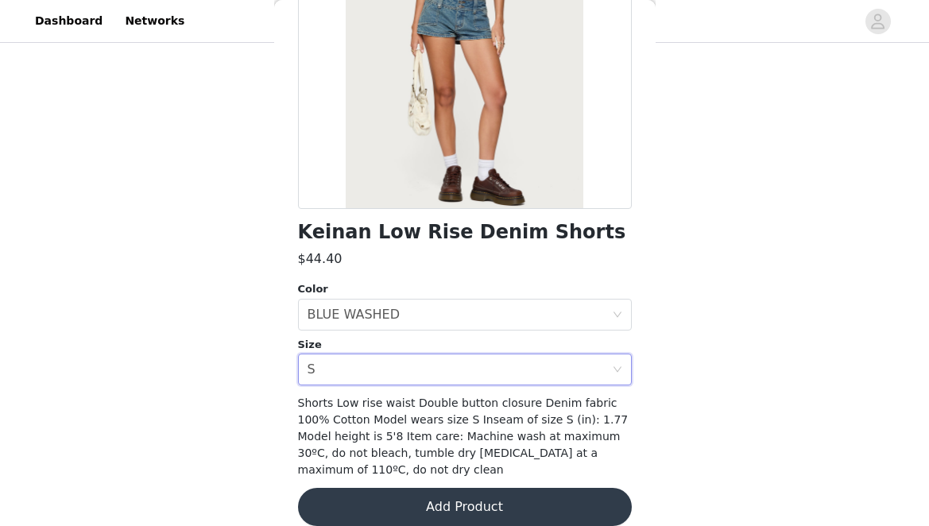
click at [385, 507] on button "Add Product" at bounding box center [465, 507] width 334 height 38
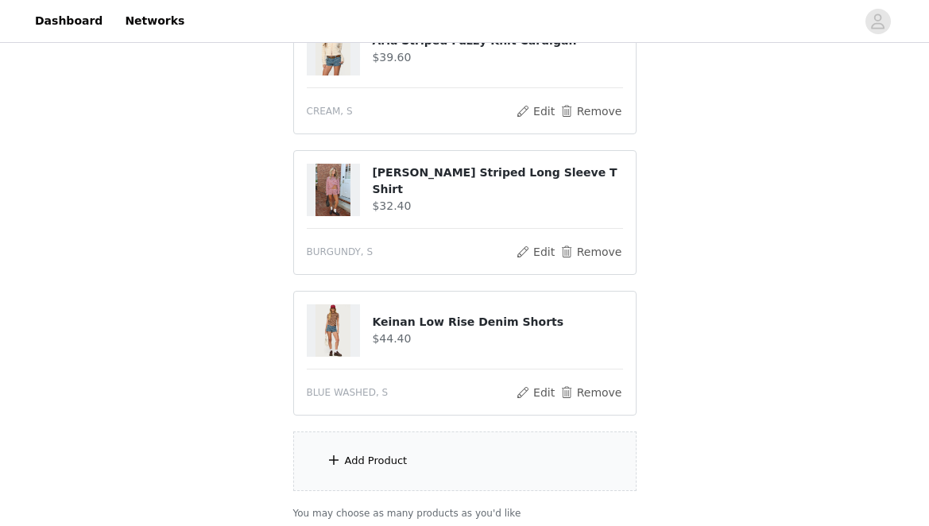
scroll to position [619, 0]
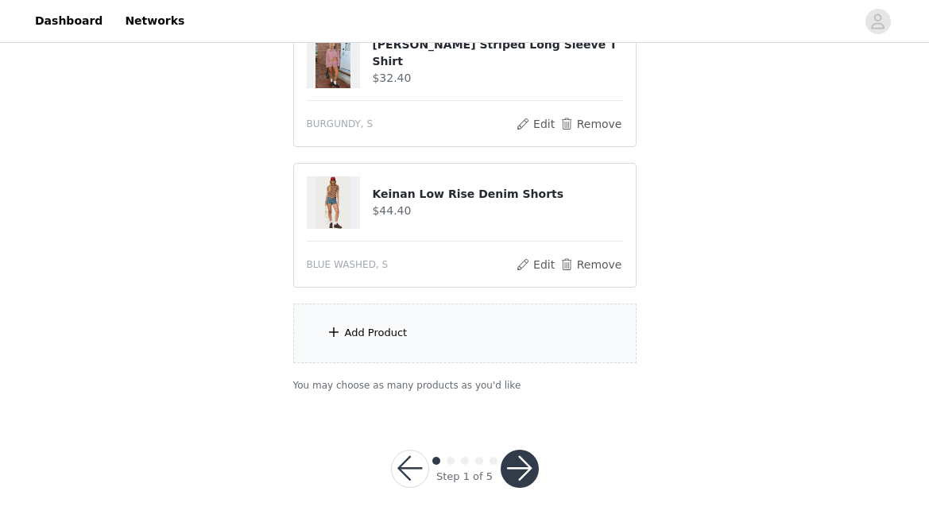
click at [366, 331] on div "Add Product" at bounding box center [376, 333] width 63 height 16
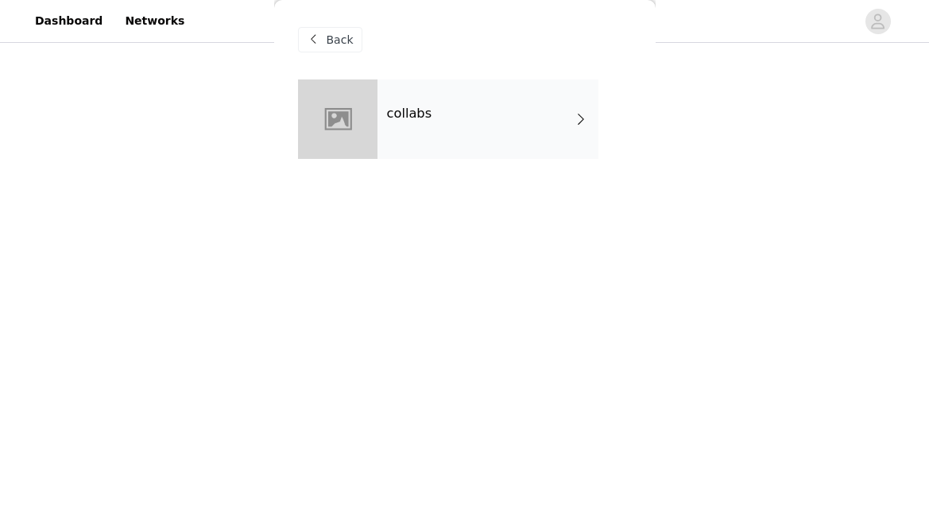
click at [420, 105] on div "collabs" at bounding box center [488, 118] width 221 height 79
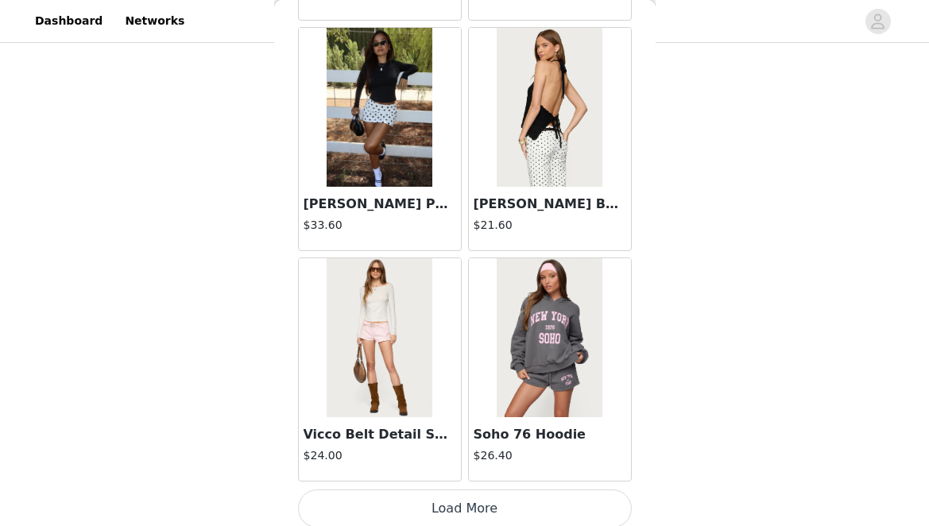
scroll to position [1906, 0]
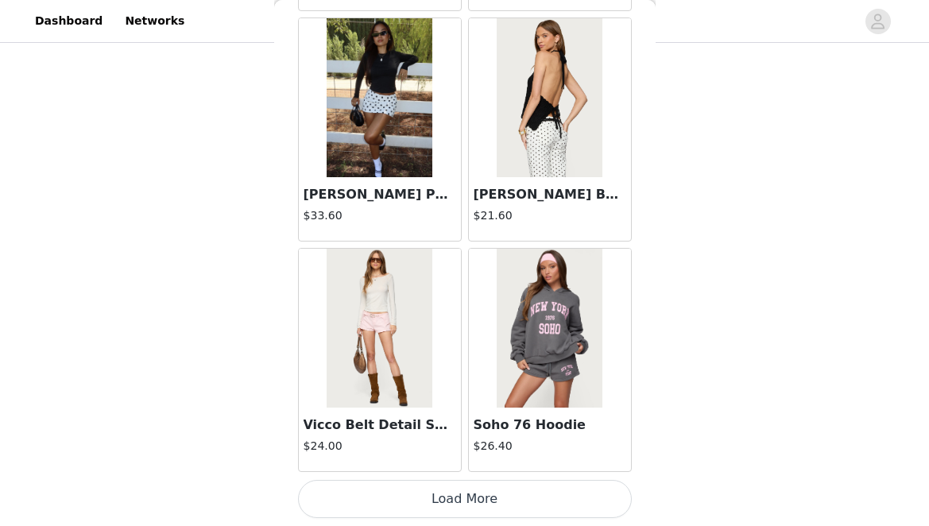
click at [415, 508] on button "Load More" at bounding box center [465, 499] width 334 height 38
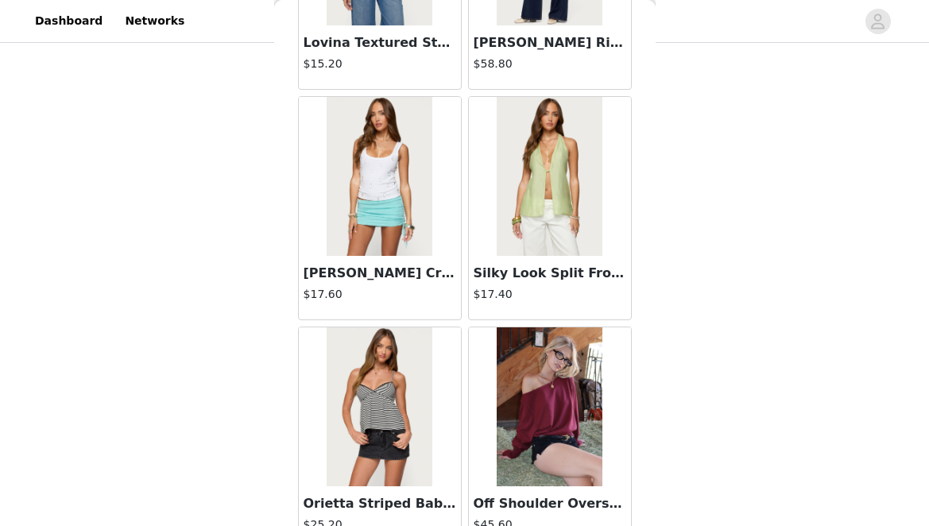
scroll to position [4211, 0]
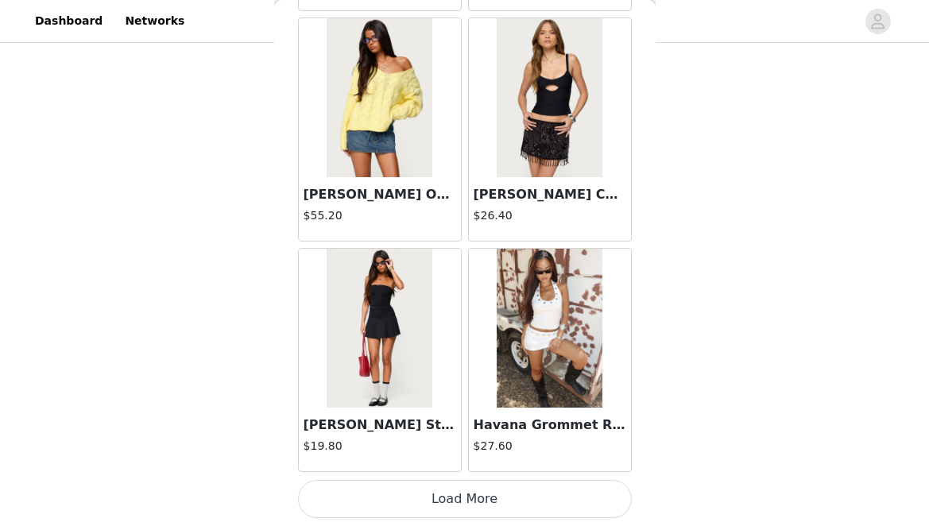
click at [458, 484] on button "Load More" at bounding box center [465, 499] width 334 height 38
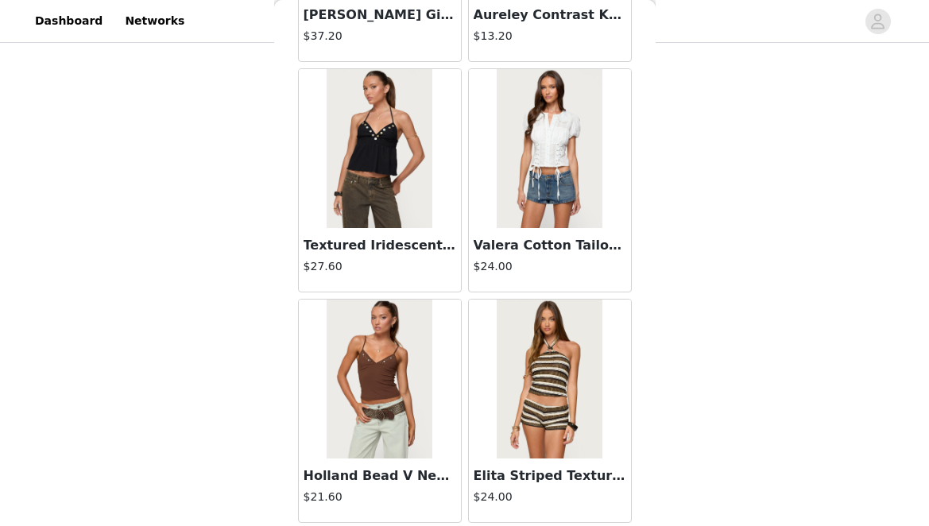
scroll to position [6516, 0]
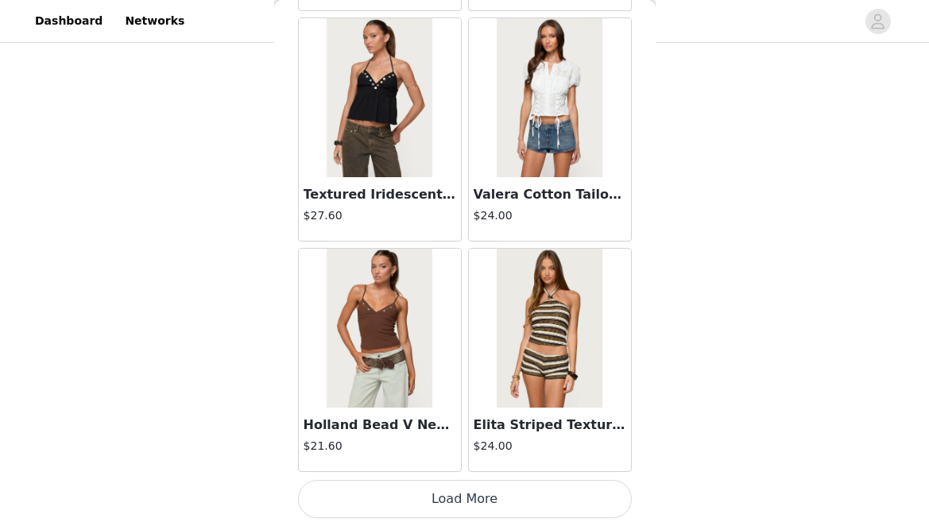
click at [469, 512] on button "Load More" at bounding box center [465, 499] width 334 height 38
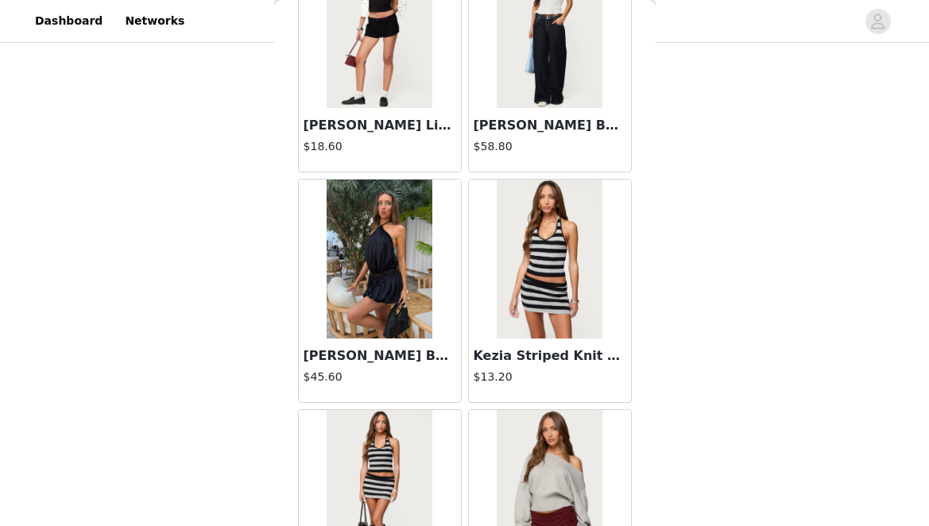
scroll to position [8314, 0]
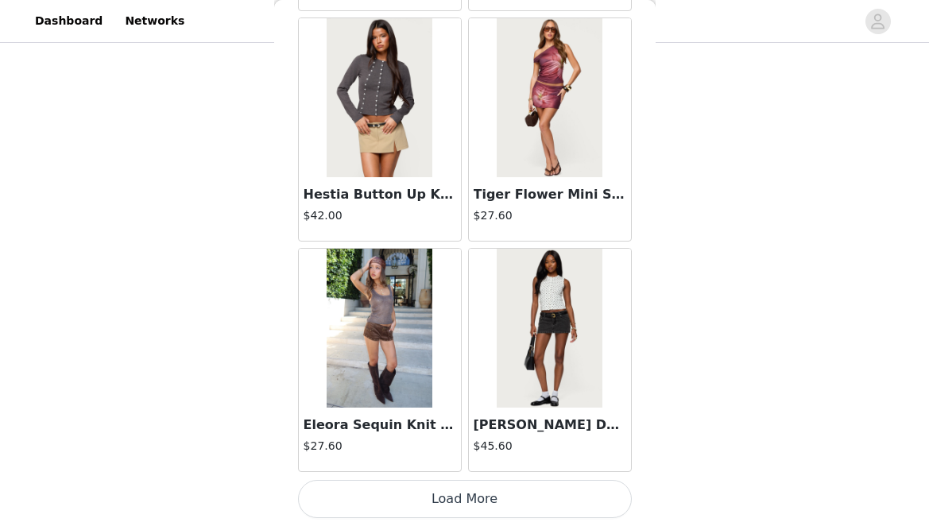
click at [456, 505] on button "Load More" at bounding box center [465, 499] width 334 height 38
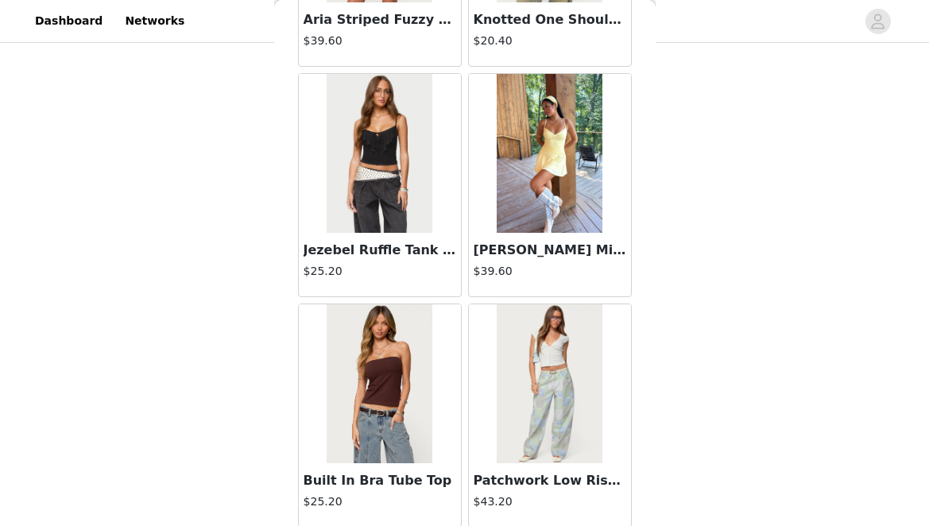
scroll to position [11126, 0]
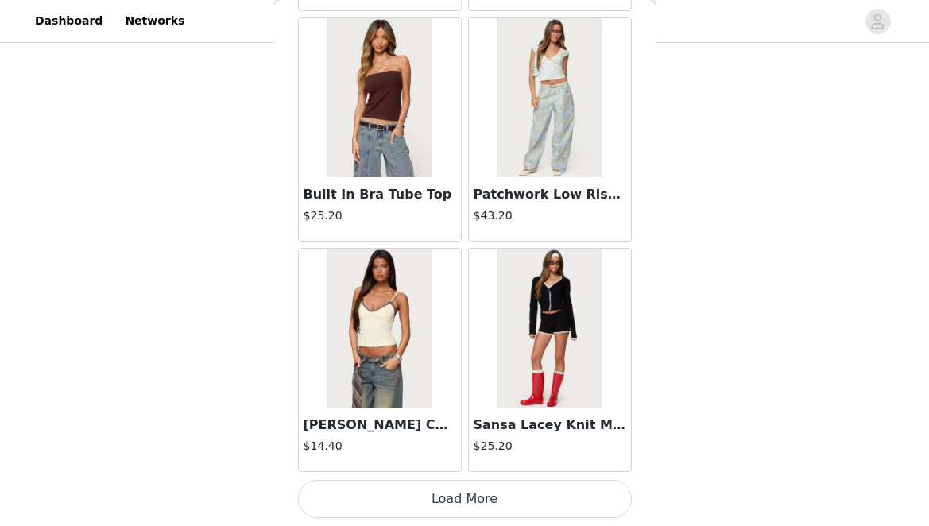
click at [432, 505] on button "Load More" at bounding box center [465, 499] width 334 height 38
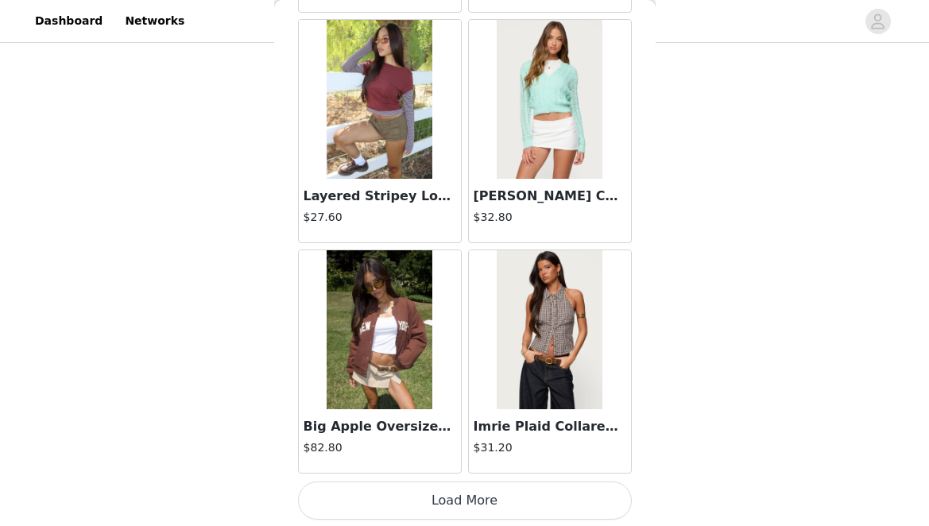
scroll to position [13431, 0]
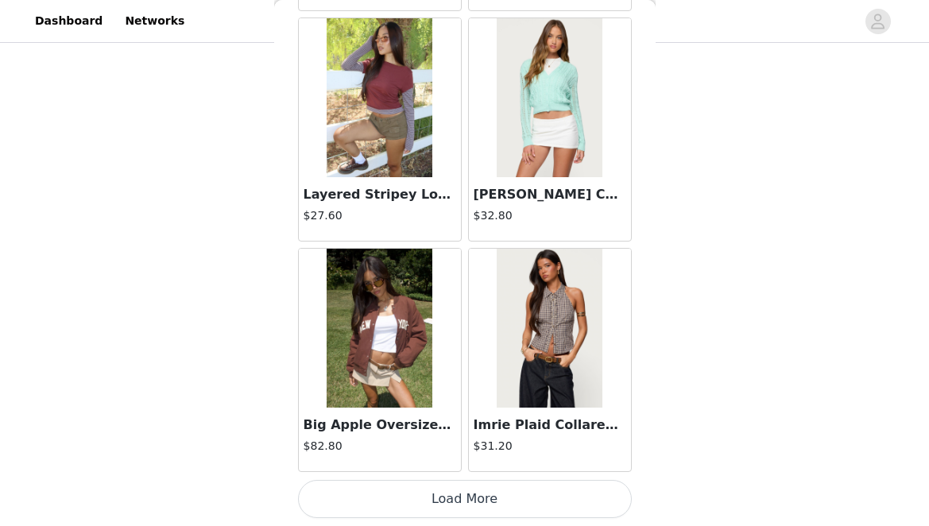
click at [450, 499] on button "Load More" at bounding box center [465, 499] width 334 height 38
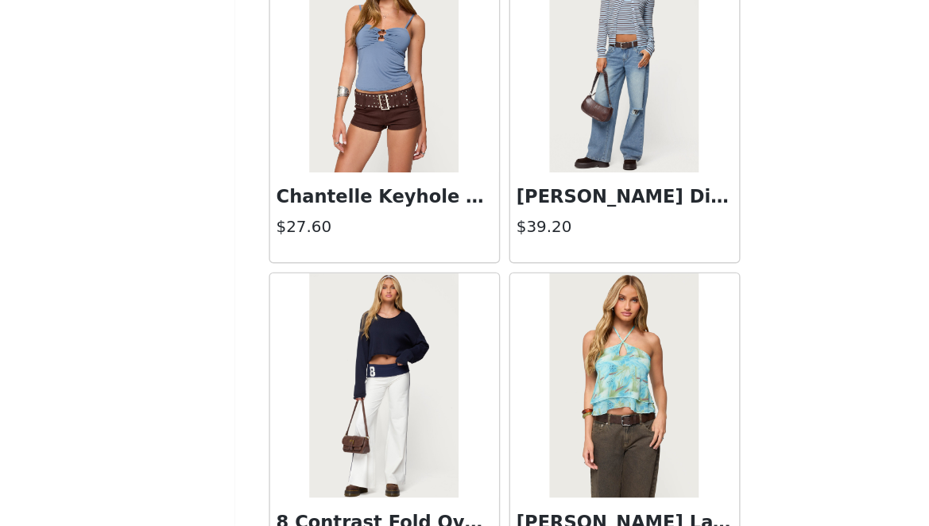
scroll to position [14617, 0]
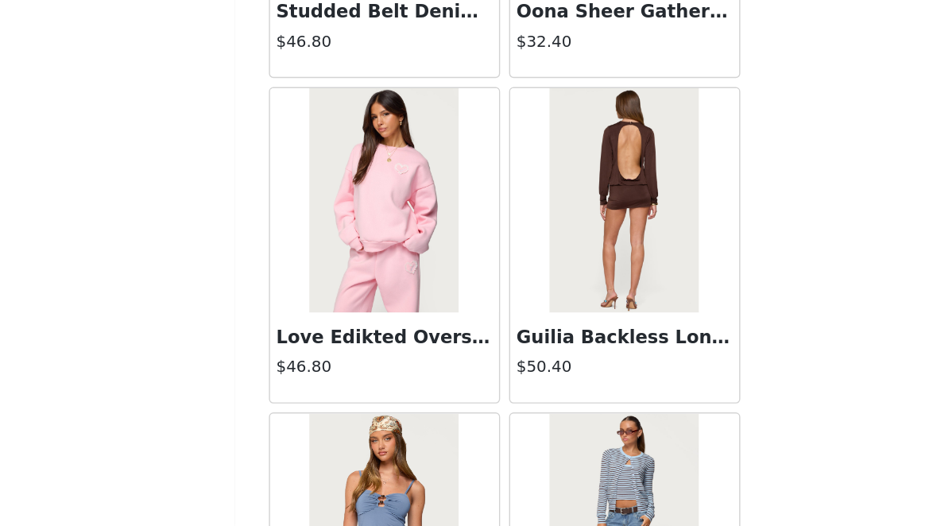
click at [321, 302] on div at bounding box center [380, 294] width 162 height 159
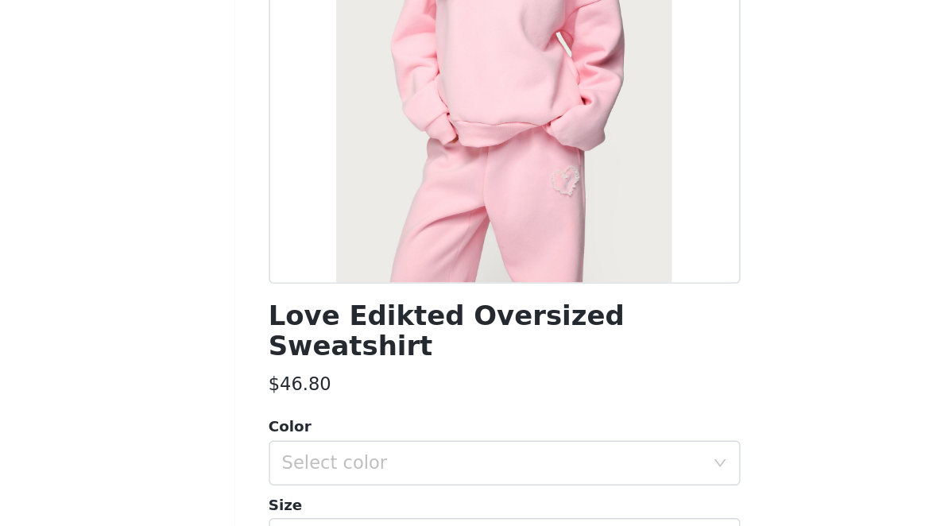
scroll to position [162, 0]
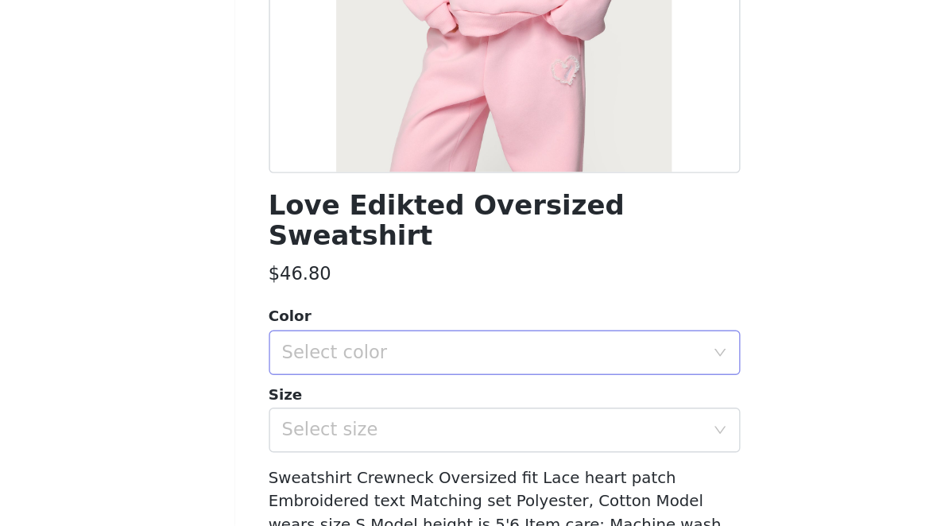
click at [407, 394] on div "Select color" at bounding box center [456, 402] width 297 height 16
click at [402, 415] on li "LIGHT PINK" at bounding box center [459, 414] width 322 height 25
click at [400, 449] on div "Select size" at bounding box center [456, 457] width 297 height 16
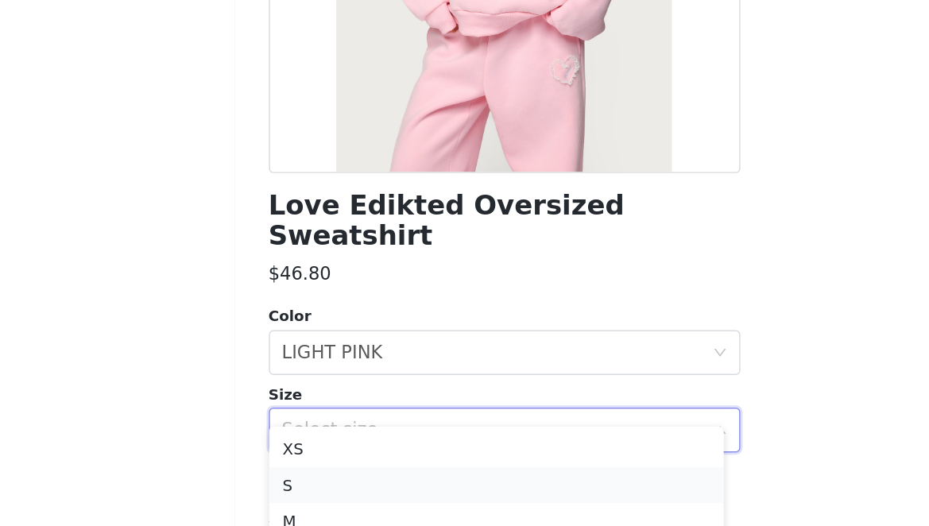
click at [378, 498] on li "S" at bounding box center [459, 495] width 322 height 25
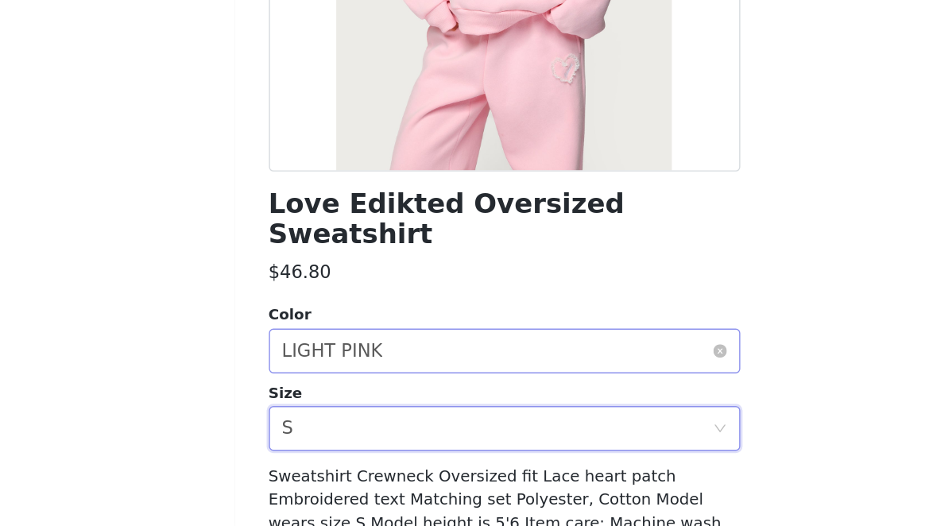
scroll to position [247, 0]
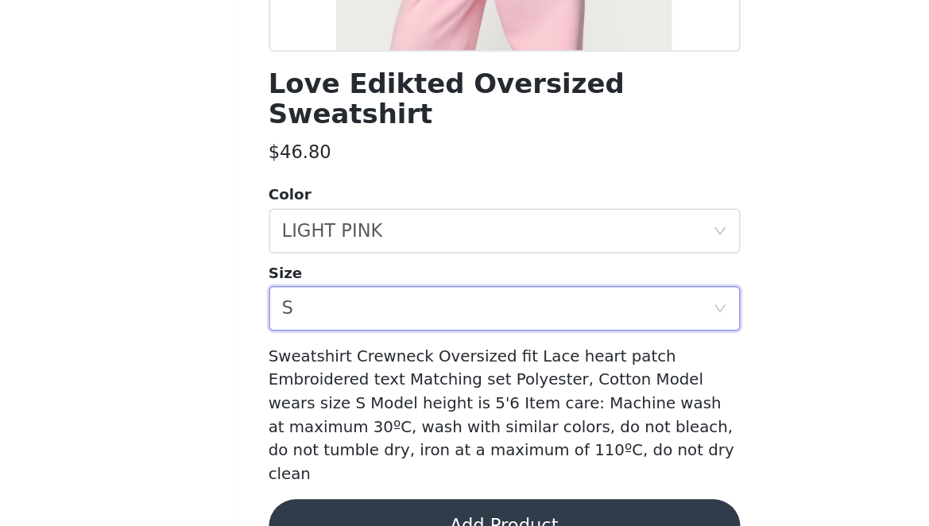
click at [455, 507] on button "Add Product" at bounding box center [465, 526] width 334 height 38
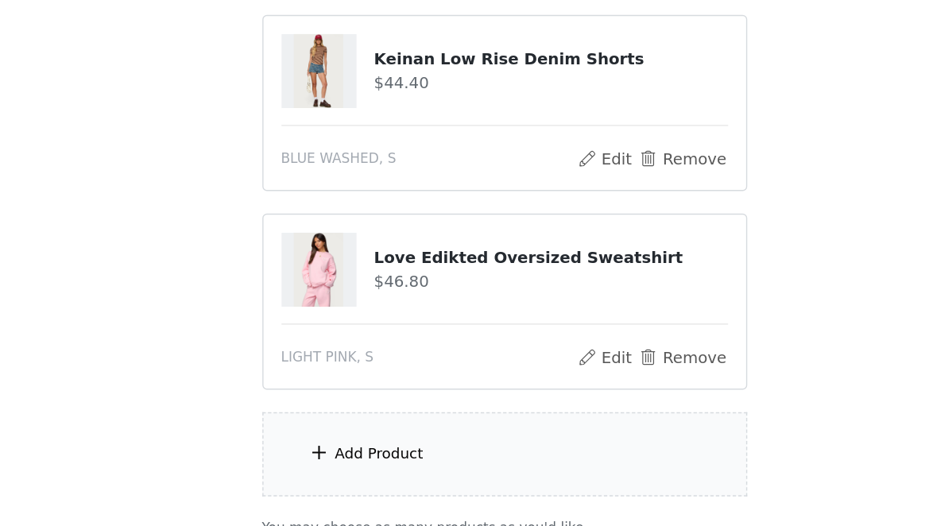
click at [440, 472] on div "Add Product" at bounding box center [464, 475] width 343 height 60
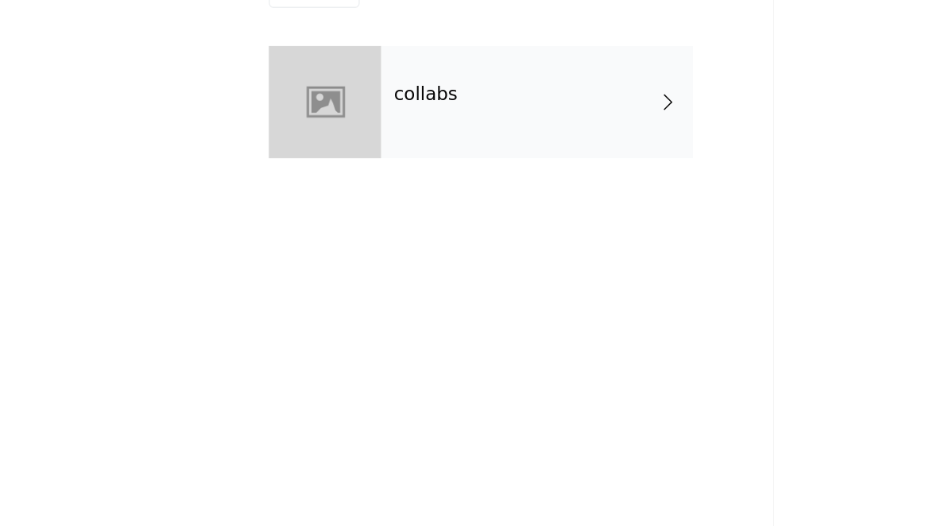
scroll to position [509, 0]
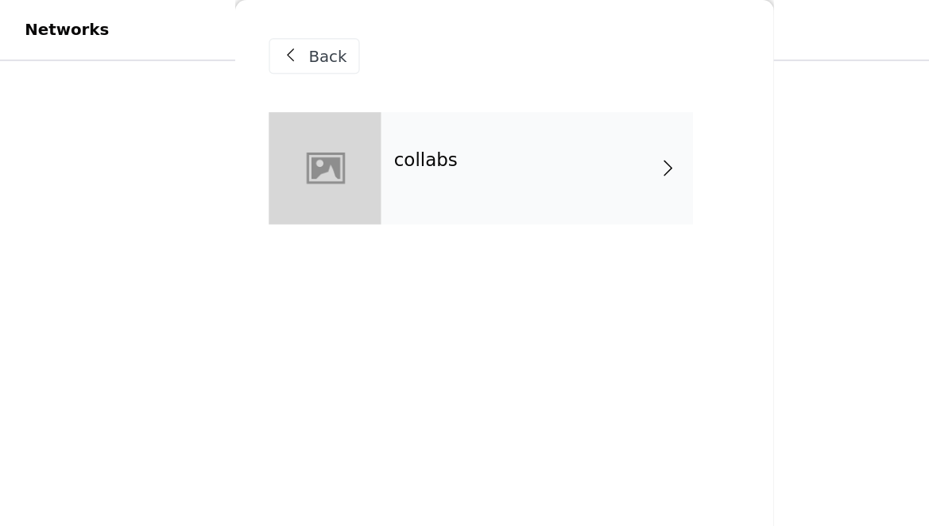
click at [434, 117] on div "collabs" at bounding box center [488, 118] width 221 height 79
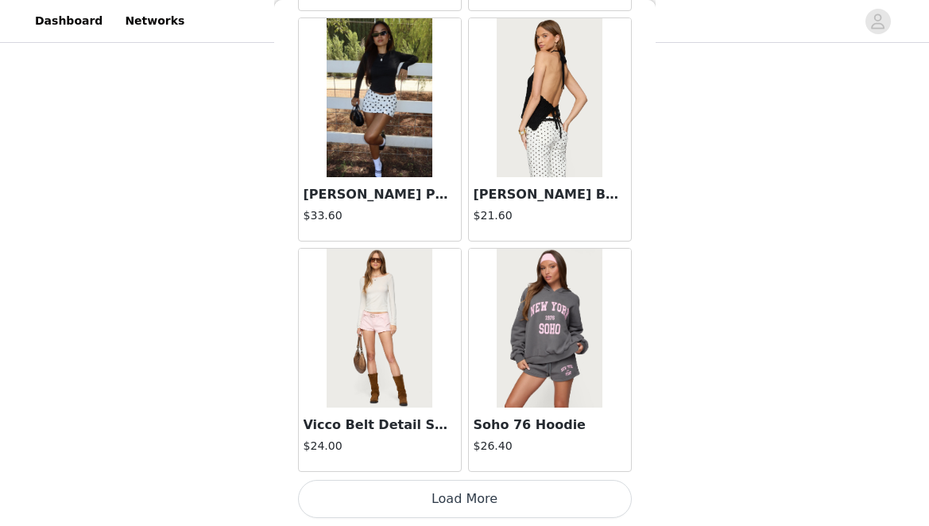
scroll to position [760, 0]
click at [451, 505] on button "Load More" at bounding box center [465, 499] width 334 height 38
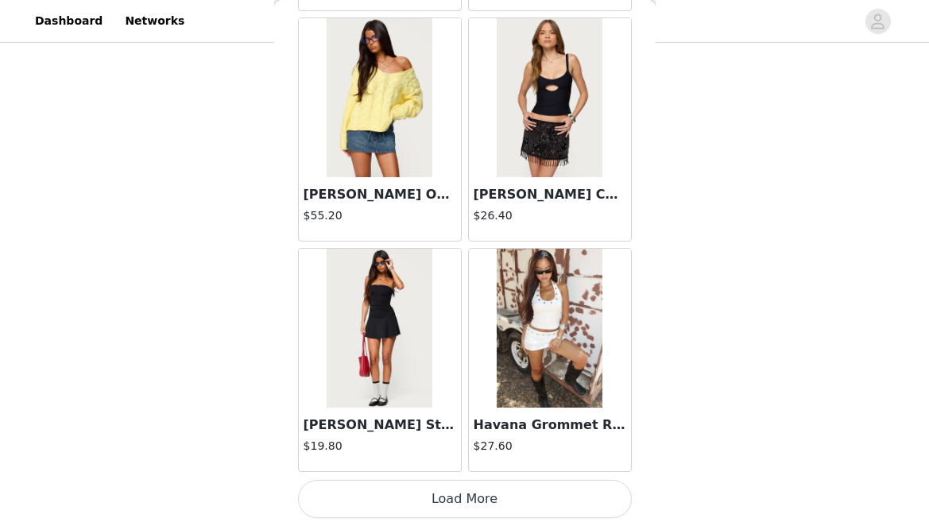
click at [446, 517] on button "Load More" at bounding box center [465, 499] width 334 height 38
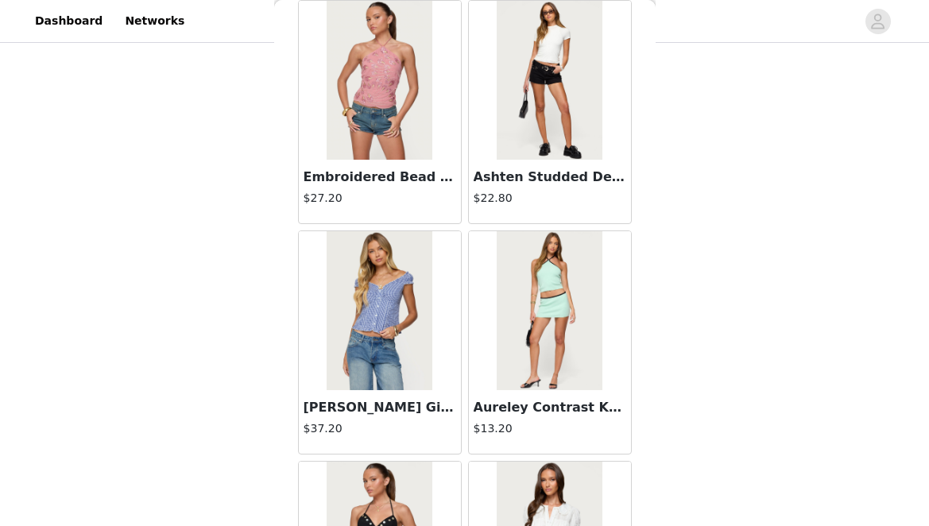
scroll to position [6516, 0]
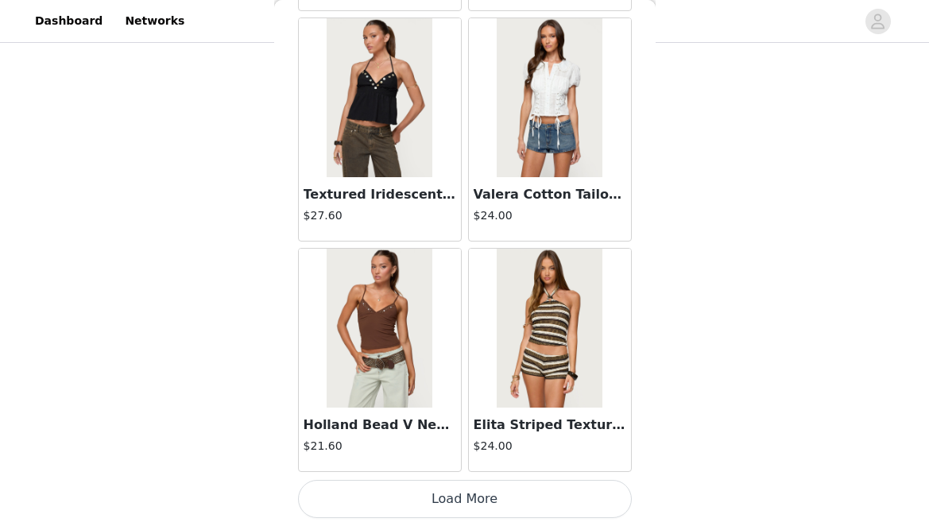
click at [424, 491] on button "Load More" at bounding box center [465, 499] width 334 height 38
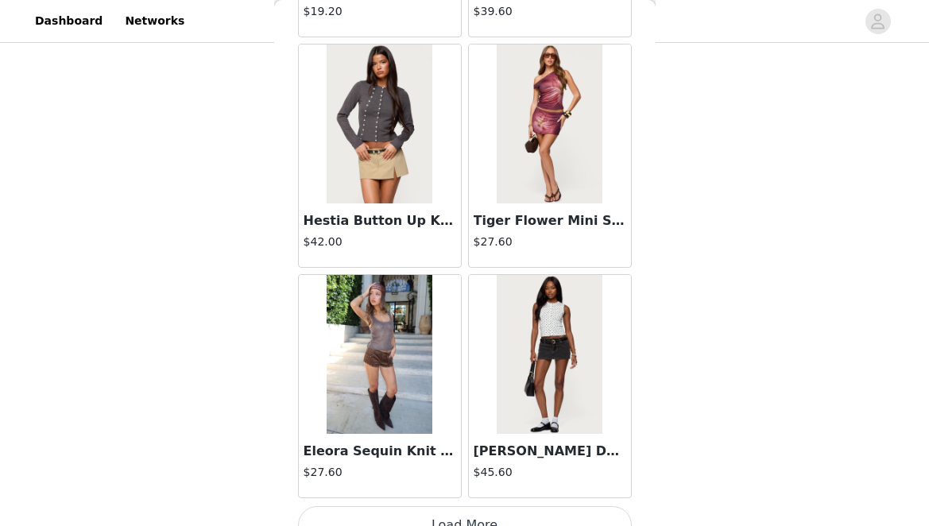
scroll to position [8821, 0]
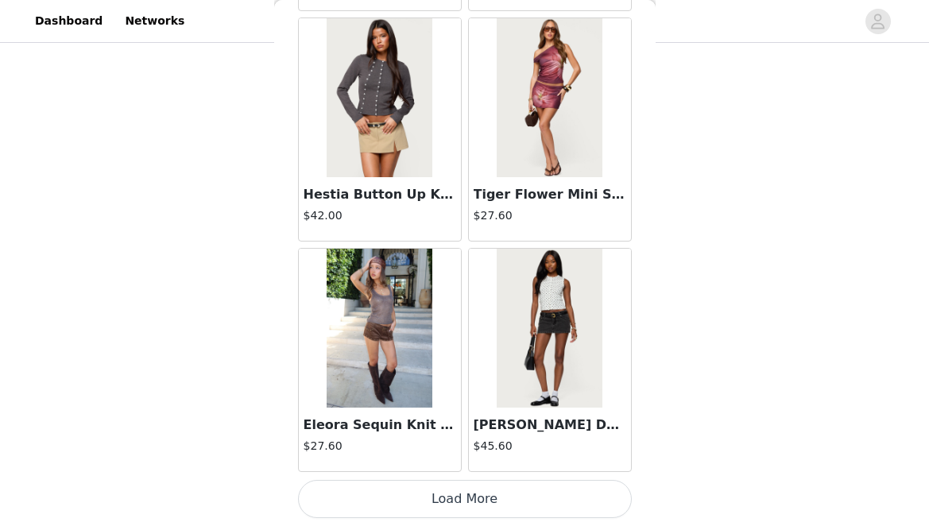
click at [451, 498] on button "Load More" at bounding box center [465, 499] width 334 height 38
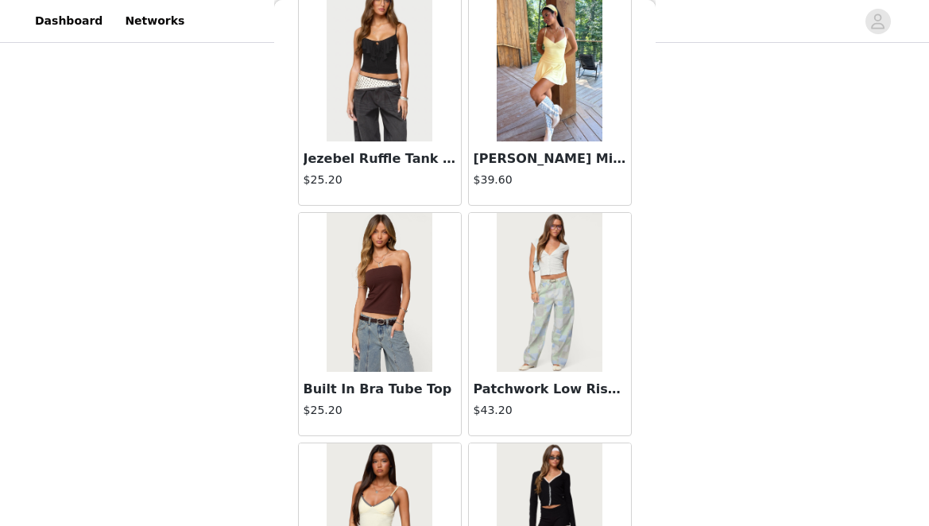
scroll to position [11126, 0]
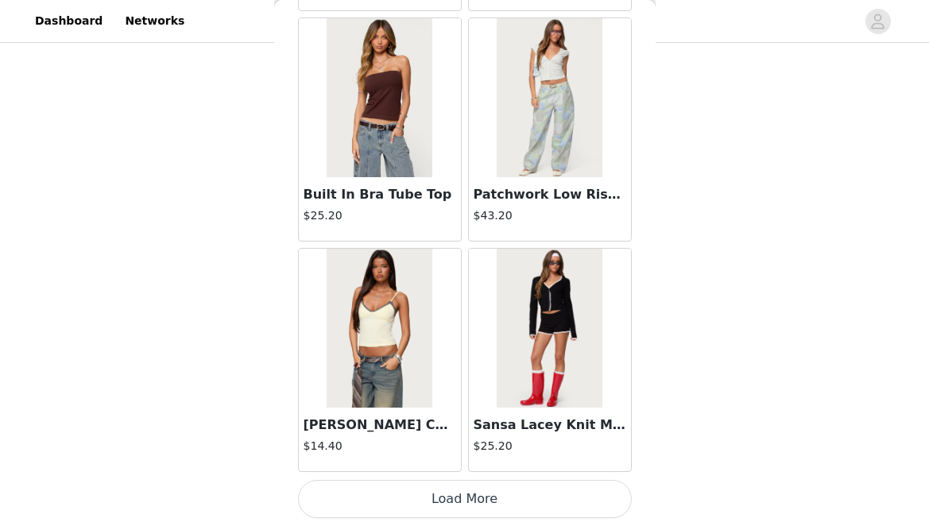
click at [463, 508] on button "Load More" at bounding box center [465, 499] width 334 height 38
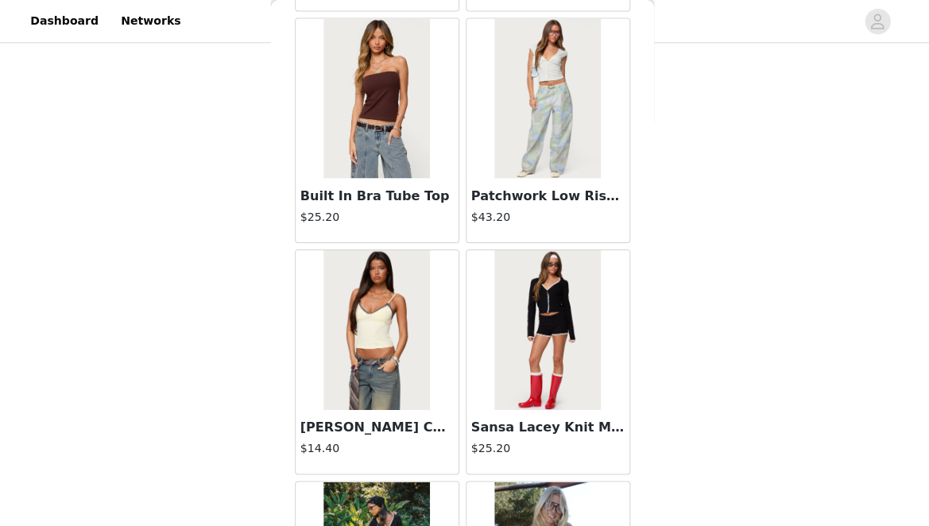
scroll to position [757, 0]
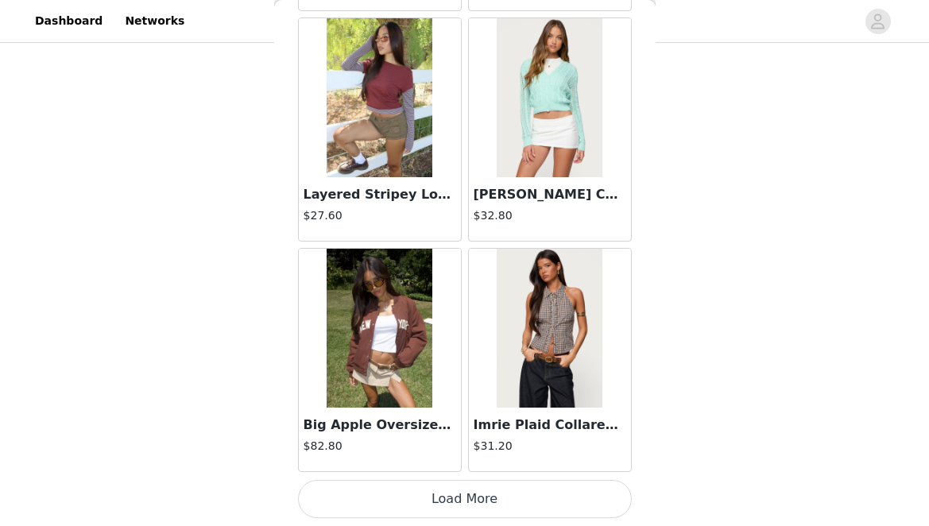
click at [388, 494] on button "Load More" at bounding box center [465, 499] width 334 height 38
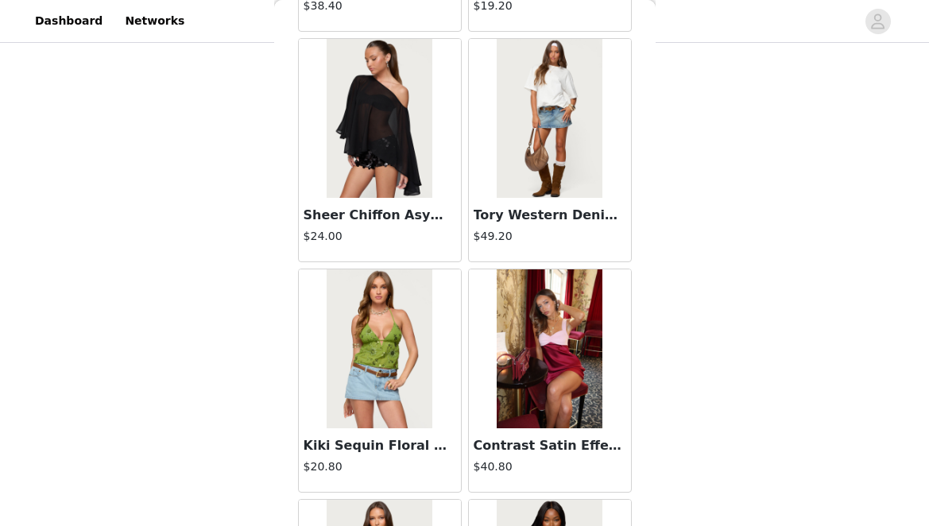
scroll to position [15433, 0]
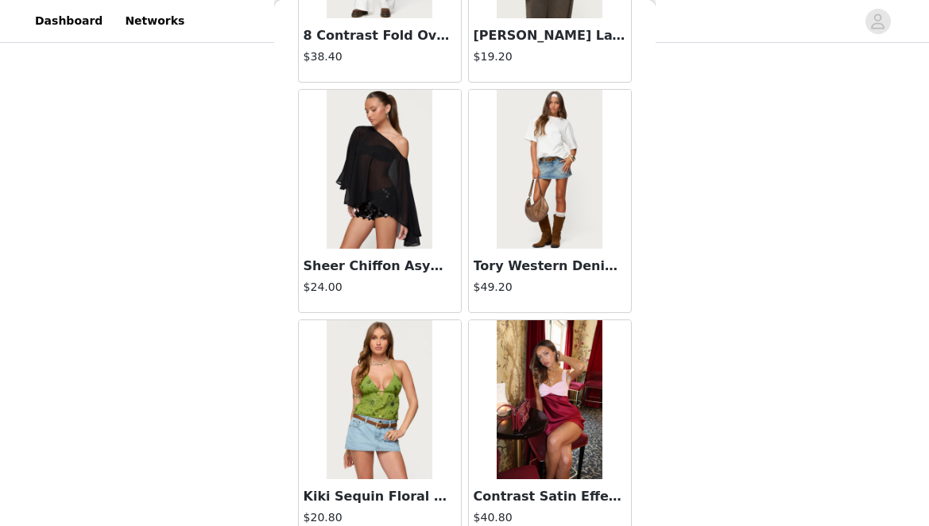
click at [539, 176] on img at bounding box center [550, 169] width 106 height 159
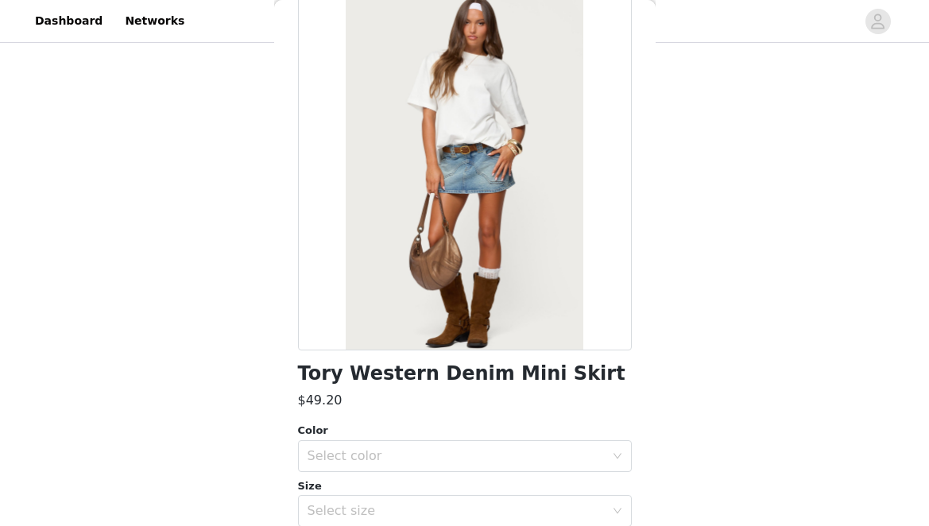
scroll to position [0, 0]
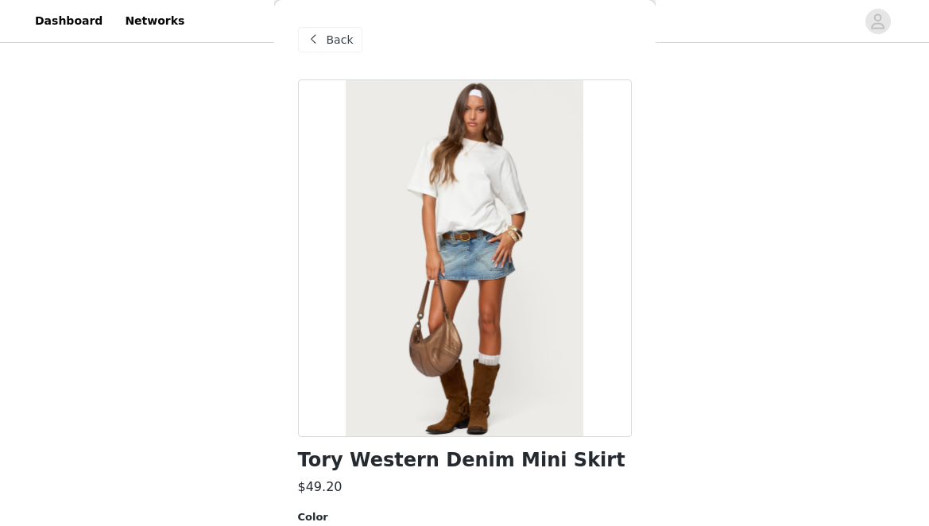
click at [326, 55] on div "Back" at bounding box center [465, 39] width 334 height 79
click at [327, 44] on span "Back" at bounding box center [340, 40] width 27 height 17
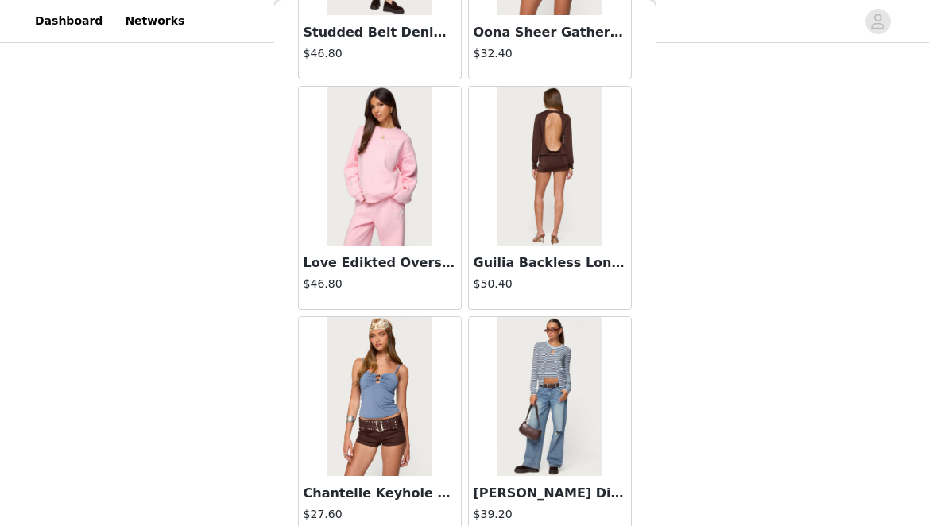
scroll to position [15736, 0]
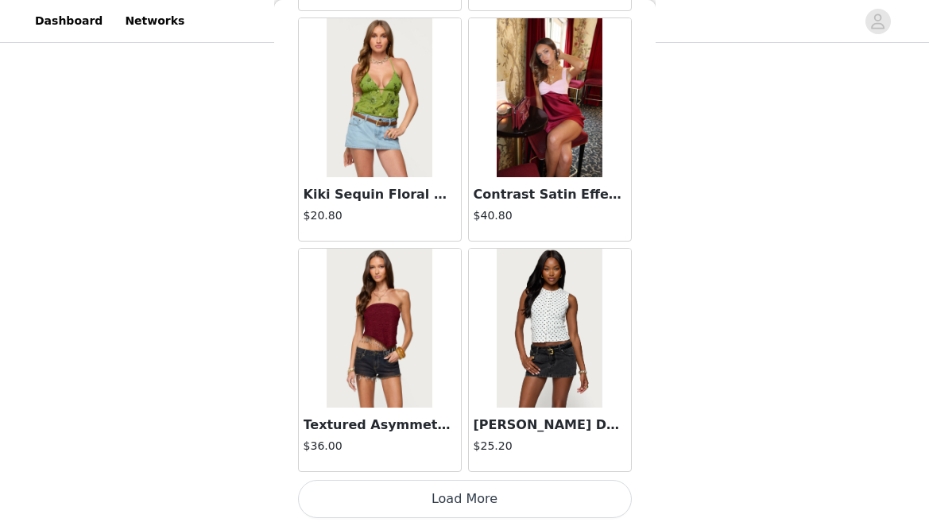
click at [447, 498] on button "Load More" at bounding box center [465, 499] width 334 height 38
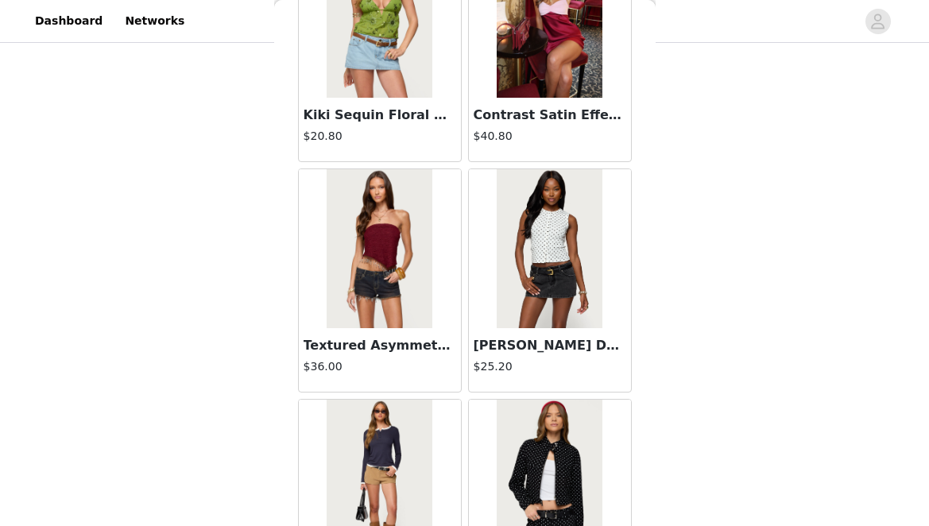
scroll to position [16270, 0]
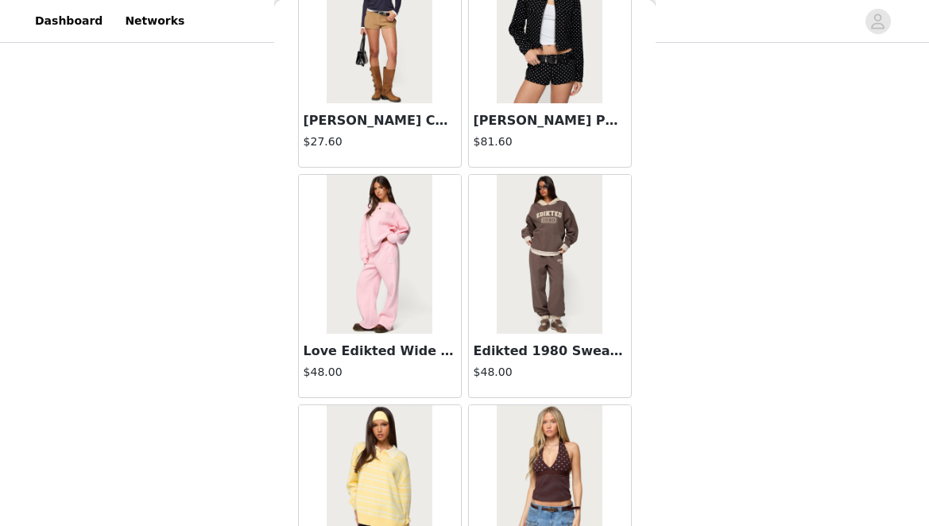
click at [336, 243] on img at bounding box center [380, 254] width 106 height 159
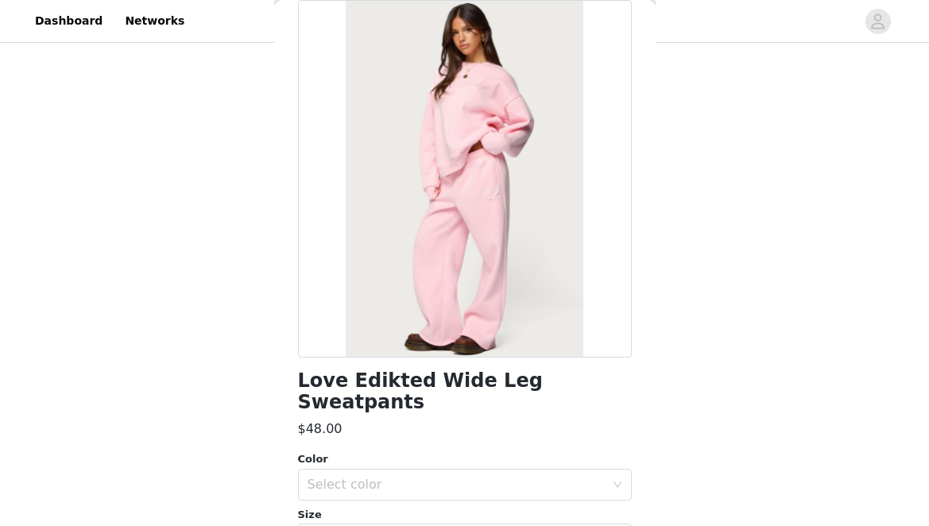
scroll to position [247, 0]
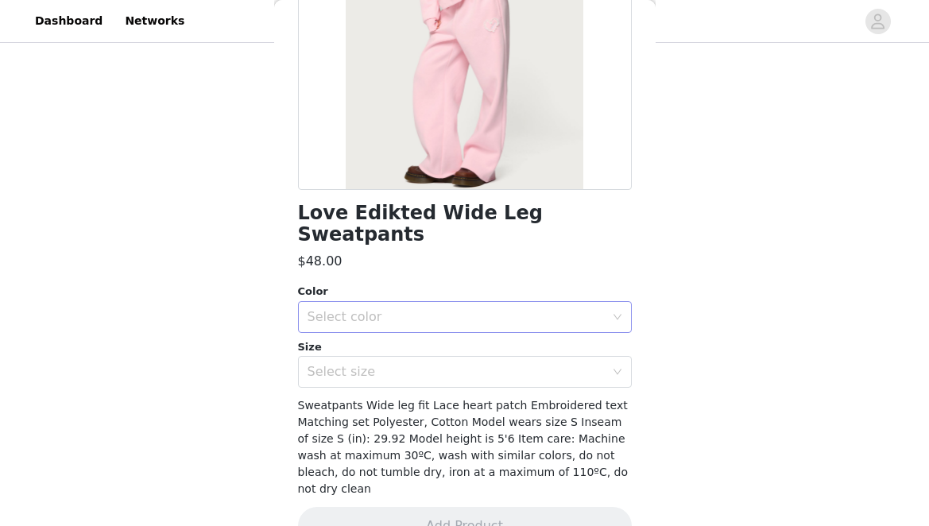
click at [440, 301] on div "Select color" at bounding box center [465, 317] width 334 height 32
click at [422, 331] on li "LIGHT PINK" at bounding box center [459, 330] width 322 height 25
click at [417, 364] on div "Select size" at bounding box center [456, 372] width 297 height 16
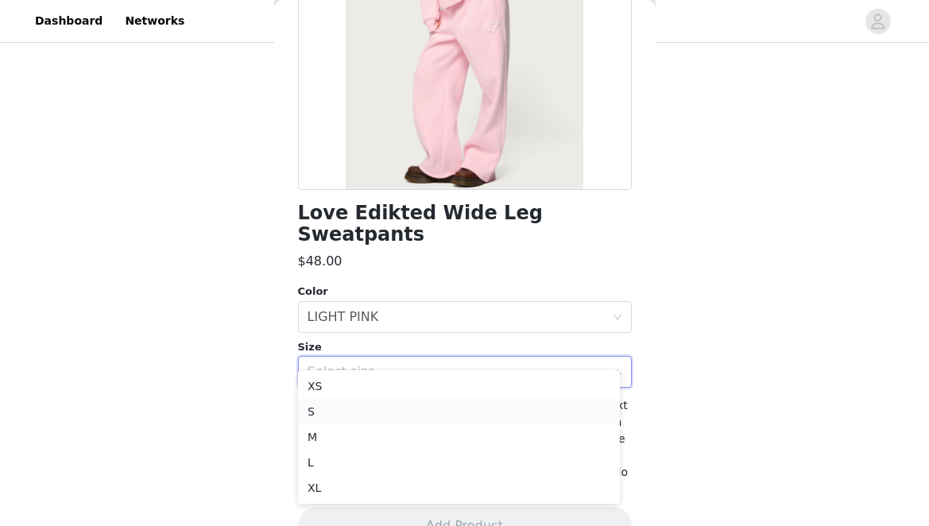
click at [390, 420] on li "S" at bounding box center [459, 411] width 322 height 25
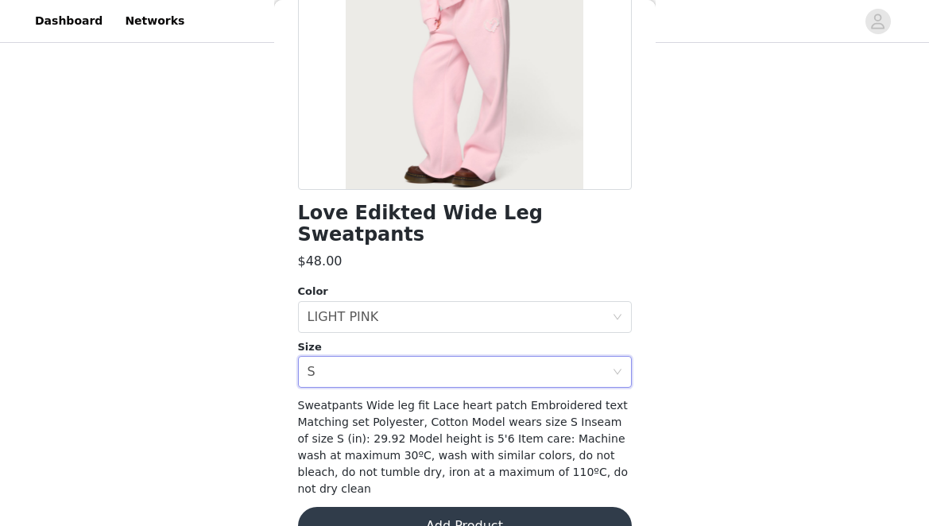
click at [382, 507] on button "Add Product" at bounding box center [465, 526] width 334 height 38
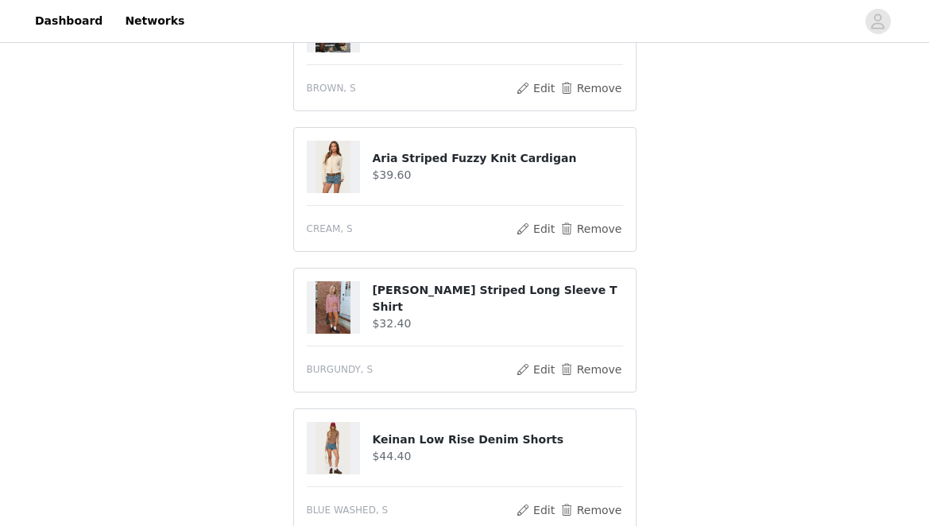
scroll to position [590, 0]
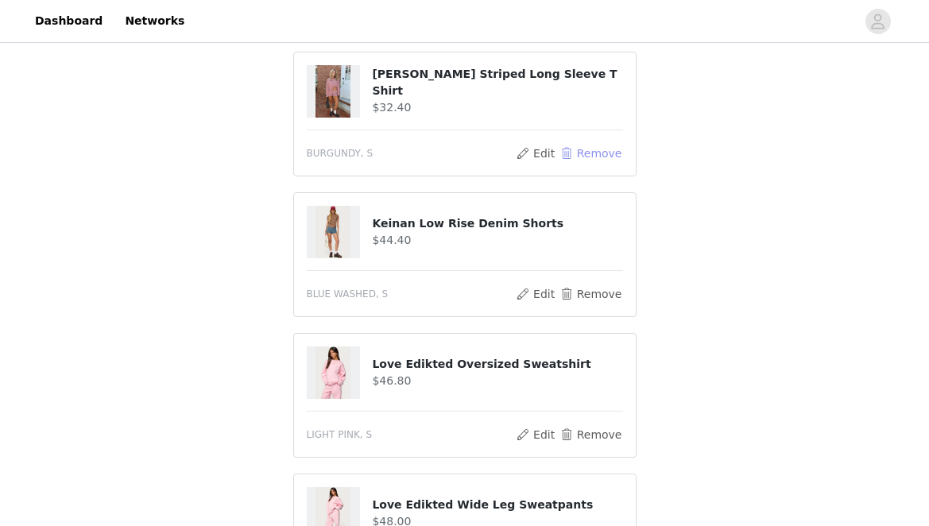
click at [591, 149] on button "Remove" at bounding box center [591, 153] width 64 height 19
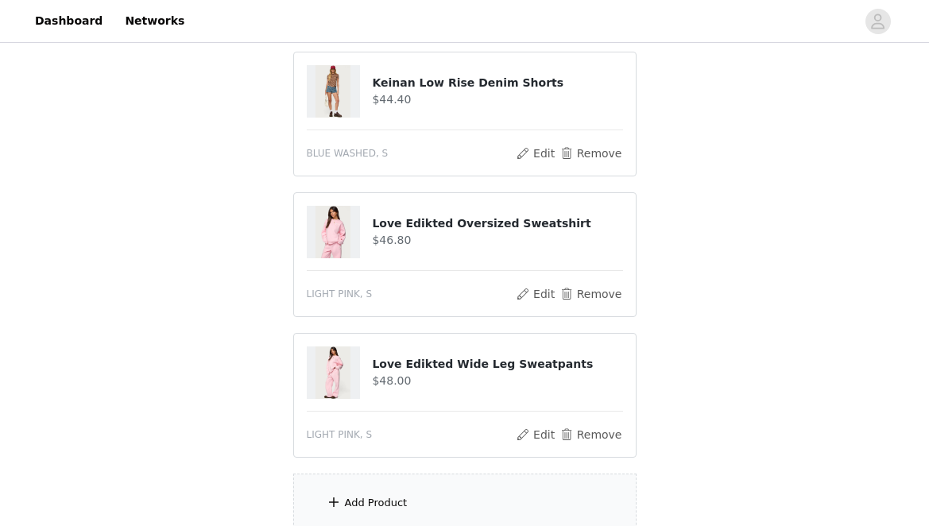
click at [695, 177] on div "STEP 1 OF 5 Products Choose as many products as you'd like, up to $250.00. 6 Se…" at bounding box center [464, 18] width 929 height 1125
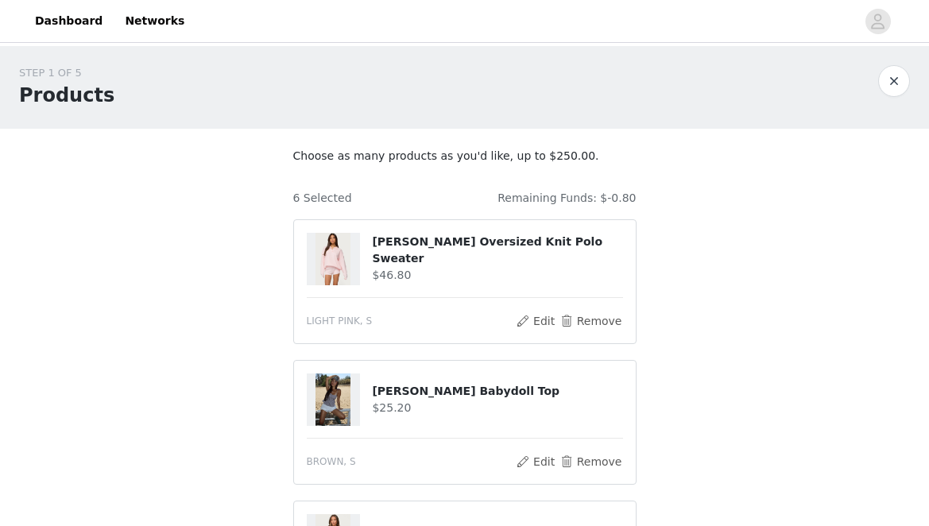
scroll to position [760, 0]
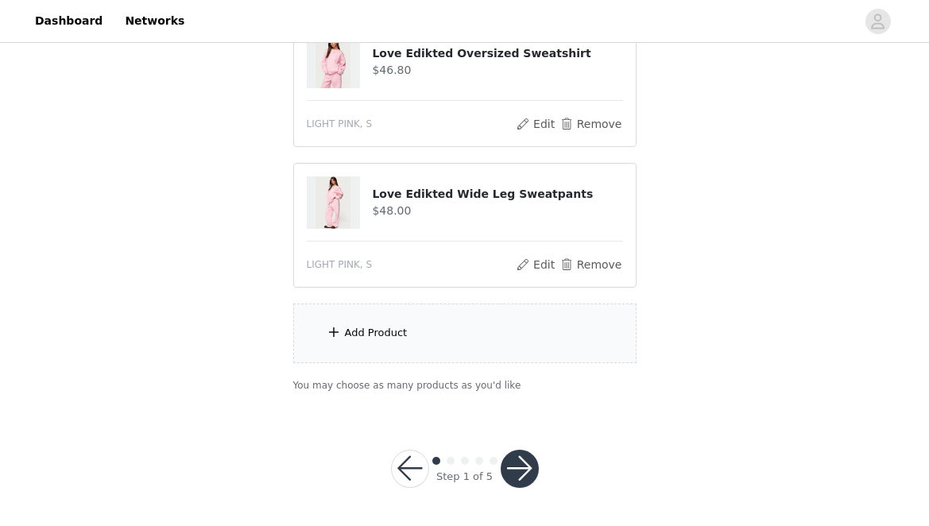
click at [525, 459] on button "button" at bounding box center [520, 469] width 38 height 38
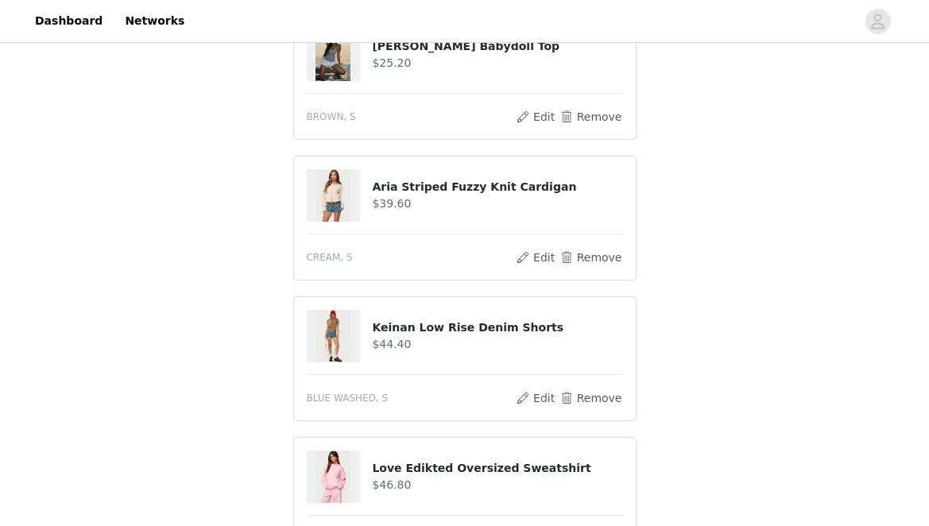
scroll to position [819, 0]
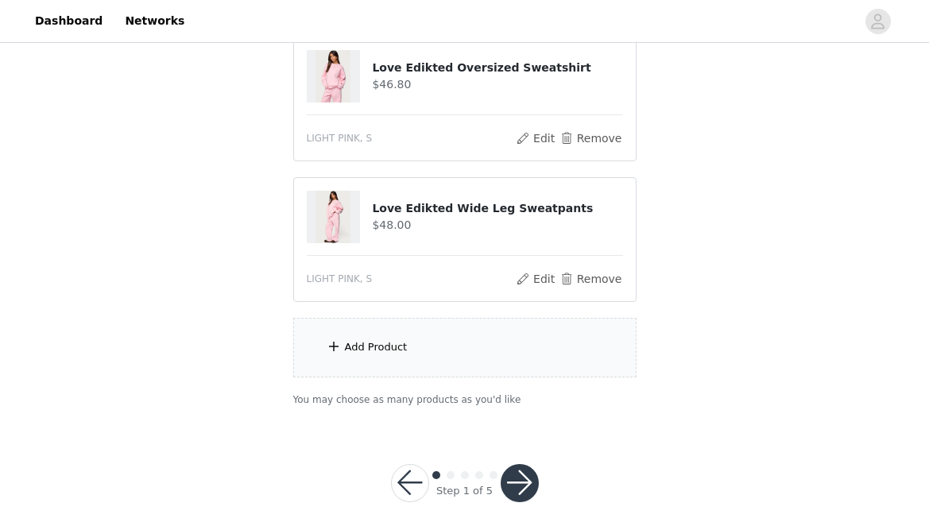
click at [444, 351] on div "Add Product" at bounding box center [464, 348] width 343 height 60
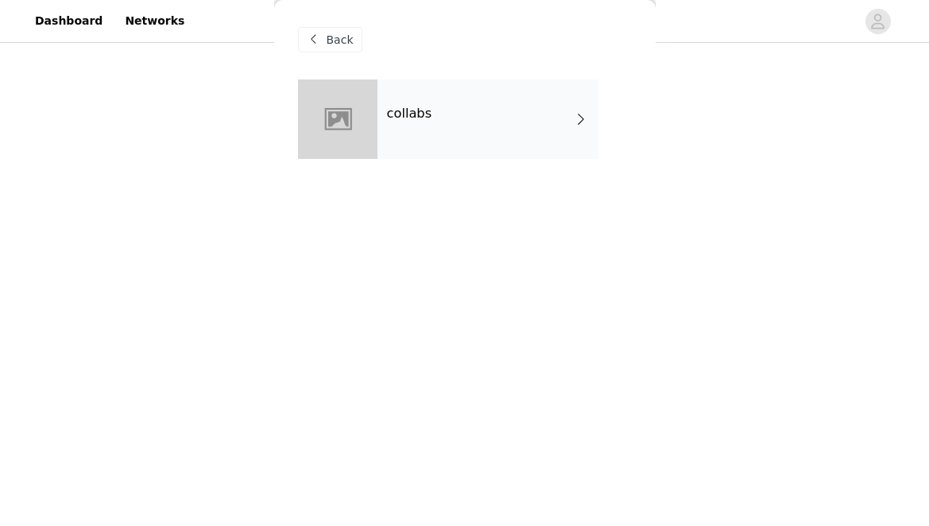
click at [481, 74] on div "Back" at bounding box center [465, 39] width 334 height 79
click at [475, 113] on div "collabs" at bounding box center [488, 118] width 221 height 79
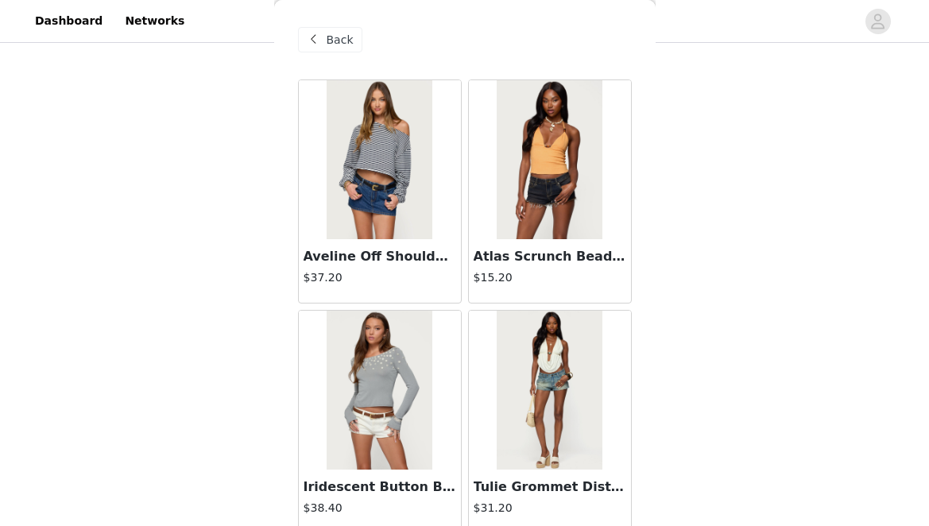
click at [329, 36] on span "Back" at bounding box center [340, 40] width 27 height 17
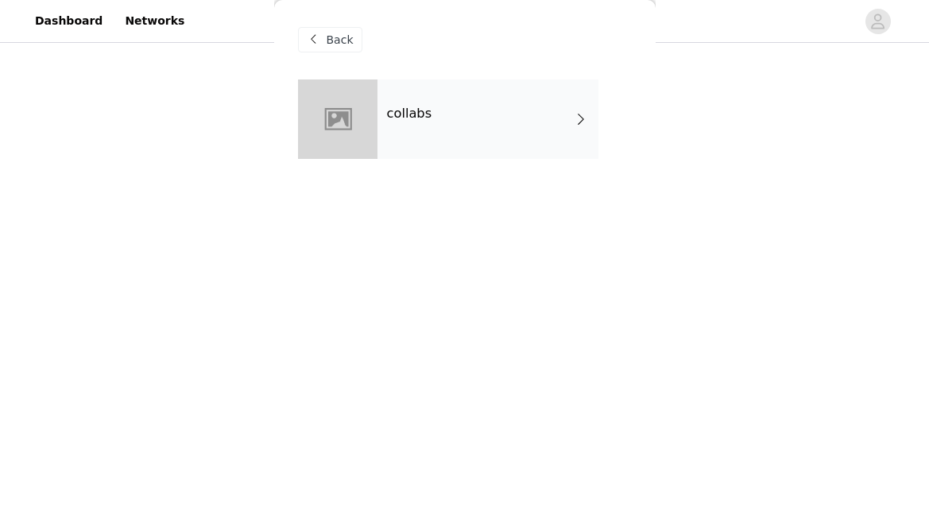
click at [329, 36] on span "Back" at bounding box center [340, 40] width 27 height 17
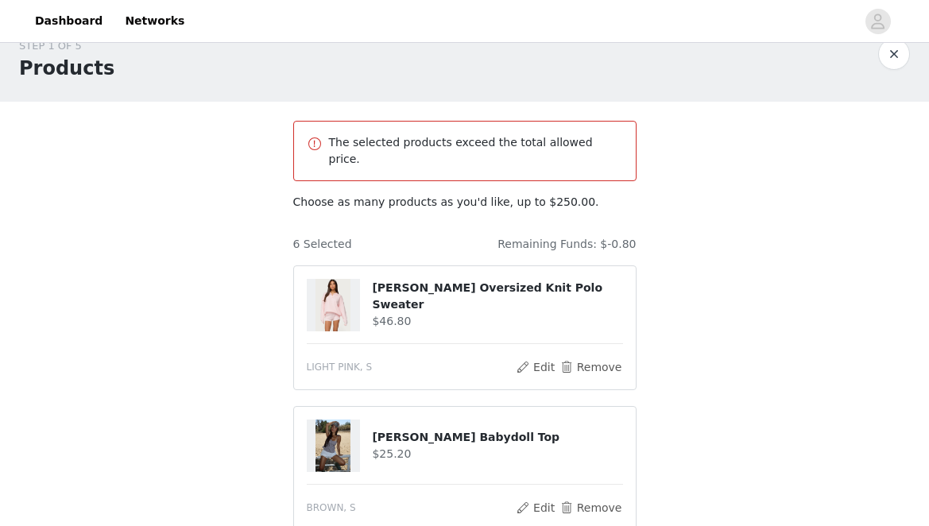
scroll to position [28, 0]
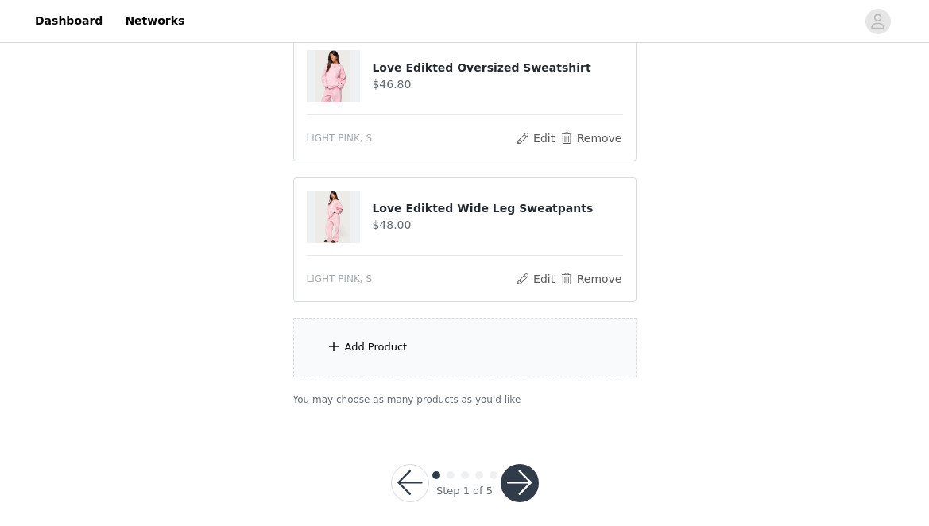
click at [517, 471] on button "button" at bounding box center [520, 483] width 38 height 38
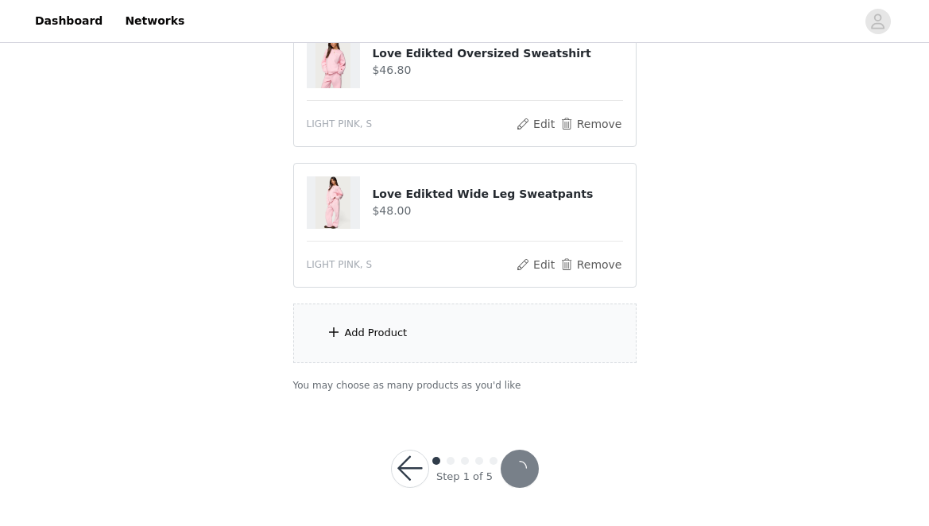
scroll to position [819, 0]
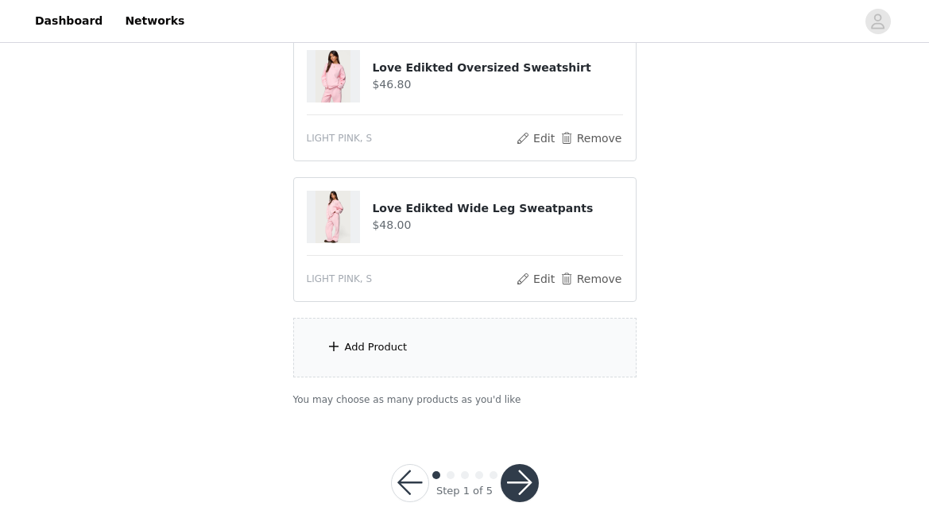
click at [449, 318] on div "Add Product" at bounding box center [464, 348] width 343 height 60
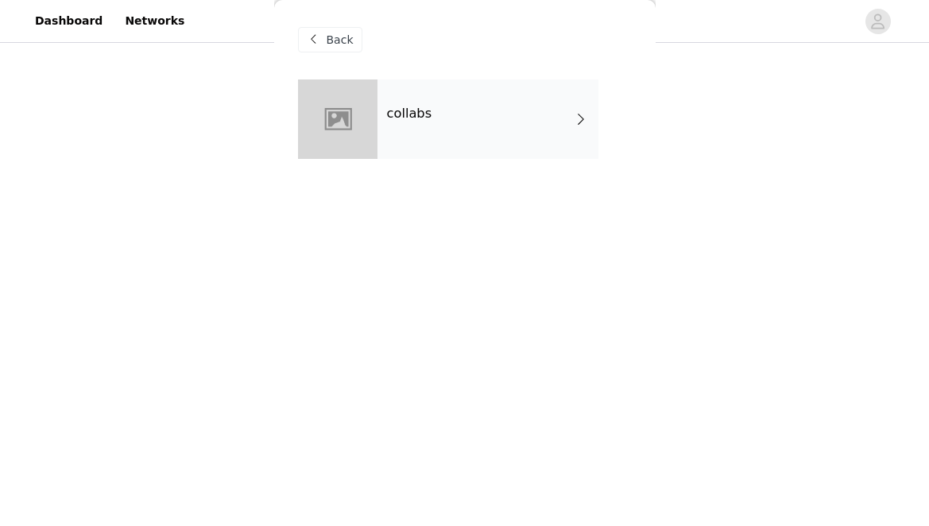
click at [459, 104] on div "collabs" at bounding box center [488, 118] width 221 height 79
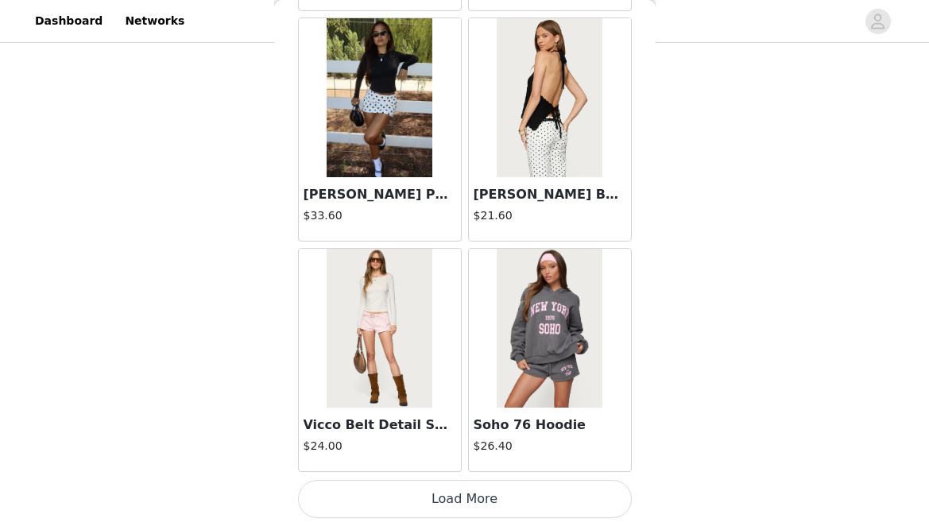
click at [441, 498] on button "Load More" at bounding box center [465, 499] width 334 height 38
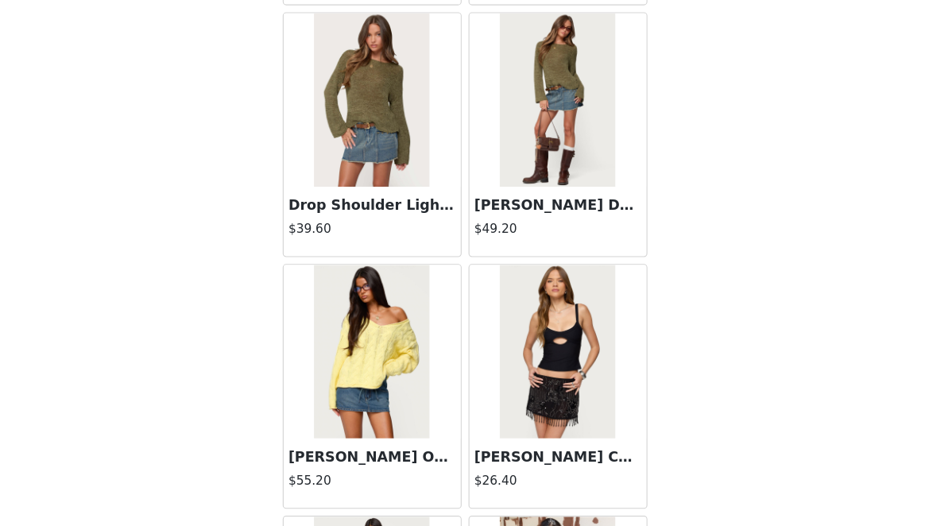
scroll to position [4211, 0]
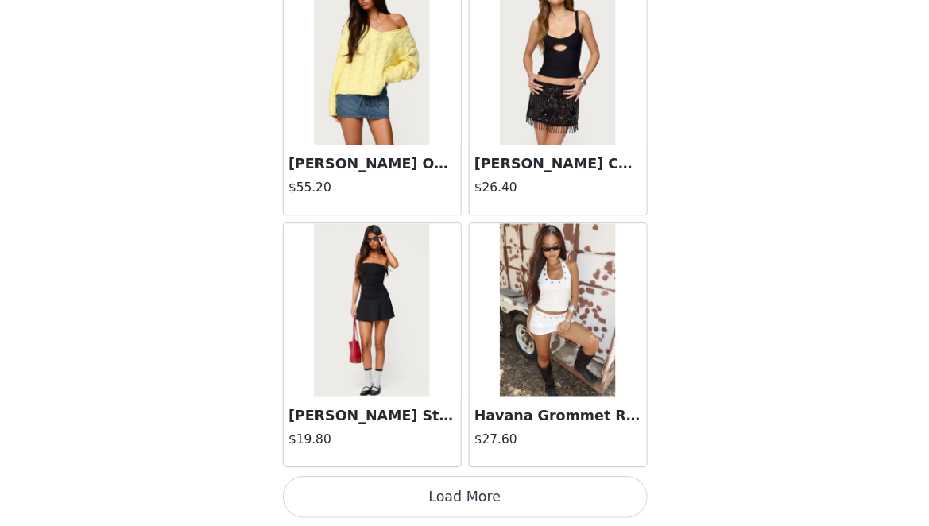
click at [440, 502] on button "Load More" at bounding box center [465, 499] width 334 height 38
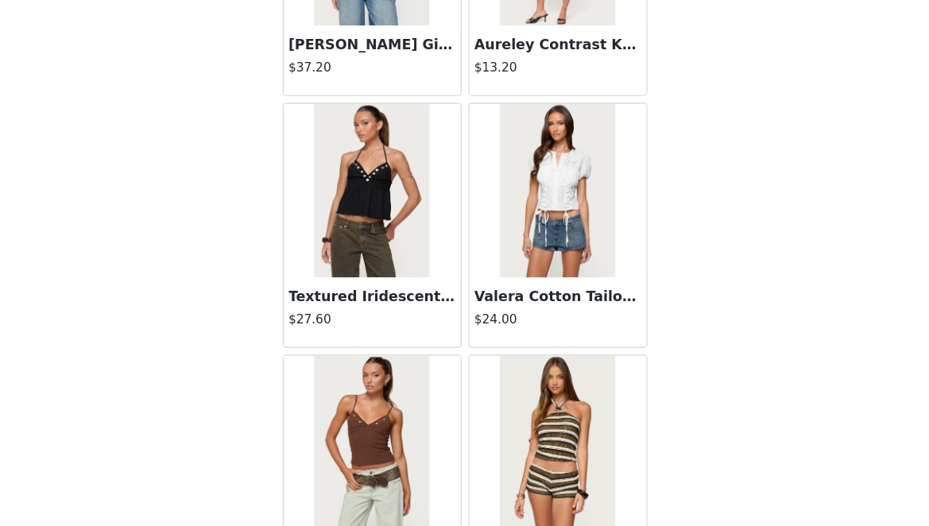
scroll to position [6516, 0]
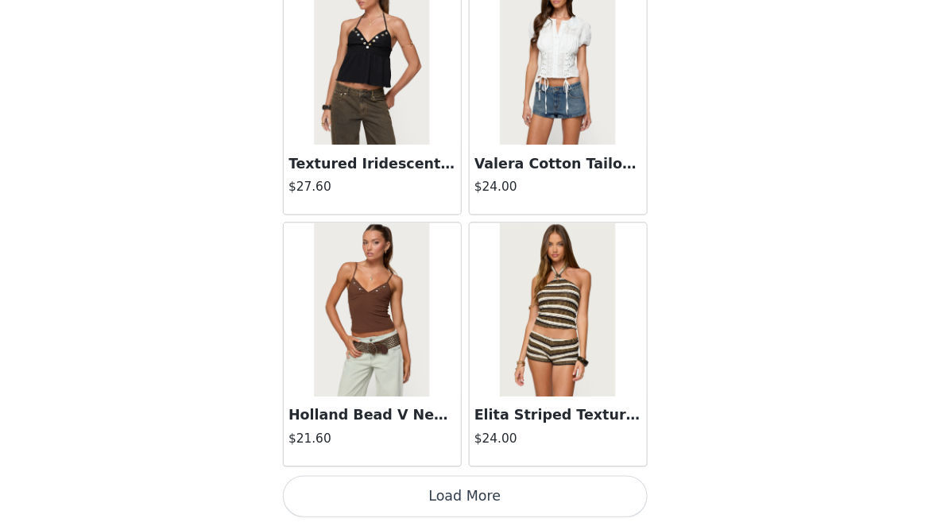
click at [439, 509] on button "Load More" at bounding box center [465, 499] width 334 height 38
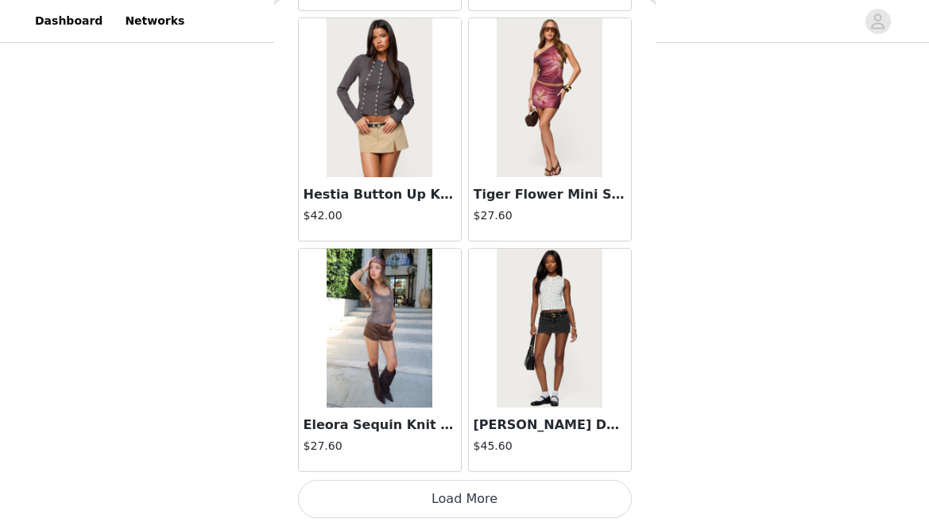
scroll to position [819, 0]
click at [459, 503] on button "Load More" at bounding box center [465, 499] width 334 height 38
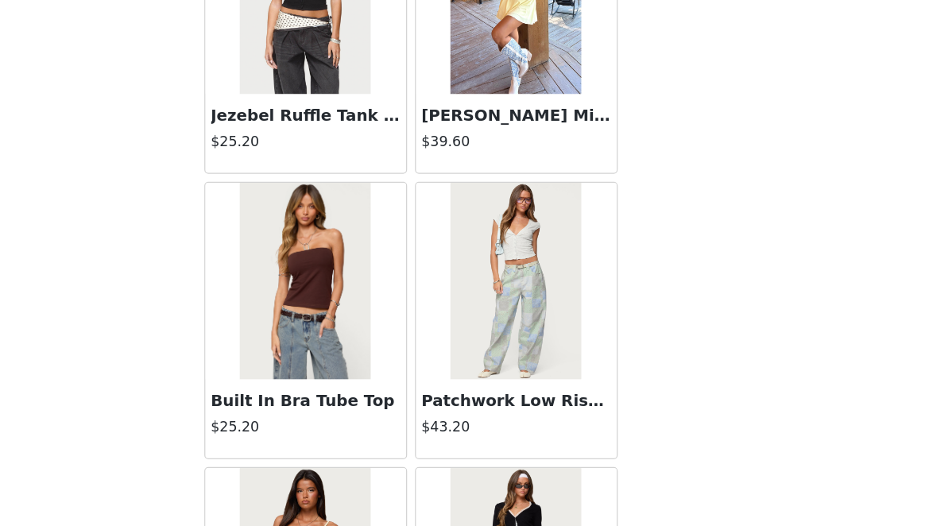
scroll to position [11126, 0]
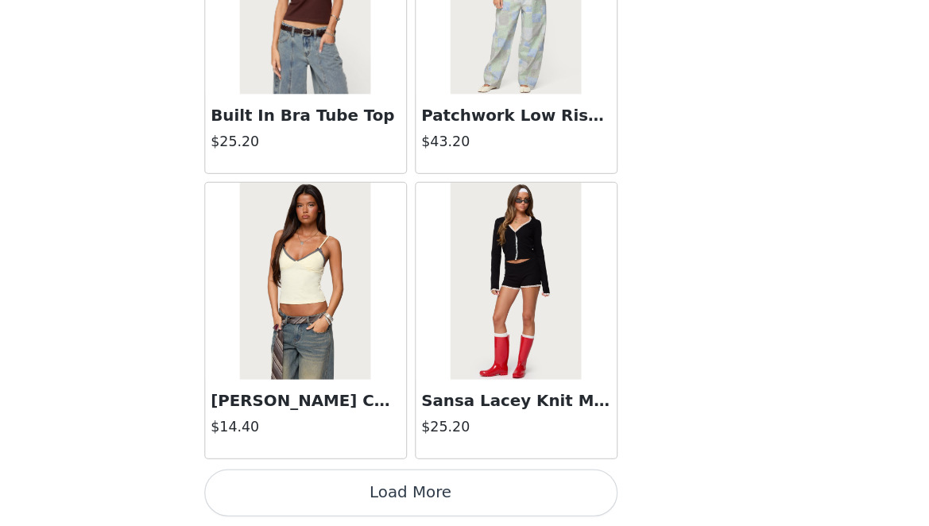
click at [425, 481] on button "Load More" at bounding box center [465, 499] width 334 height 38
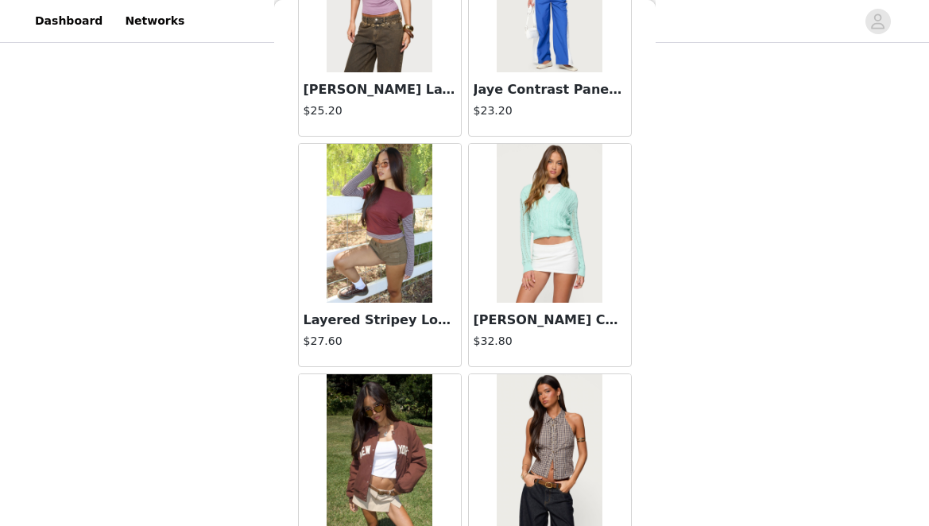
scroll to position [13431, 0]
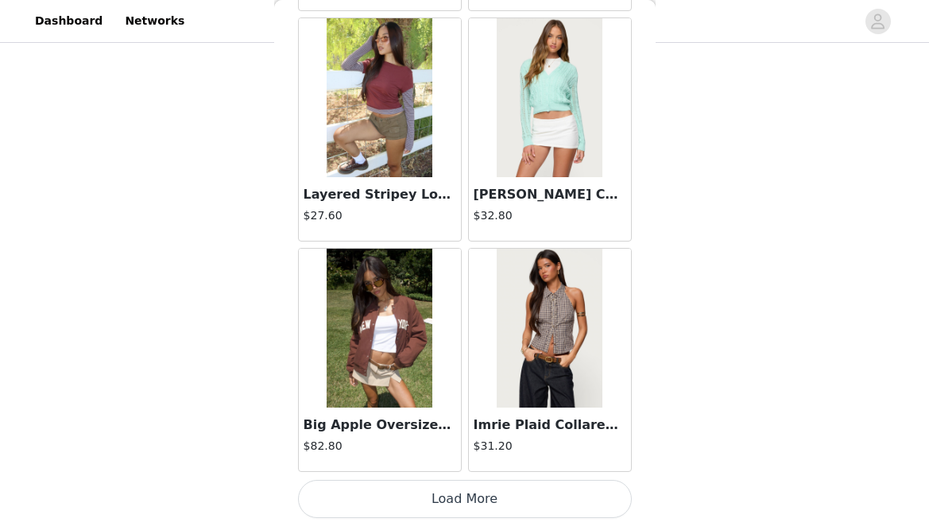
click at [438, 505] on button "Load More" at bounding box center [465, 499] width 334 height 38
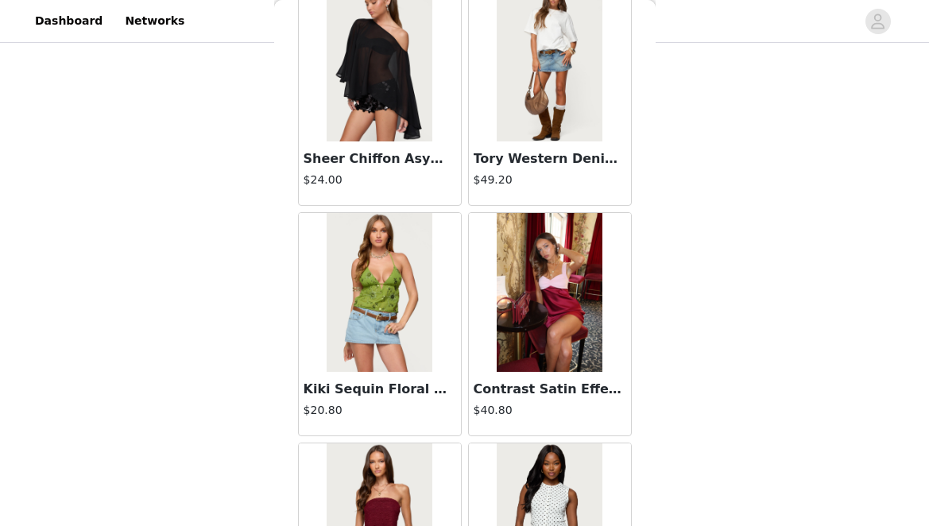
scroll to position [15705, 0]
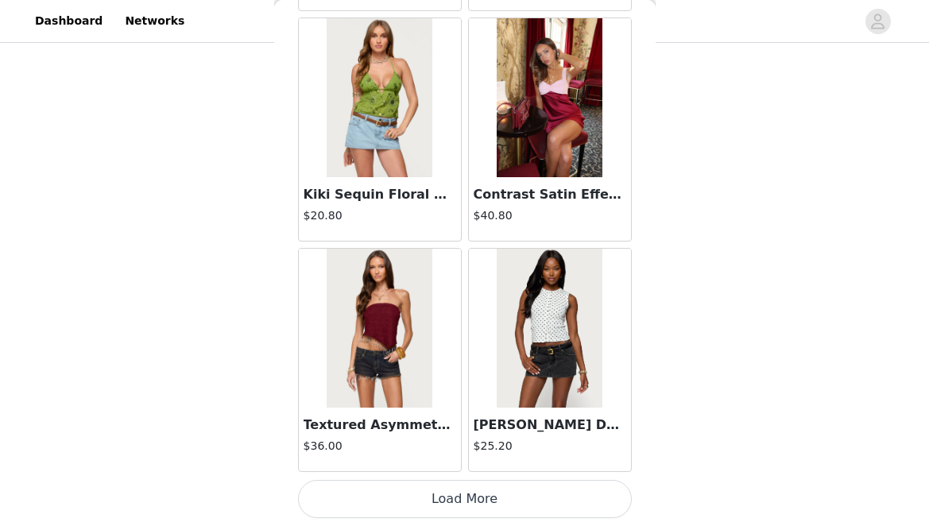
click at [423, 501] on button "Load More" at bounding box center [465, 499] width 334 height 38
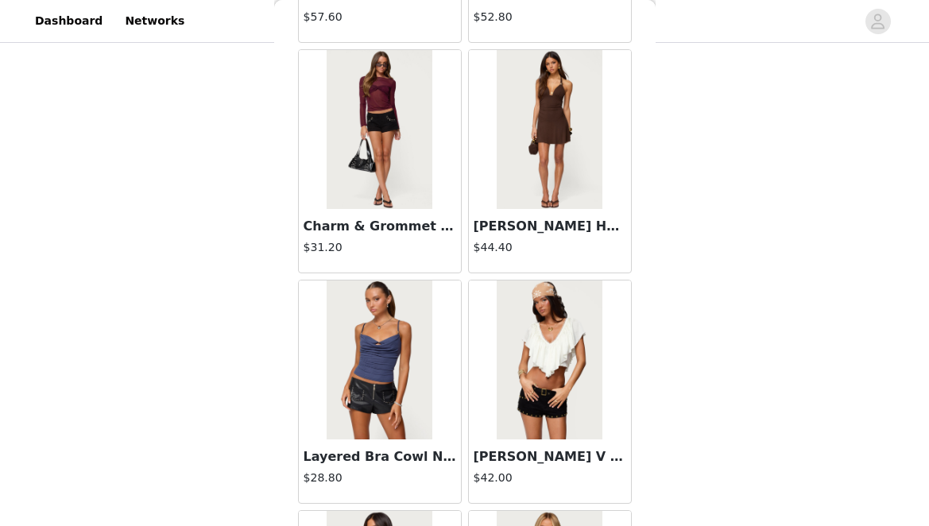
scroll to position [18040, 0]
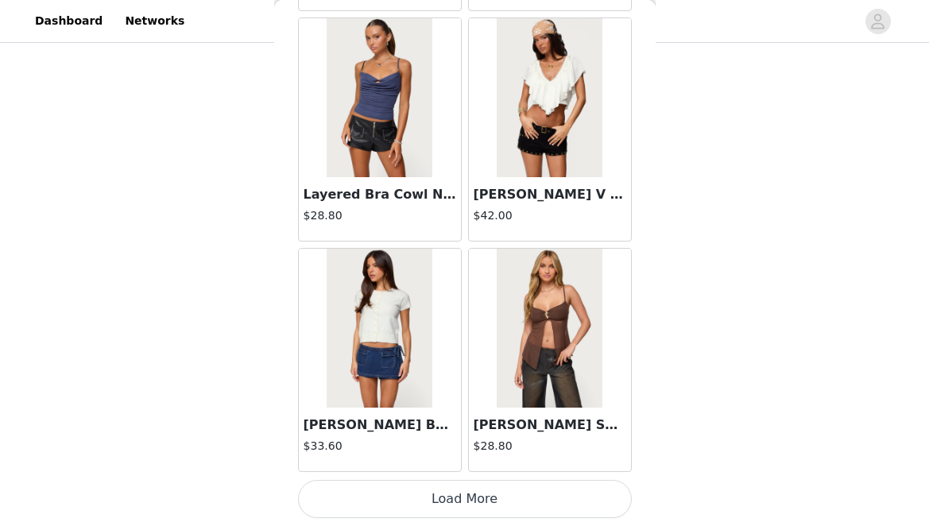
click at [458, 490] on button "Load More" at bounding box center [465, 499] width 334 height 38
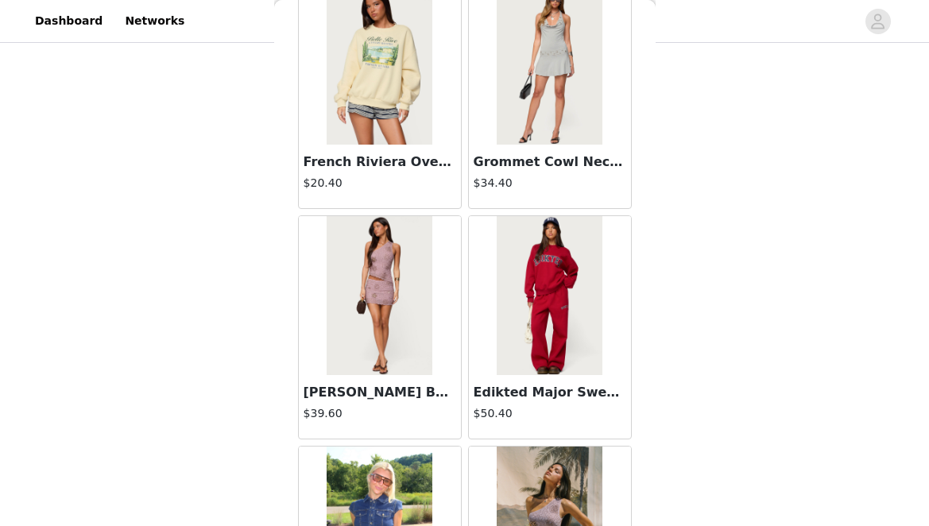
scroll to position [20326, 0]
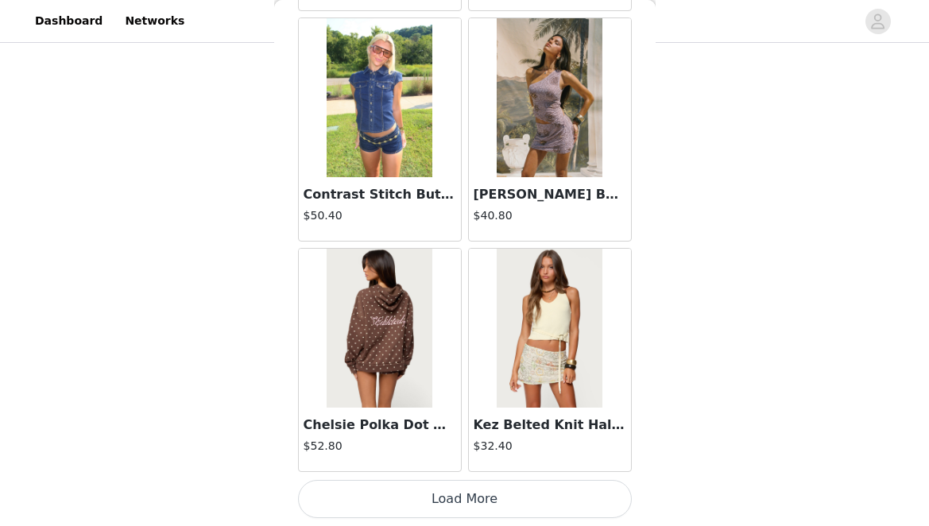
click at [442, 497] on button "Load More" at bounding box center [465, 499] width 334 height 38
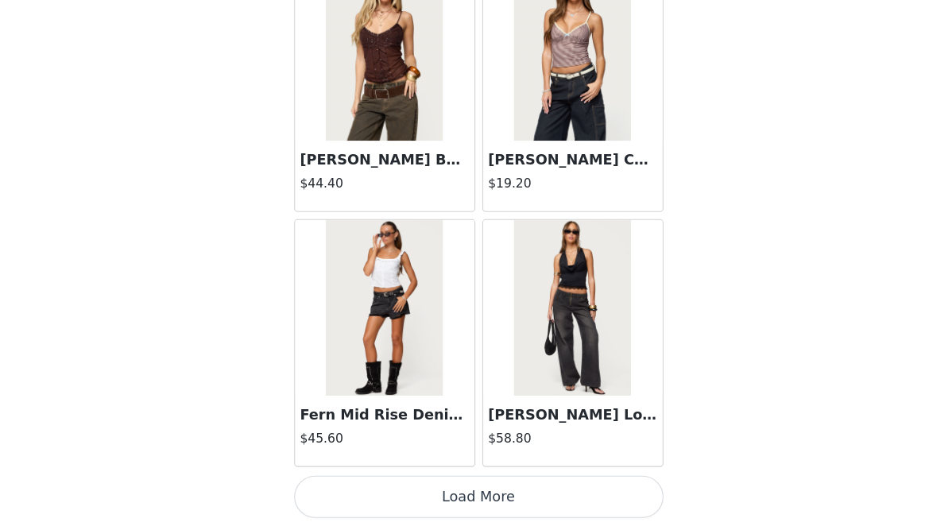
scroll to position [818, 0]
click at [425, 488] on button "Load More" at bounding box center [465, 499] width 334 height 38
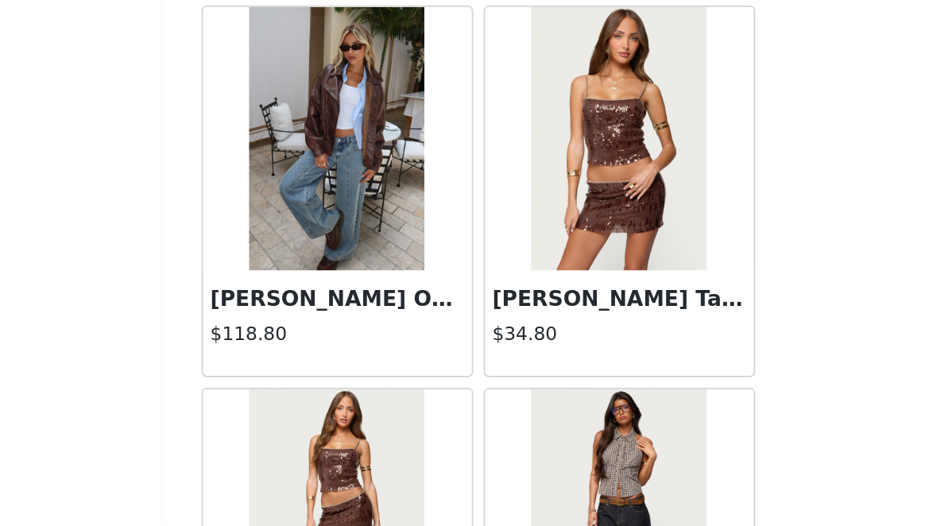
scroll to position [24481, 0]
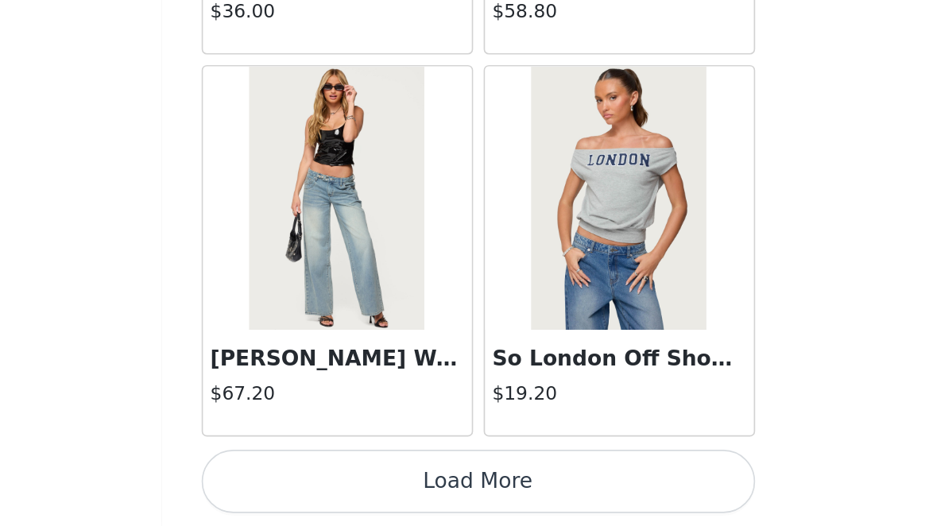
click at [440, 501] on button "Load More" at bounding box center [465, 499] width 334 height 38
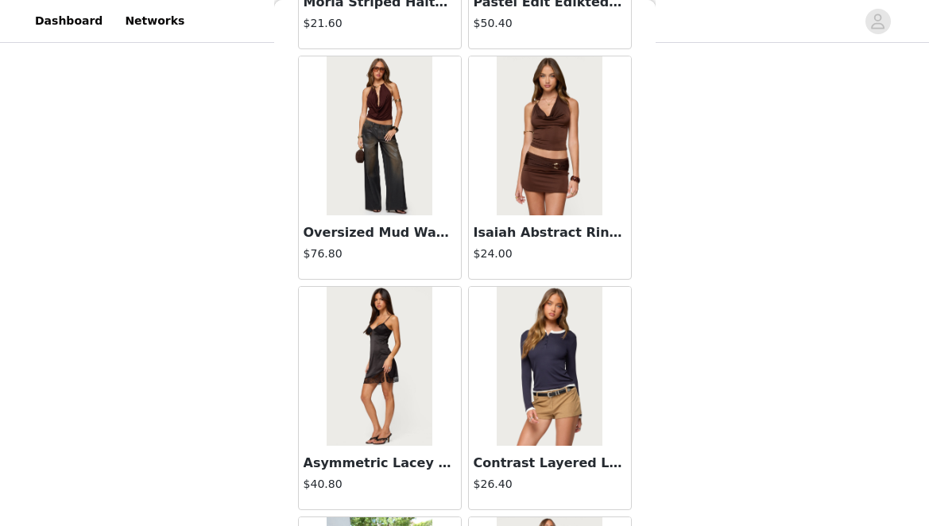
scroll to position [25439, 0]
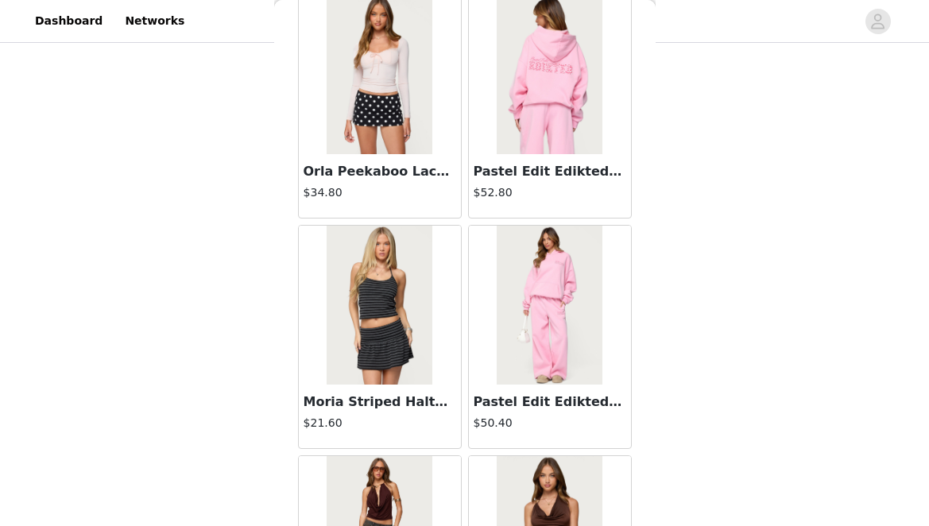
click at [557, 179] on h3 "Pastel Edit Edikted Oversized Hoodie" at bounding box center [550, 171] width 153 height 19
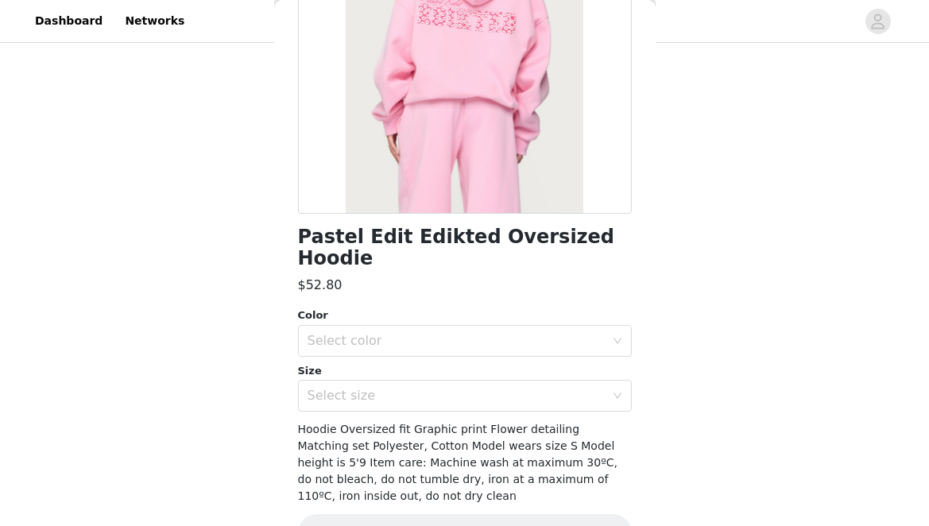
scroll to position [0, 0]
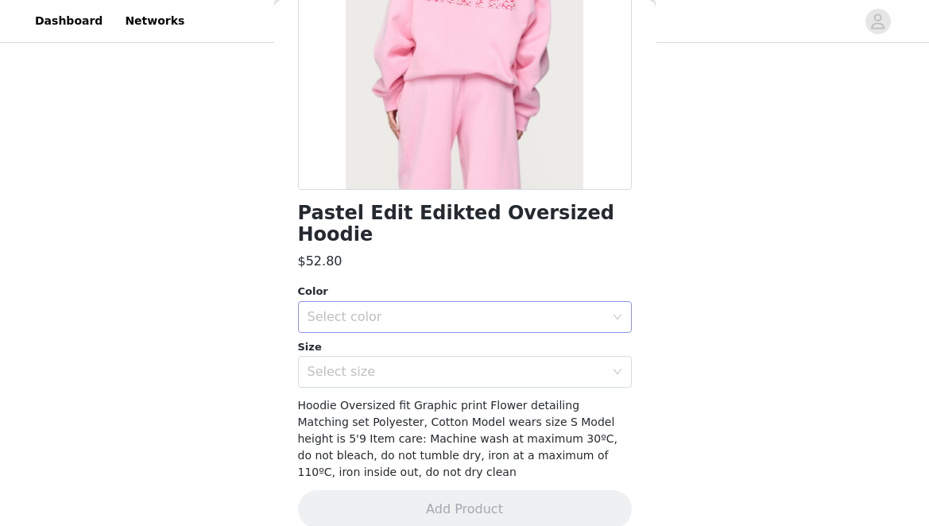
click at [431, 309] on div "Select color" at bounding box center [456, 317] width 297 height 16
click at [413, 318] on li "PINK" at bounding box center [459, 330] width 322 height 25
click at [401, 364] on div "Select size" at bounding box center [456, 372] width 297 height 16
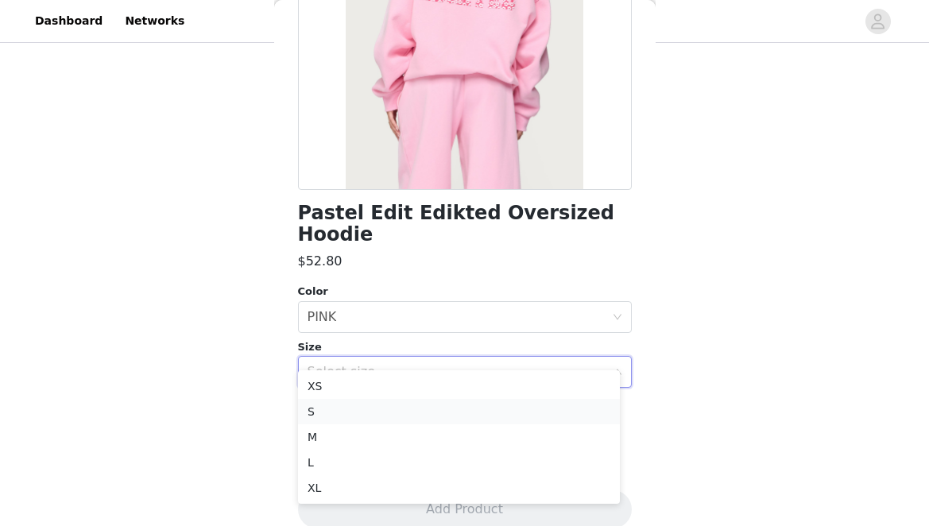
click at [367, 418] on li "S" at bounding box center [459, 411] width 322 height 25
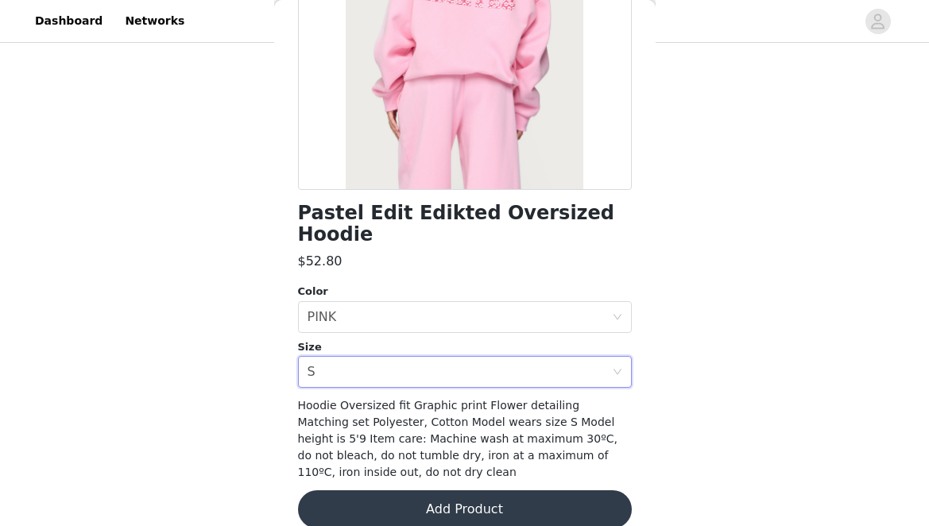
click at [354, 493] on button "Add Product" at bounding box center [465, 509] width 334 height 38
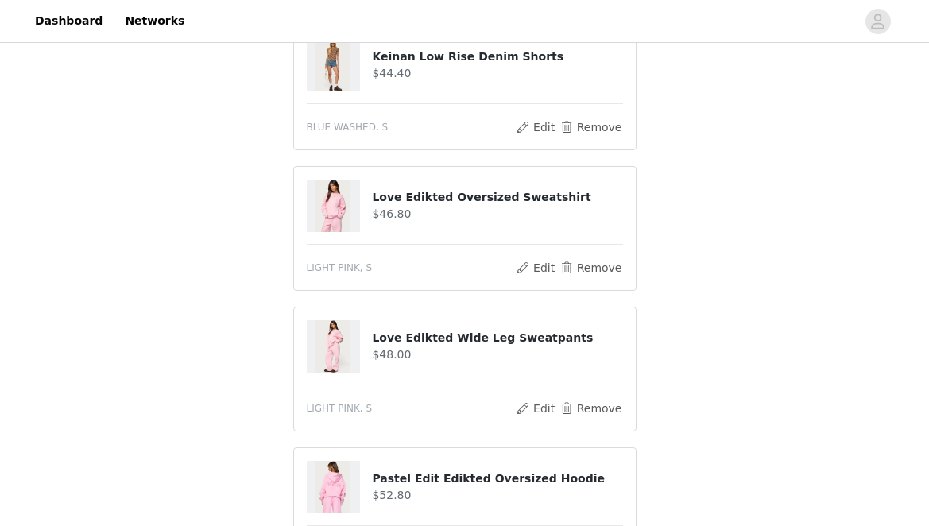
scroll to position [749, 0]
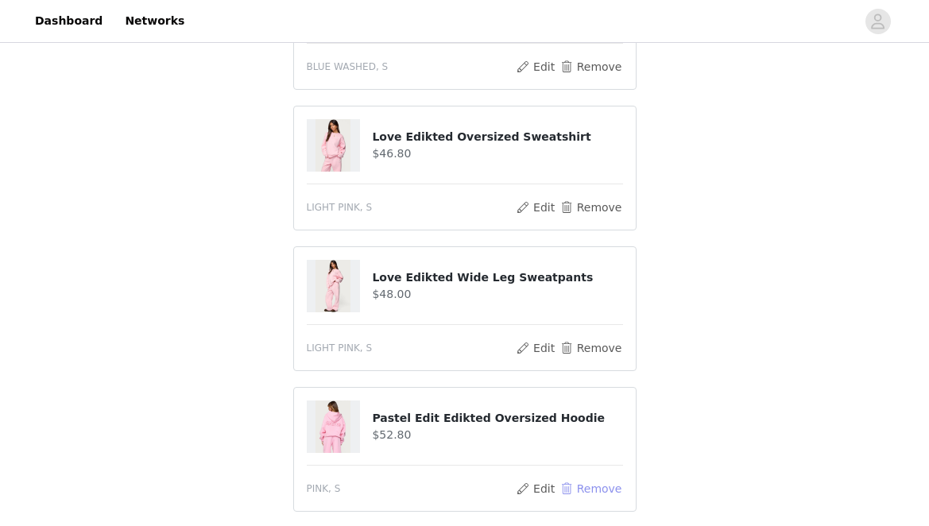
click at [605, 479] on button "Remove" at bounding box center [591, 488] width 64 height 19
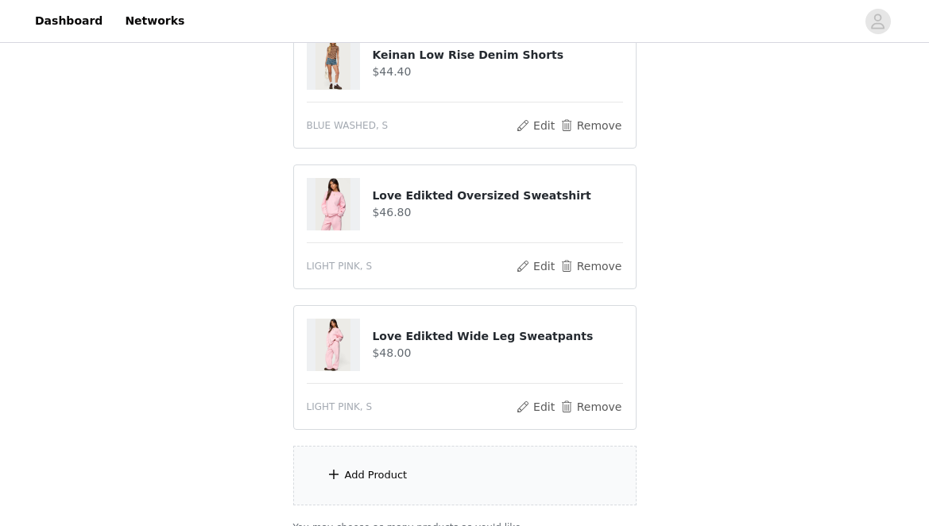
scroll to position [819, 0]
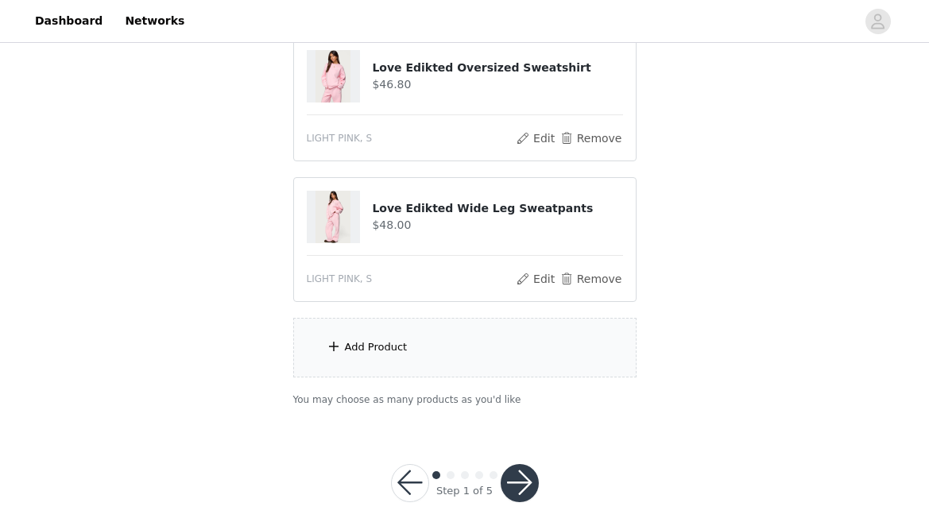
click at [385, 341] on div "Add Product" at bounding box center [464, 348] width 343 height 60
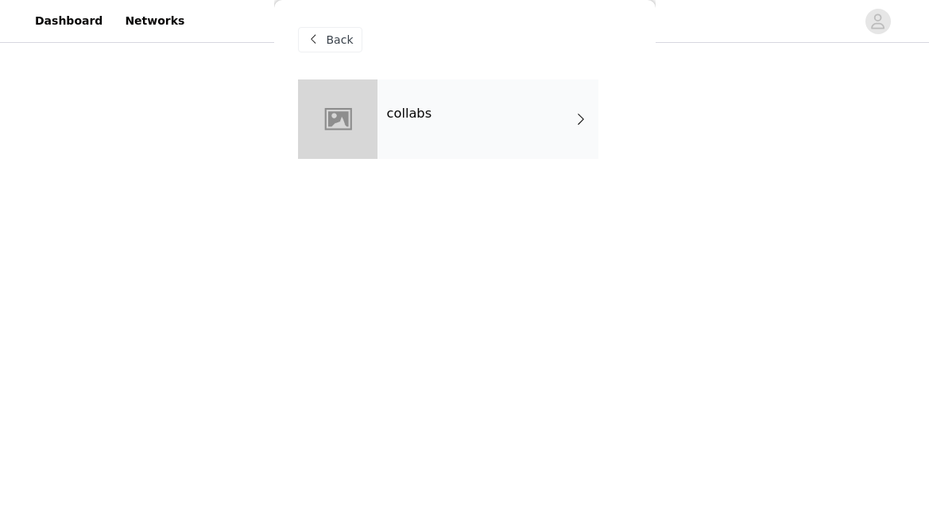
click at [436, 126] on div "collabs" at bounding box center [488, 118] width 221 height 79
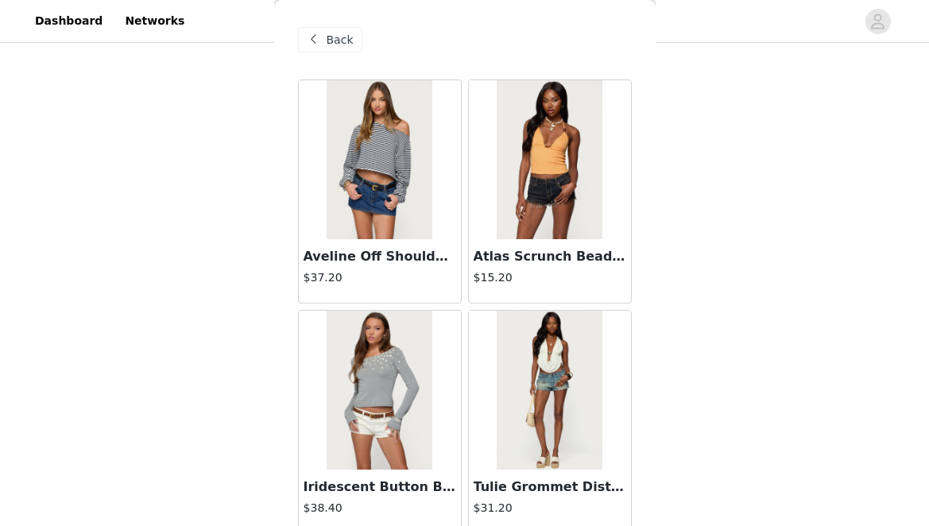
click at [339, 51] on div "Back" at bounding box center [330, 39] width 64 height 25
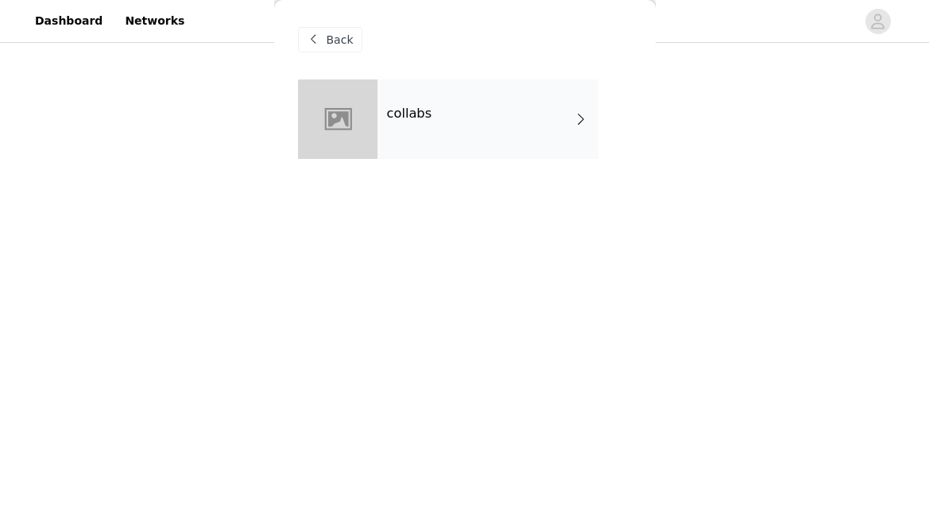
click at [399, 109] on h4 "collabs" at bounding box center [409, 114] width 45 height 14
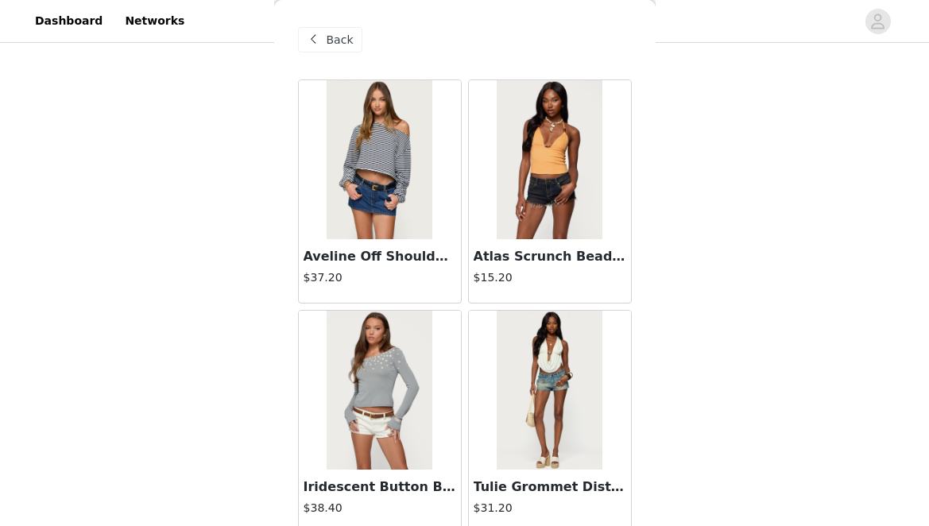
scroll to position [0, 0]
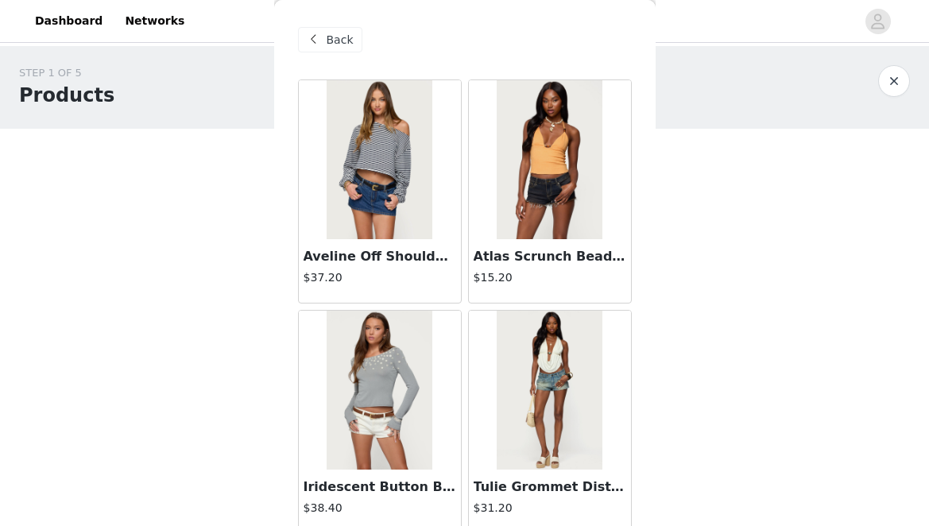
click at [396, 166] on img at bounding box center [380, 159] width 106 height 159
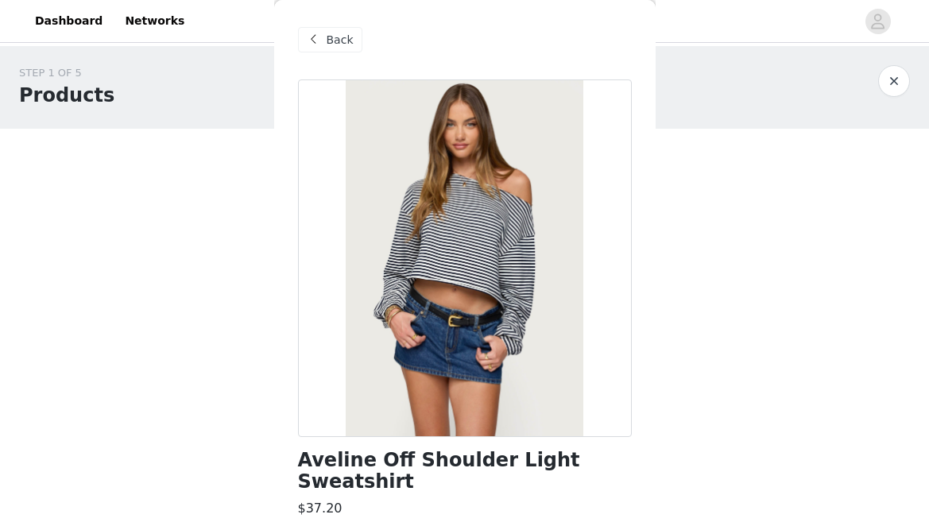
scroll to position [252, 0]
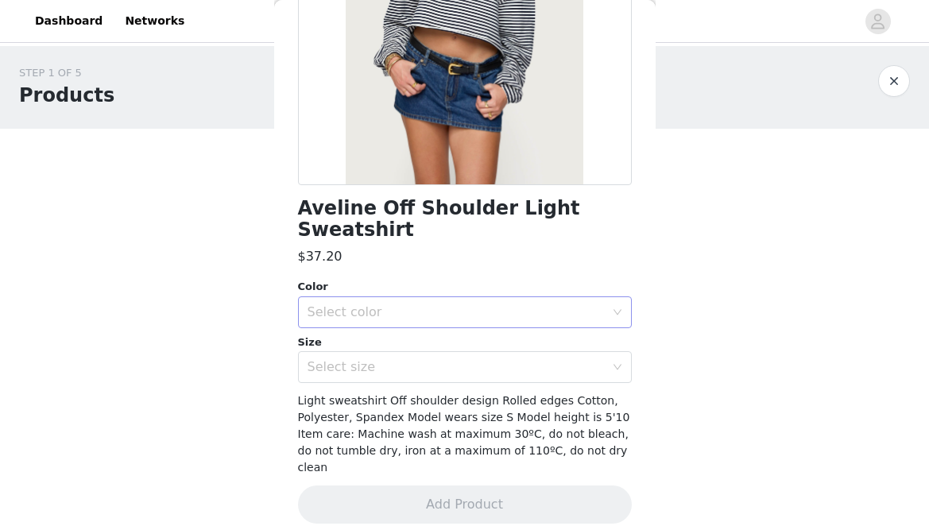
click at [401, 316] on div "Select color" at bounding box center [456, 312] width 297 height 16
click at [397, 346] on li "NAVY AND WHITE" at bounding box center [459, 347] width 322 height 25
click at [397, 350] on div "Size Select size" at bounding box center [465, 359] width 334 height 49
click at [397, 358] on div "Select size" at bounding box center [460, 367] width 304 height 30
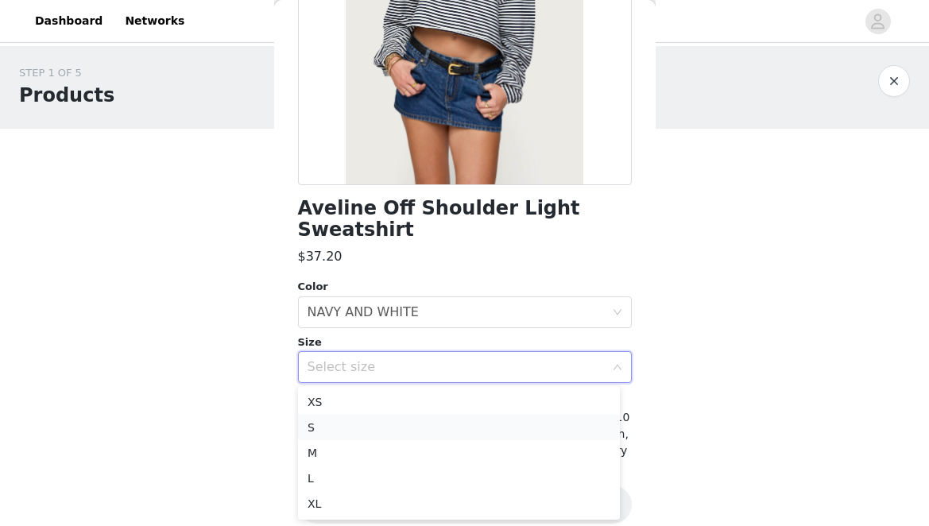
click at [382, 421] on li "S" at bounding box center [459, 427] width 322 height 25
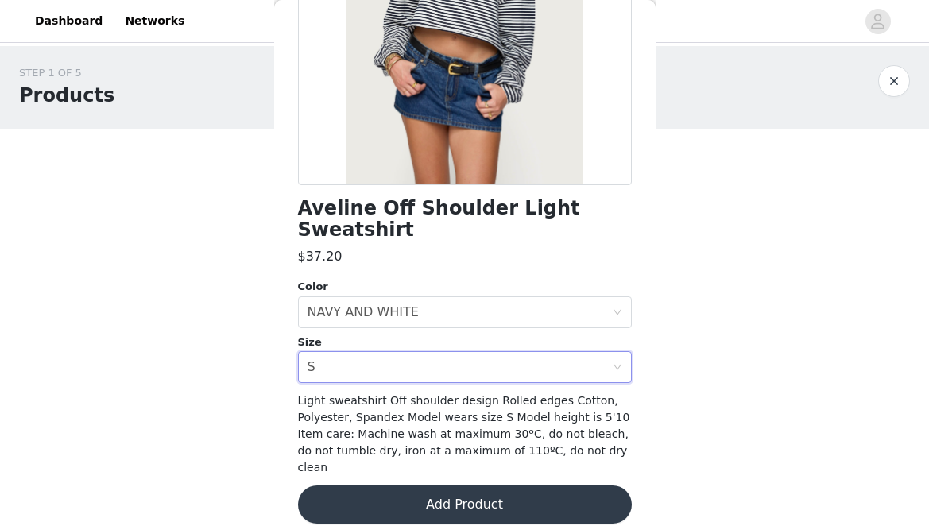
click at [432, 488] on button "Add Product" at bounding box center [465, 505] width 334 height 38
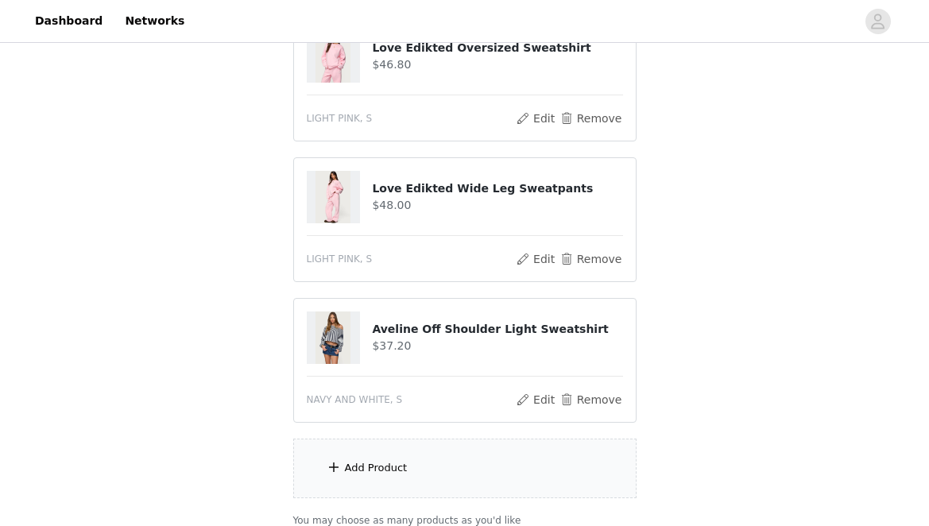
scroll to position [959, 0]
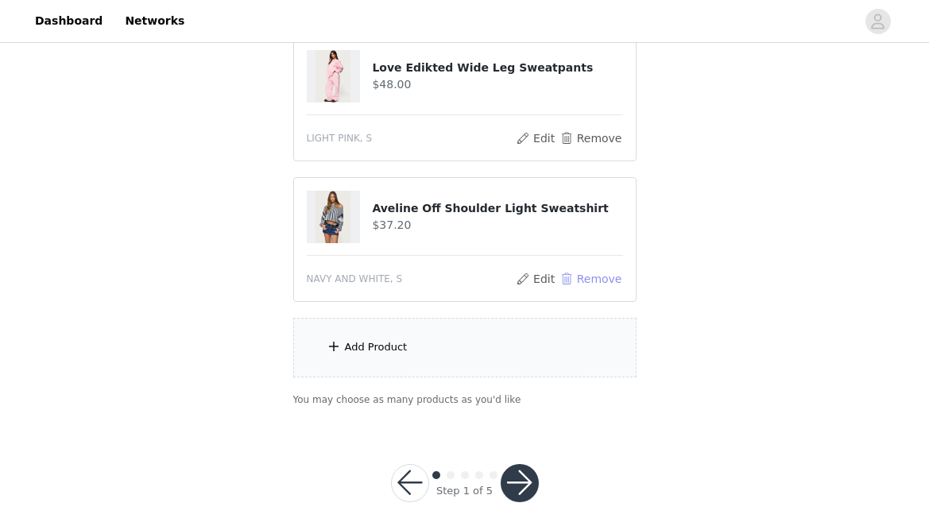
click at [595, 269] on button "Remove" at bounding box center [591, 278] width 64 height 19
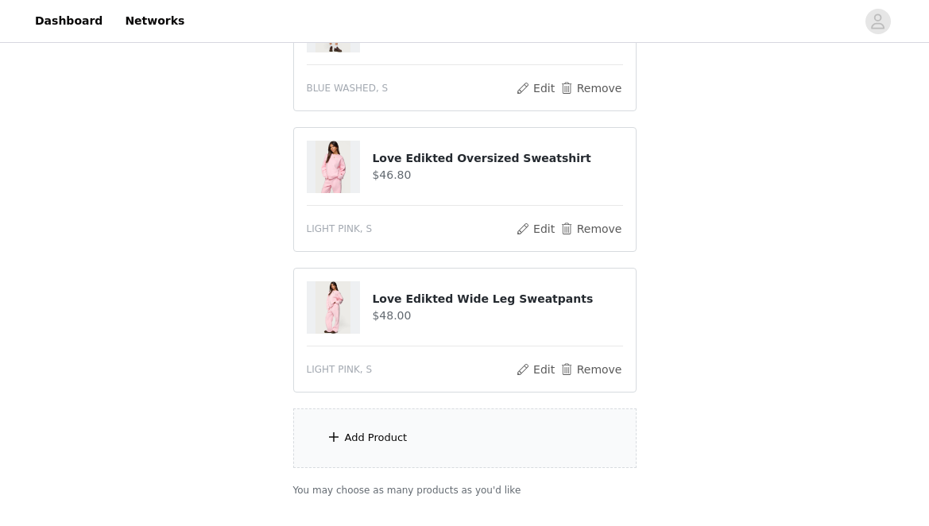
scroll to position [819, 0]
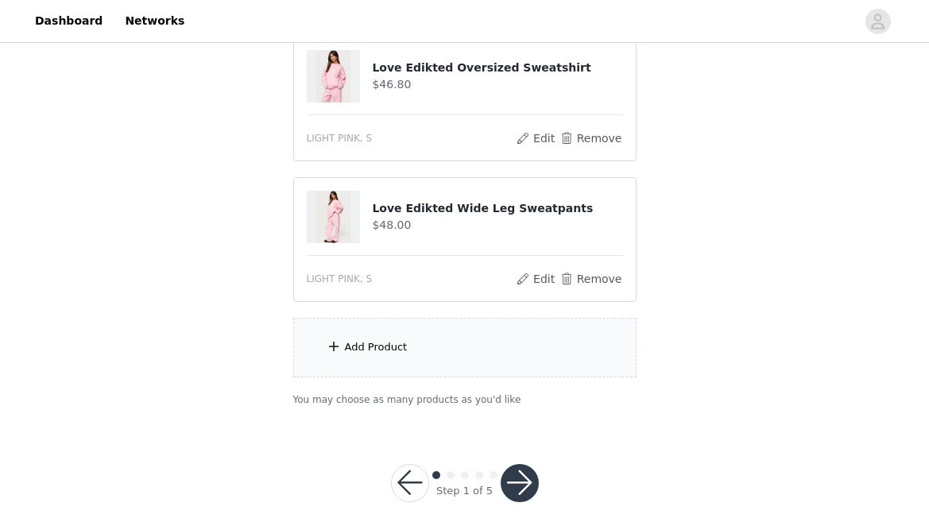
click at [417, 325] on div "Add Product" at bounding box center [464, 348] width 343 height 60
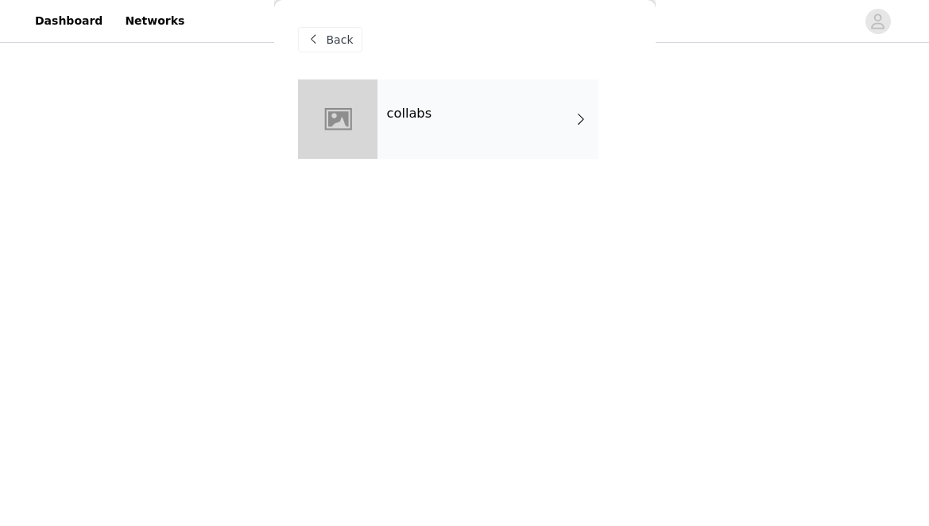
click at [405, 131] on div "collabs" at bounding box center [488, 118] width 221 height 79
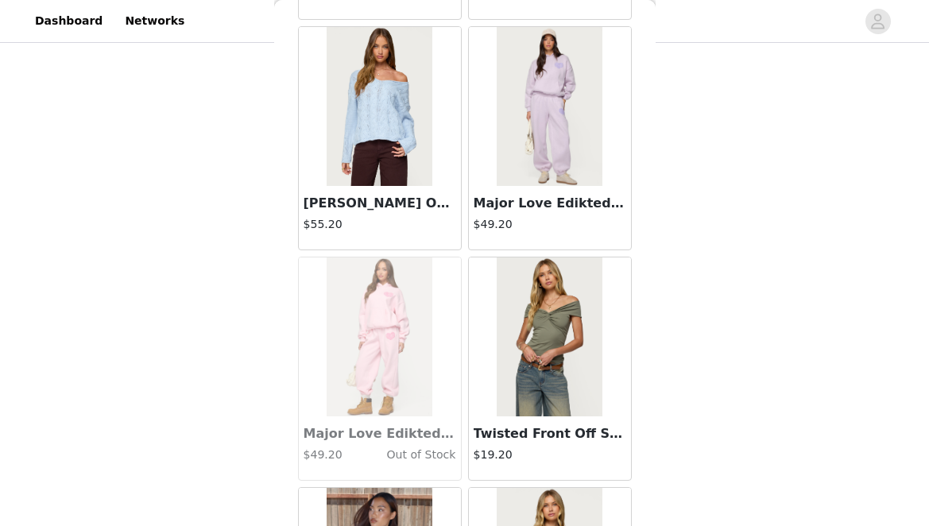
scroll to position [1906, 0]
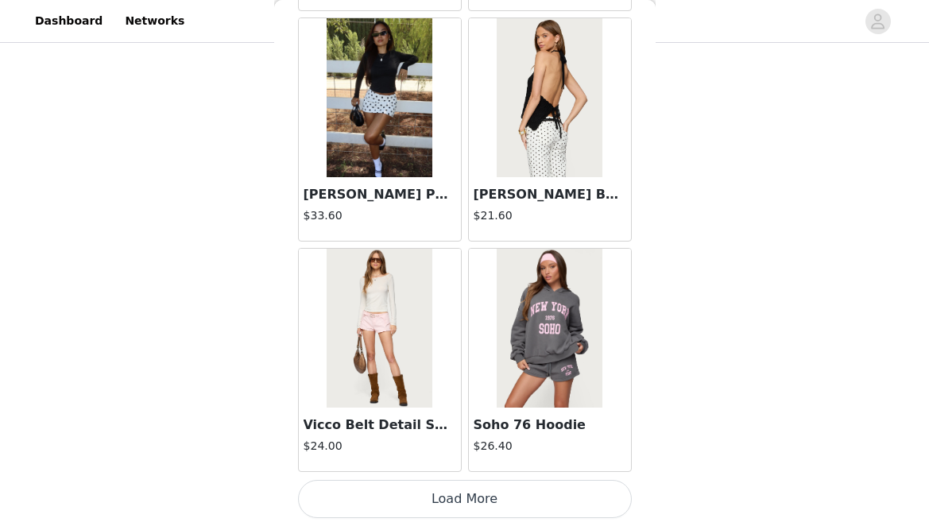
click at [380, 500] on button "Load More" at bounding box center [465, 499] width 334 height 38
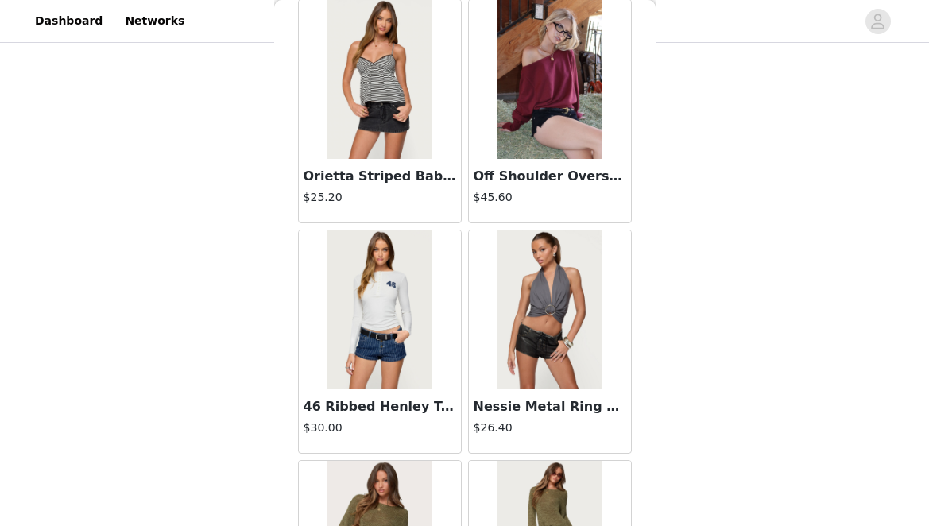
scroll to position [4211, 0]
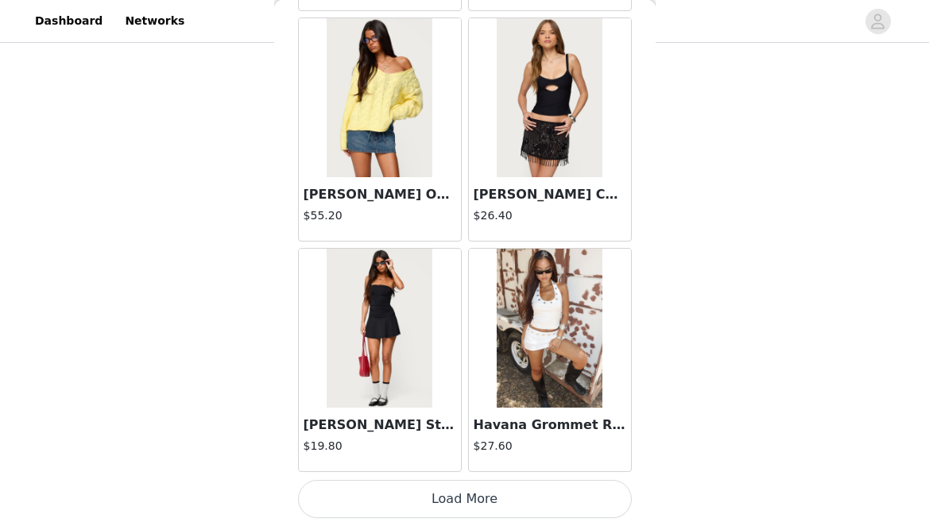
click at [411, 498] on button "Load More" at bounding box center [465, 499] width 334 height 38
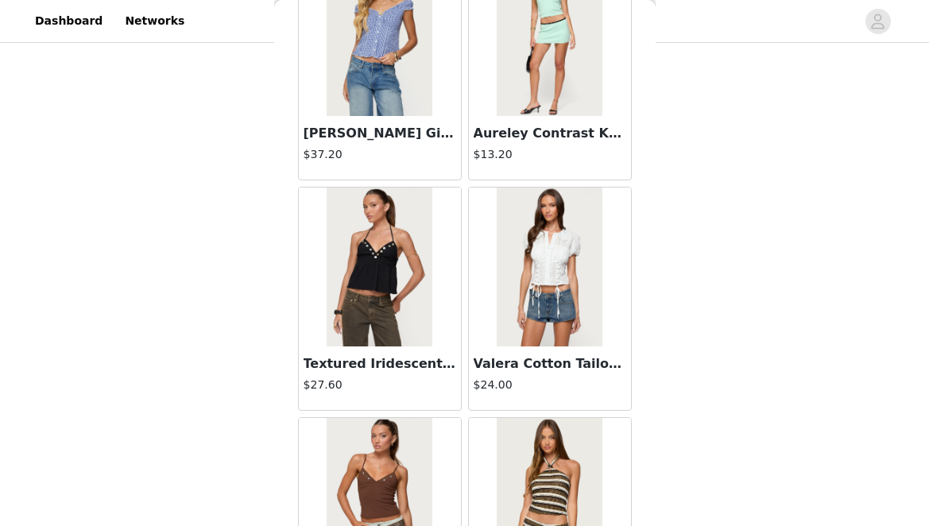
scroll to position [6516, 0]
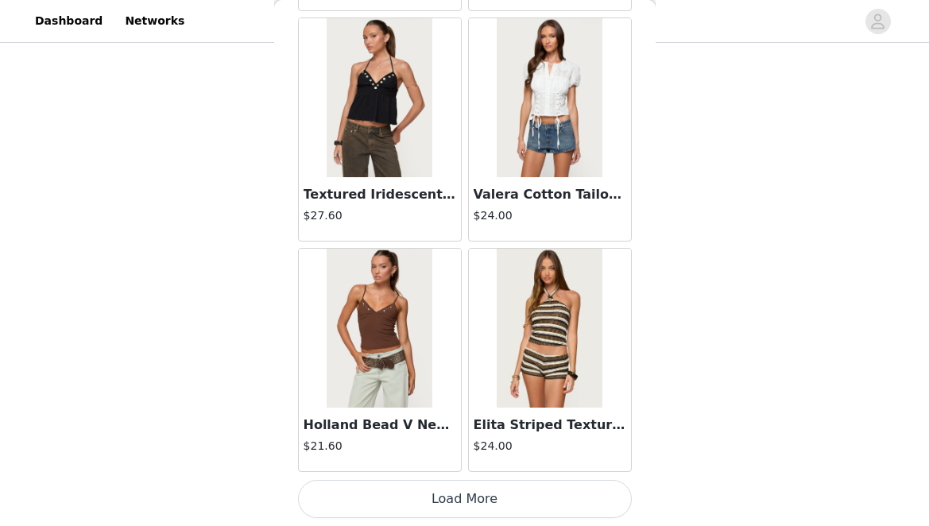
click at [438, 505] on button "Load More" at bounding box center [465, 499] width 334 height 38
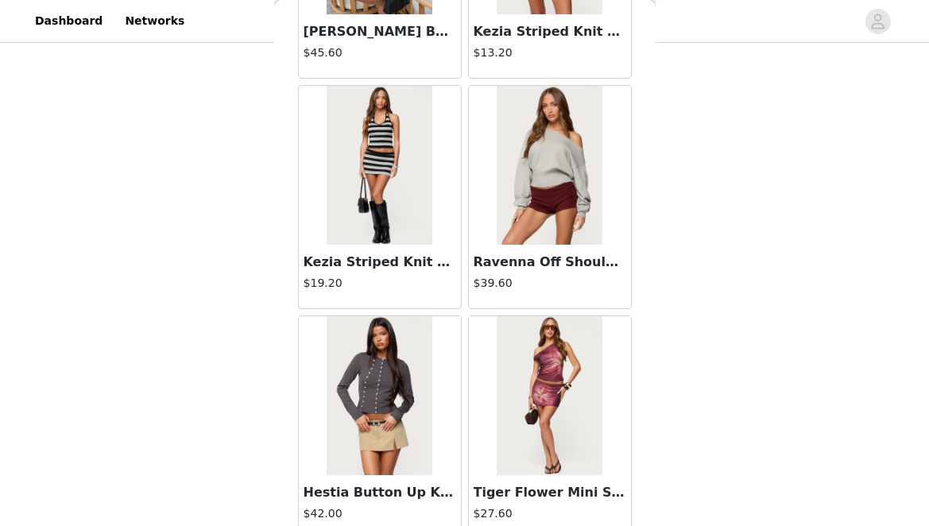
scroll to position [8821, 0]
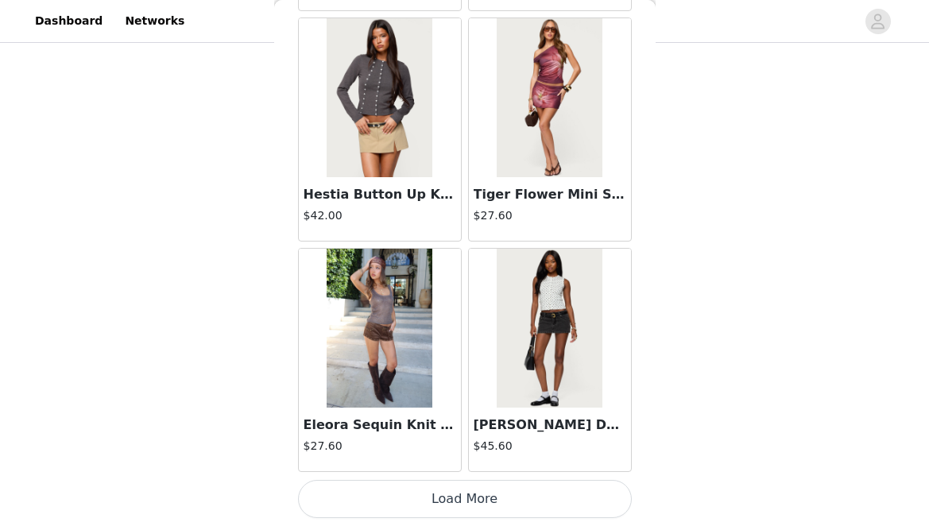
click at [453, 500] on button "Load More" at bounding box center [465, 499] width 334 height 38
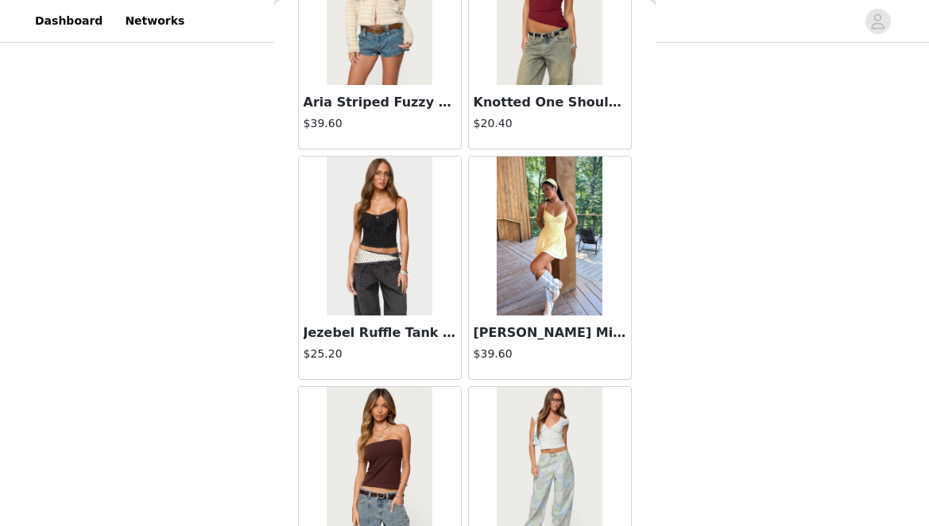
scroll to position [11126, 0]
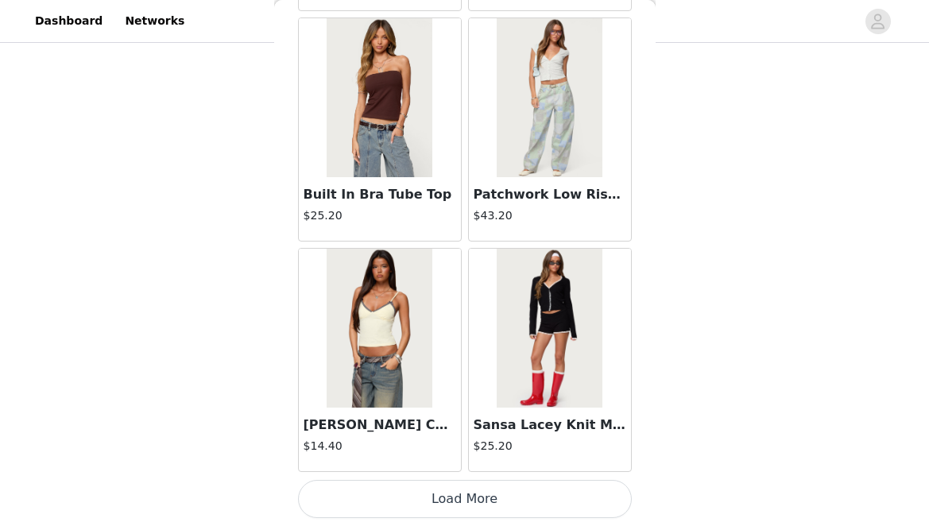
click at [448, 505] on button "Load More" at bounding box center [465, 499] width 334 height 38
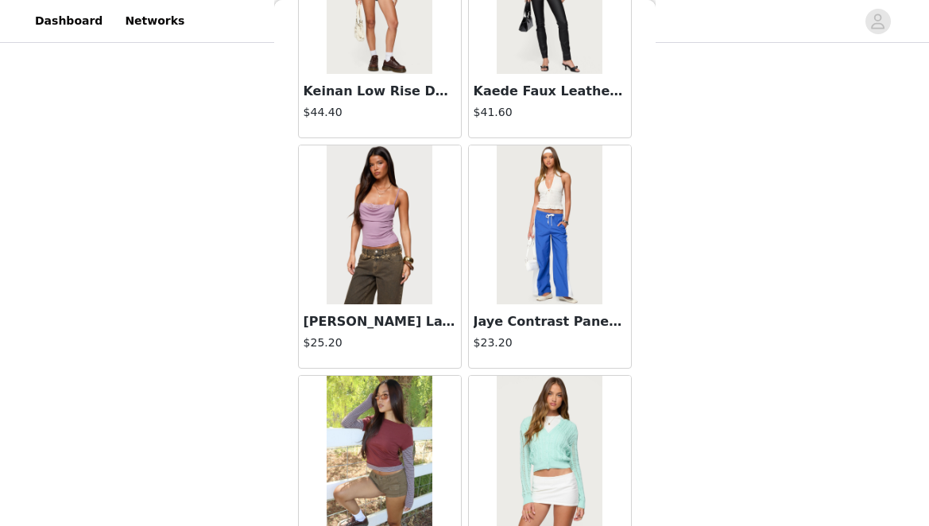
scroll to position [13431, 0]
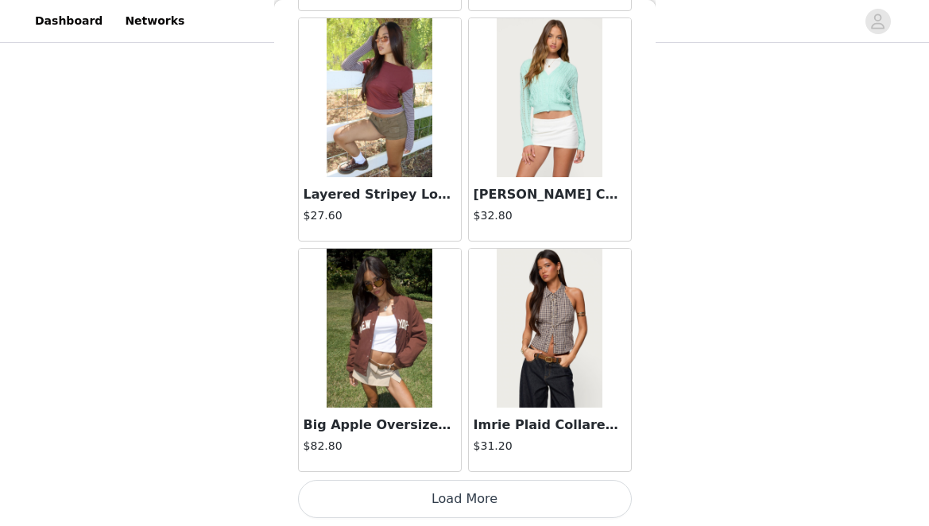
click at [467, 506] on button "Load More" at bounding box center [465, 499] width 334 height 38
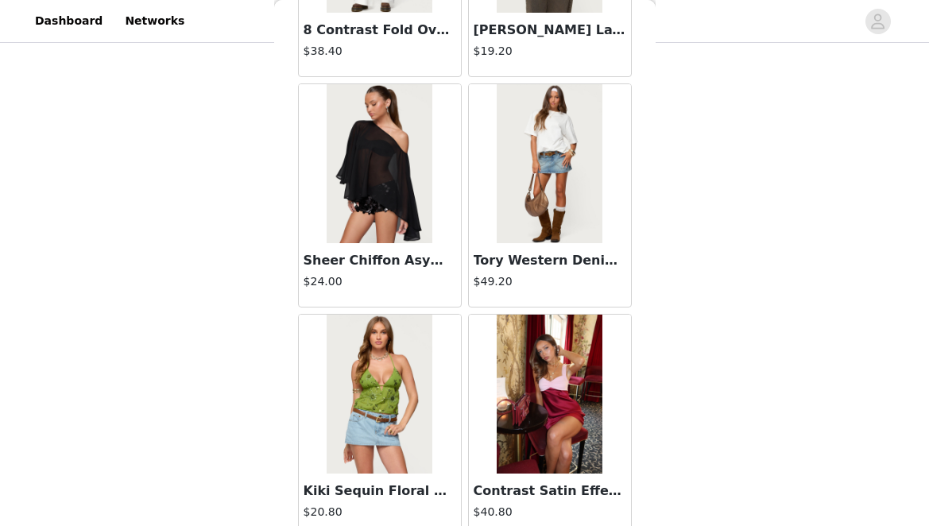
scroll to position [15736, 0]
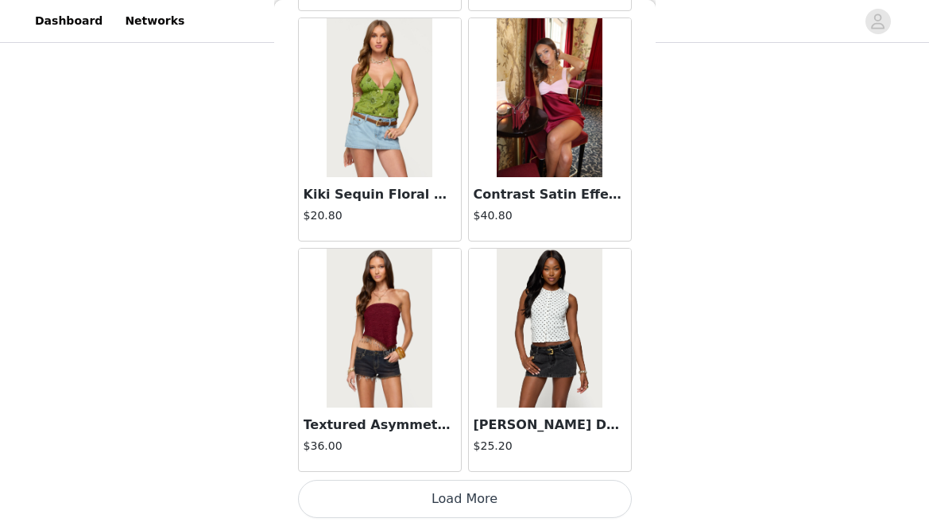
click at [457, 495] on button "Load More" at bounding box center [465, 499] width 334 height 38
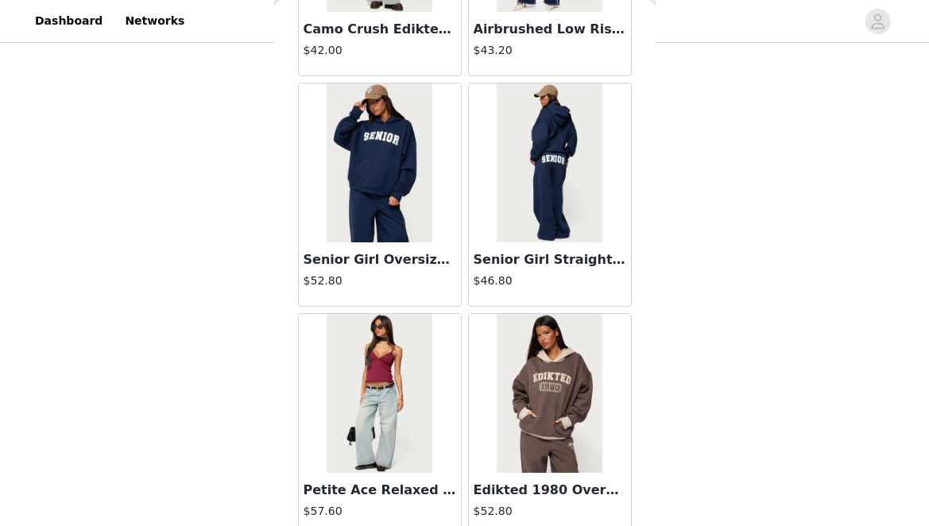
scroll to position [18040, 0]
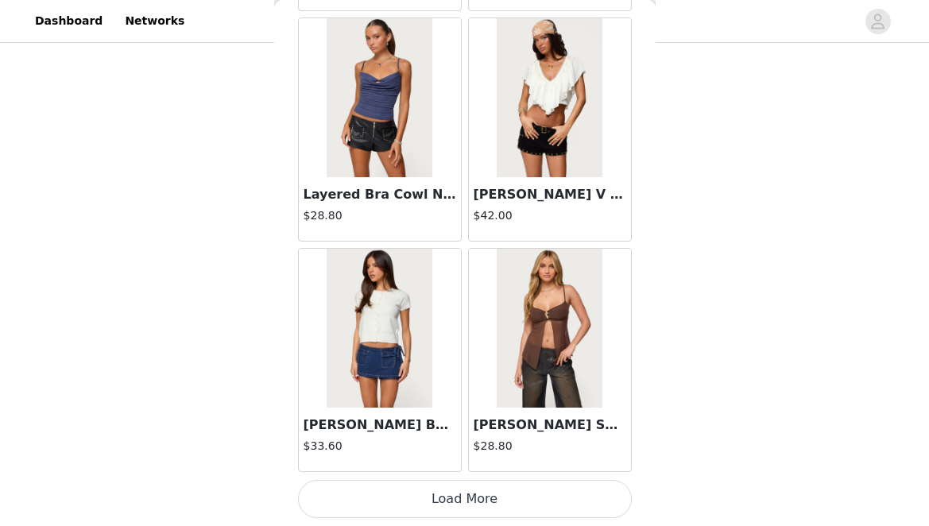
click at [469, 482] on button "Load More" at bounding box center [465, 499] width 334 height 38
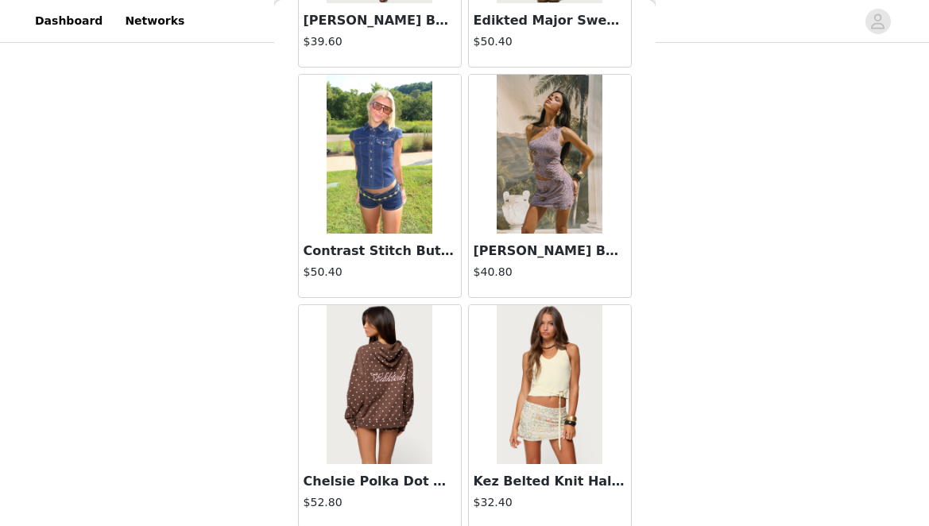
scroll to position [20345, 0]
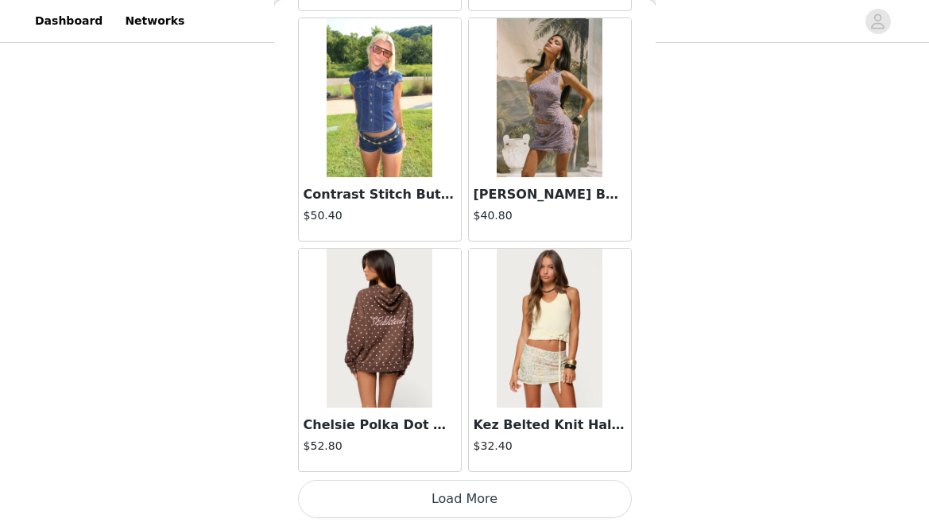
click at [461, 496] on button "Load More" at bounding box center [465, 499] width 334 height 38
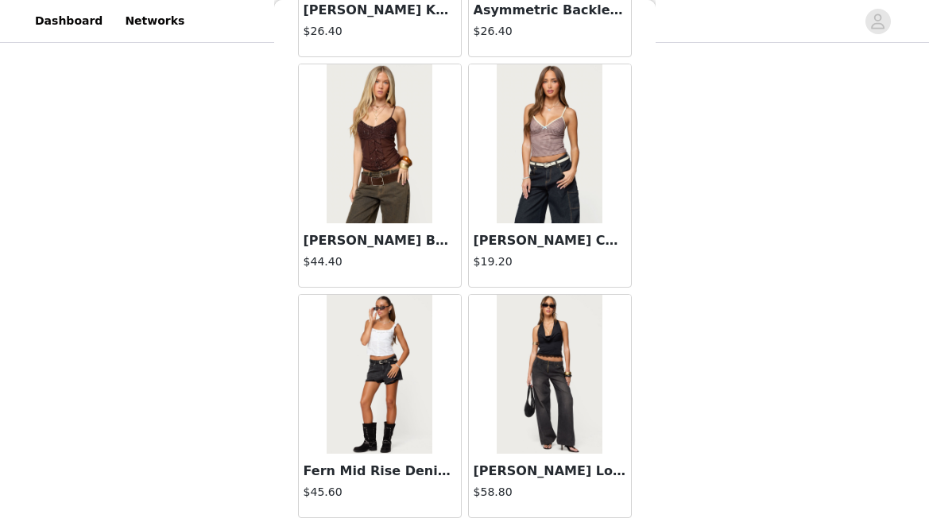
scroll to position [22650, 0]
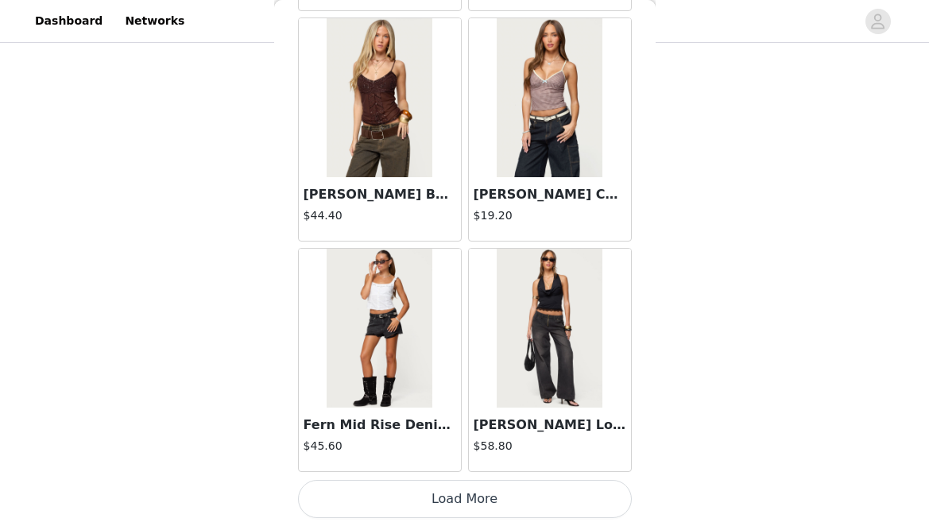
click at [463, 513] on button "Load More" at bounding box center [465, 499] width 334 height 38
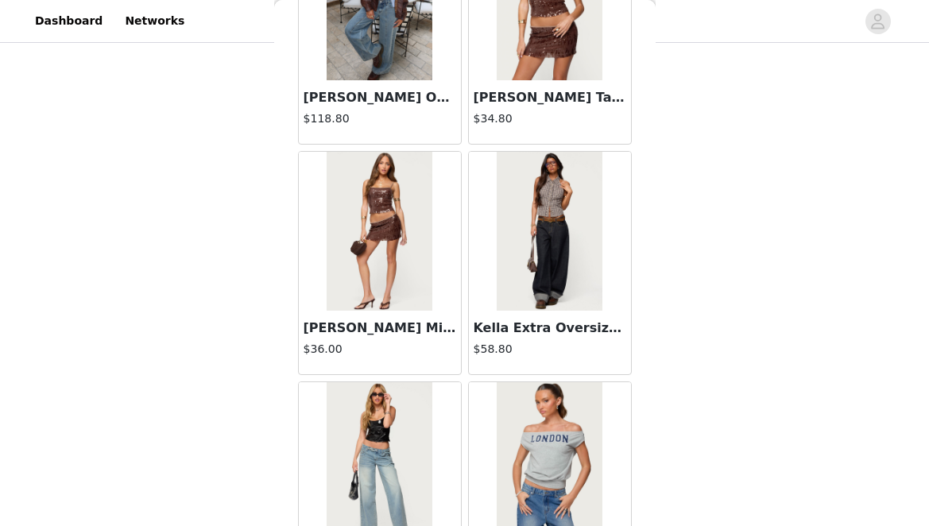
scroll to position [24955, 0]
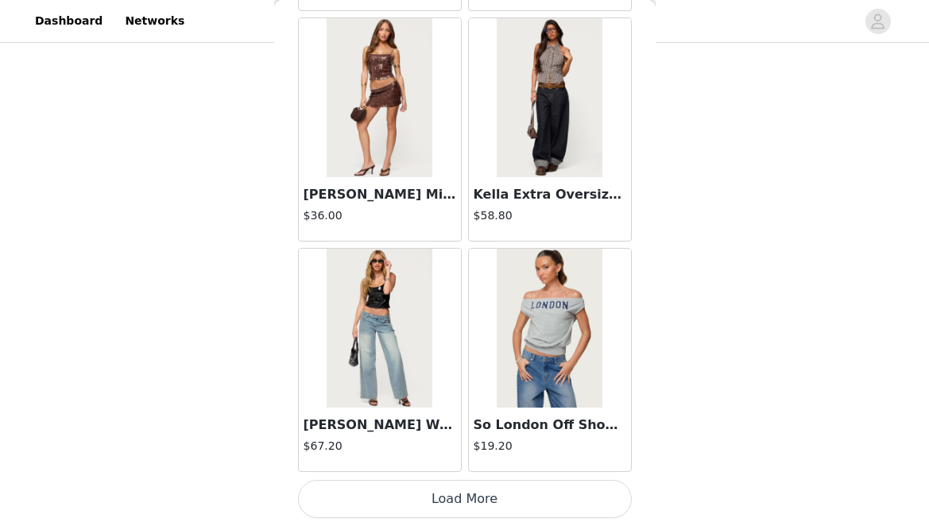
click at [426, 509] on button "Load More" at bounding box center [465, 499] width 334 height 38
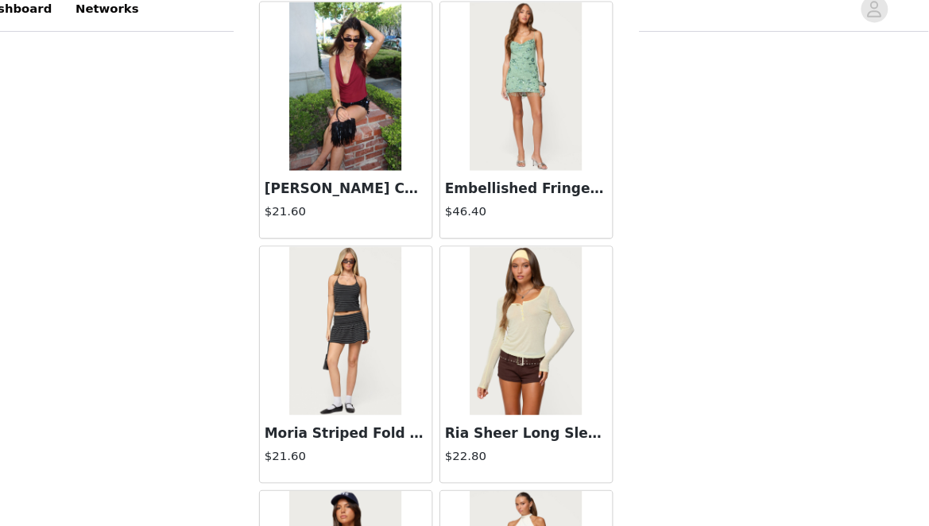
scroll to position [819, 0]
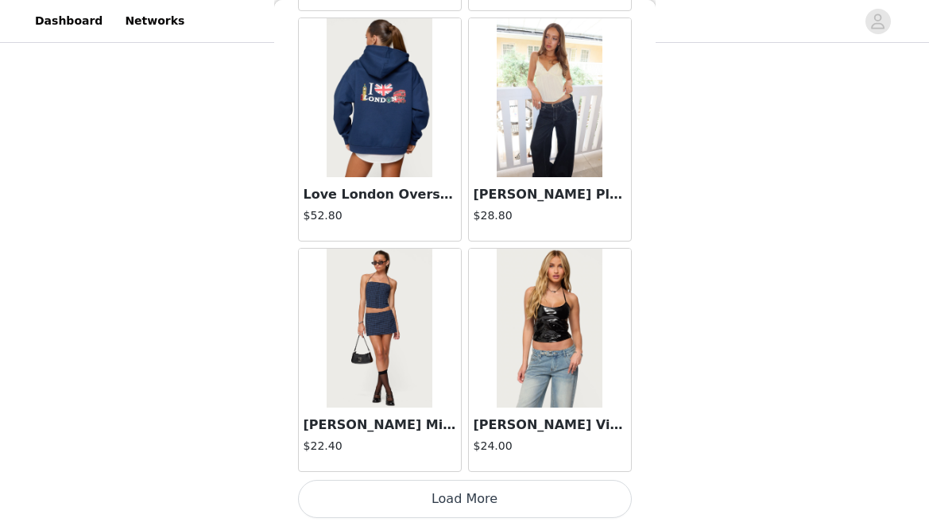
click at [463, 498] on button "Load More" at bounding box center [465, 499] width 334 height 38
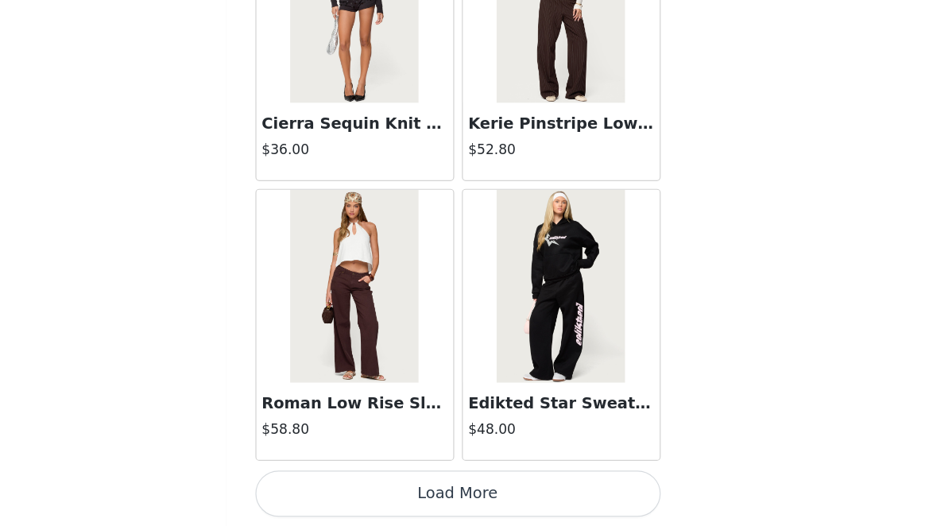
click at [454, 493] on button "Load More" at bounding box center [465, 499] width 334 height 38
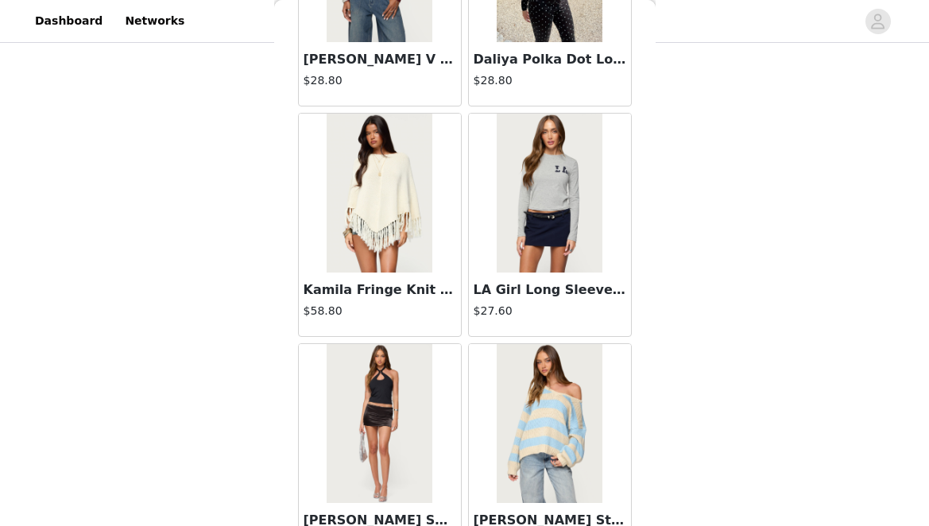
scroll to position [31870, 0]
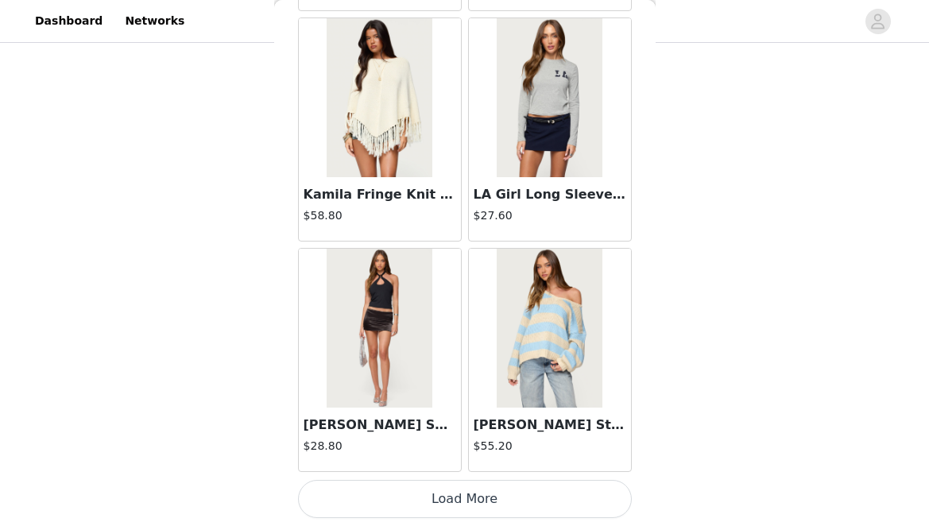
click at [448, 498] on button "Load More" at bounding box center [465, 499] width 334 height 38
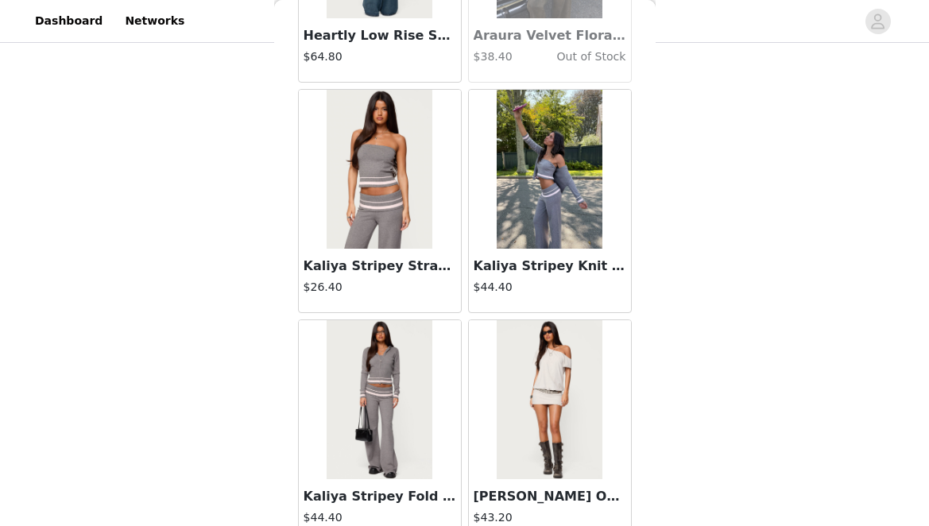
scroll to position [34175, 0]
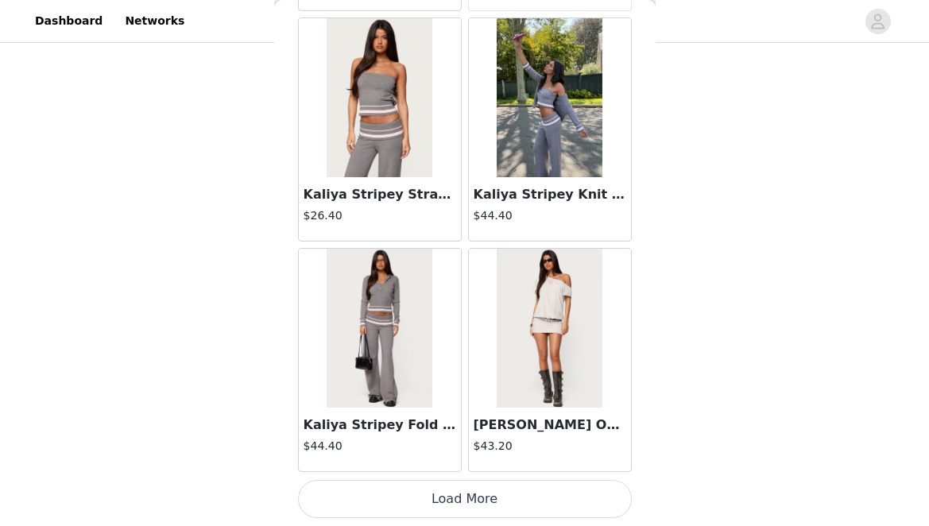
click at [422, 508] on button "Load More" at bounding box center [465, 499] width 334 height 38
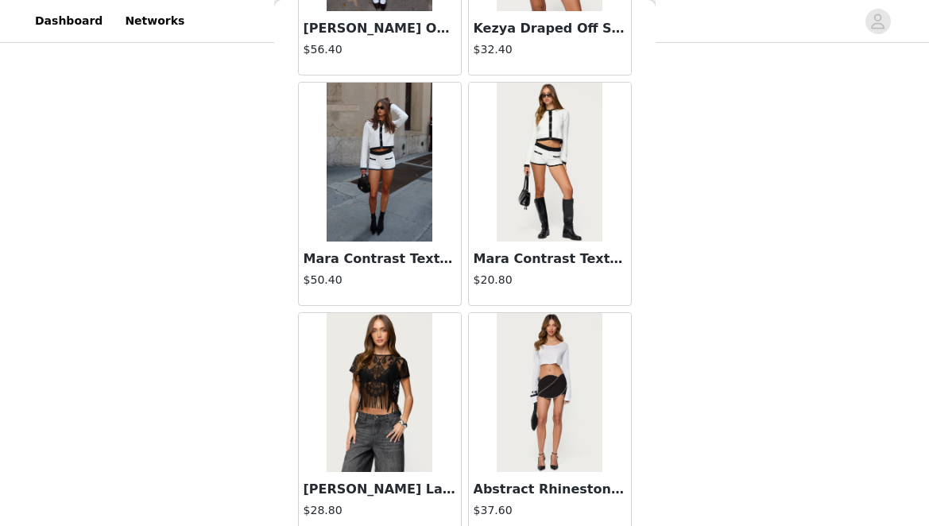
scroll to position [36480, 0]
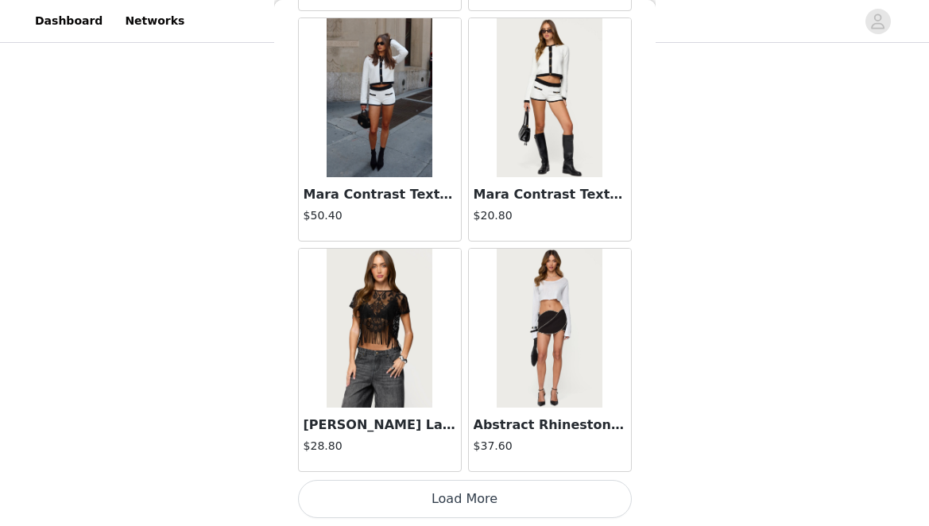
click at [410, 490] on button "Load More" at bounding box center [465, 499] width 334 height 38
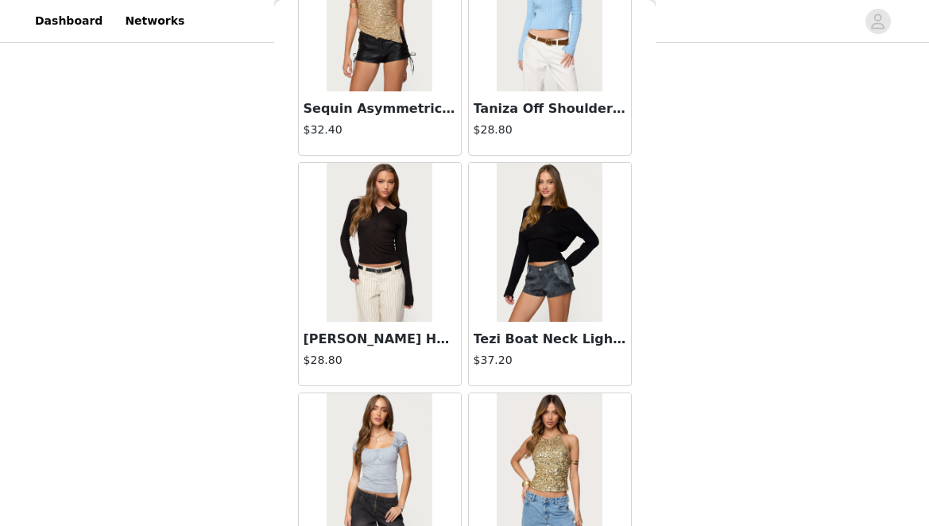
scroll to position [38785, 0]
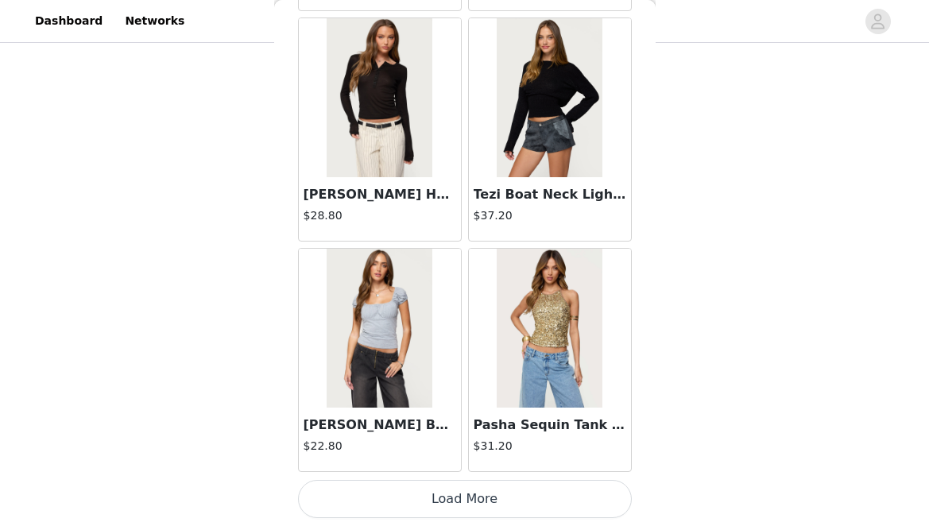
click at [437, 498] on button "Load More" at bounding box center [465, 499] width 334 height 38
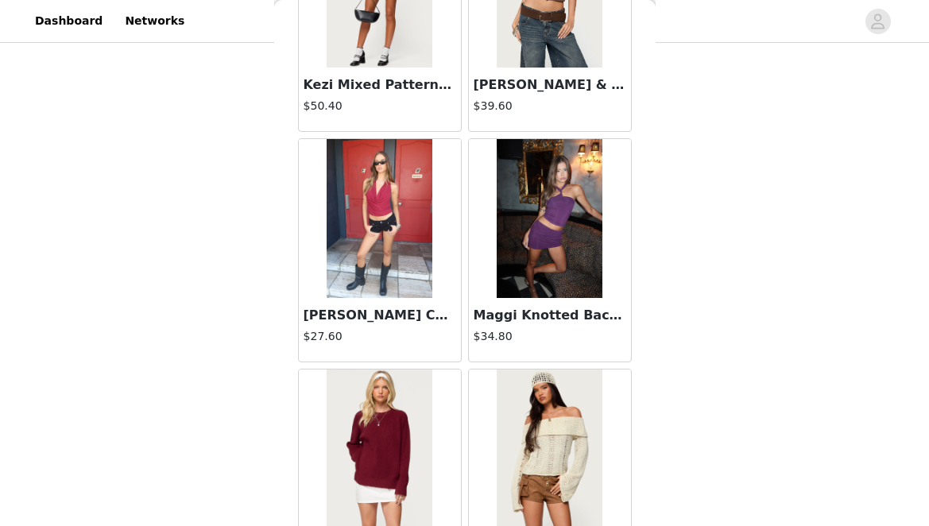
scroll to position [41090, 0]
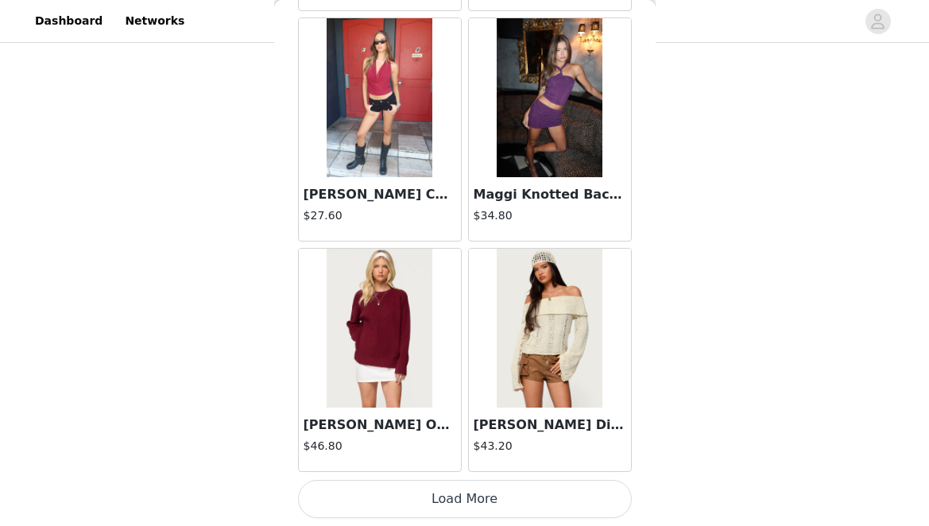
click at [421, 486] on button "Load More" at bounding box center [465, 499] width 334 height 38
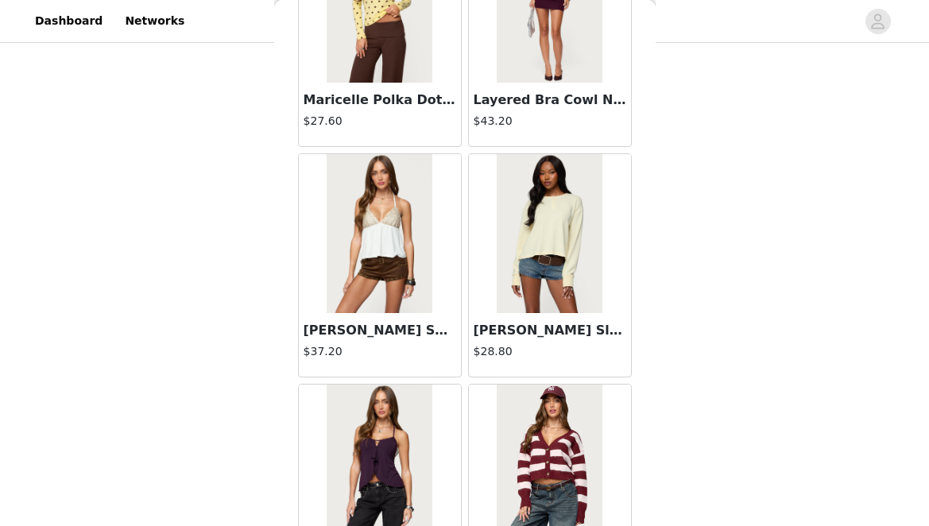
scroll to position [42220, 0]
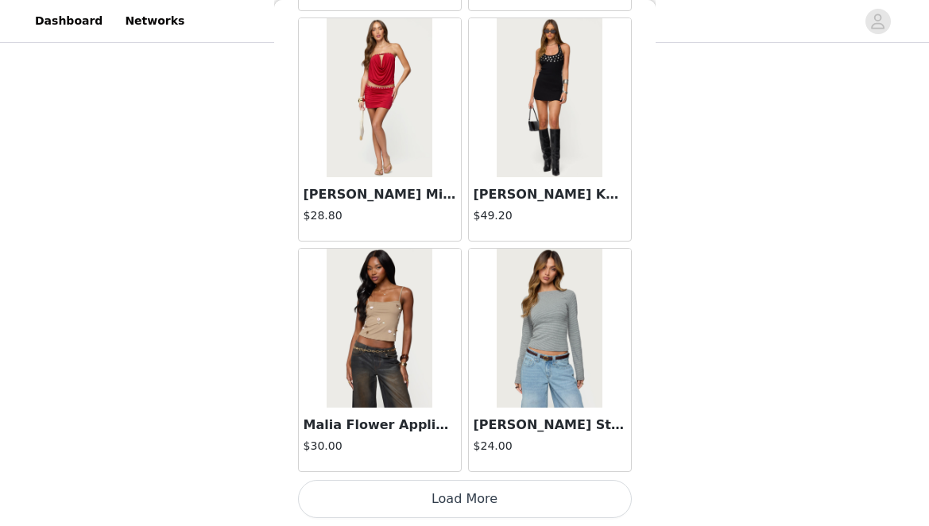
click at [451, 480] on button "Load More" at bounding box center [465, 499] width 334 height 38
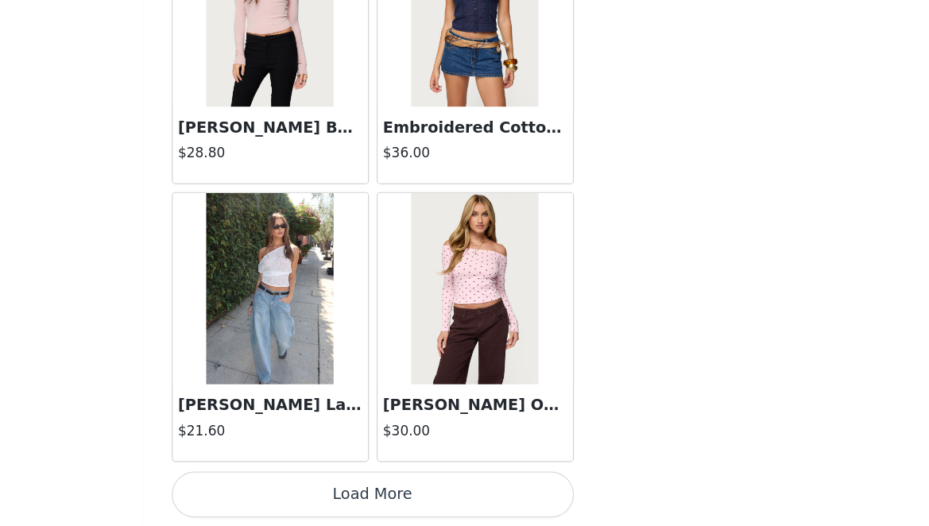
scroll to position [818, 0]
click at [445, 504] on button "Load More" at bounding box center [465, 499] width 334 height 38
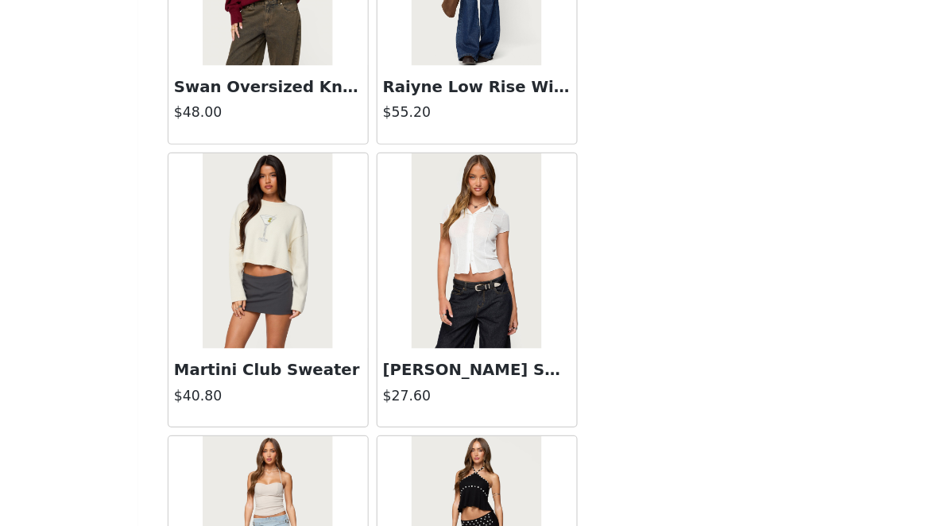
scroll to position [47441, 0]
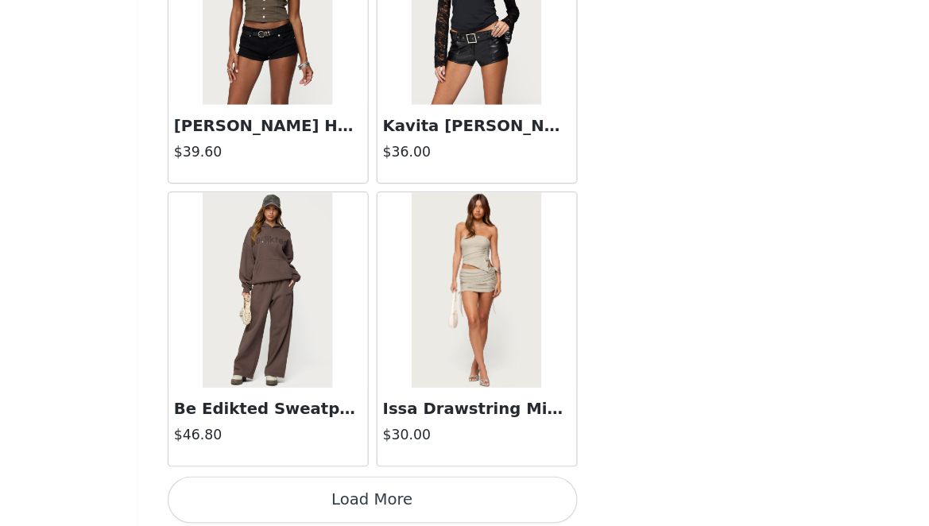
click at [451, 495] on button "Load More" at bounding box center [465, 499] width 334 height 38
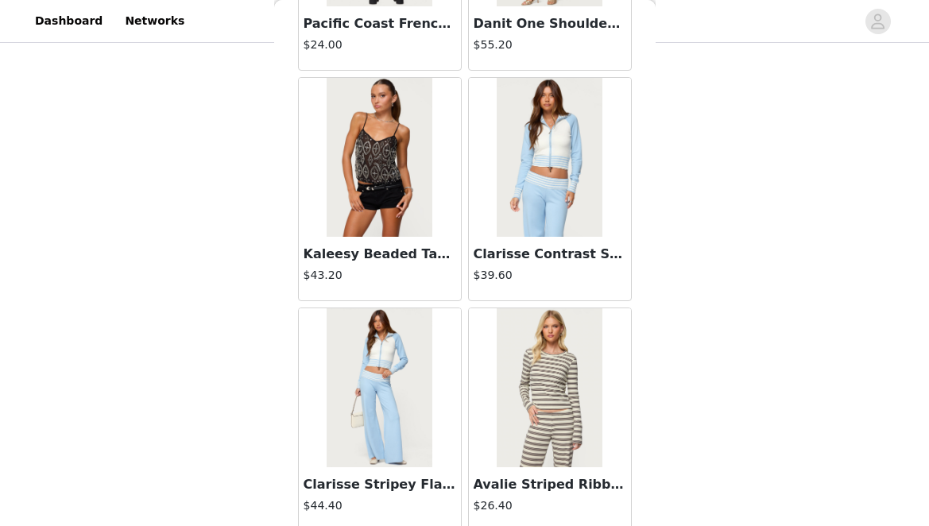
scroll to position [50309, 0]
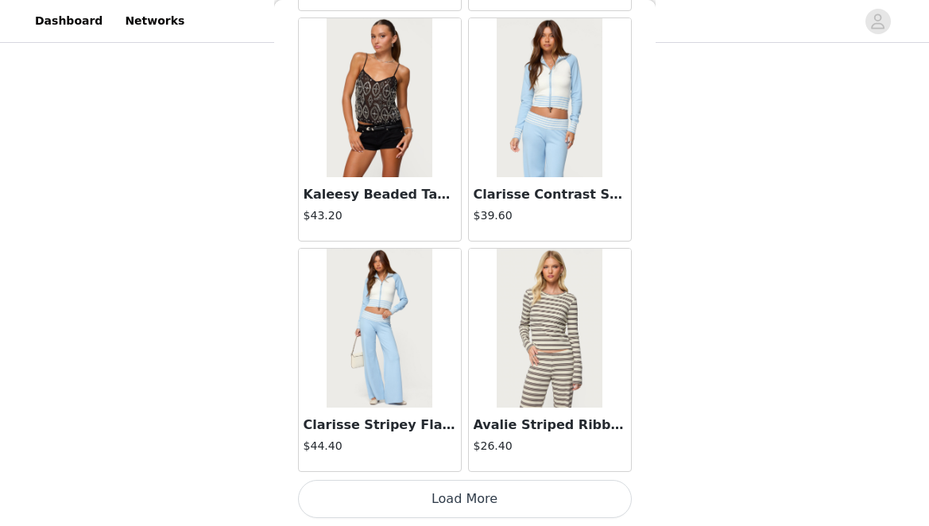
click at [440, 494] on button "Load More" at bounding box center [465, 499] width 334 height 38
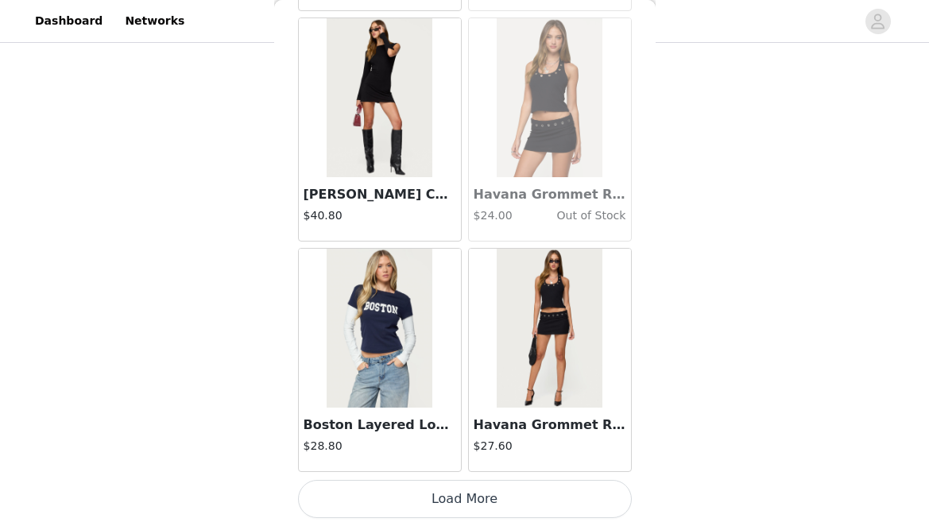
scroll to position [705, 0]
click at [440, 491] on button "Load More" at bounding box center [465, 499] width 334 height 38
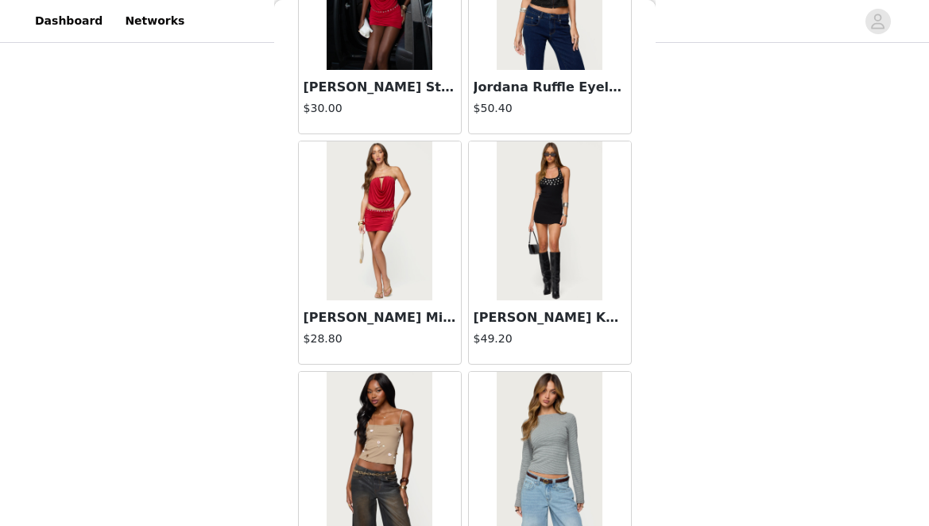
scroll to position [43606, 0]
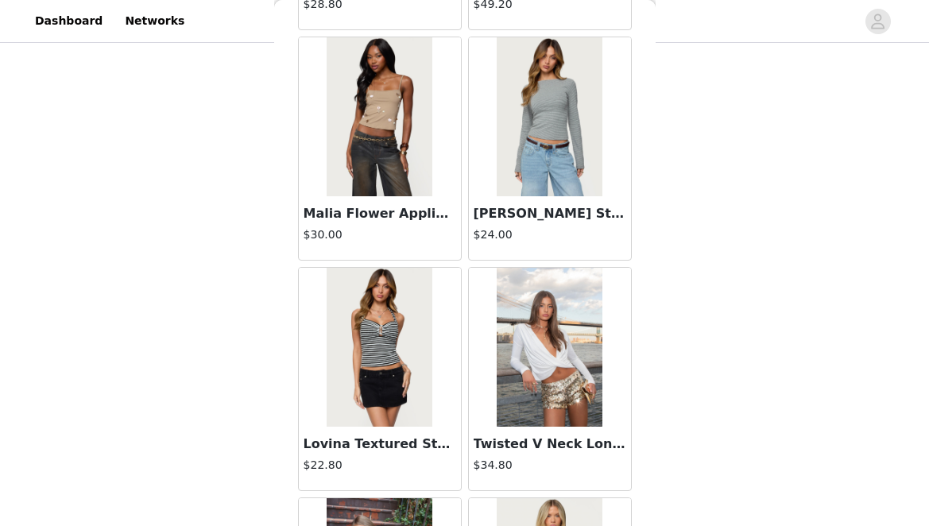
click at [541, 143] on img at bounding box center [550, 116] width 106 height 159
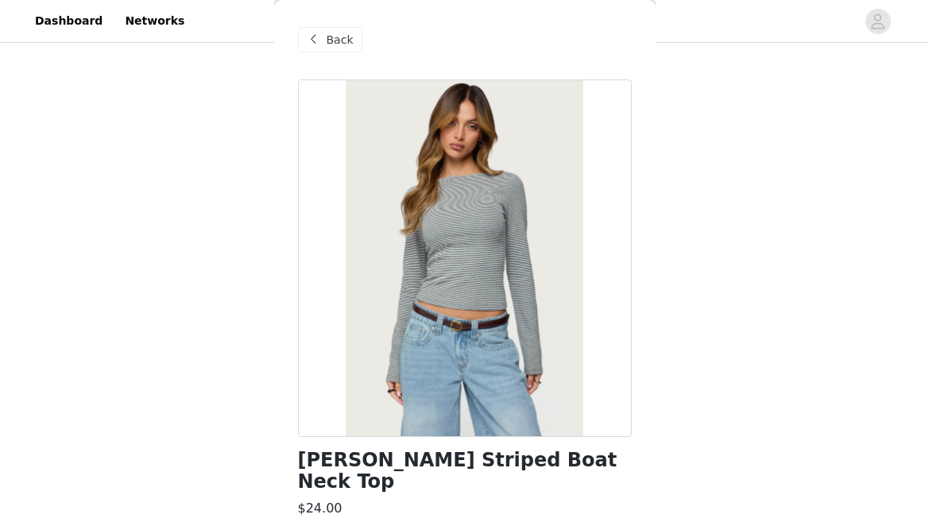
scroll to position [138, 0]
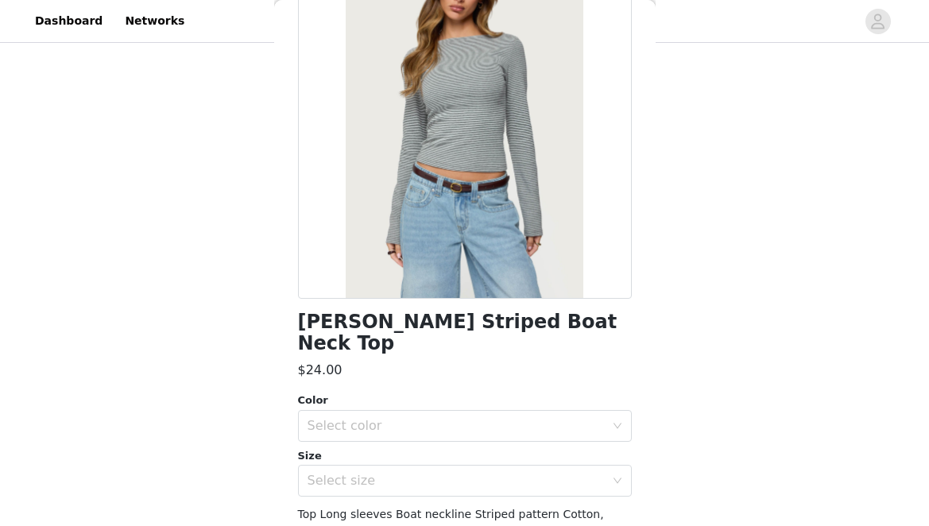
click at [355, 448] on div "Size" at bounding box center [465, 456] width 334 height 16
click at [355, 418] on div "Select color" at bounding box center [456, 426] width 297 height 16
click at [346, 436] on li "GRAY-MELANGE" at bounding box center [459, 439] width 322 height 25
click at [345, 473] on div "Select size" at bounding box center [456, 481] width 297 height 16
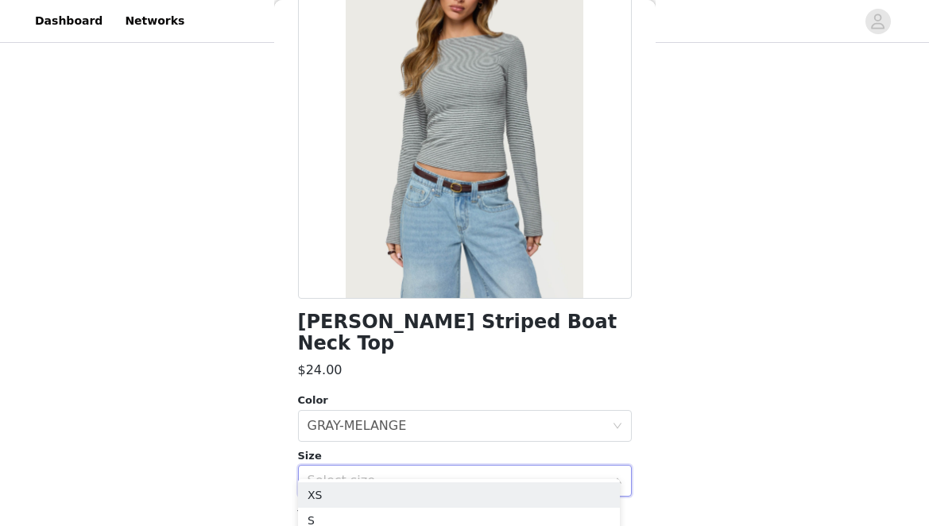
scroll to position [230, 0]
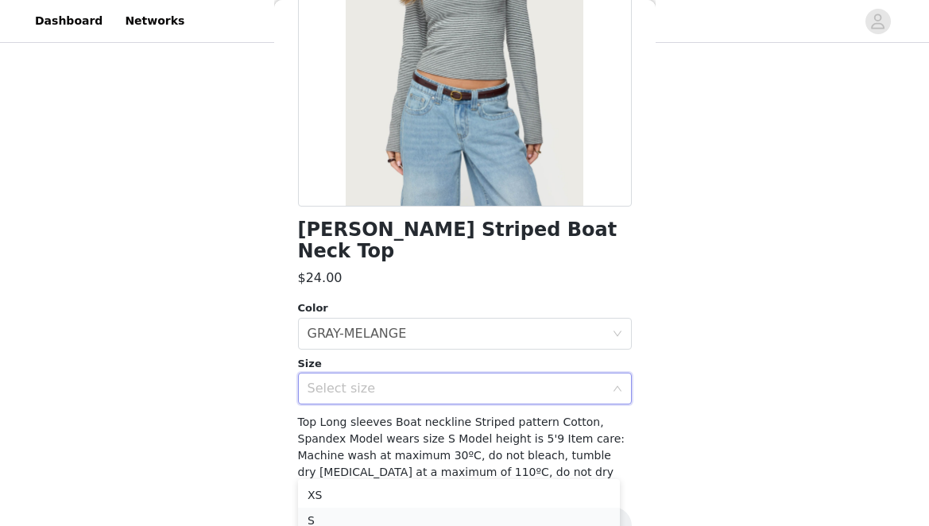
click at [327, 516] on li "S" at bounding box center [459, 520] width 322 height 25
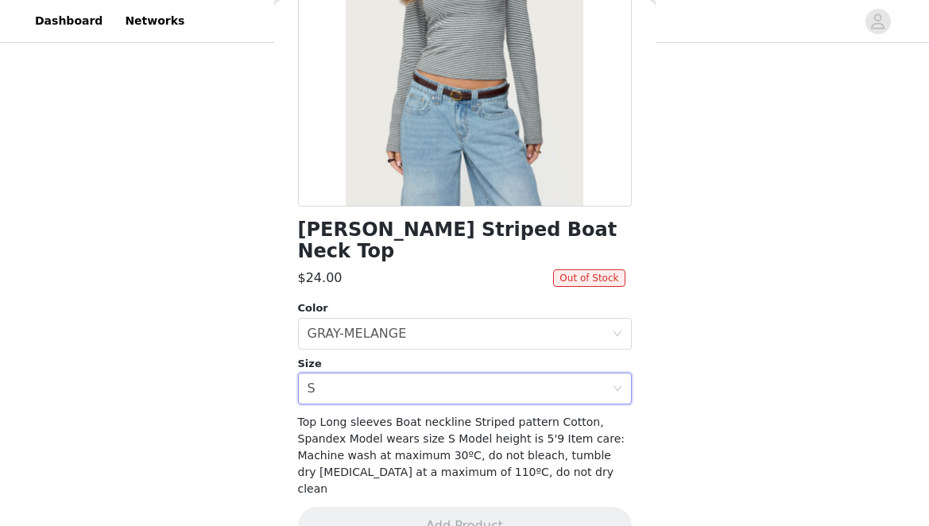
click at [284, 420] on div "Back Loria Striped Boat Neck Top $24.00 Out of Stock Color Select color GRAY-ME…" at bounding box center [465, 263] width 382 height 526
click at [327, 374] on div "Select size S" at bounding box center [460, 389] width 304 height 30
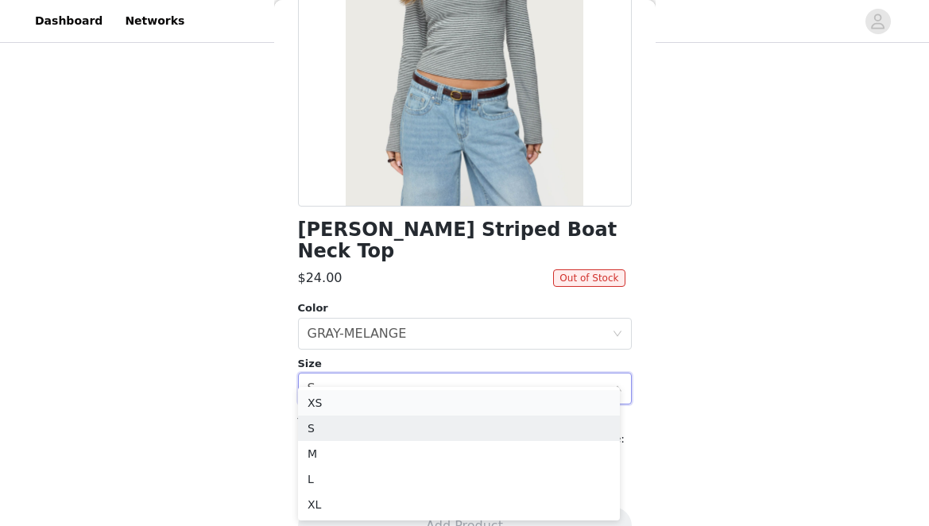
click at [323, 403] on li "XS" at bounding box center [459, 402] width 322 height 25
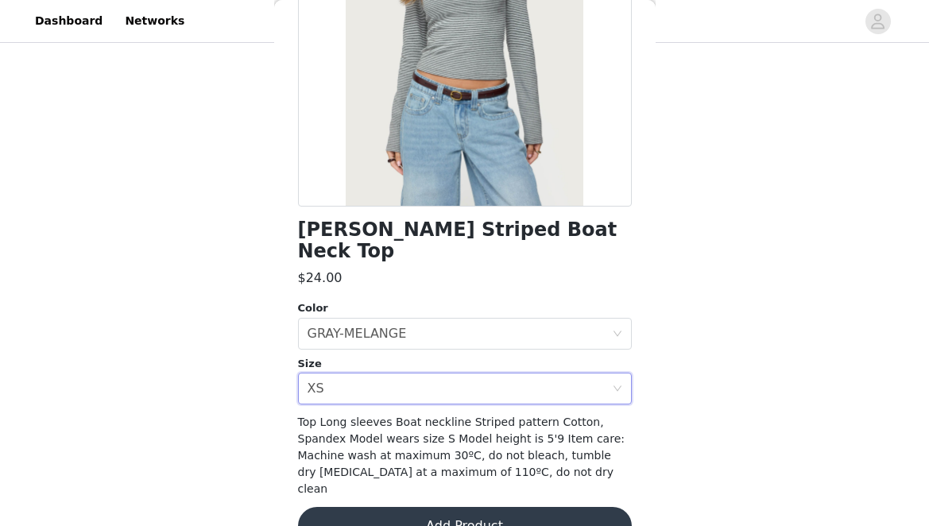
click at [384, 507] on button "Add Product" at bounding box center [465, 526] width 334 height 38
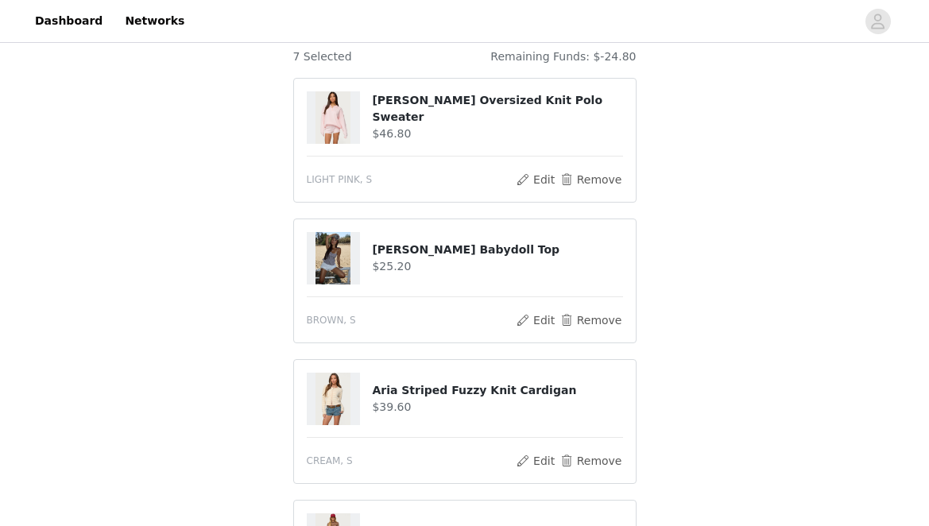
scroll to position [351, 0]
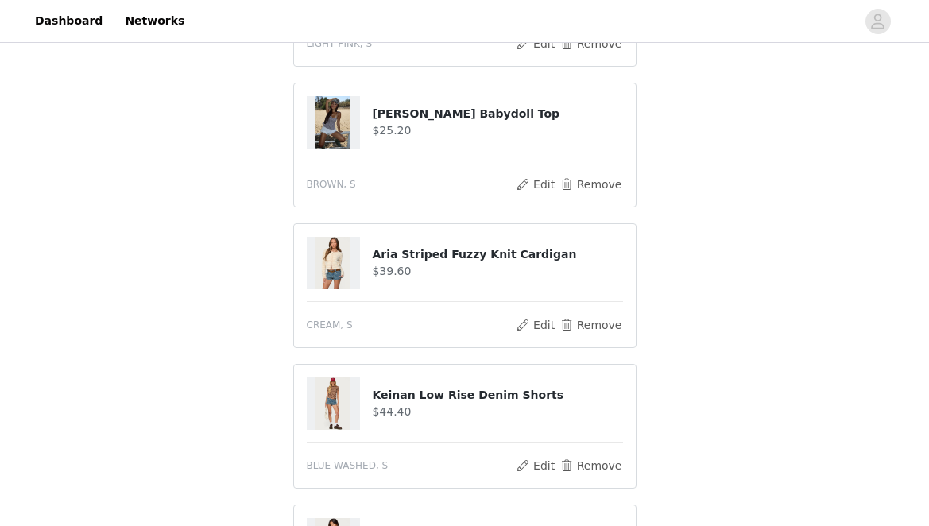
click at [715, 271] on div "STEP 1 OF 5 Products The selected products exceed the total allowed price. Choo…" at bounding box center [464, 365] width 929 height 1339
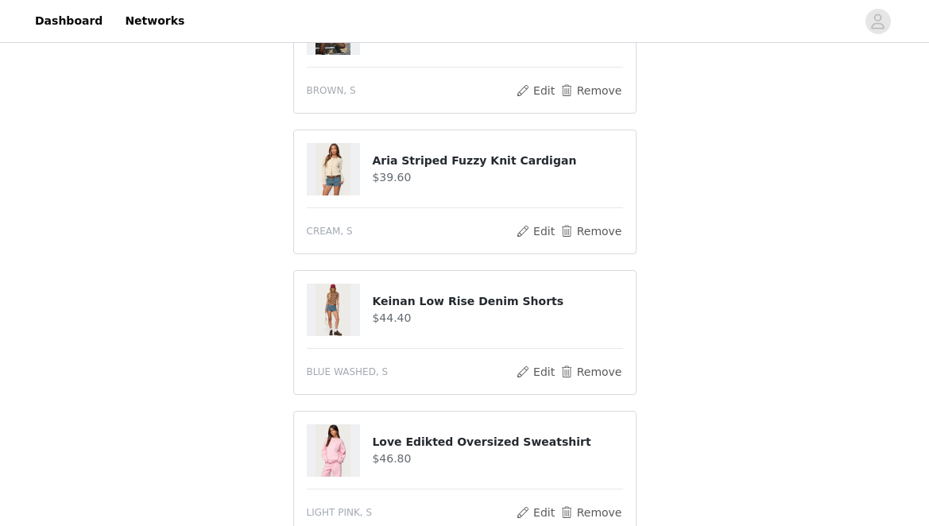
scroll to position [198, 0]
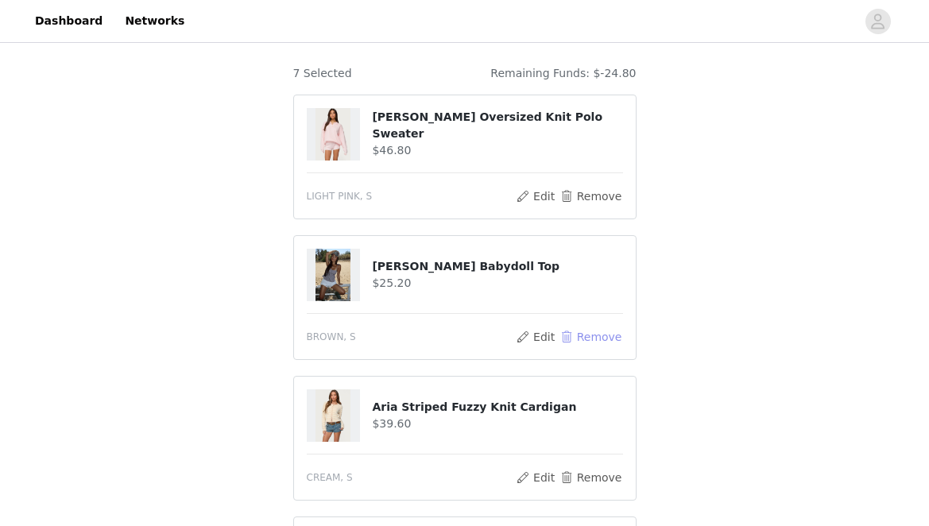
click at [605, 327] on button "Remove" at bounding box center [591, 336] width 64 height 19
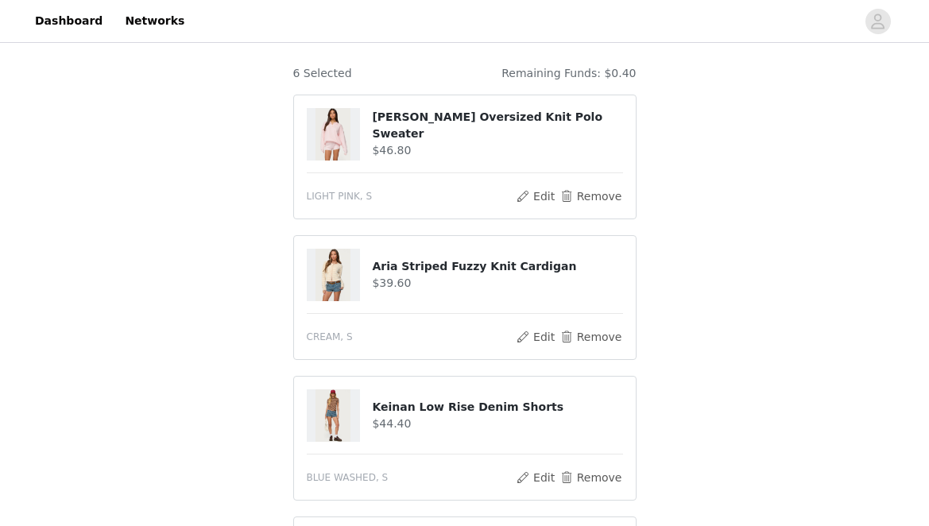
click at [653, 308] on section "The selected products exceed the total allowed price. Choose as many products a…" at bounding box center [465, 489] width 382 height 1117
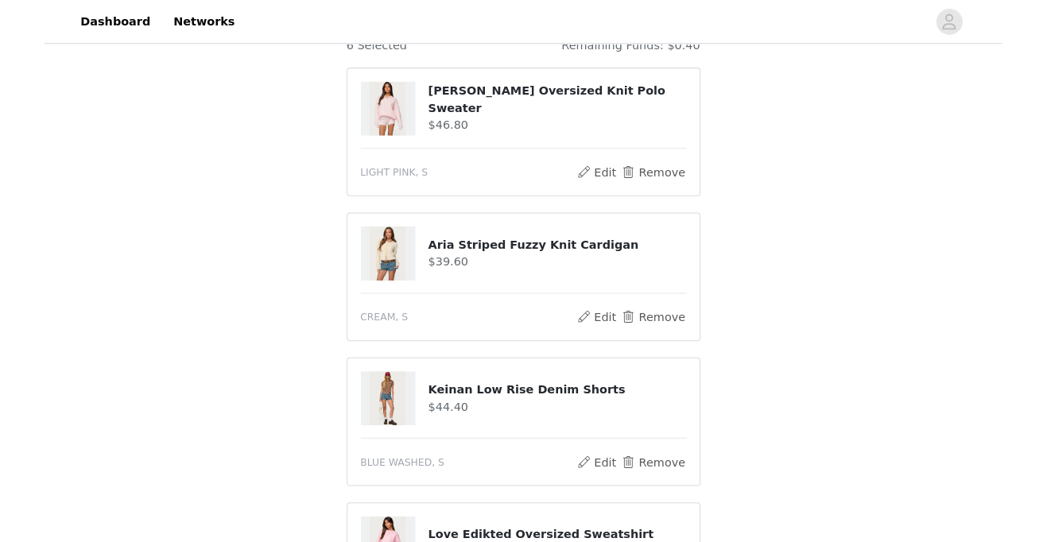
scroll to position [44, 0]
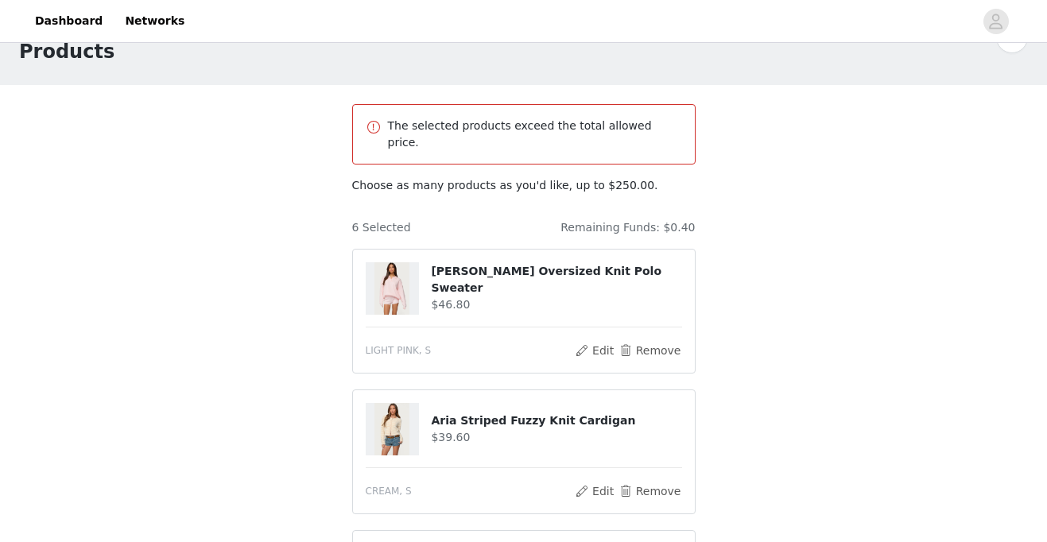
click at [367, 177] on p "Choose as many products as you'd like, up to $250.00." at bounding box center [523, 185] width 343 height 17
click at [379, 140] on div "The selected products exceed the total allowed price." at bounding box center [523, 134] width 343 height 60
click at [377, 130] on span at bounding box center [374, 127] width 16 height 19
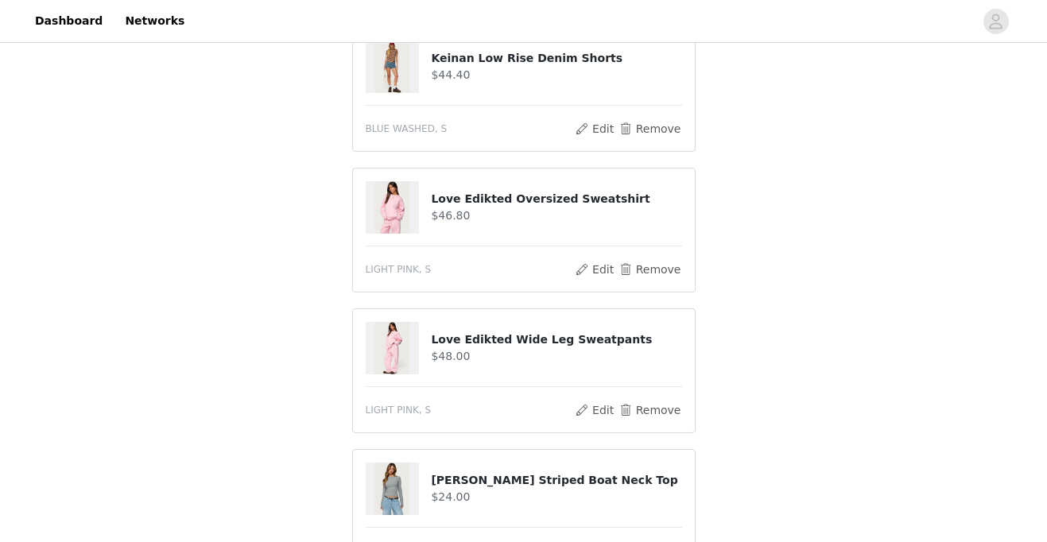
scroll to position [803, 0]
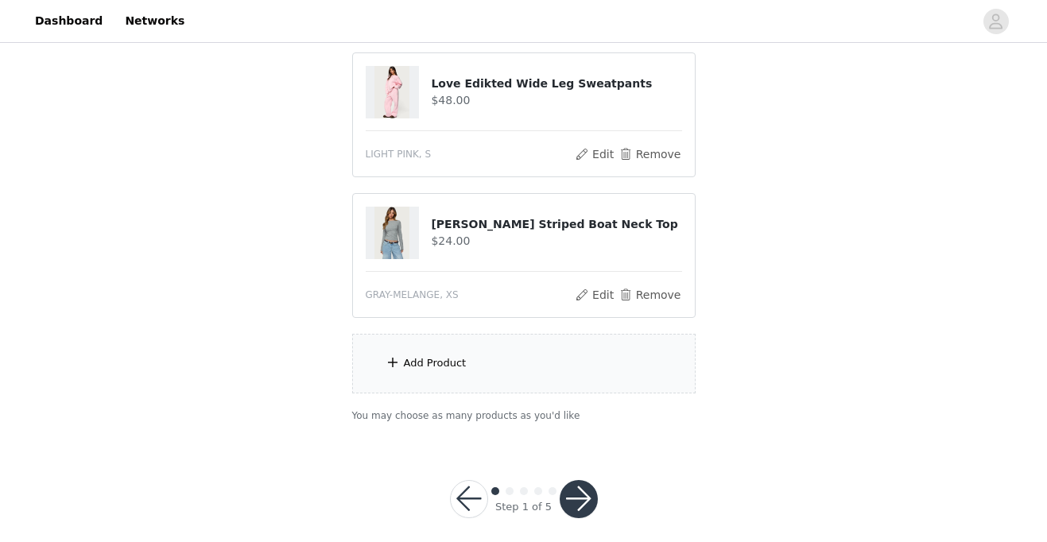
click at [574, 480] on button "button" at bounding box center [579, 499] width 38 height 38
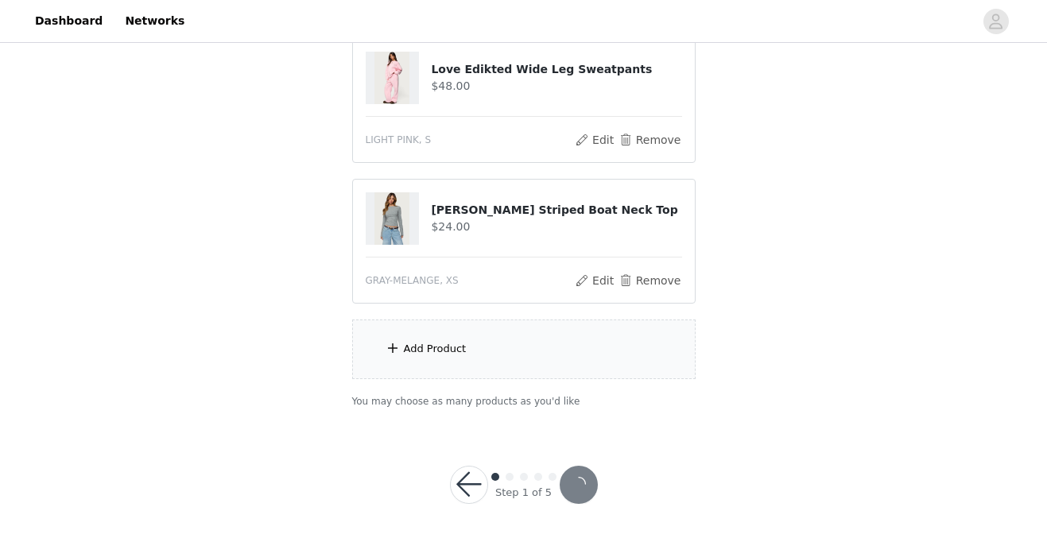
scroll to position [695, 0]
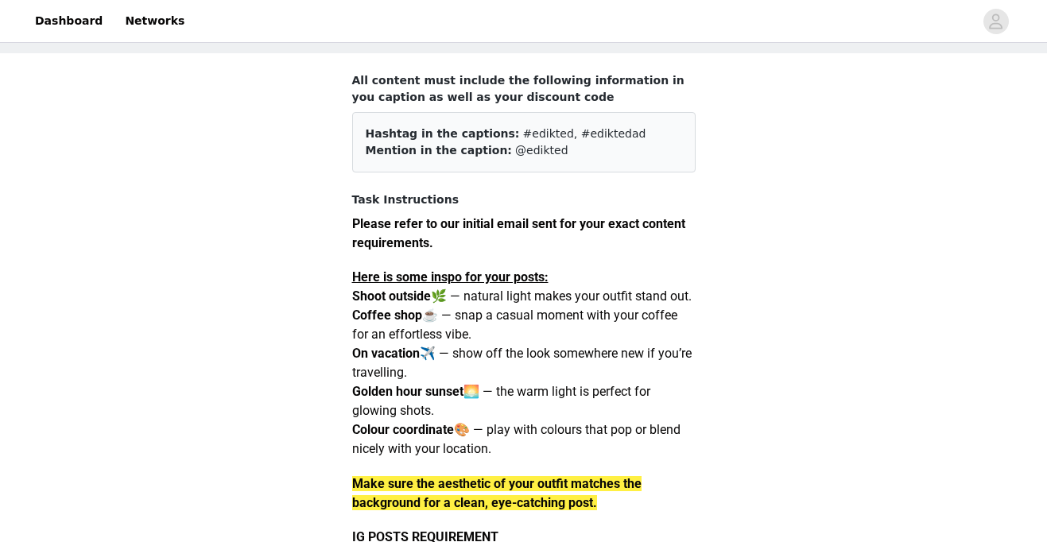
scroll to position [44, 0]
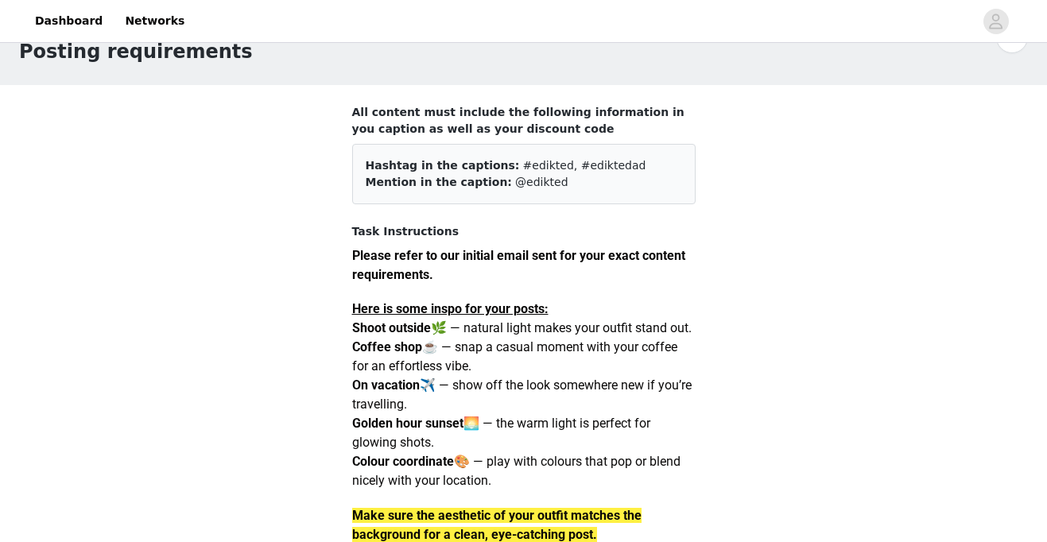
click at [375, 105] on h4 "All content must include the following information in you caption as well as yo…" at bounding box center [523, 120] width 343 height 33
click at [407, 113] on h4 "All content must include the following information in you caption as well as yo…" at bounding box center [523, 120] width 343 height 33
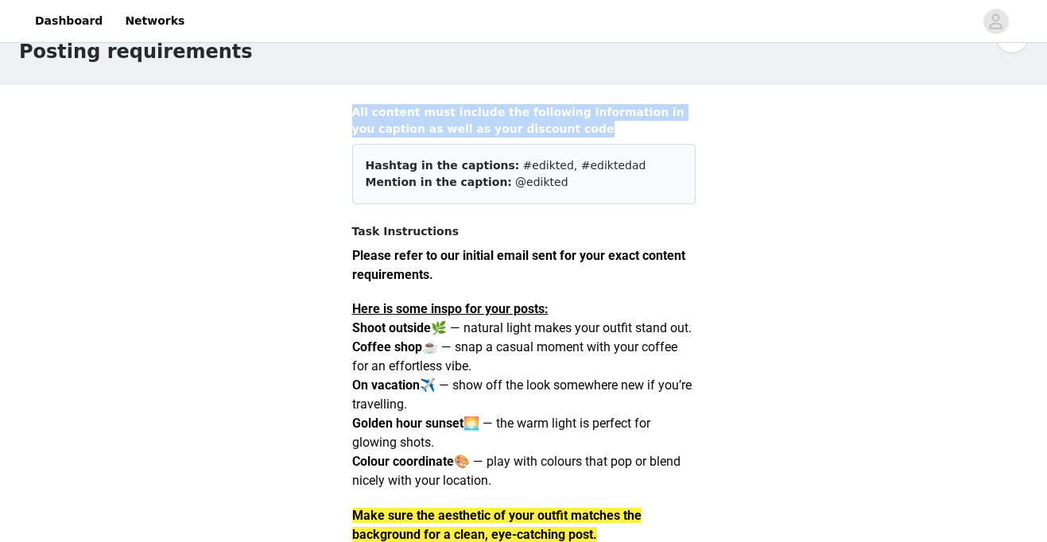
click at [407, 113] on h4 "All content must include the following information in you caption as well as yo…" at bounding box center [523, 120] width 343 height 33
click at [521, 132] on h4 "All content must include the following information in you caption as well as yo…" at bounding box center [523, 120] width 343 height 33
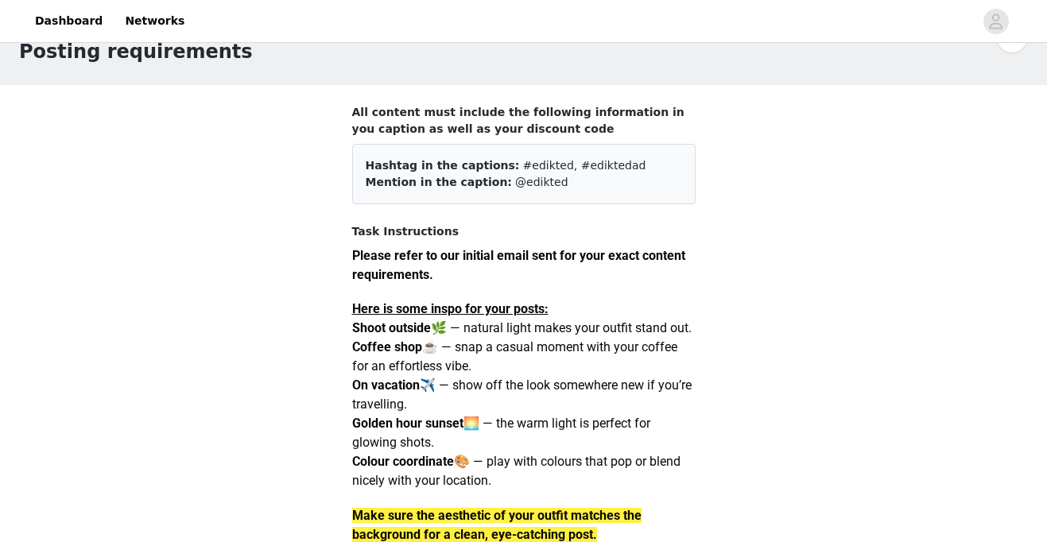
click at [409, 122] on h4 "All content must include the following information in you caption as well as yo…" at bounding box center [523, 120] width 343 height 33
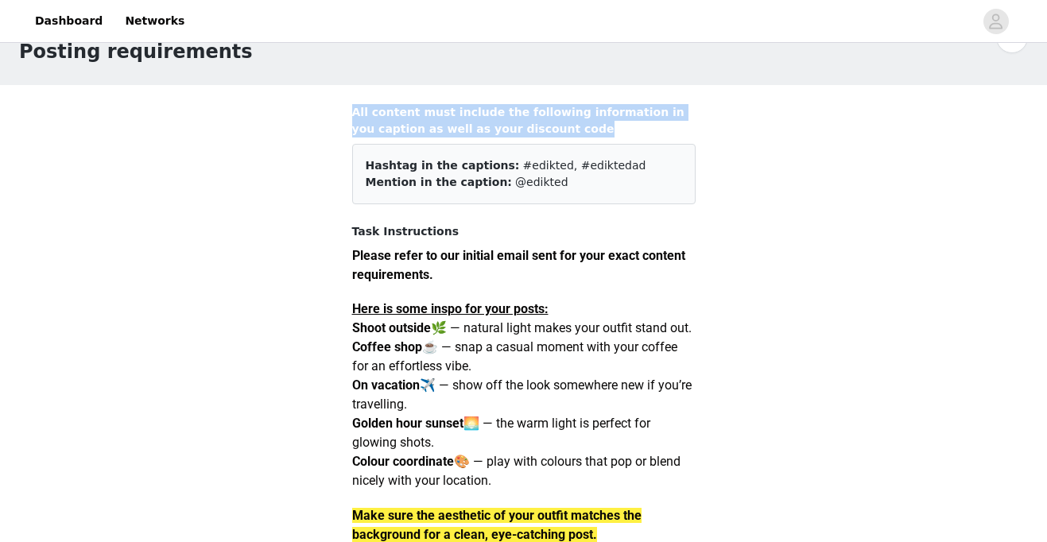
click at [409, 122] on h4 "All content must include the following information in you caption as well as yo…" at bounding box center [523, 120] width 343 height 33
click at [451, 132] on h4 "All content must include the following information in you caption as well as yo…" at bounding box center [523, 120] width 343 height 33
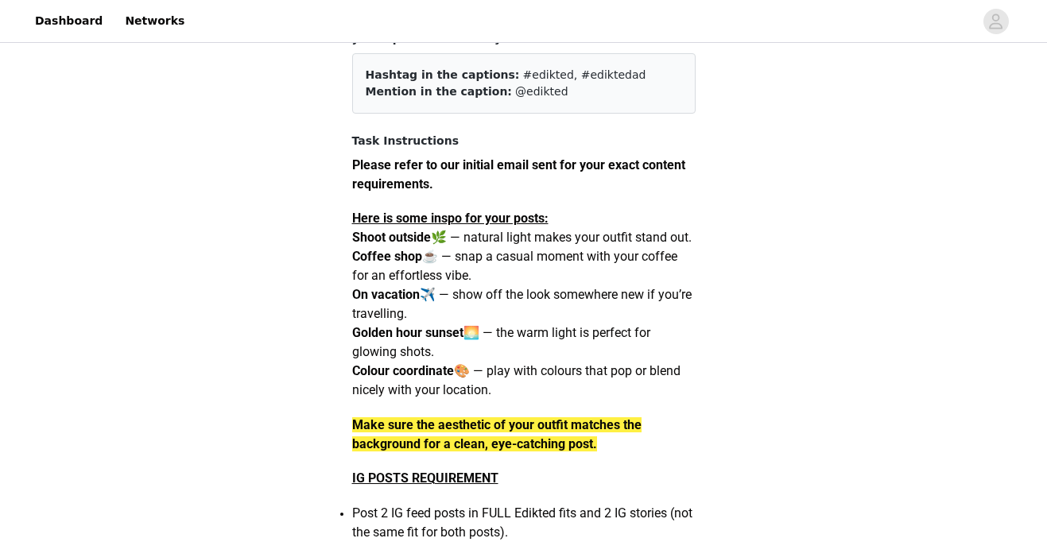
scroll to position [149, 0]
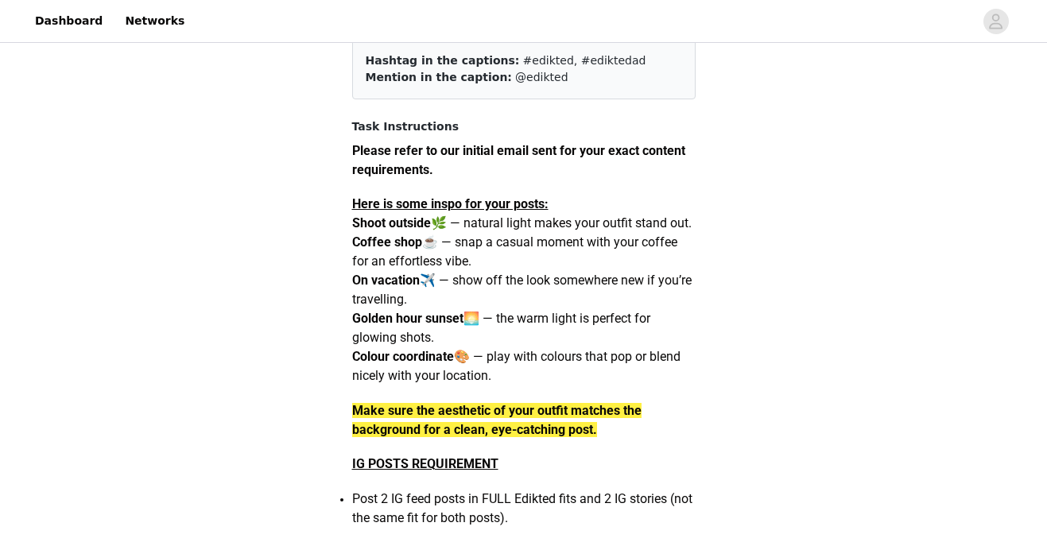
click at [398, 155] on strong "Please refer to our initial email sent for your exact content requirements." at bounding box center [518, 160] width 333 height 34
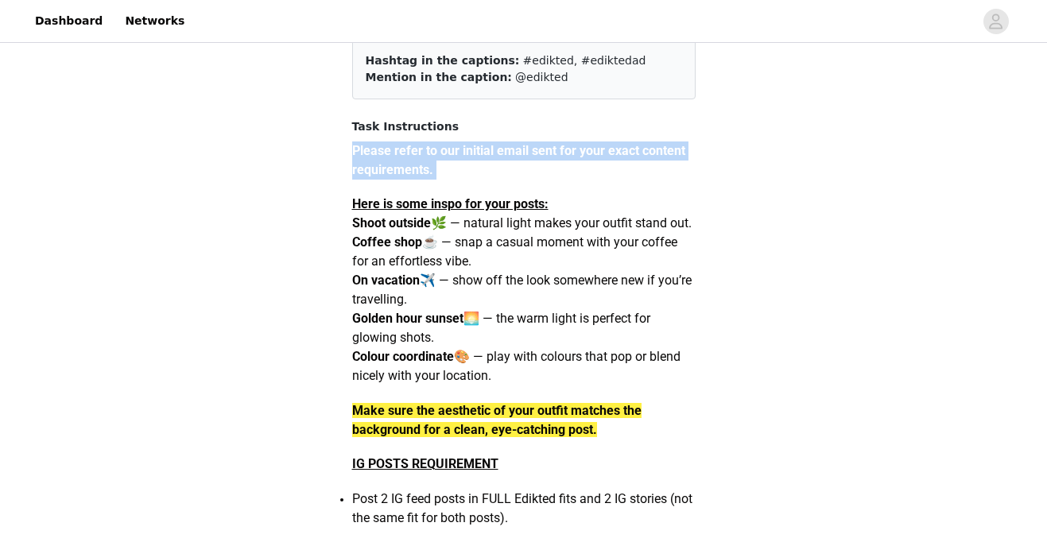
click at [398, 155] on strong "Please refer to our initial email sent for your exact content requirements." at bounding box center [518, 160] width 333 height 34
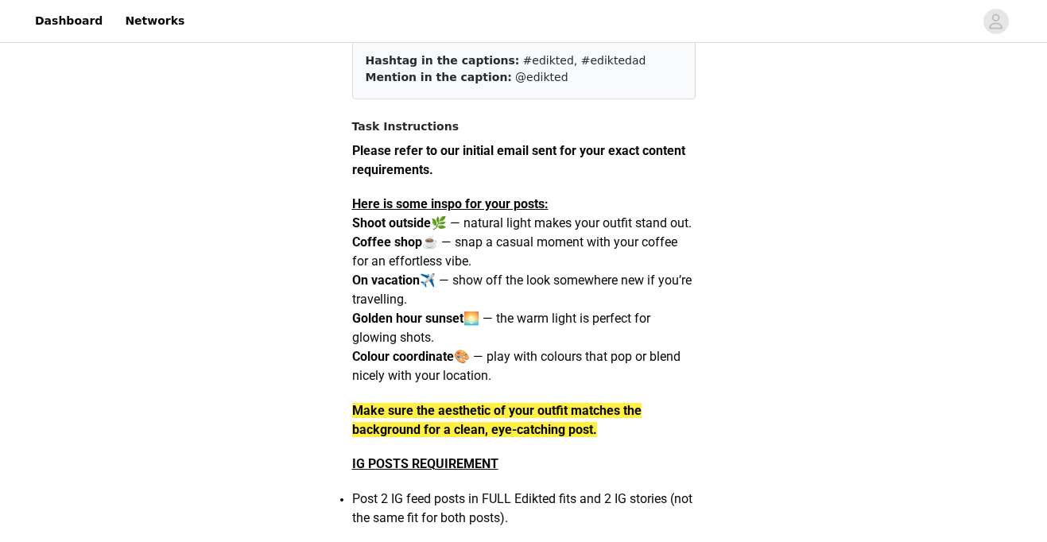
click at [400, 195] on p "Here is some inspo for your posts:" at bounding box center [523, 204] width 343 height 19
click at [400, 200] on strong "Here is some inspo for your posts:" at bounding box center [450, 203] width 196 height 15
click at [405, 230] on strong "Shoot outside" at bounding box center [391, 222] width 79 height 15
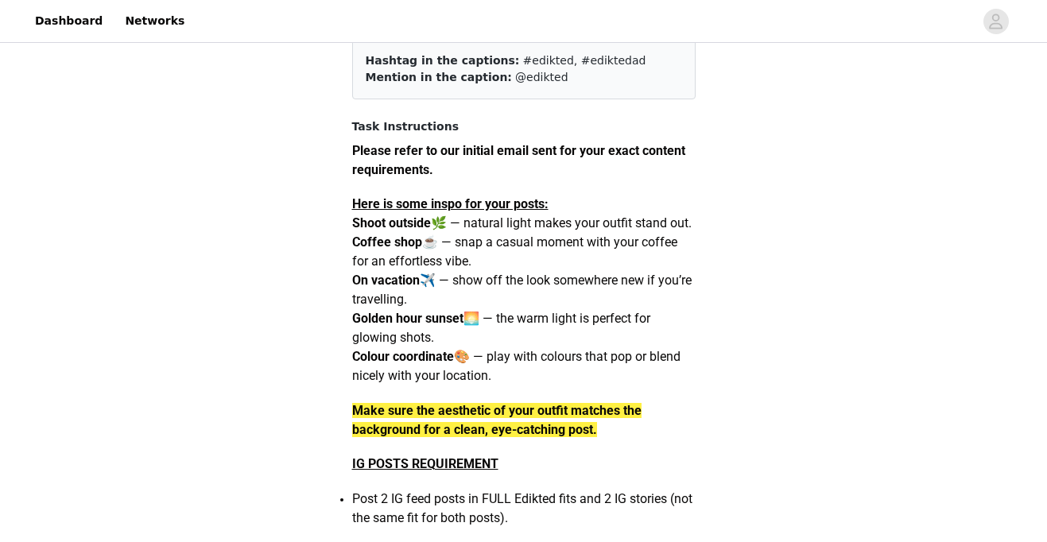
click at [405, 230] on strong "Shoot outside" at bounding box center [391, 222] width 79 height 15
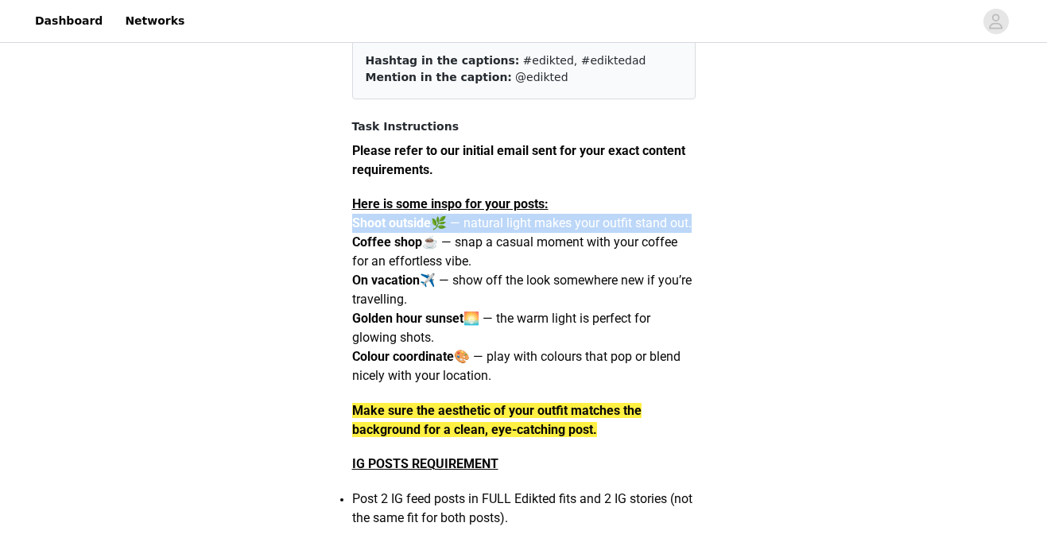
click at [405, 230] on strong "Shoot outside" at bounding box center [391, 222] width 79 height 15
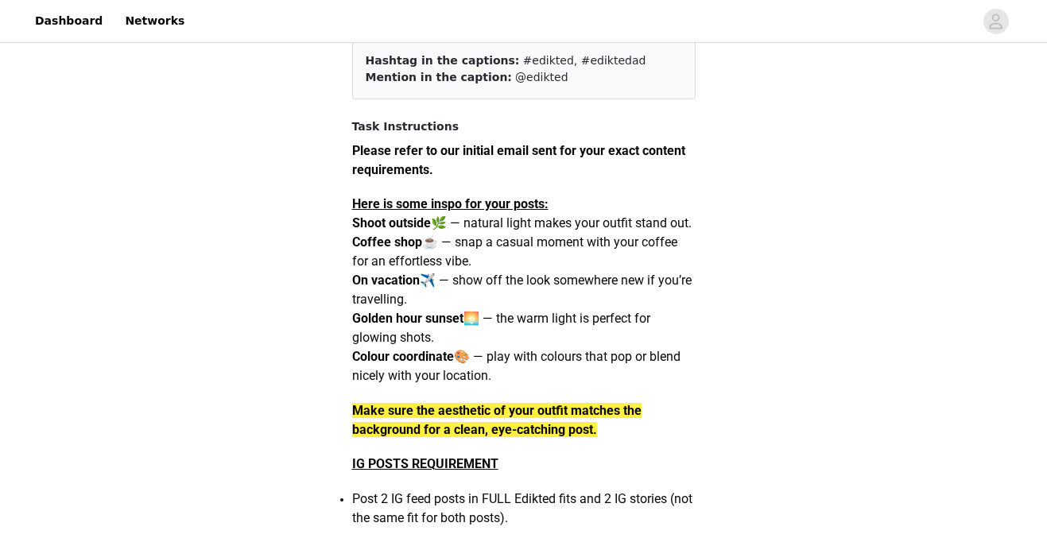
click at [404, 250] on strong "Coffee shop" at bounding box center [387, 241] width 70 height 15
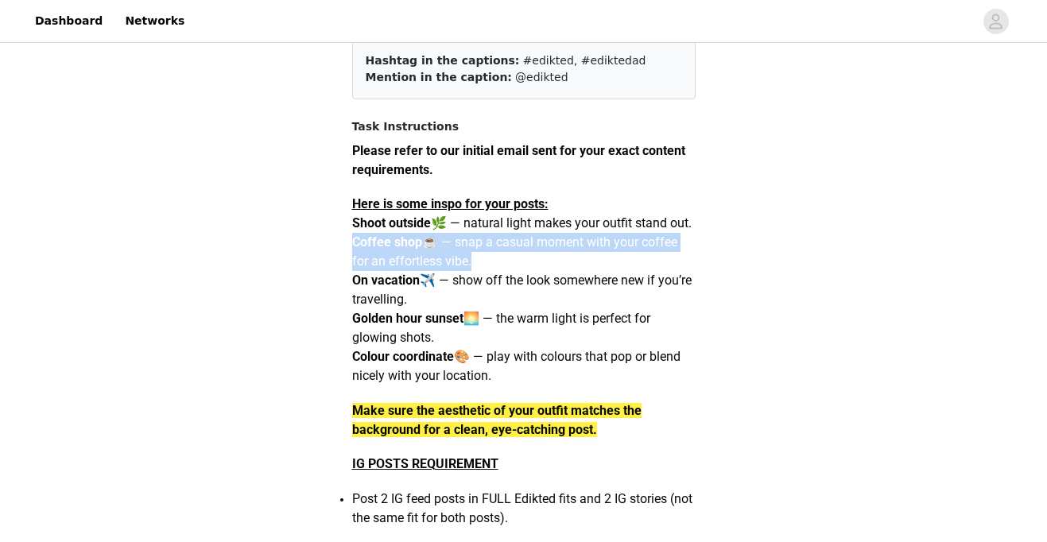
click at [404, 250] on strong "Coffee shop" at bounding box center [387, 241] width 70 height 15
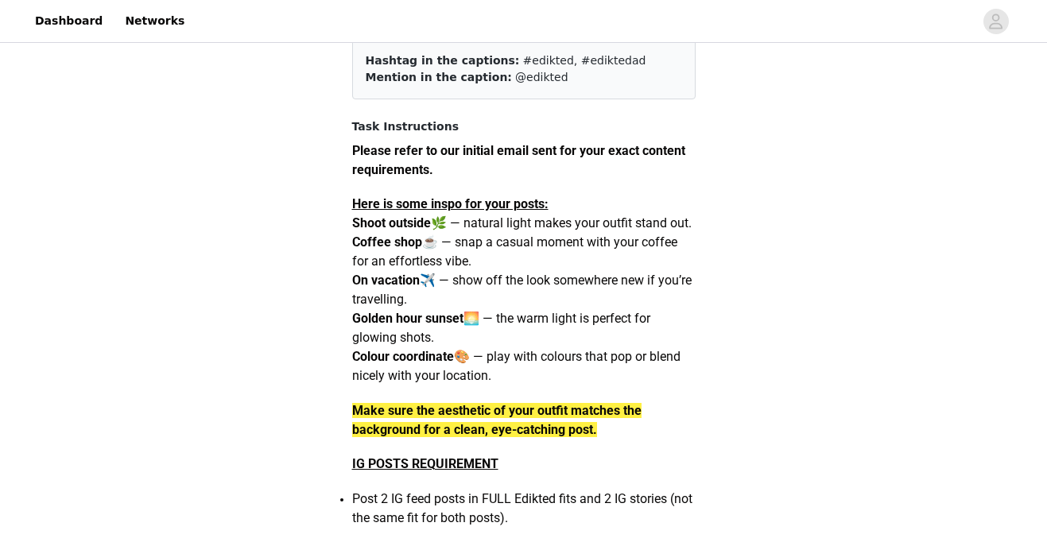
click at [412, 288] on strong "On vacation" at bounding box center [386, 280] width 68 height 15
click at [408, 271] on p "Coffee shop ☕️ — snap a casual moment with your coffee for an effortless vibe." at bounding box center [523, 252] width 343 height 38
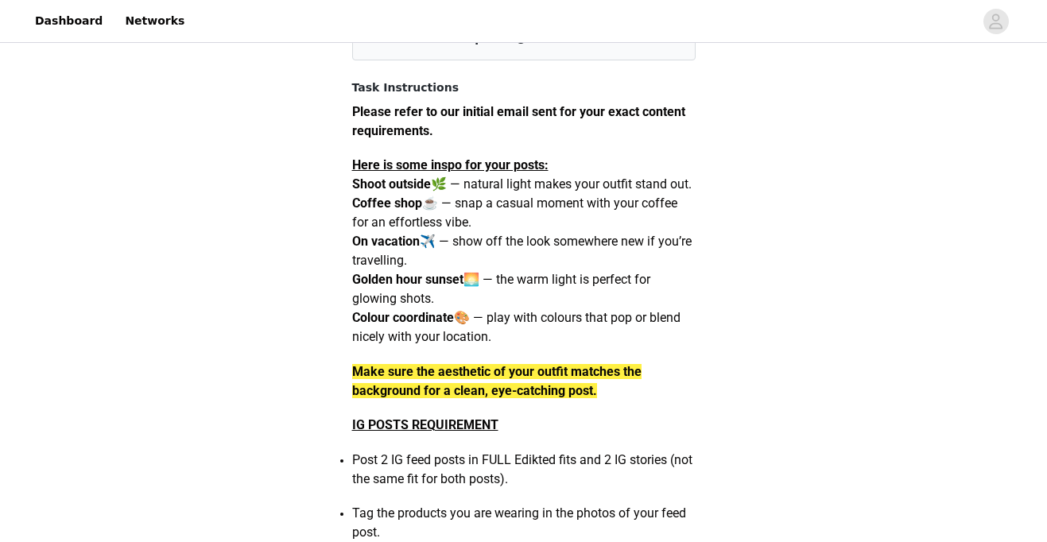
scroll to position [202, 0]
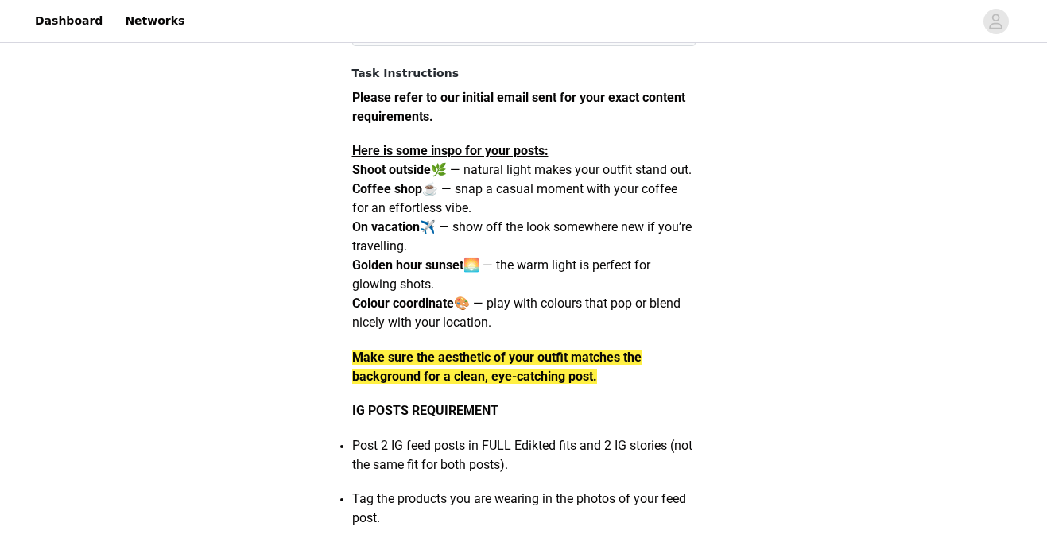
click at [468, 249] on span "On vacation ✈️ — show off the look somewhere new if you’re travelling." at bounding box center [521, 236] width 339 height 34
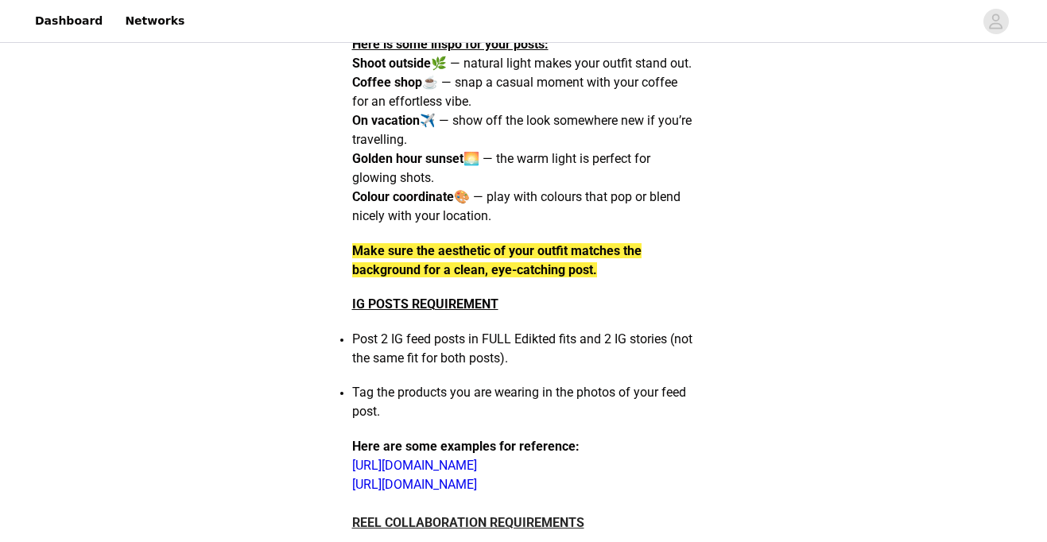
scroll to position [312, 0]
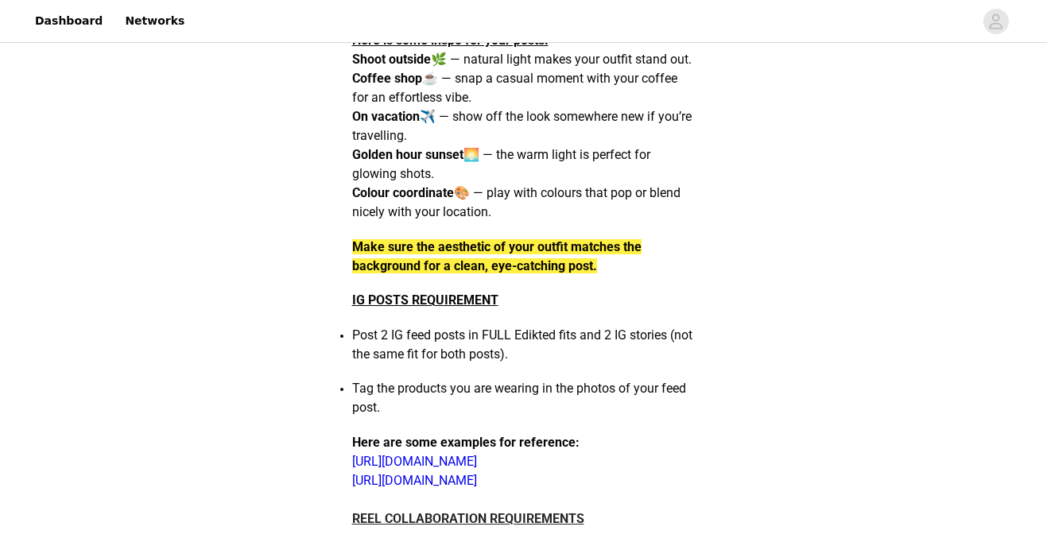
click at [513, 270] on strong "Make sure the aesthetic of your outfit matches the background for a clean, eye-…" at bounding box center [496, 256] width 289 height 34
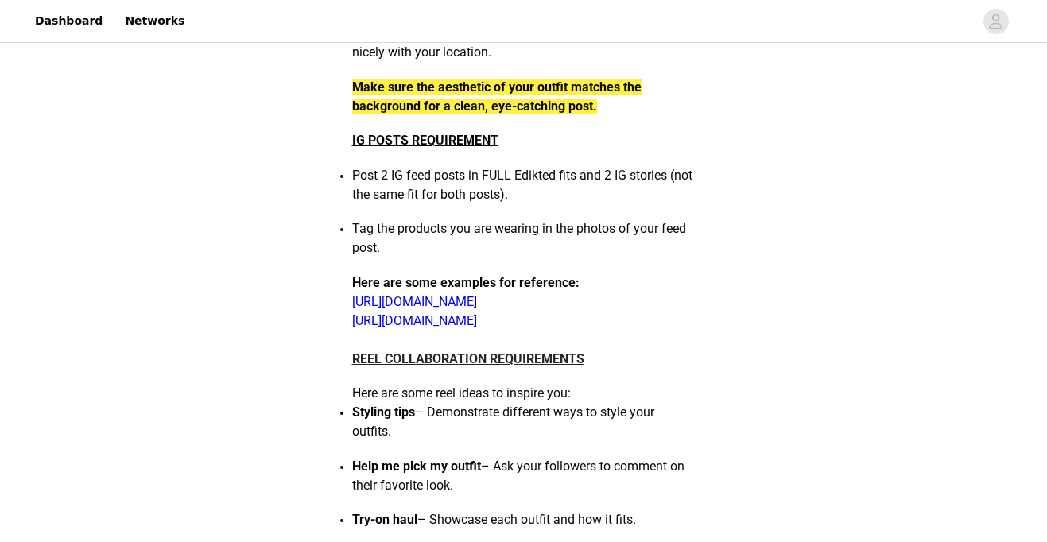
scroll to position [482, 0]
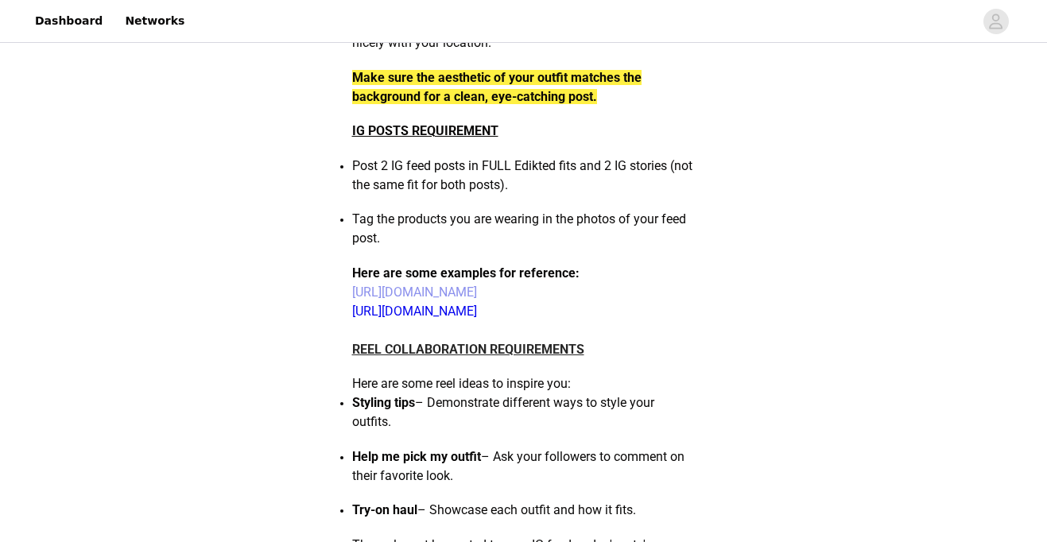
click at [477, 300] on link "[URL][DOMAIN_NAME]" at bounding box center [414, 292] width 125 height 15
click at [504, 248] on p "Tag the products you are wearing in the photos of your feed post." at bounding box center [523, 229] width 343 height 38
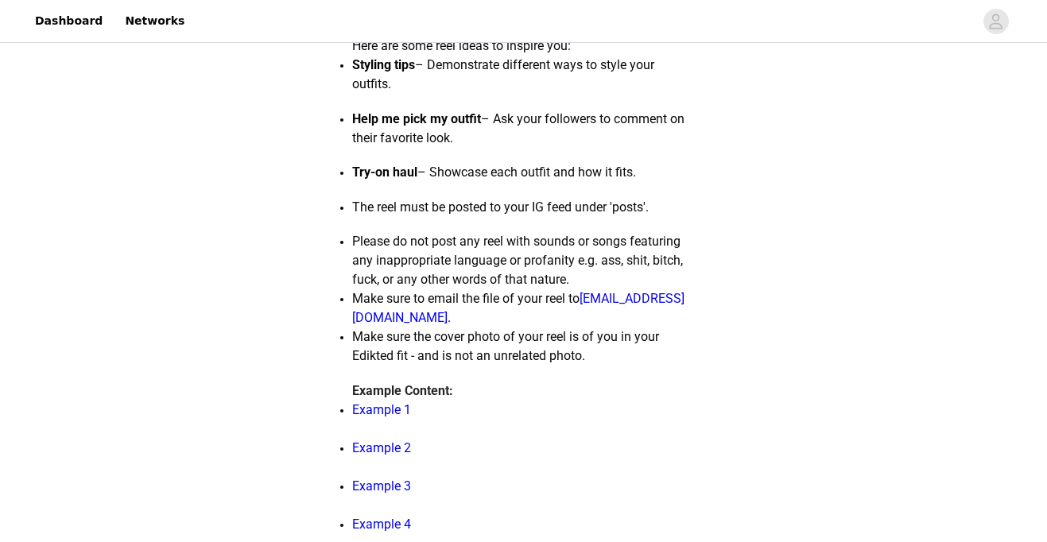
scroll to position [815, 0]
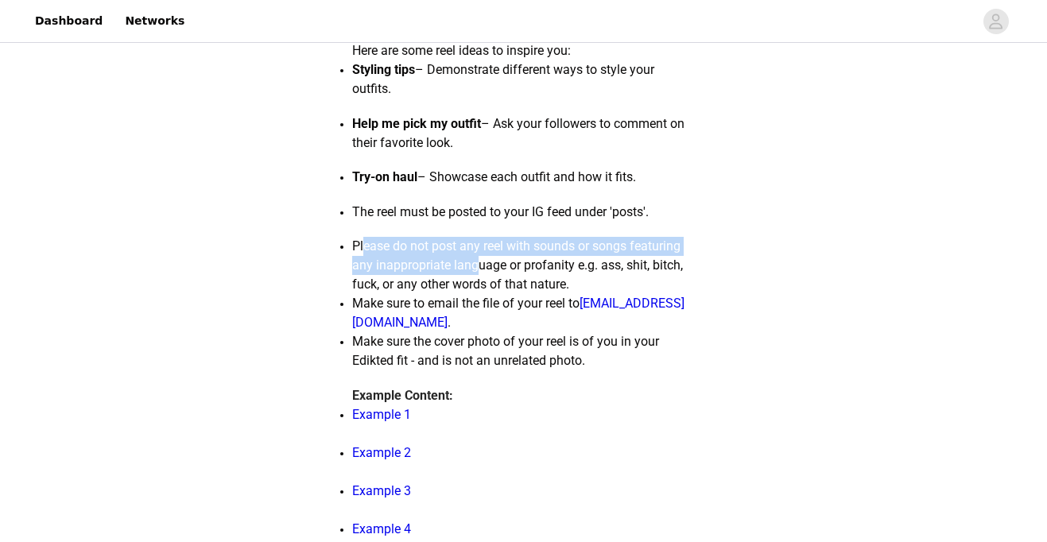
drag, startPoint x: 362, startPoint y: 269, endPoint x: 482, endPoint y: 291, distance: 121.1
click at [482, 291] on span "Please do not post any reel with sounds or songs featuring any inappropriate la…" at bounding box center [517, 264] width 331 height 53
click at [482, 290] on span "Please do not post any reel with sounds or songs featuring any inappropriate la…" at bounding box center [517, 264] width 331 height 53
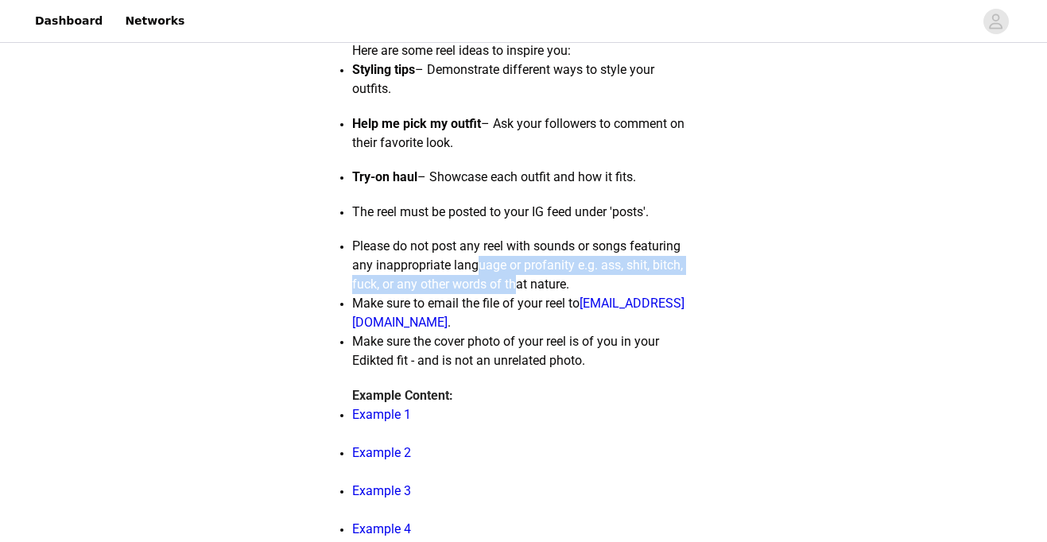
drag, startPoint x: 482, startPoint y: 291, endPoint x: 526, endPoint y: 317, distance: 51.7
click at [525, 316] on ul "Styling tips – Demonstrate different ways to style your outfits. Help me pick m…" at bounding box center [523, 215] width 343 height 310
click at [526, 317] on span "Make sure to email the file of your reel to [EMAIL_ADDRESS][DOMAIN_NAME] ." at bounding box center [518, 313] width 332 height 34
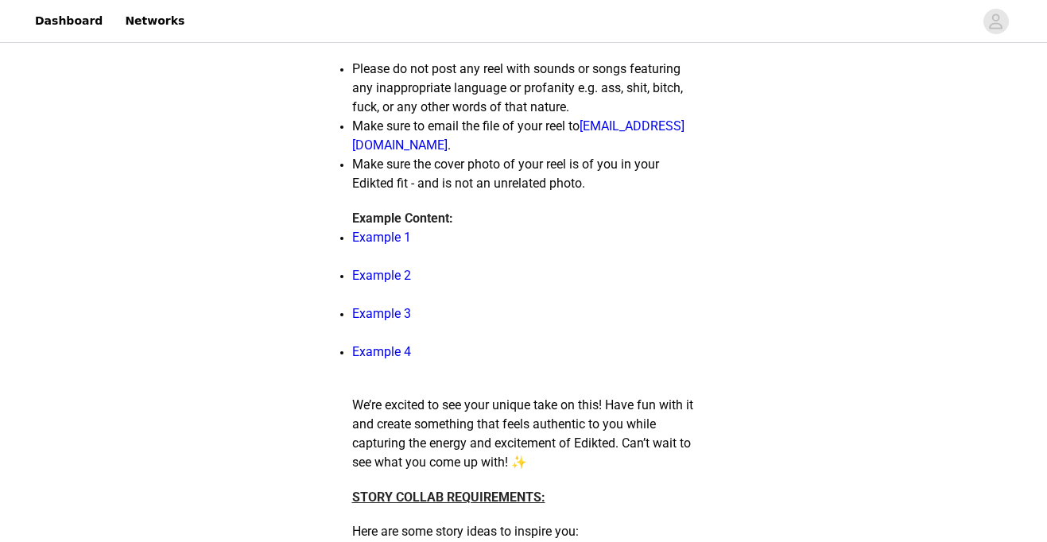
scroll to position [978, 0]
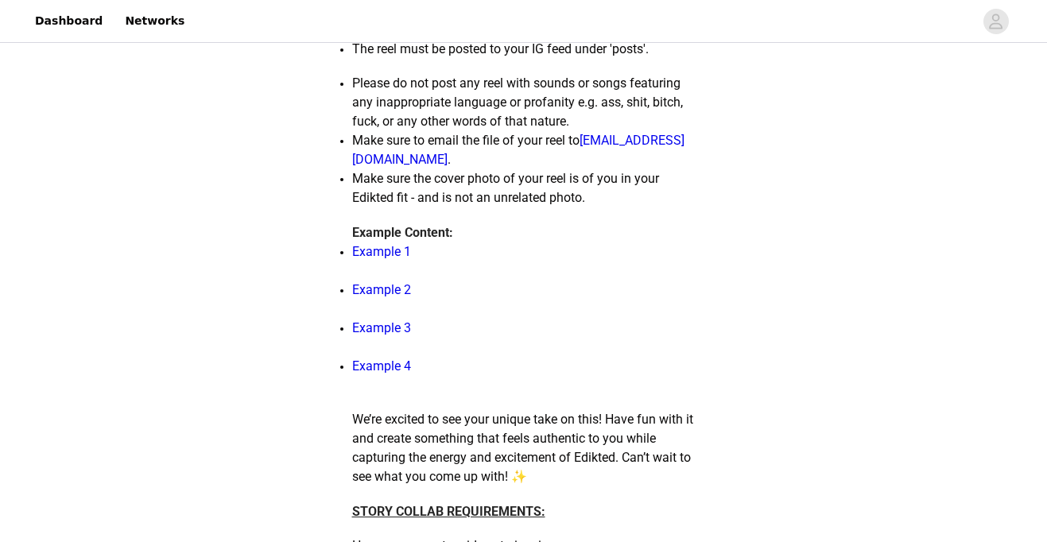
click at [463, 242] on h3 "Example Content:" at bounding box center [523, 232] width 343 height 19
click at [438, 240] on strong "Example Content:" at bounding box center [402, 232] width 101 height 15
click at [391, 240] on strong "Example Content:" at bounding box center [402, 232] width 101 height 15
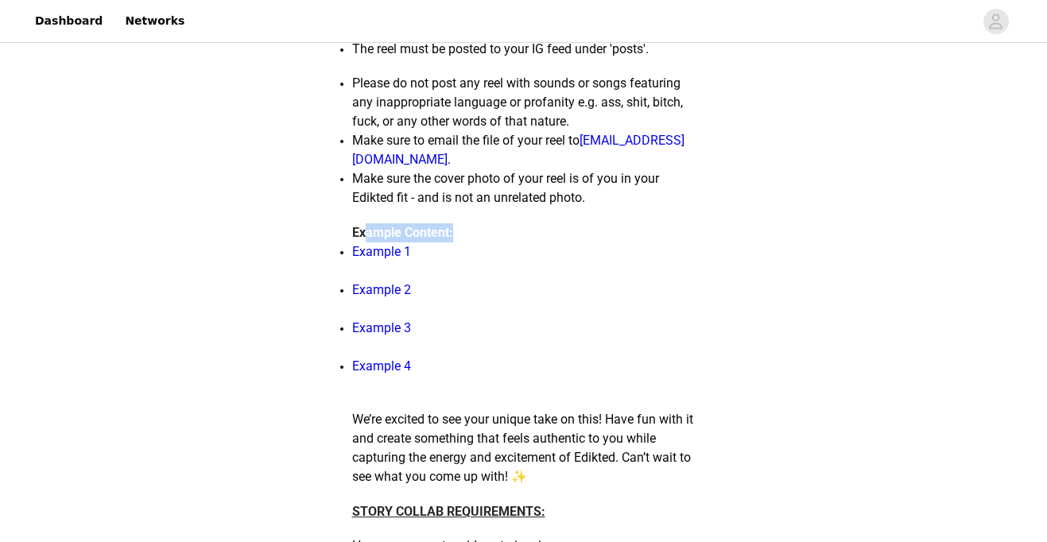
drag, startPoint x: 364, startPoint y: 251, endPoint x: 482, endPoint y: 254, distance: 117.7
click at [482, 242] on h3 "Example Content:" at bounding box center [523, 232] width 343 height 19
drag, startPoint x: 354, startPoint y: 250, endPoint x: 440, endPoint y: 250, distance: 86.6
click at [440, 240] on strong "Example Content:" at bounding box center [402, 232] width 101 height 15
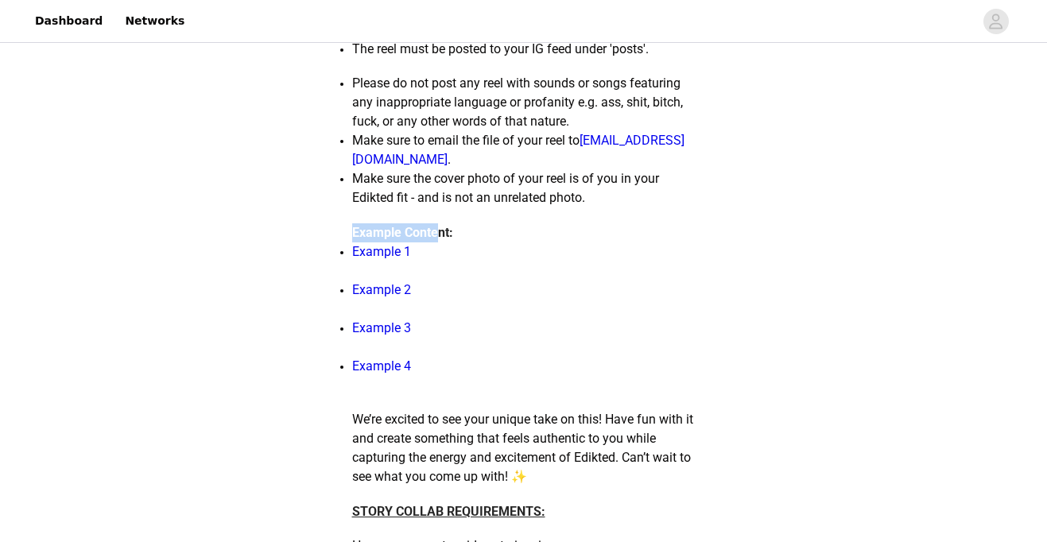
click at [440, 240] on strong "Example Content:" at bounding box center [402, 232] width 101 height 15
drag, startPoint x: 440, startPoint y: 250, endPoint x: 358, endPoint y: 250, distance: 81.9
click at [361, 240] on strong "Example Content:" at bounding box center [402, 232] width 101 height 15
click at [358, 240] on strong "Example Content:" at bounding box center [402, 232] width 101 height 15
drag, startPoint x: 352, startPoint y: 250, endPoint x: 500, endPoint y: 250, distance: 147.8
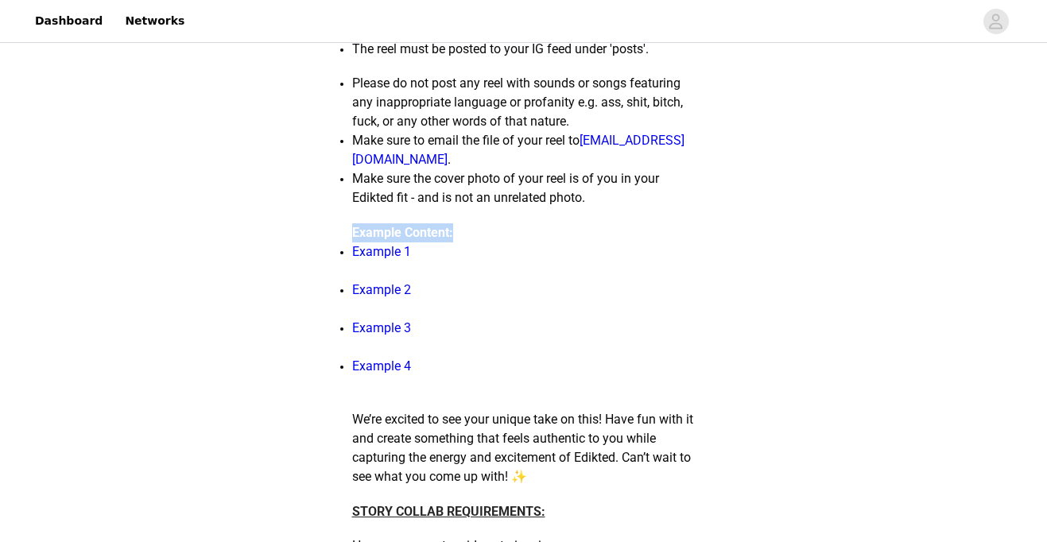
click at [500, 242] on h3 "Example Content:" at bounding box center [523, 232] width 343 height 19
drag, startPoint x: 459, startPoint y: 251, endPoint x: 343, endPoint y: 246, distance: 115.3
click at [344, 246] on section "All content must include the following information in you caption as well as yo…" at bounding box center [524, 471] width 382 height 2640
click at [343, 246] on section "All content must include the following information in you caption as well as yo…" at bounding box center [524, 471] width 382 height 2640
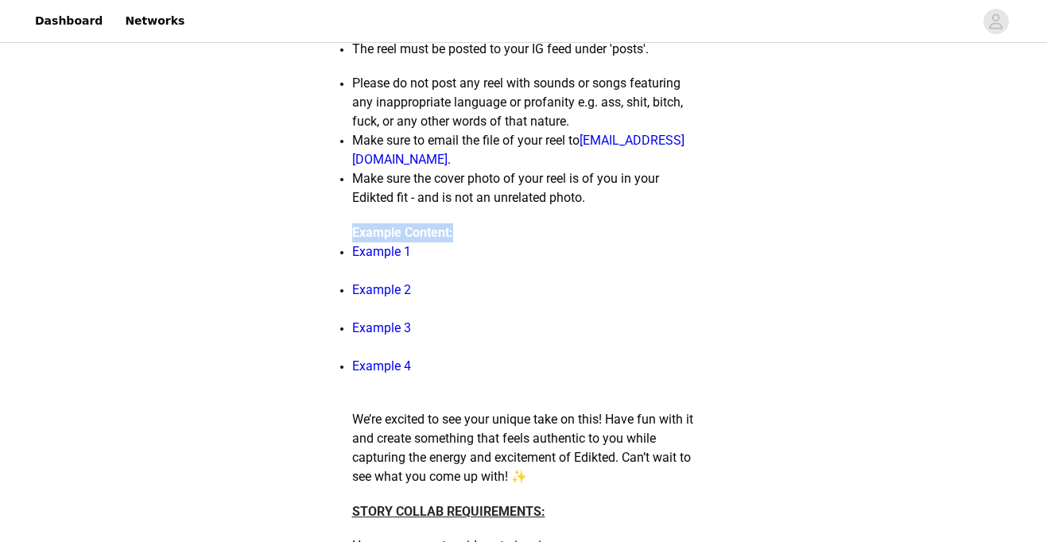
drag, startPoint x: 353, startPoint y: 249, endPoint x: 468, endPoint y: 249, distance: 115.2
click at [467, 242] on h3 "Example Content:" at bounding box center [523, 232] width 343 height 19
click at [468, 242] on h3 "Example Content:" at bounding box center [523, 232] width 343 height 19
drag, startPoint x: 458, startPoint y: 217, endPoint x: 351, endPoint y: 212, distance: 107.4
click at [350, 212] on section "All content must include the following information in you caption as well as yo…" at bounding box center [524, 471] width 382 height 2640
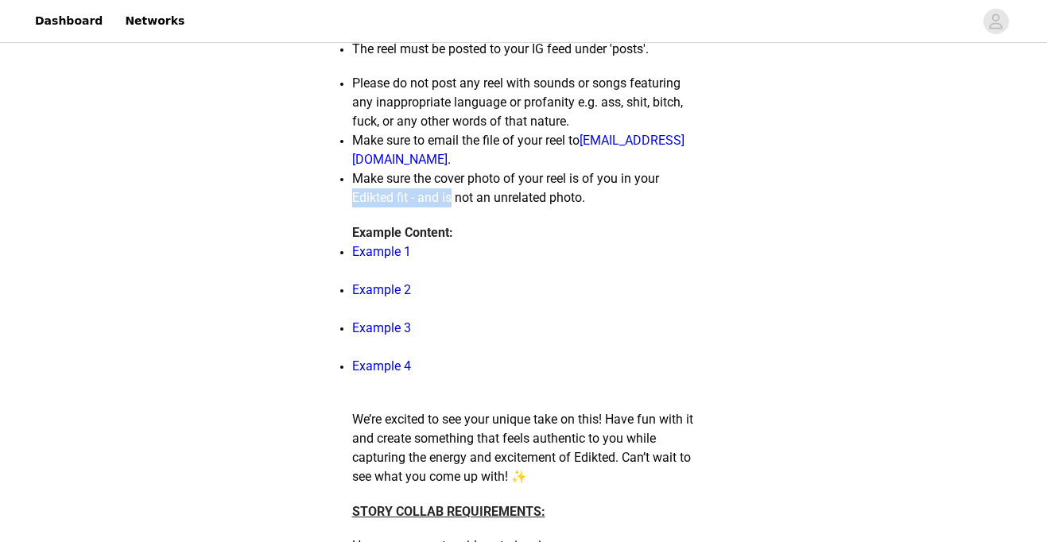
click at [351, 212] on section "All content must include the following information in you caption as well as yo…" at bounding box center [524, 471] width 382 height 2640
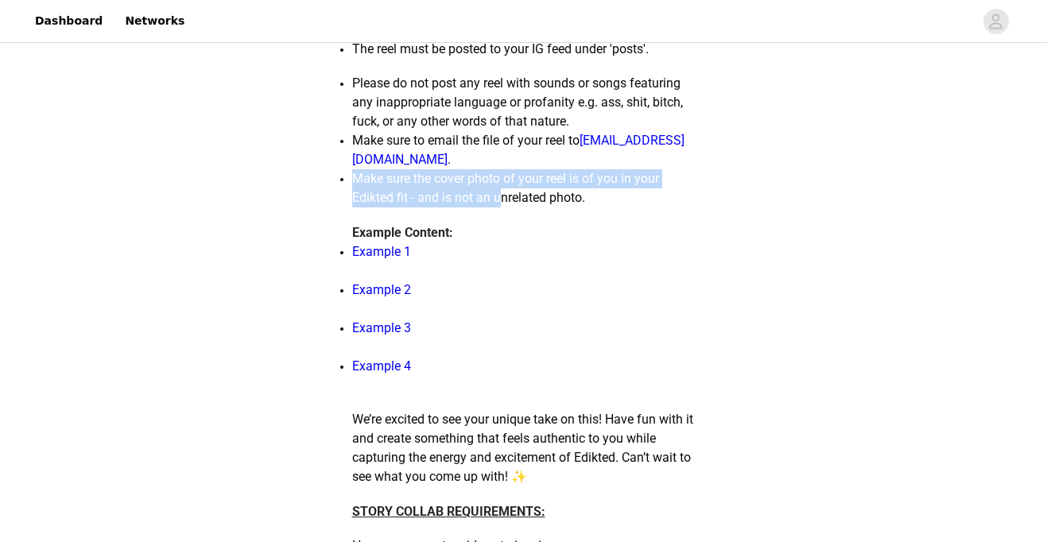
drag, startPoint x: 351, startPoint y: 199, endPoint x: 505, endPoint y: 212, distance: 154.7
click at [505, 212] on section "All content must include the following information in you caption as well as yo…" at bounding box center [524, 471] width 382 height 2640
click at [504, 205] on span "Make sure the cover photo of your reel is of you in your Edikted fit - and is n…" at bounding box center [505, 188] width 307 height 34
drag, startPoint x: 504, startPoint y: 212, endPoint x: 366, endPoint y: 199, distance: 138.9
click at [366, 199] on span "Make sure the cover photo of your reel is of you in your Edikted fit - and is n…" at bounding box center [505, 188] width 307 height 34
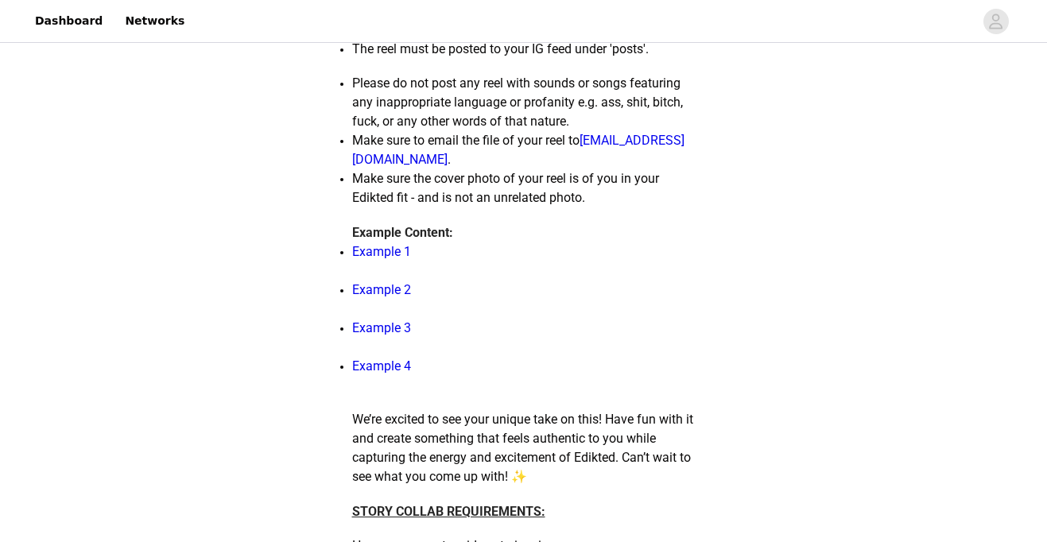
click at [657, 379] on p "Example 4" at bounding box center [523, 376] width 343 height 38
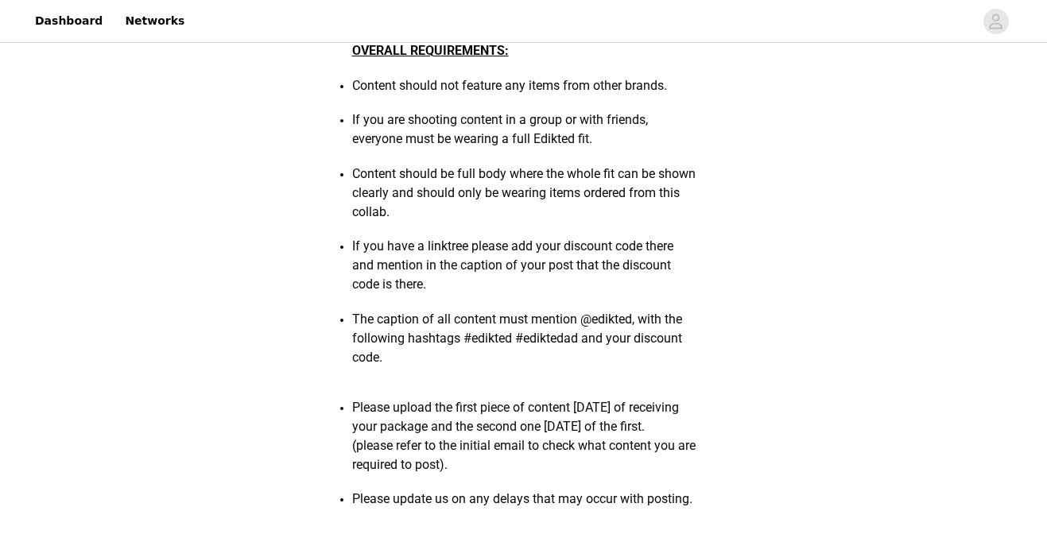
scroll to position [1818, 0]
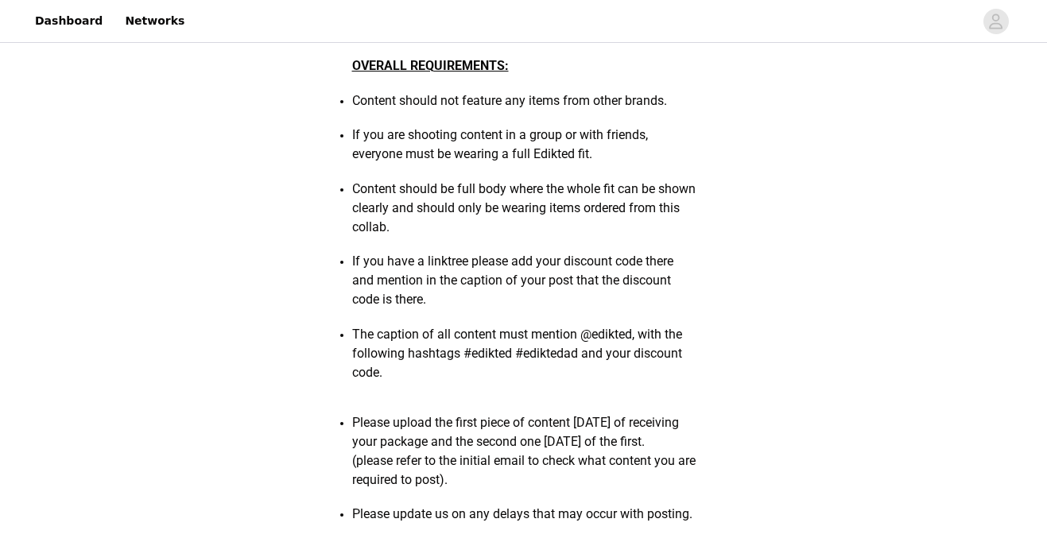
drag, startPoint x: 401, startPoint y: 160, endPoint x: 467, endPoint y: 158, distance: 66.0
click at [467, 158] on span "If you are shooting content in a group or with friends, everyone must be wearin…" at bounding box center [500, 144] width 296 height 34
click at [467, 157] on span "If you are shooting content in a group or with friends, everyone must be wearin…" at bounding box center [500, 144] width 296 height 34
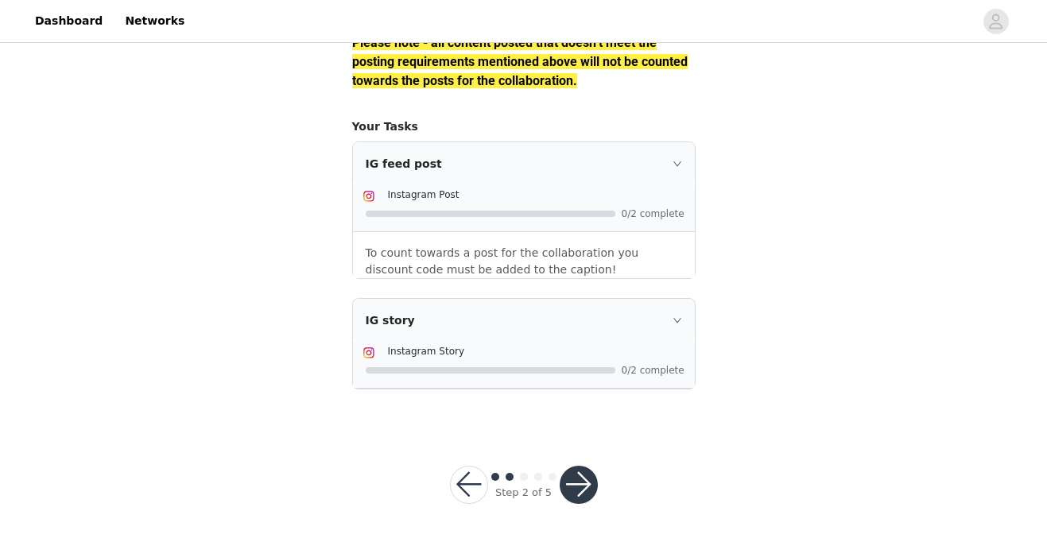
scroll to position [2396, 0]
click at [561, 488] on button "button" at bounding box center [579, 485] width 38 height 38
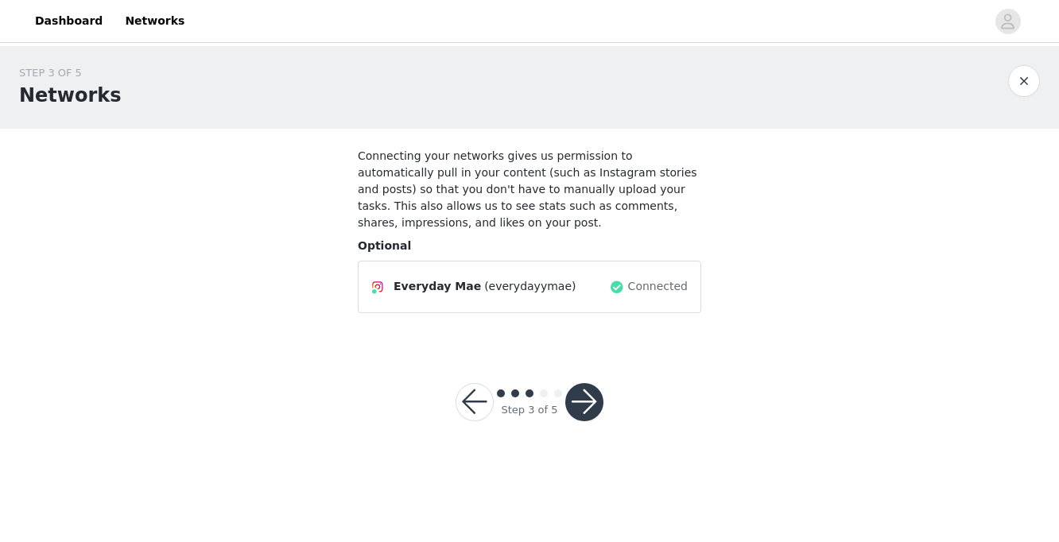
click at [584, 400] on button "button" at bounding box center [584, 402] width 38 height 38
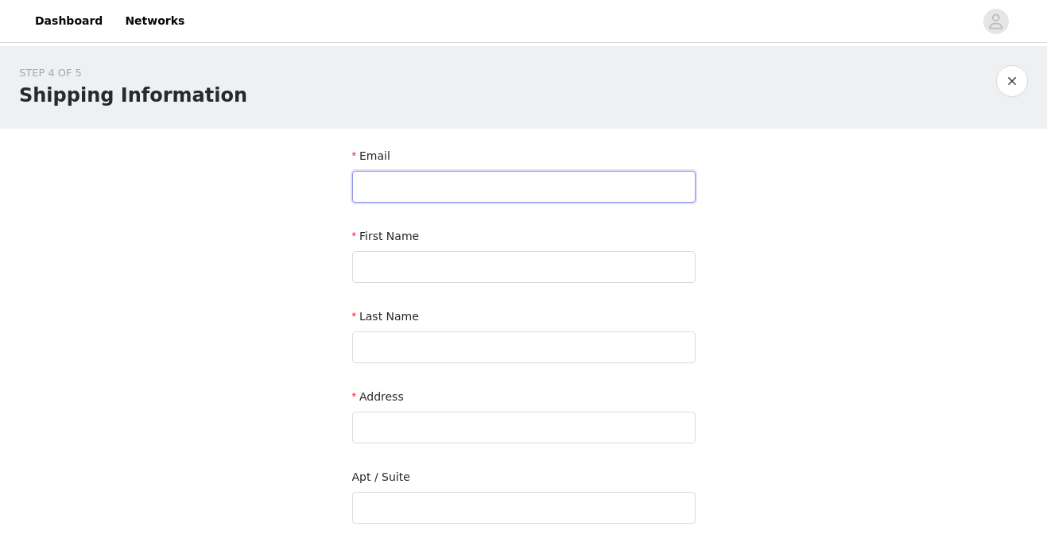
click at [477, 184] on input "text" at bounding box center [523, 187] width 343 height 32
type input "[EMAIL_ADDRESS][DOMAIN_NAME]"
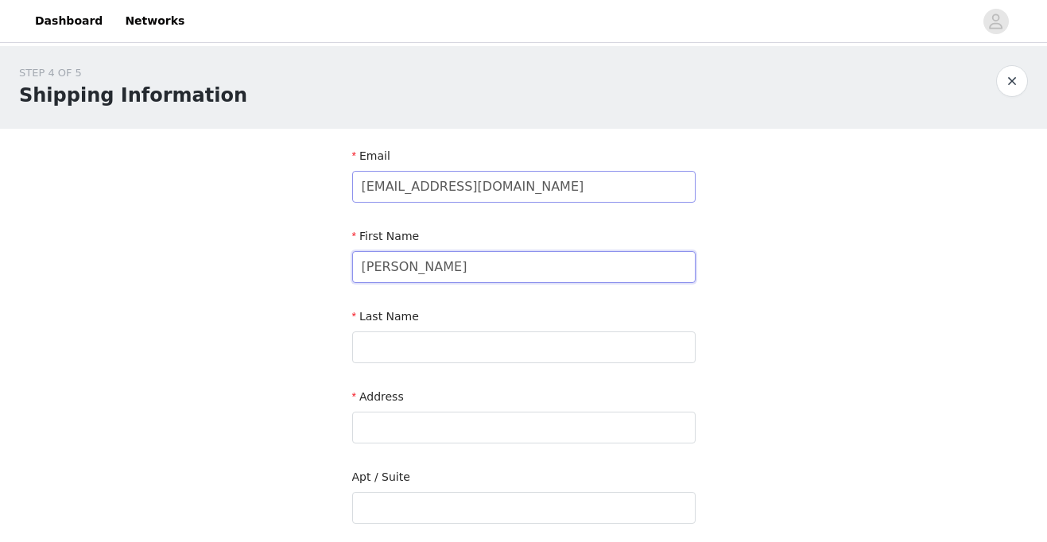
type input "[PERSON_NAME]"
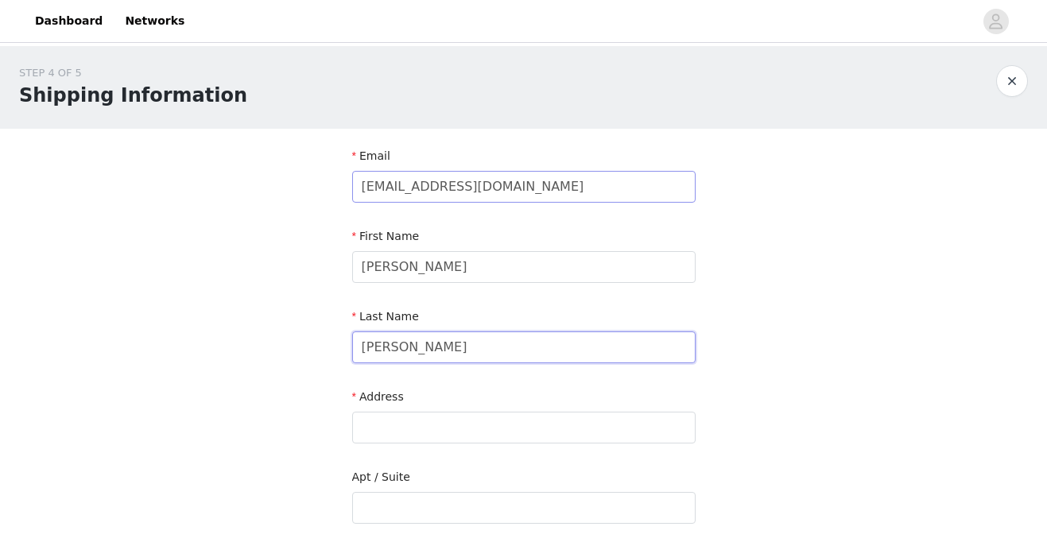
type input "[PERSON_NAME]"
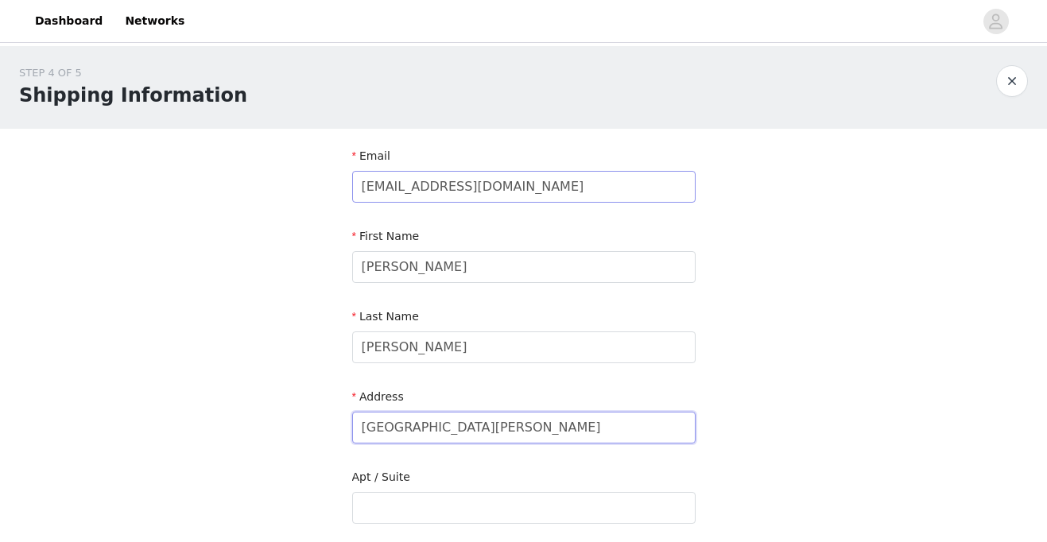
type input "[GEOGRAPHIC_DATA][PERSON_NAME]"
type input "C"
click at [807, 276] on div "STEP 4 OF 5 Shipping Information Email [EMAIL_ADDRESS][DOMAIN_NAME] First Name …" at bounding box center [523, 467] width 1047 height 843
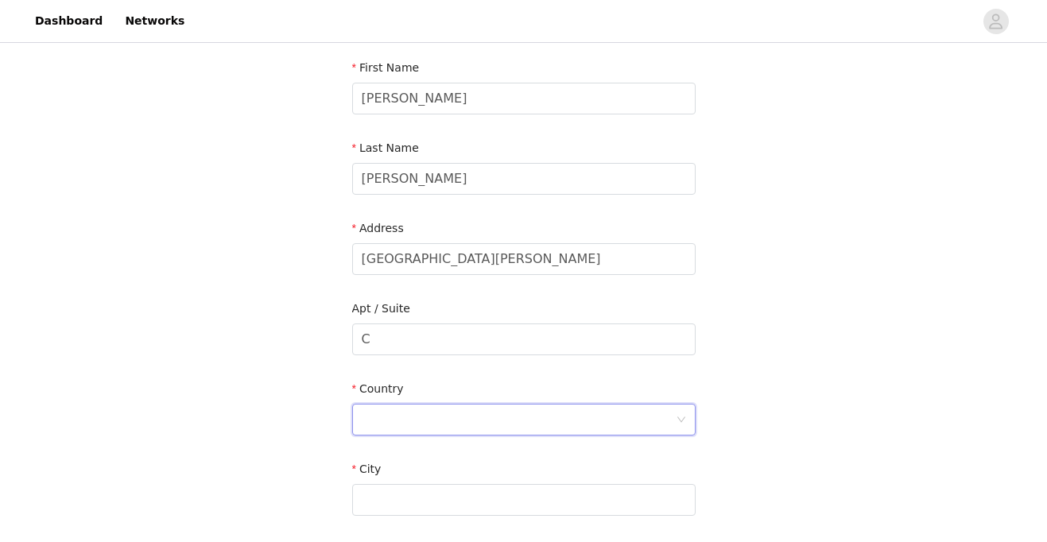
click at [533, 415] on div at bounding box center [519, 420] width 314 height 30
click at [759, 321] on div "STEP 4 OF 5 Shipping Information Email [EMAIL_ADDRESS][DOMAIN_NAME] First Name …" at bounding box center [523, 340] width 1047 height 924
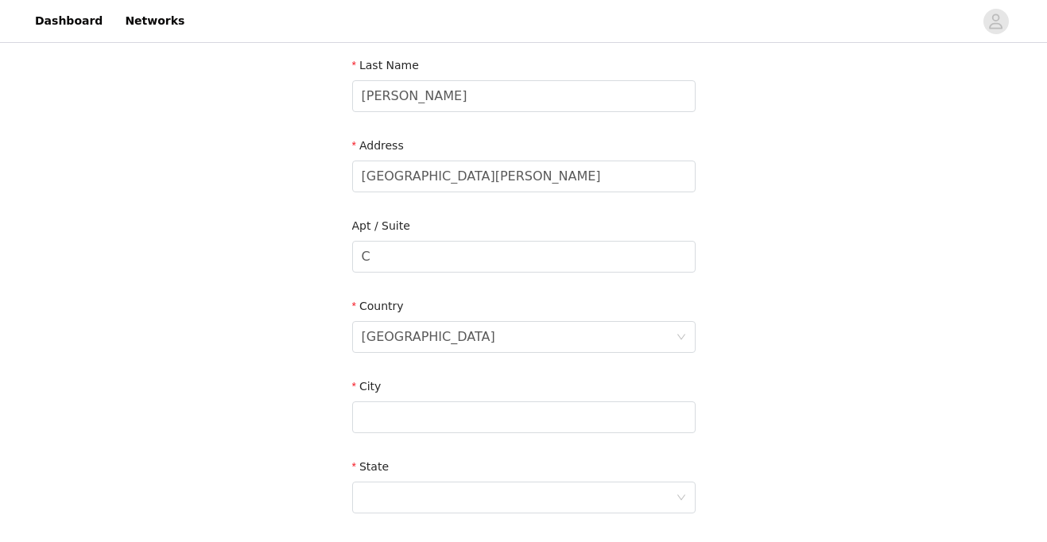
scroll to position [281, 0]
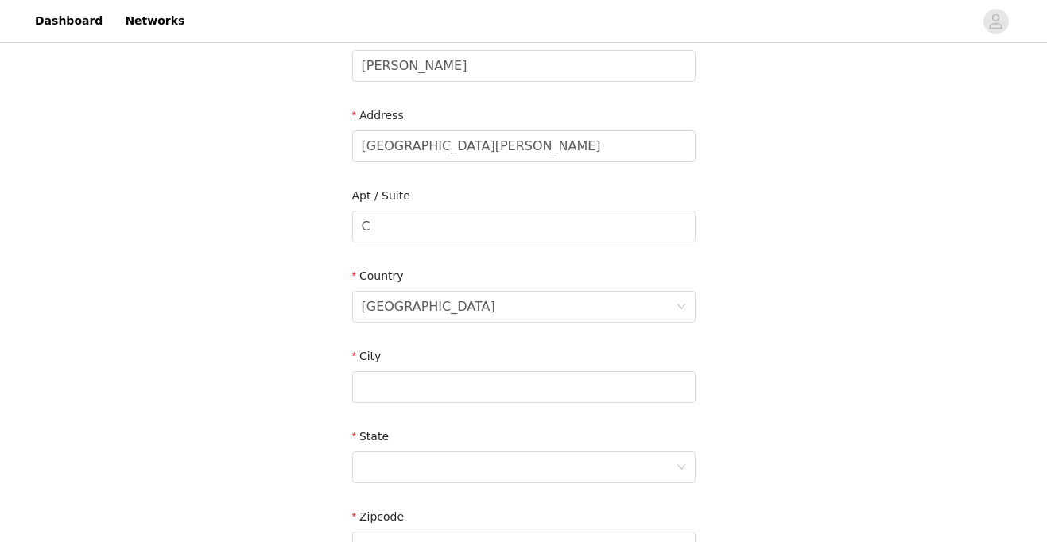
click at [585, 367] on div "City" at bounding box center [523, 359] width 343 height 23
click at [577, 383] on input "text" at bounding box center [523, 387] width 343 height 32
type input "[GEOGRAPHIC_DATA]"
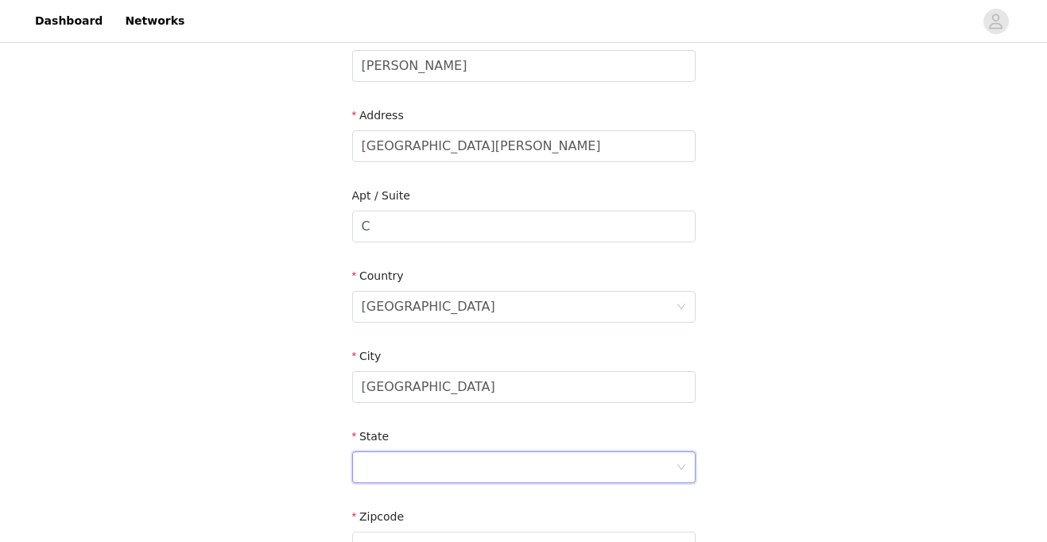
click at [551, 449] on div "State" at bounding box center [523, 439] width 343 height 23
click at [547, 468] on div at bounding box center [519, 467] width 314 height 30
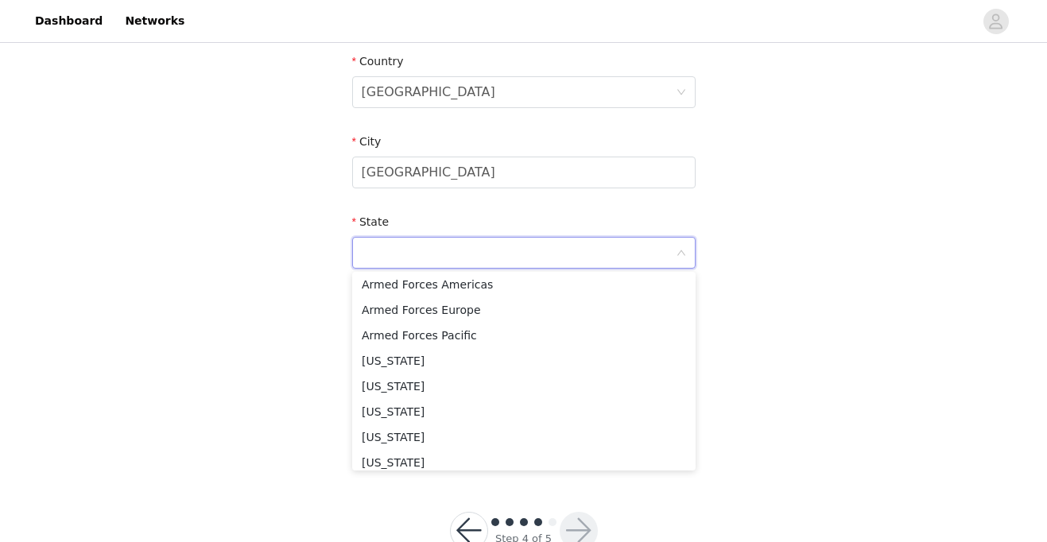
scroll to position [511, 0]
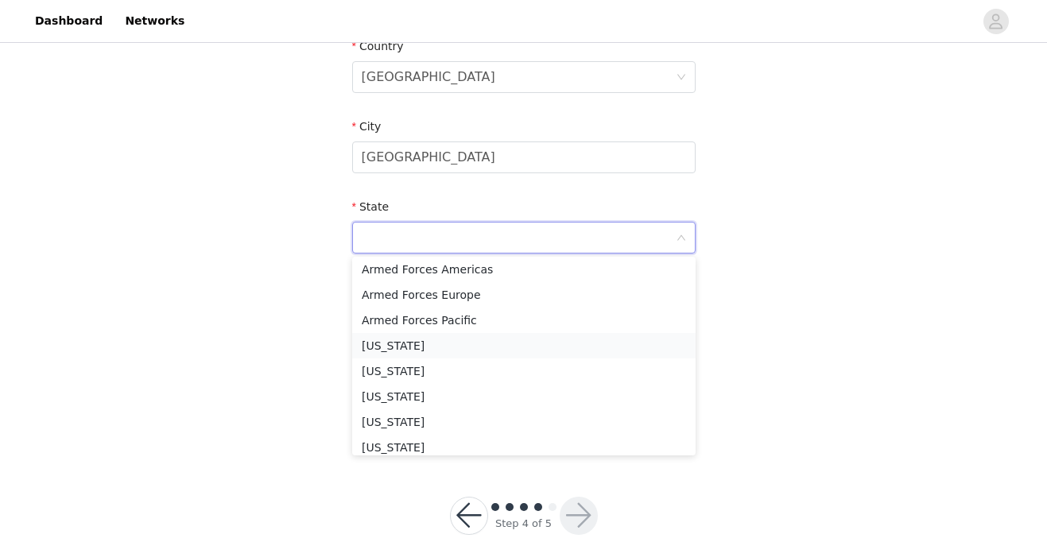
click at [585, 348] on li "[US_STATE]" at bounding box center [523, 345] width 343 height 25
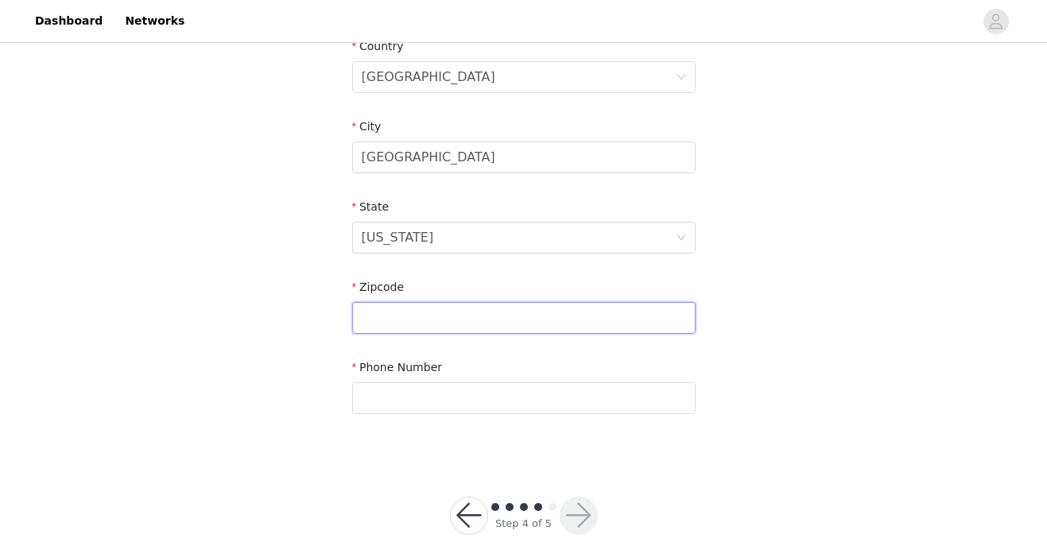
click at [514, 312] on input "text" at bounding box center [523, 318] width 343 height 32
type input "92672"
click at [468, 418] on div "Phone Number" at bounding box center [523, 389] width 343 height 61
click at [463, 401] on input "text" at bounding box center [523, 398] width 343 height 32
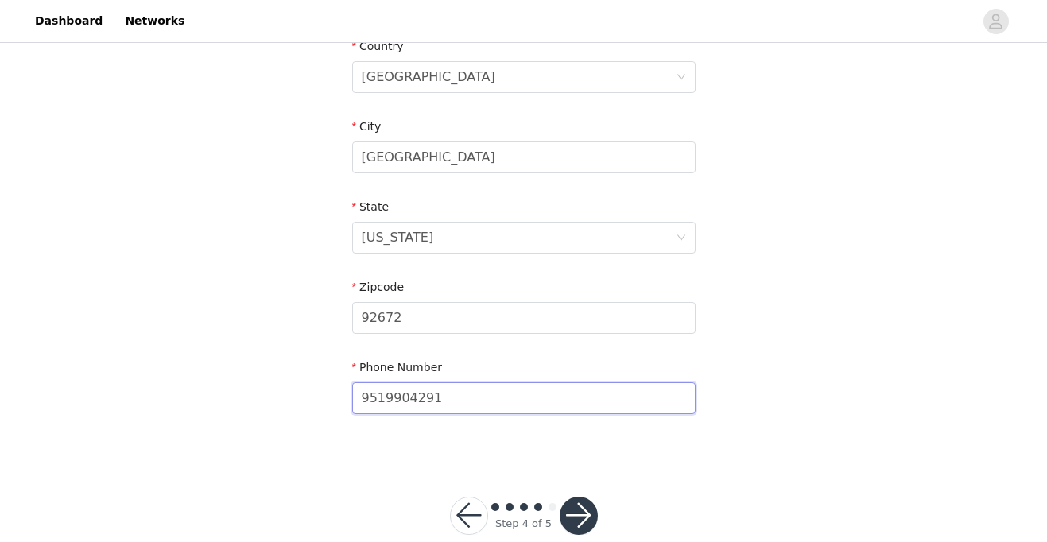
type input "9519904291"
click at [576, 515] on button "button" at bounding box center [579, 516] width 38 height 38
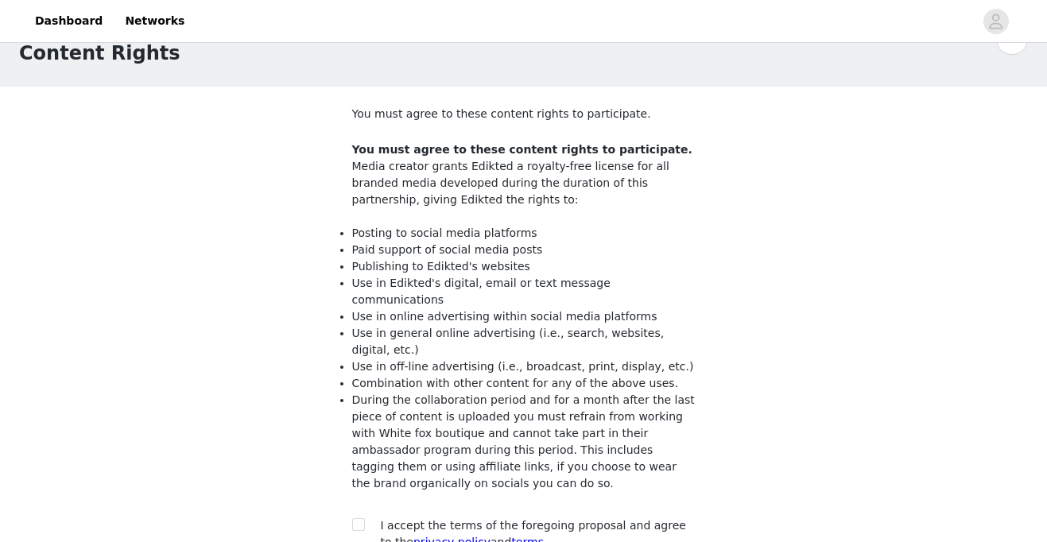
scroll to position [192, 0]
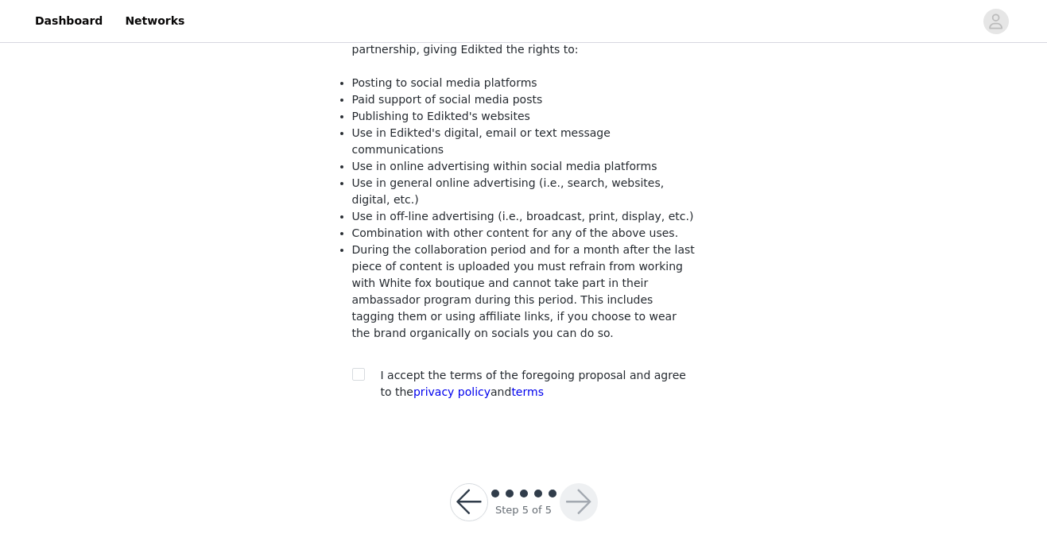
click at [370, 367] on div at bounding box center [363, 375] width 22 height 17
click at [362, 368] on input "checkbox" at bounding box center [357, 373] width 11 height 11
checkbox input "true"
click at [570, 483] on button "button" at bounding box center [579, 502] width 38 height 38
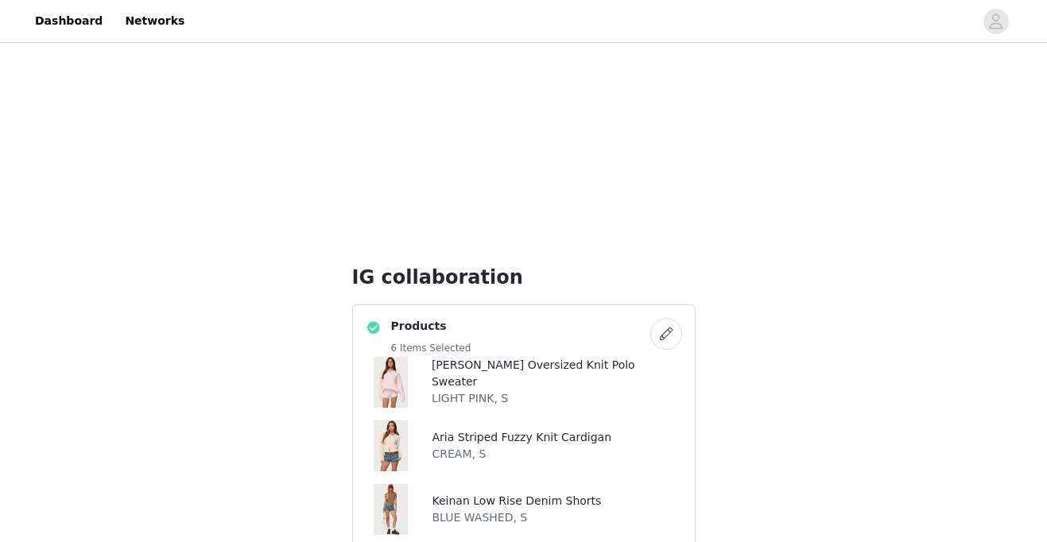
scroll to position [639, 0]
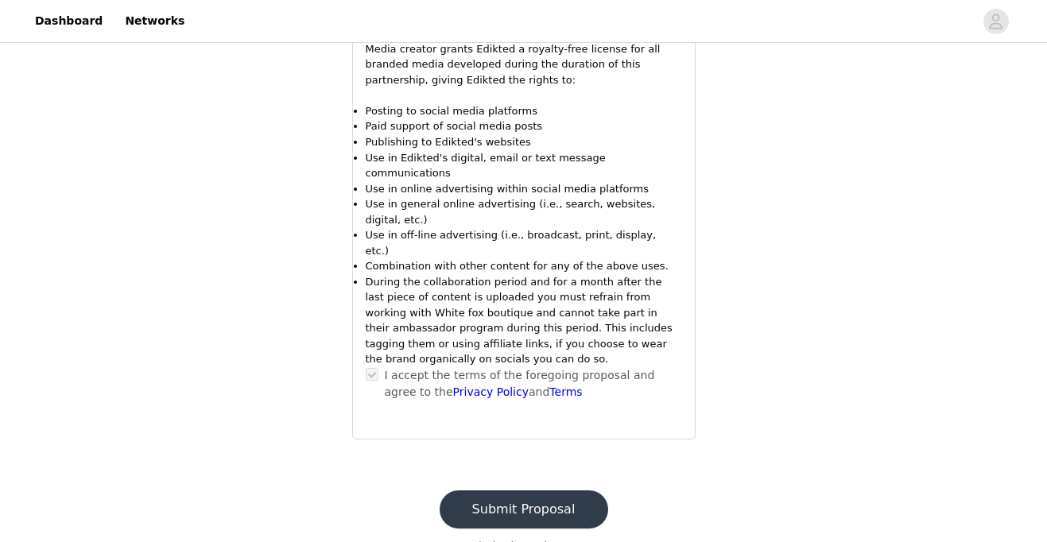
click at [538, 490] on button "Submit Proposal" at bounding box center [524, 509] width 168 height 38
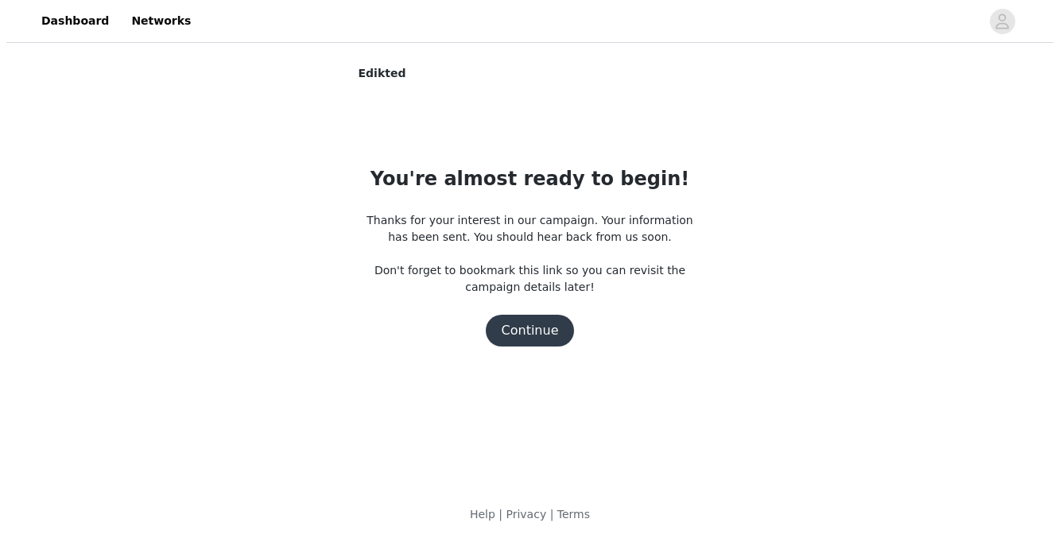
scroll to position [0, 0]
click at [547, 335] on button "Continue" at bounding box center [529, 331] width 89 height 32
